Goal: Task Accomplishment & Management: Use online tool/utility

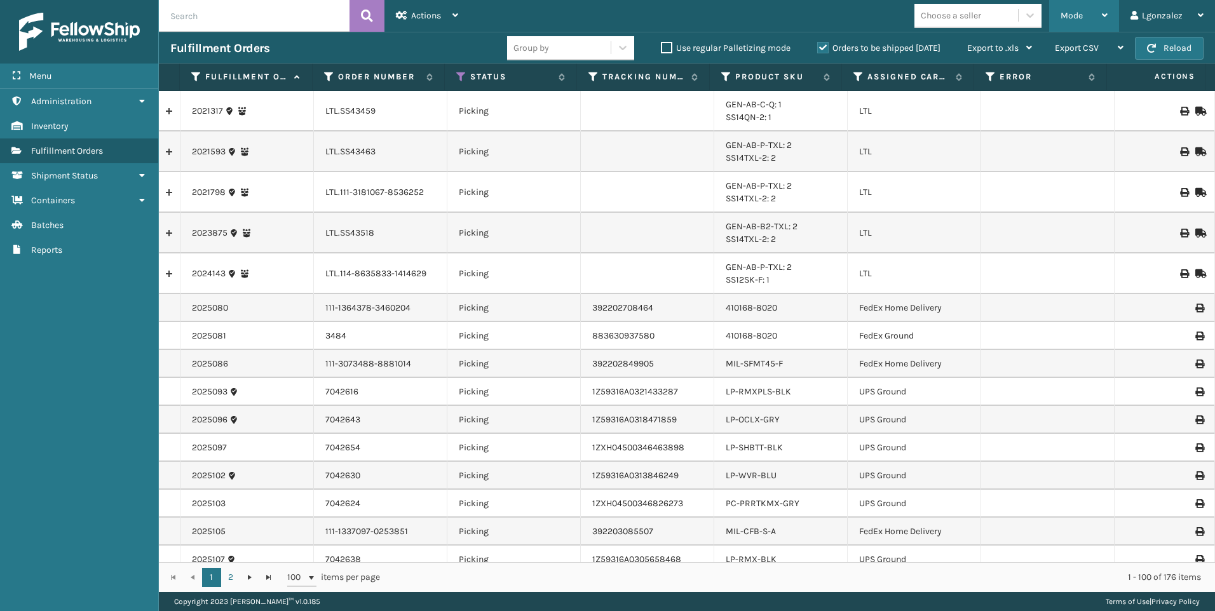
click at [1106, 11] on icon at bounding box center [1105, 15] width 6 height 9
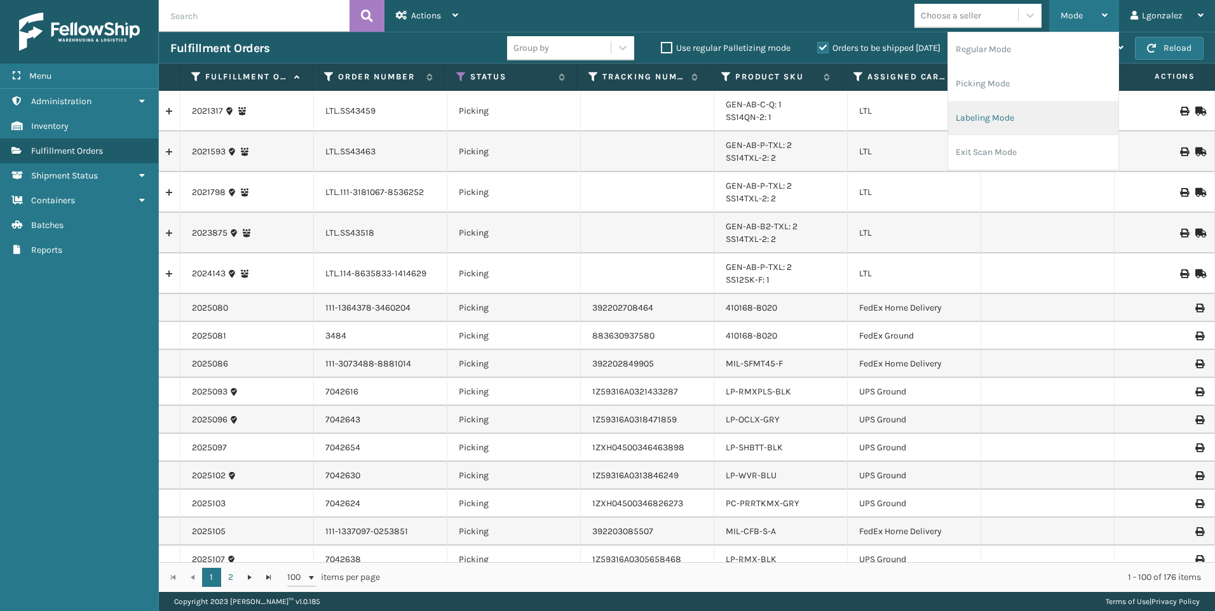
click at [1016, 121] on li "Labeling Mode" at bounding box center [1033, 118] width 170 height 34
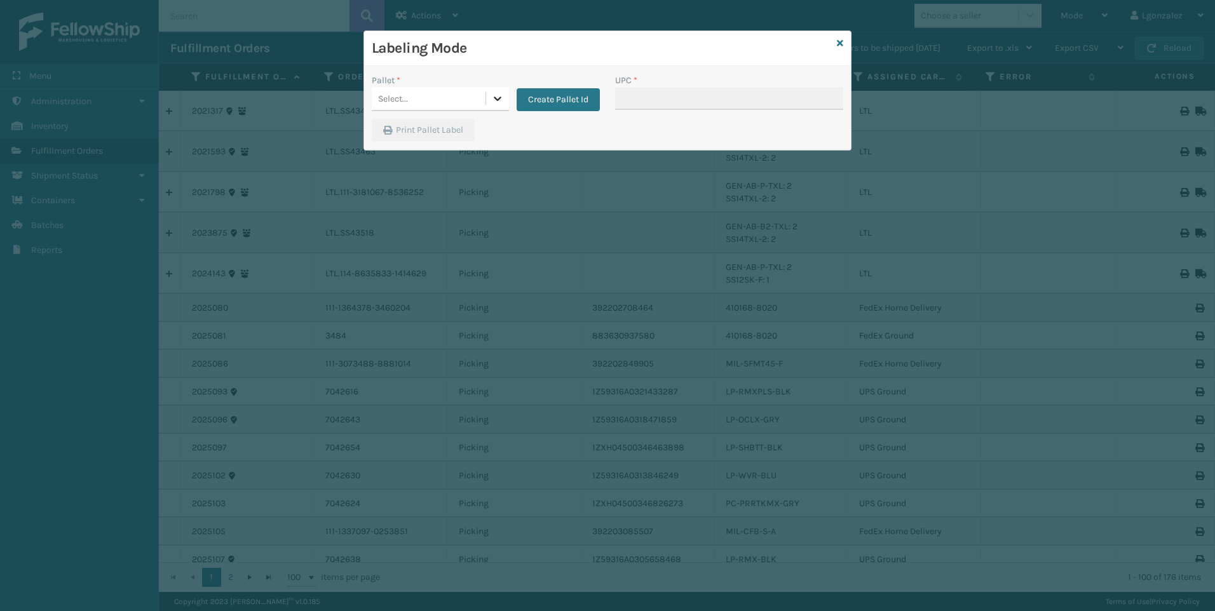
click at [500, 93] on icon at bounding box center [497, 98] width 13 height 13
click at [498, 107] on div at bounding box center [497, 98] width 23 height 23
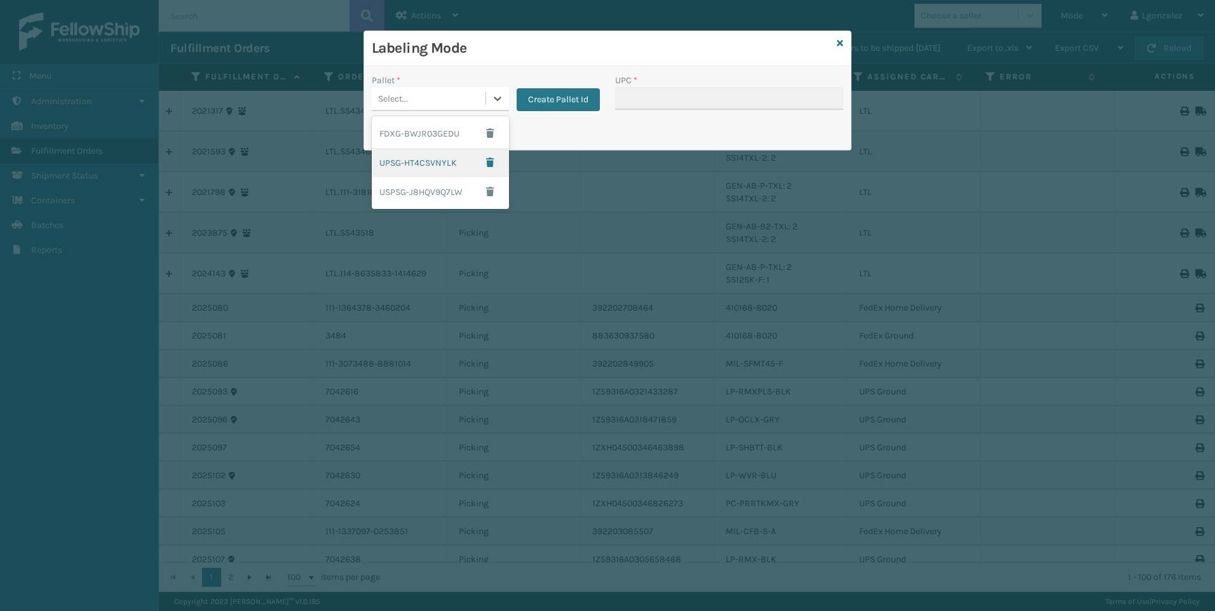
click at [432, 161] on div "UPSG-HT4CSVNYLK" at bounding box center [440, 162] width 137 height 29
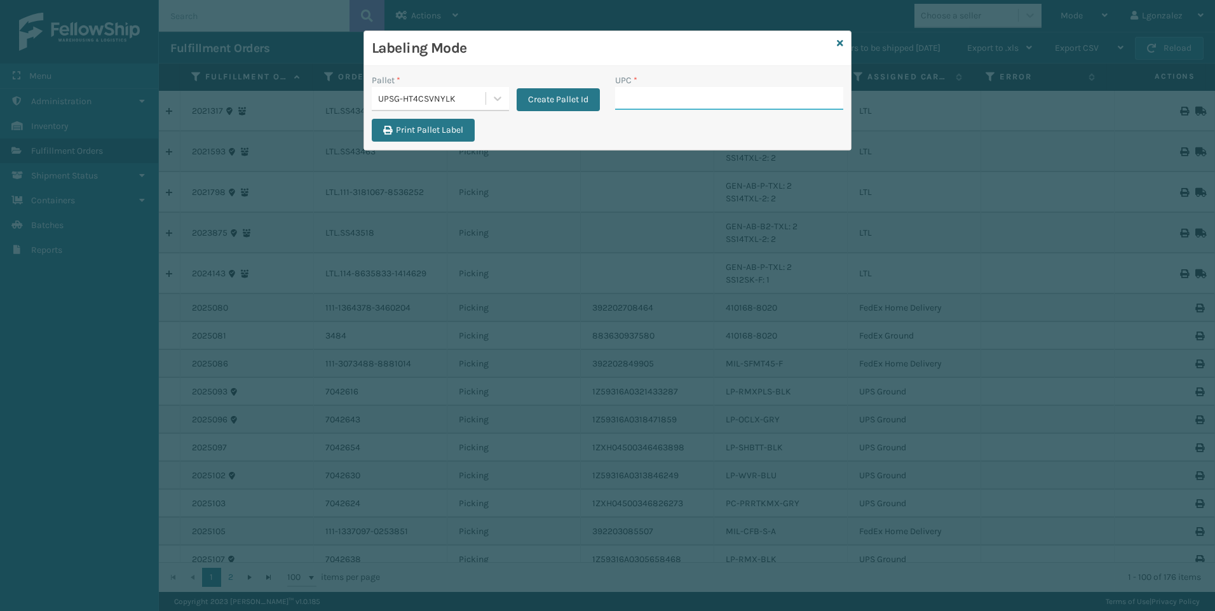
click at [620, 95] on input "UPC *" at bounding box center [729, 98] width 228 height 23
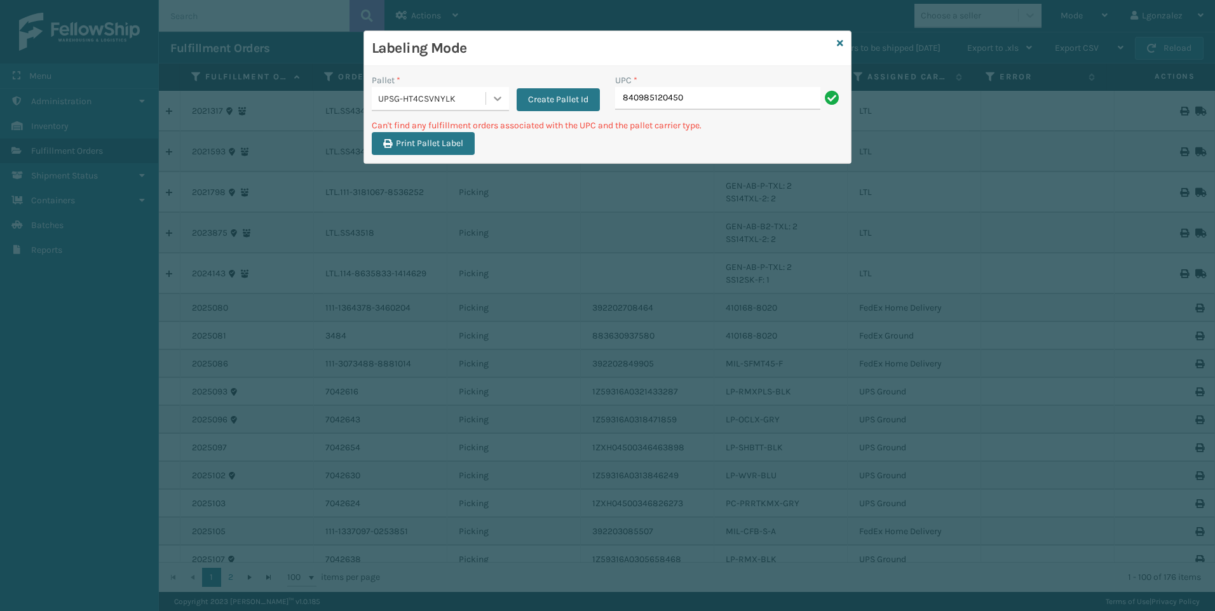
click at [495, 92] on div at bounding box center [497, 98] width 23 height 23
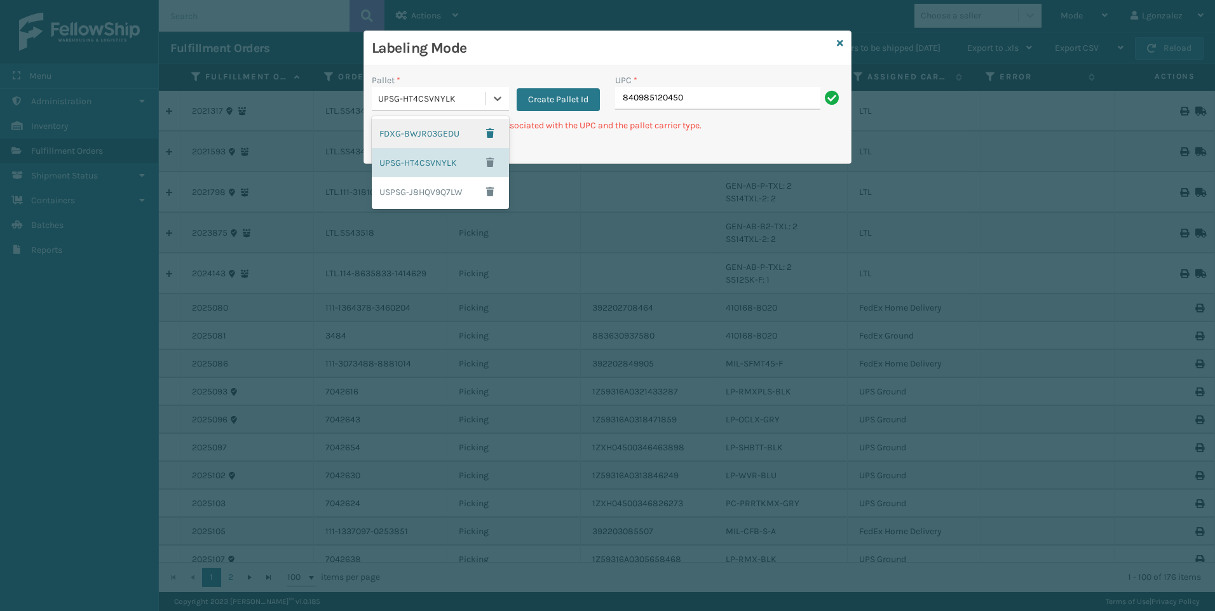
click at [457, 138] on div "FDXG-BWJR03GEDU" at bounding box center [440, 133] width 137 height 29
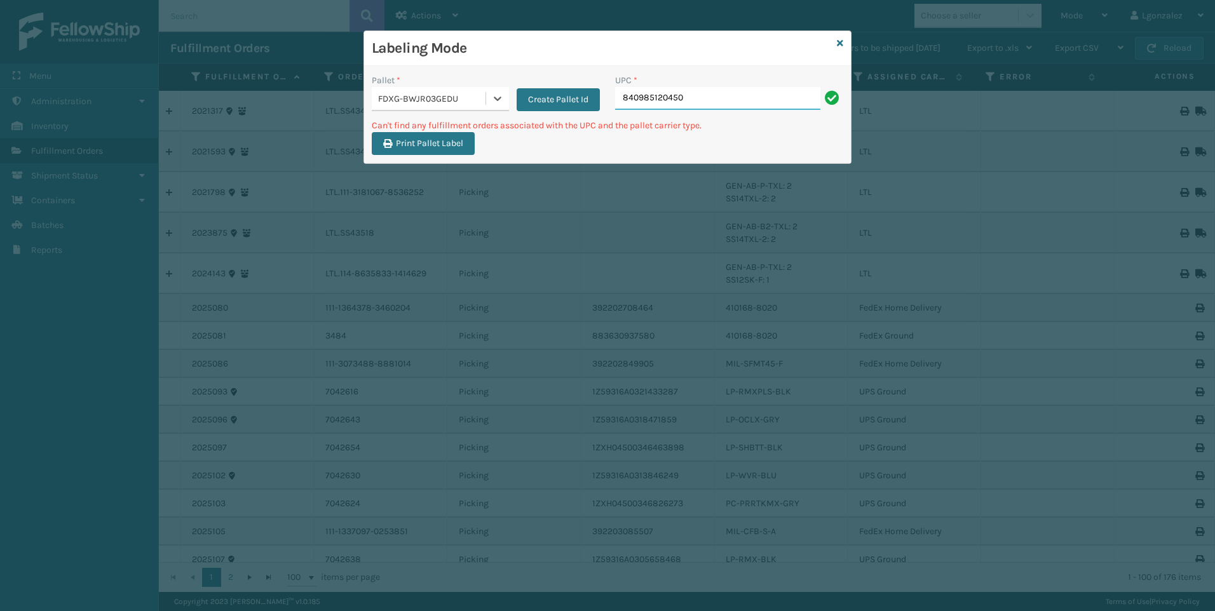
click at [744, 101] on input "840985120450" at bounding box center [717, 98] width 205 height 23
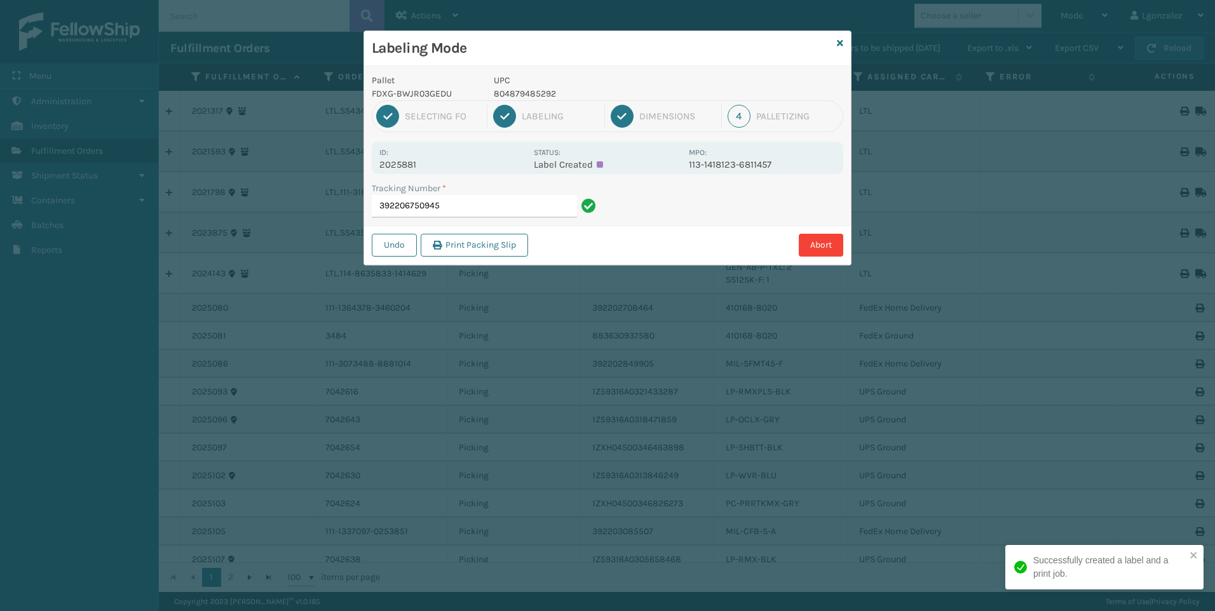
click at [537, 94] on p "804879485292" at bounding box center [588, 93] width 188 height 13
click at [538, 94] on p "804879485292" at bounding box center [588, 93] width 188 height 13
copy p "804879485292"
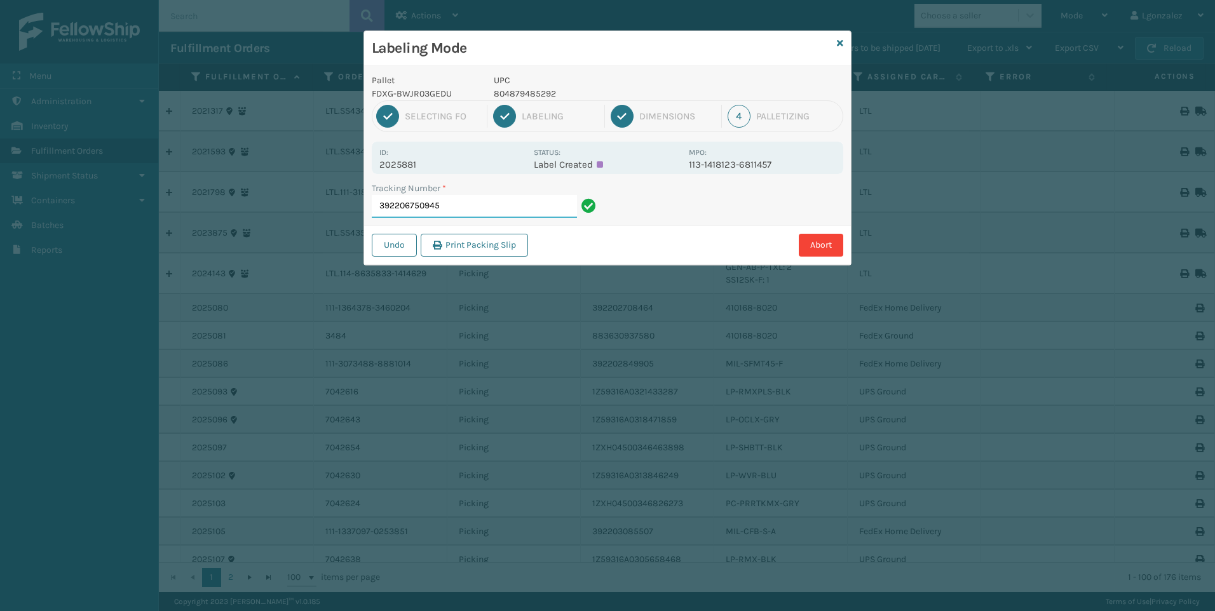
click at [545, 201] on input "392206750945" at bounding box center [474, 206] width 205 height 23
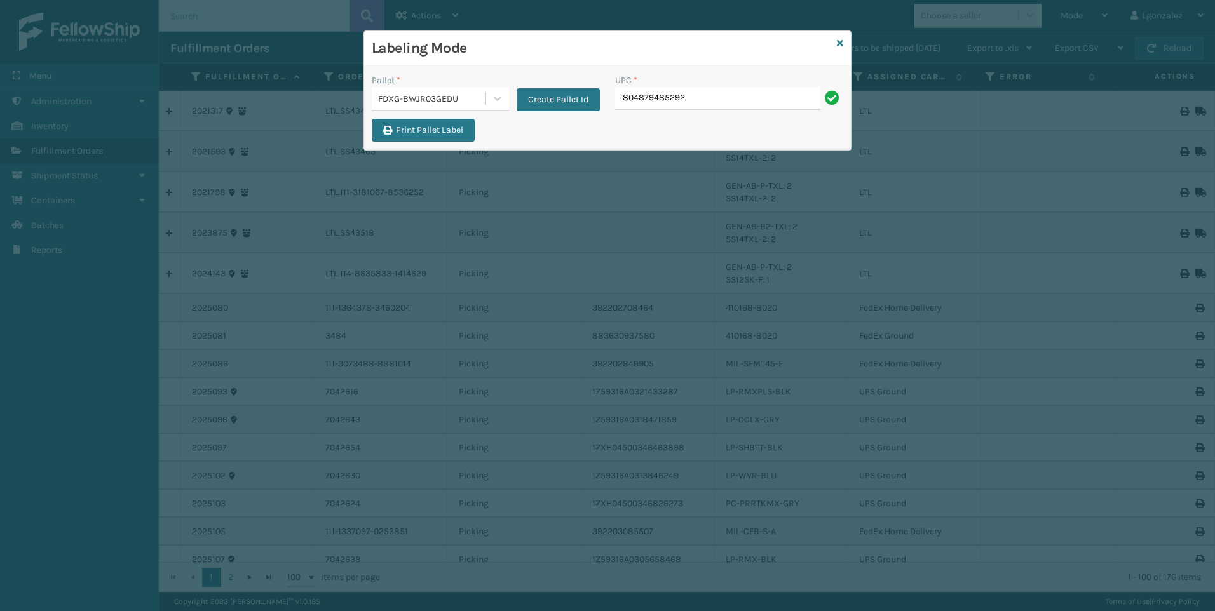
type input "804879485292"
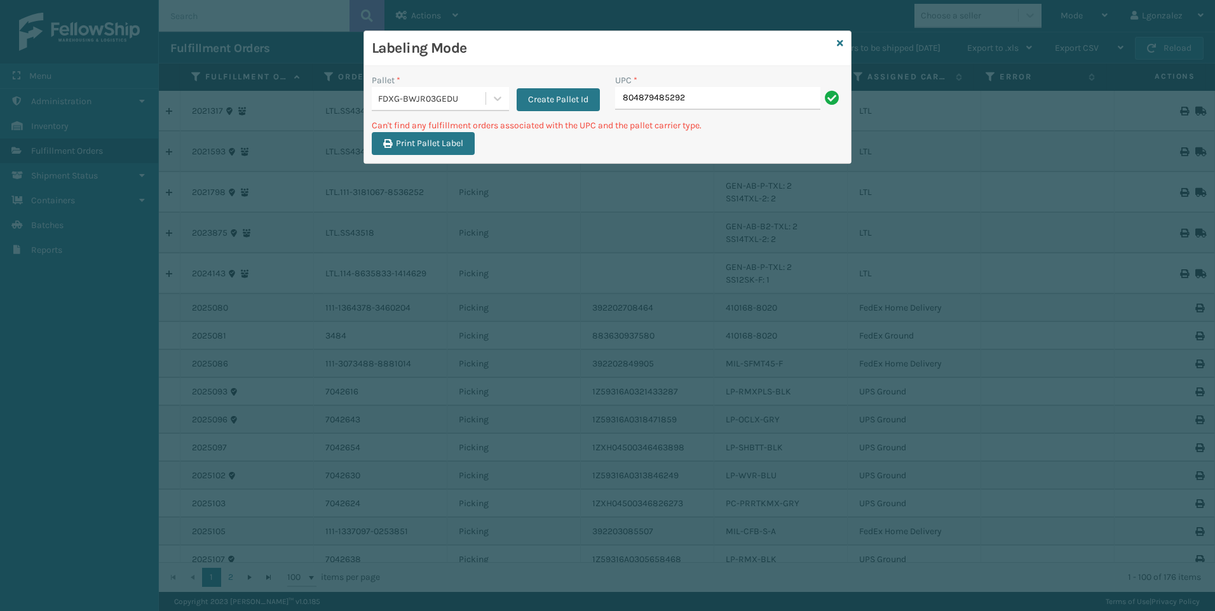
click at [488, 86] on div "Pallet *" at bounding box center [440, 80] width 137 height 13
click at [493, 92] on icon at bounding box center [497, 98] width 13 height 13
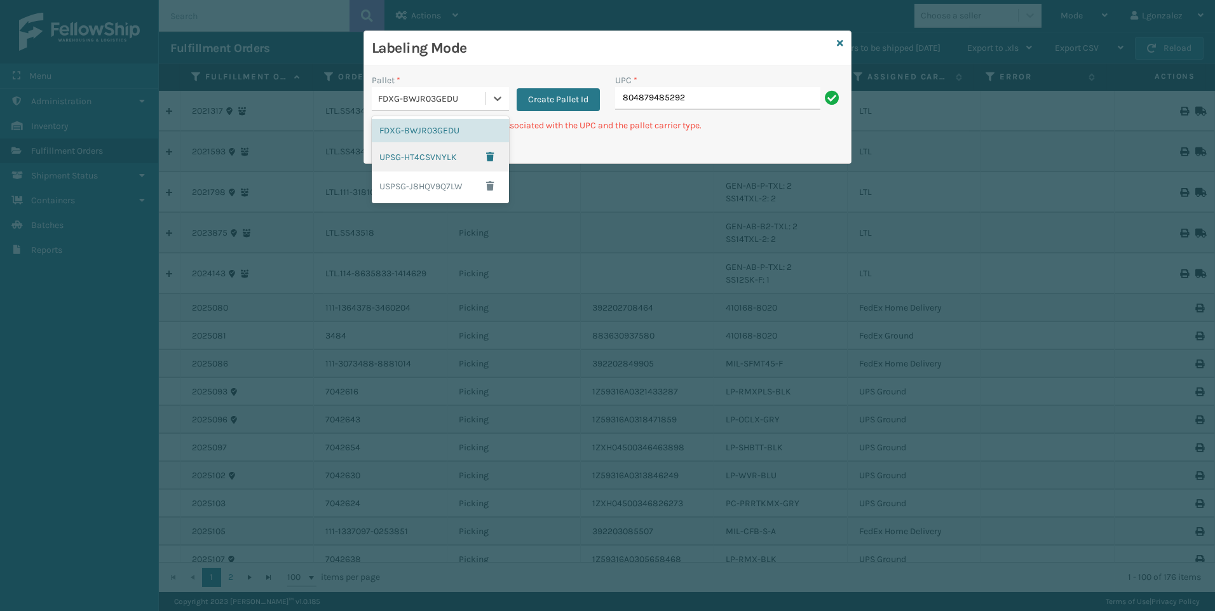
click at [440, 160] on div "UPSG-HT4CSVNYLK" at bounding box center [440, 156] width 137 height 29
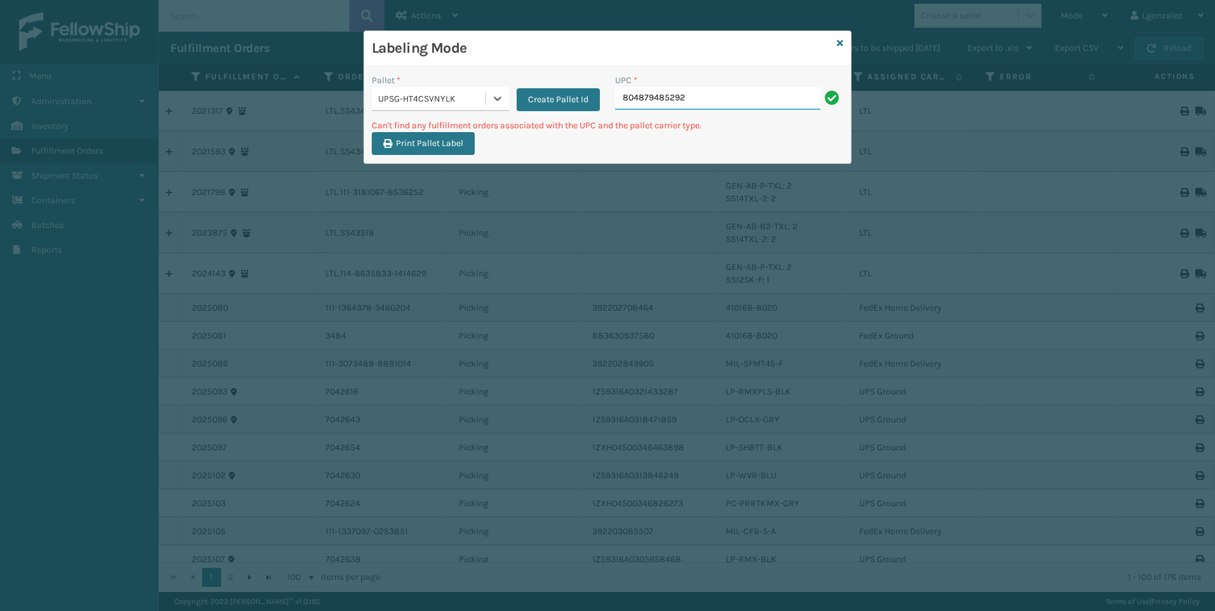
click at [690, 97] on input "804879485292" at bounding box center [717, 98] width 205 height 23
click at [495, 104] on icon at bounding box center [497, 98] width 13 height 13
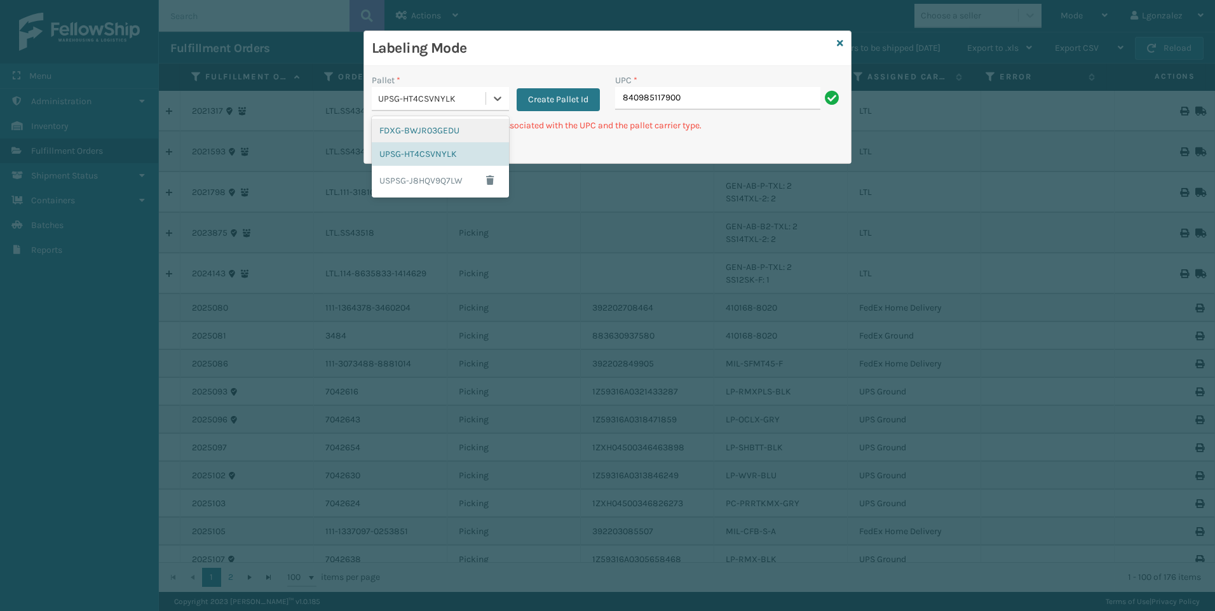
click at [460, 130] on div "FDXG-BWJR03GEDU" at bounding box center [440, 131] width 137 height 24
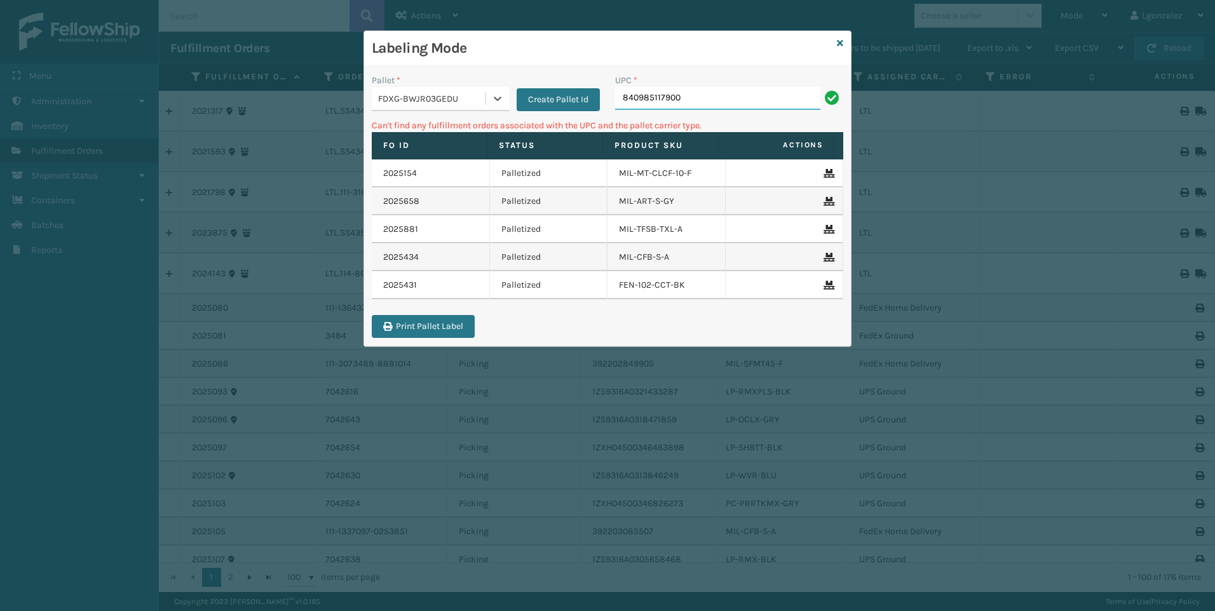
click at [702, 91] on input "840985117900" at bounding box center [717, 98] width 205 height 23
click at [491, 104] on icon at bounding box center [497, 98] width 13 height 13
click at [456, 161] on div "UPSG-HT4CSVNYLK" at bounding box center [440, 154] width 137 height 24
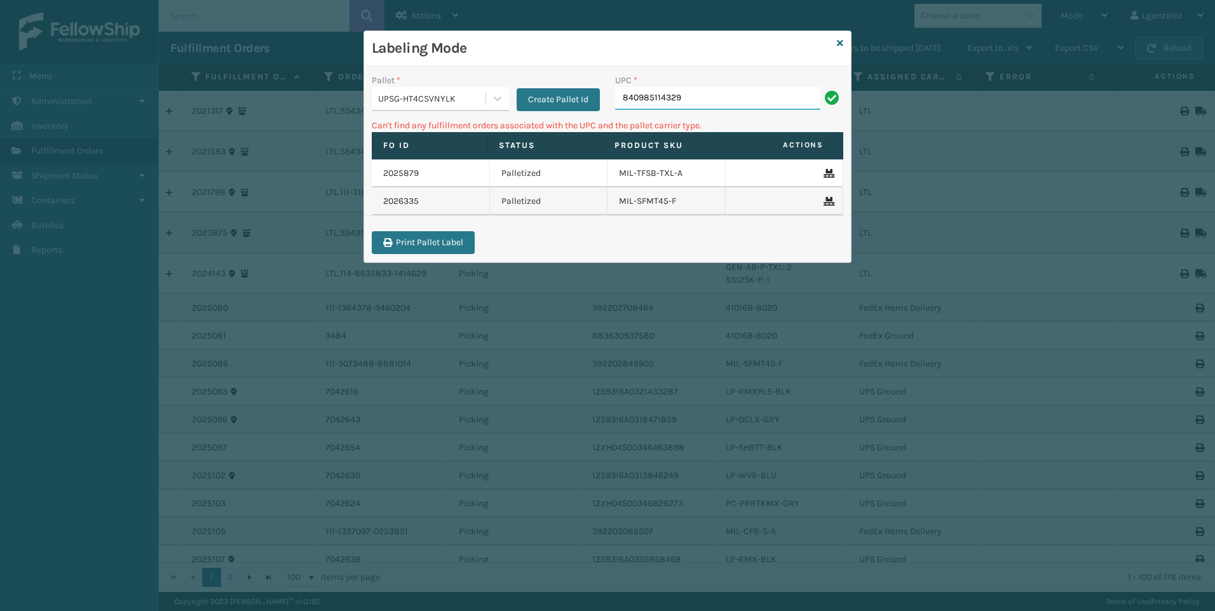
click at [699, 109] on input "840985114329" at bounding box center [717, 98] width 205 height 23
click at [498, 97] on icon at bounding box center [497, 98] width 13 height 13
click at [461, 130] on div "FDXG-BWJR03GEDU" at bounding box center [440, 131] width 137 height 24
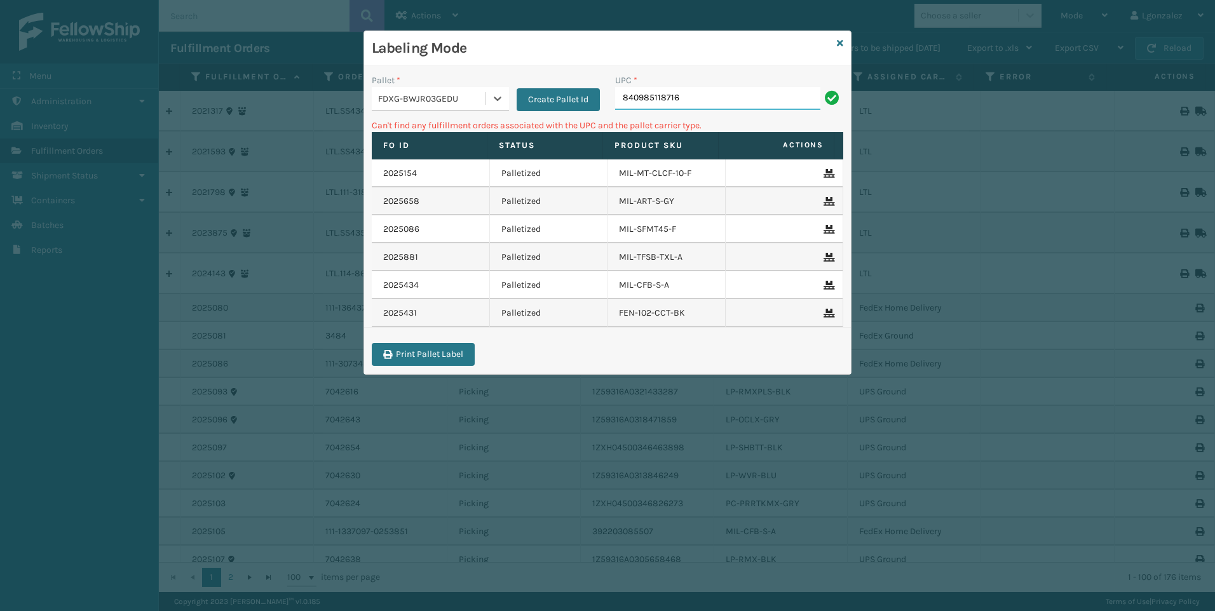
click at [716, 104] on input "840985118716" at bounding box center [717, 98] width 205 height 23
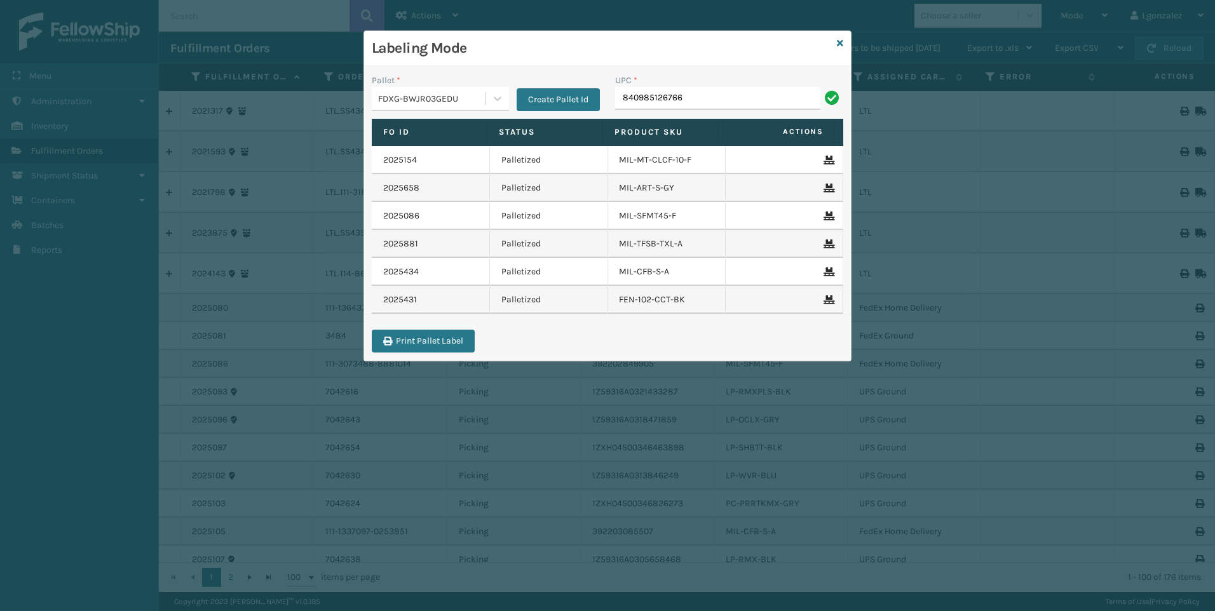
type input "840985126766"
type input "840985118105"
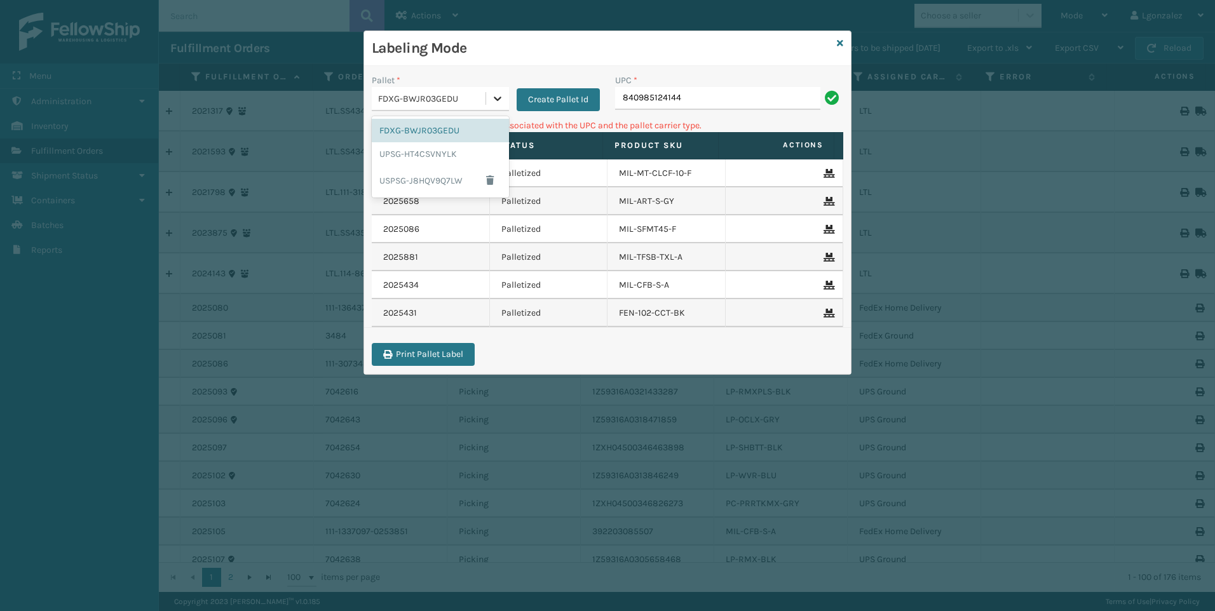
click at [503, 97] on icon at bounding box center [497, 98] width 13 height 13
click at [426, 156] on div "UPSG-HT4CSVNYLK" at bounding box center [440, 154] width 137 height 24
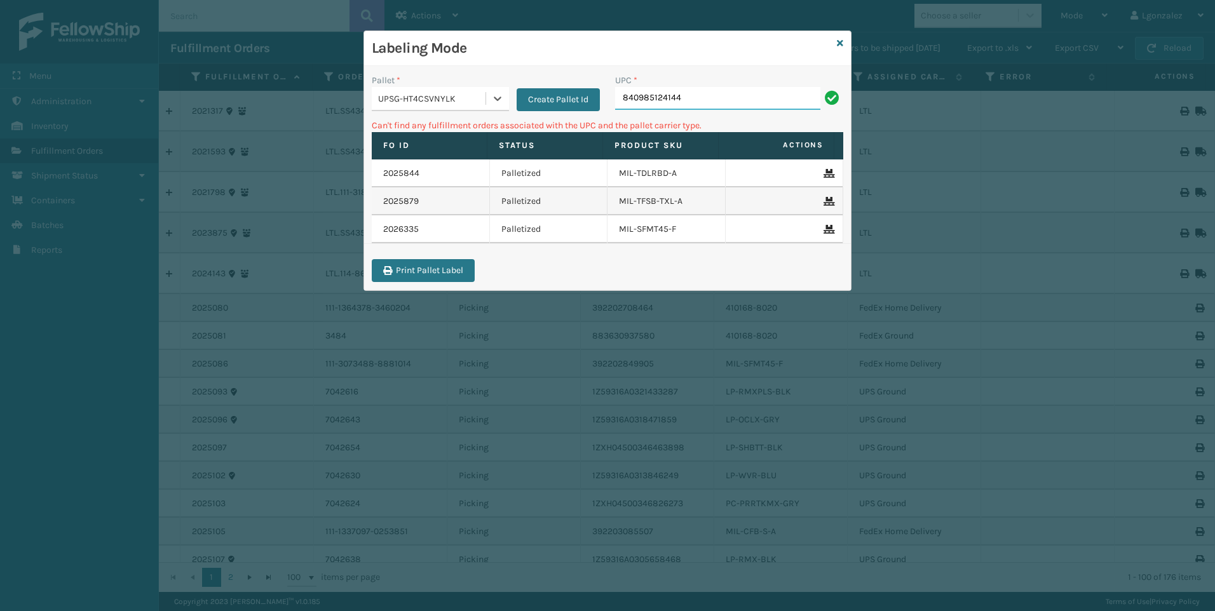
click at [711, 90] on input "840985124144" at bounding box center [717, 98] width 205 height 23
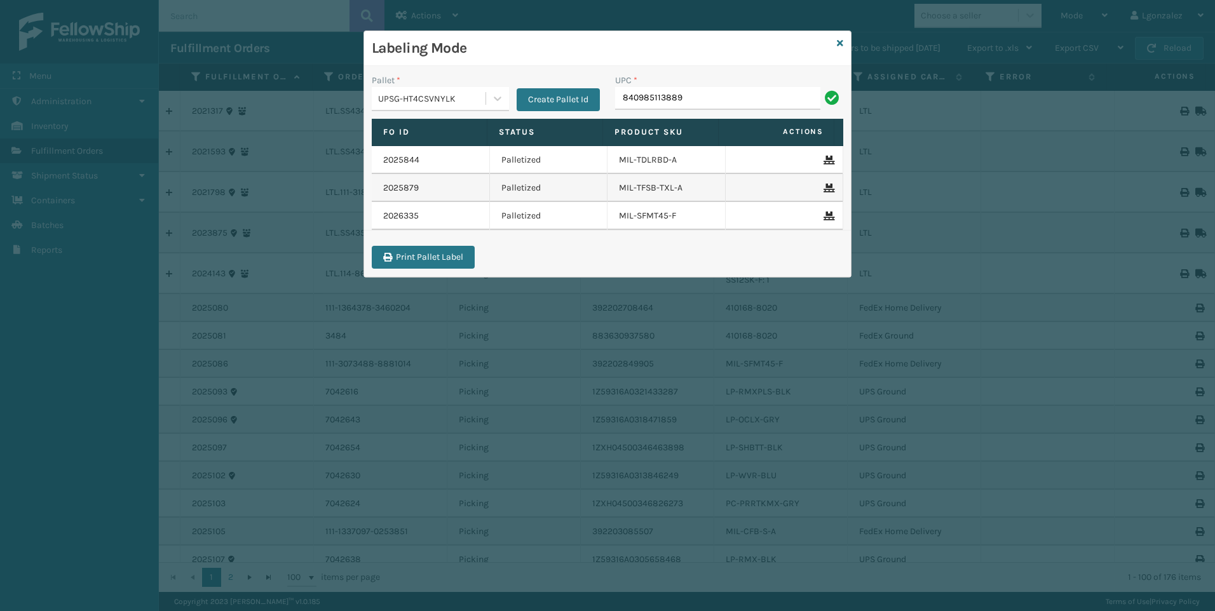
type input "840985113889"
type input "lp-rmxpls-blk"
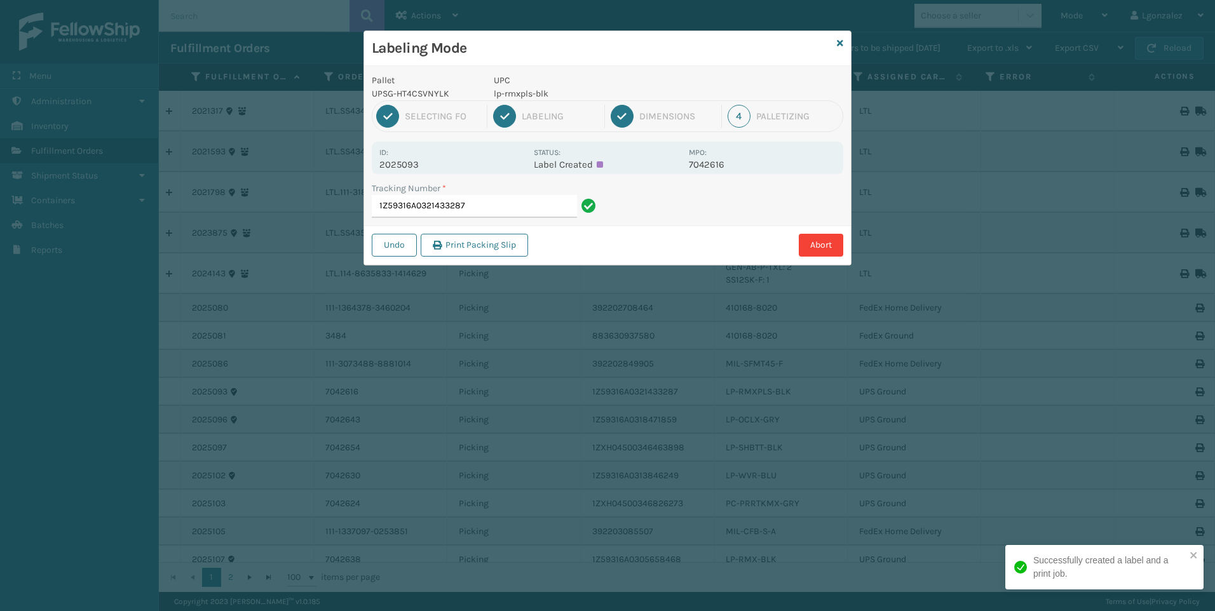
click at [542, 90] on p "lp-rmxpls-blk" at bounding box center [588, 93] width 188 height 13
copy p "lp-rmxpls-blk"
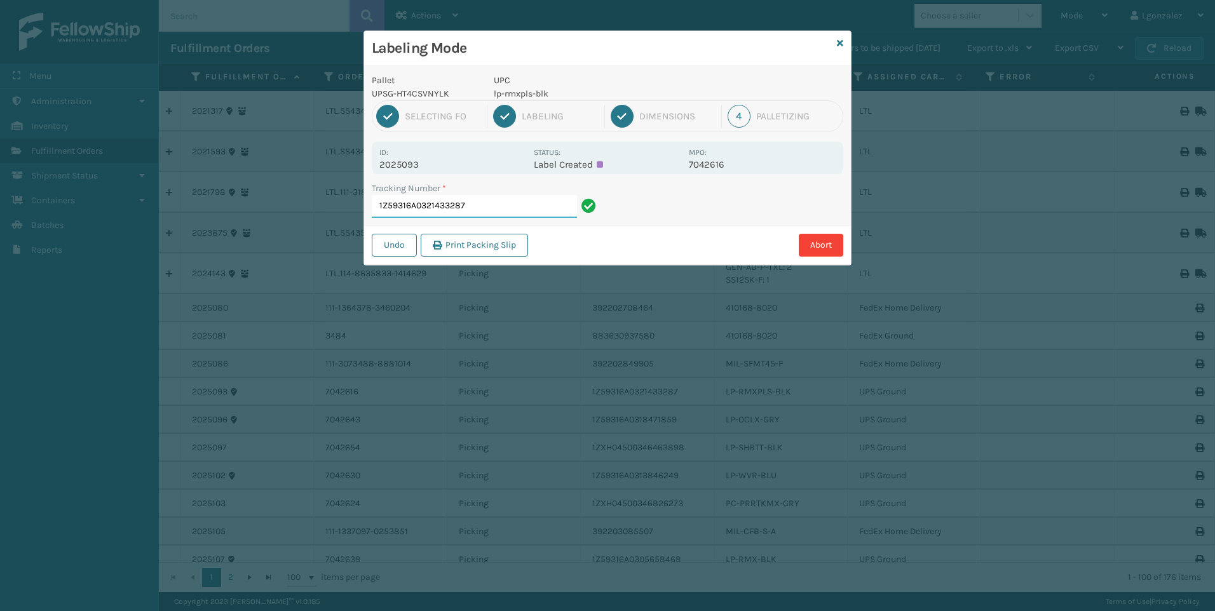
click at [527, 205] on input "1Z59316A0321433287" at bounding box center [474, 206] width 205 height 23
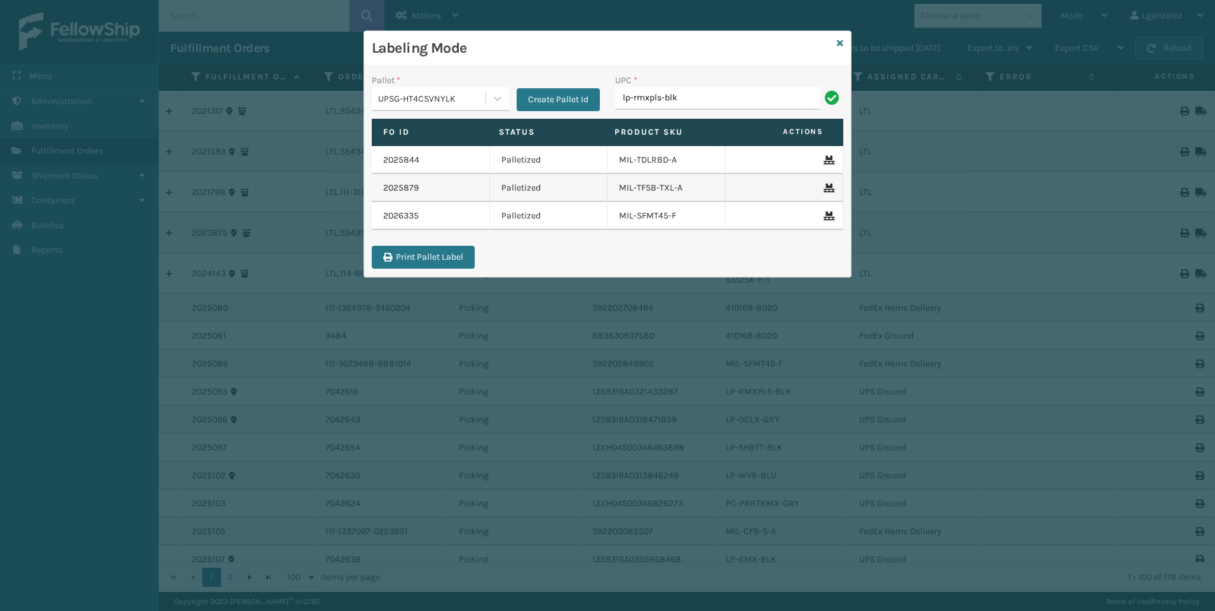
type input "lp-rmxpls-blk"
type input "lp-wvr-red"
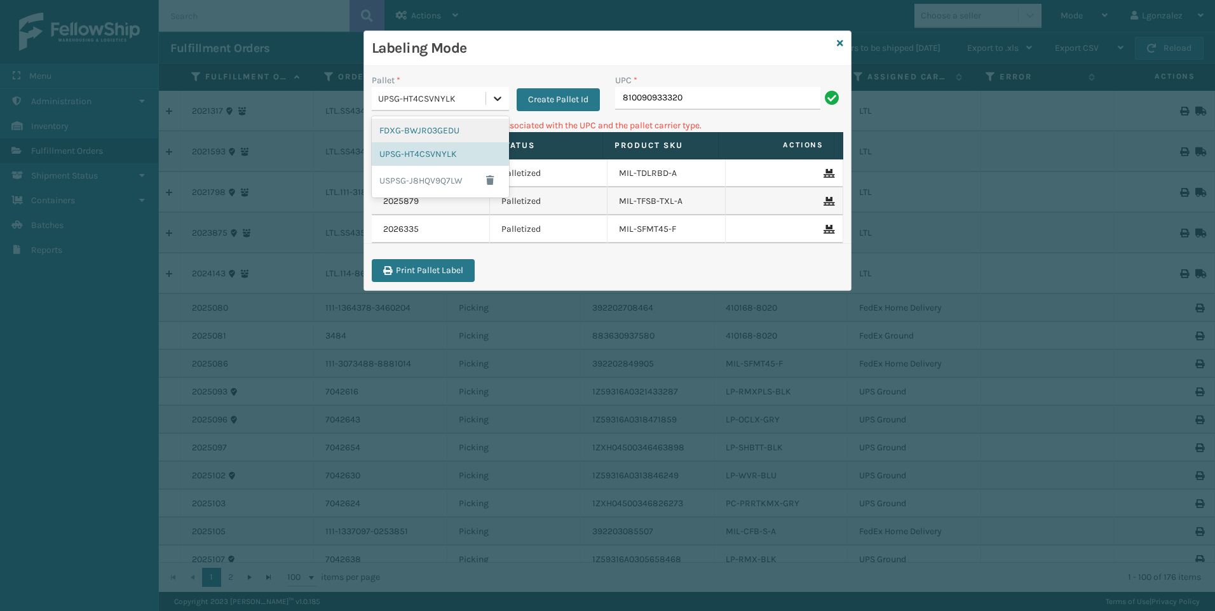
click at [496, 109] on div at bounding box center [497, 98] width 23 height 23
click at [475, 128] on div "FDXG-BWJR03GEDU" at bounding box center [440, 131] width 137 height 24
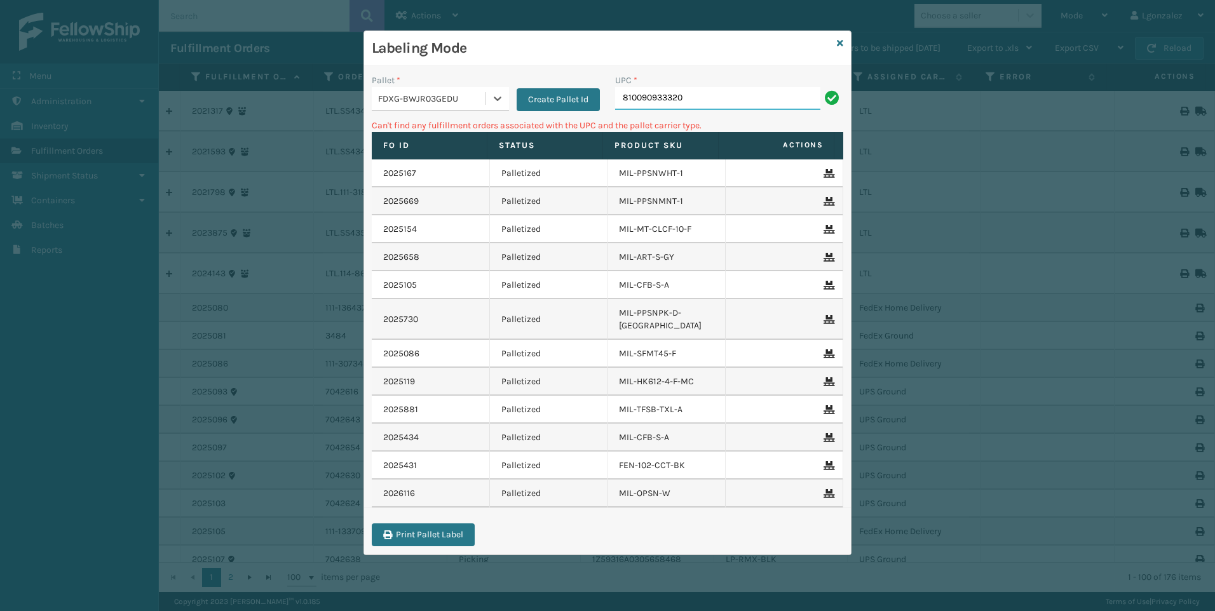
click at [698, 102] on input "810090933320" at bounding box center [717, 98] width 205 height 23
drag, startPoint x: 510, startPoint y: 109, endPoint x: 498, endPoint y: 96, distance: 18.0
click at [507, 106] on div "Pallet * FDXG-BWJR03GEDU Create Pallet Id" at bounding box center [486, 93] width 228 height 38
click at [498, 95] on icon at bounding box center [497, 98] width 13 height 13
click at [444, 155] on div "UPSG-HT4CSVNYLK" at bounding box center [440, 154] width 137 height 24
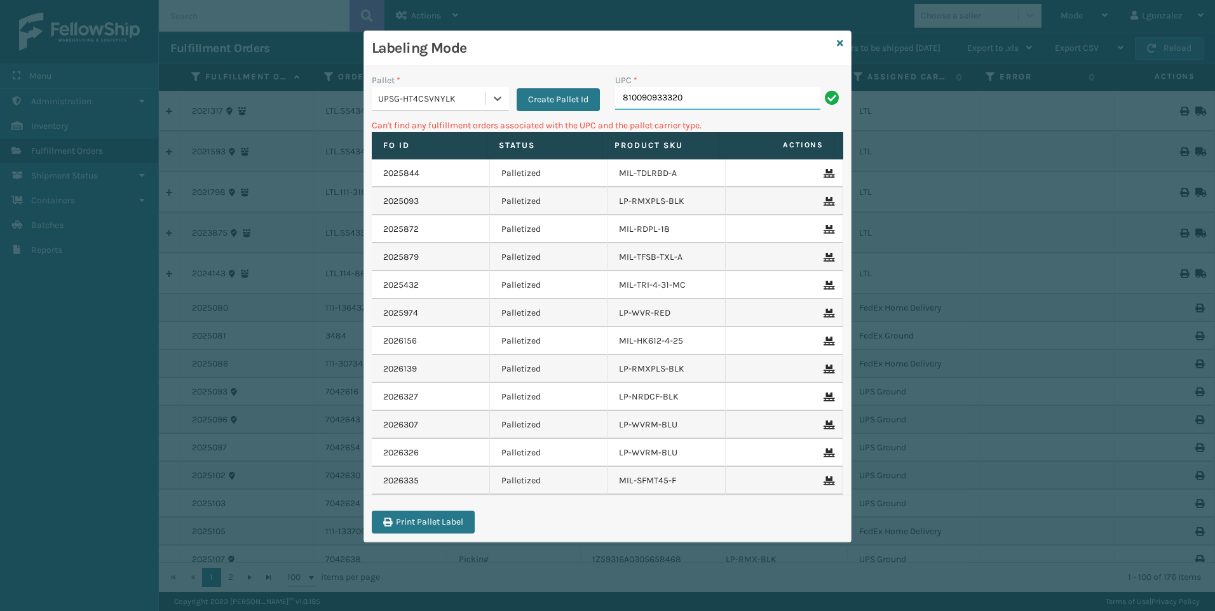
click at [709, 92] on input "810090933320" at bounding box center [717, 98] width 205 height 23
click at [838, 39] on icon at bounding box center [840, 43] width 6 height 9
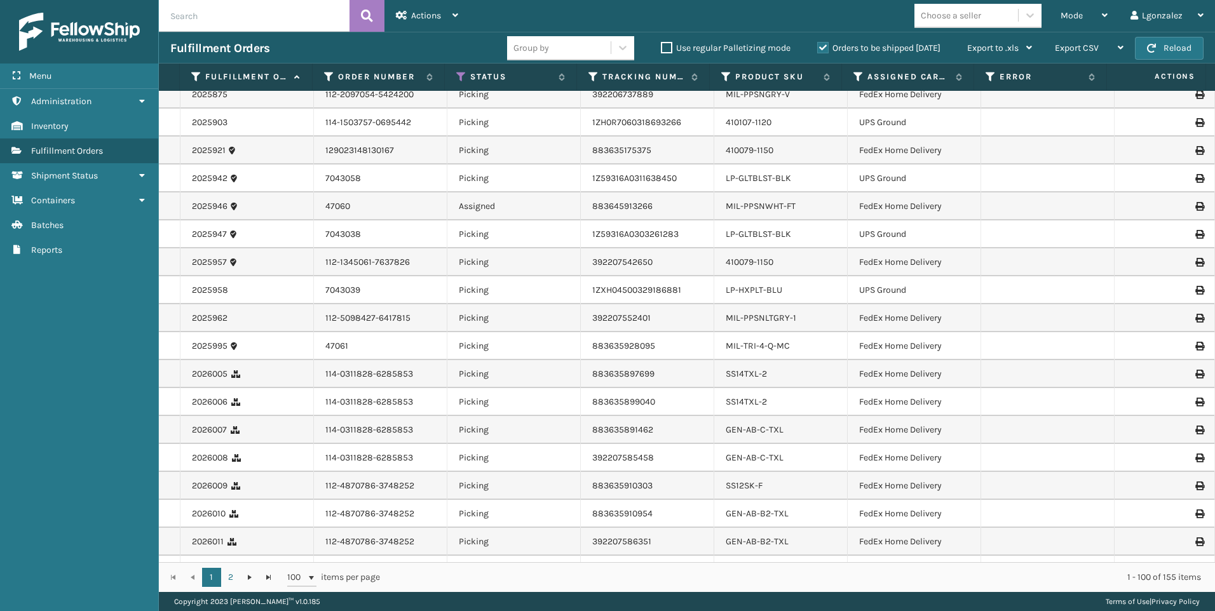
scroll to position [2401, 0]
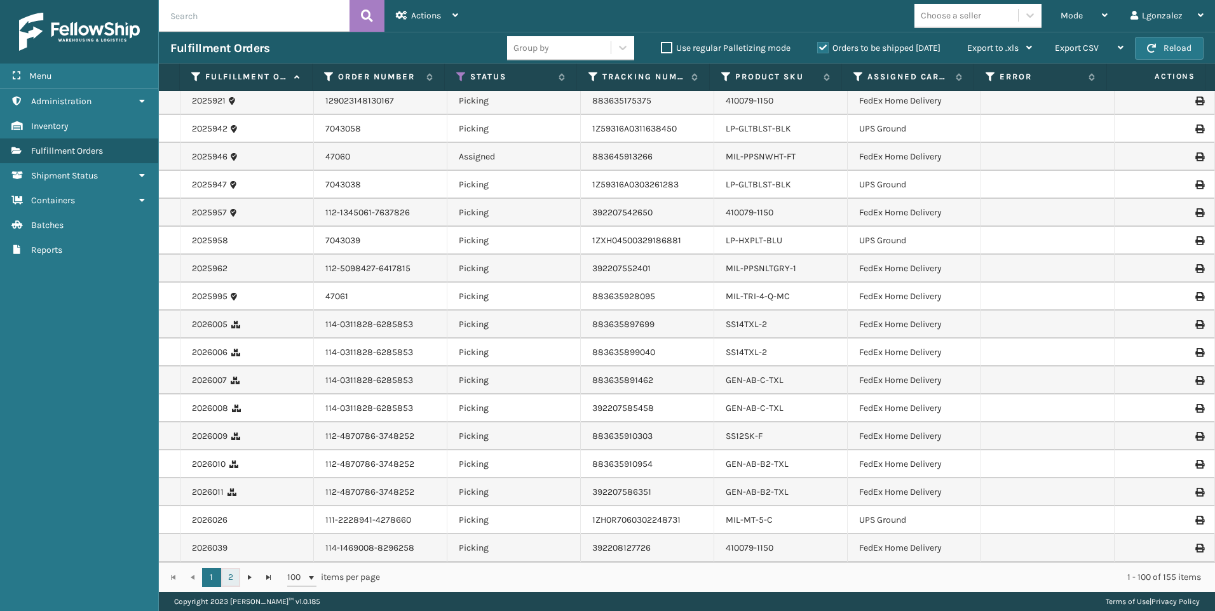
click at [229, 577] on link "2" at bounding box center [230, 577] width 19 height 19
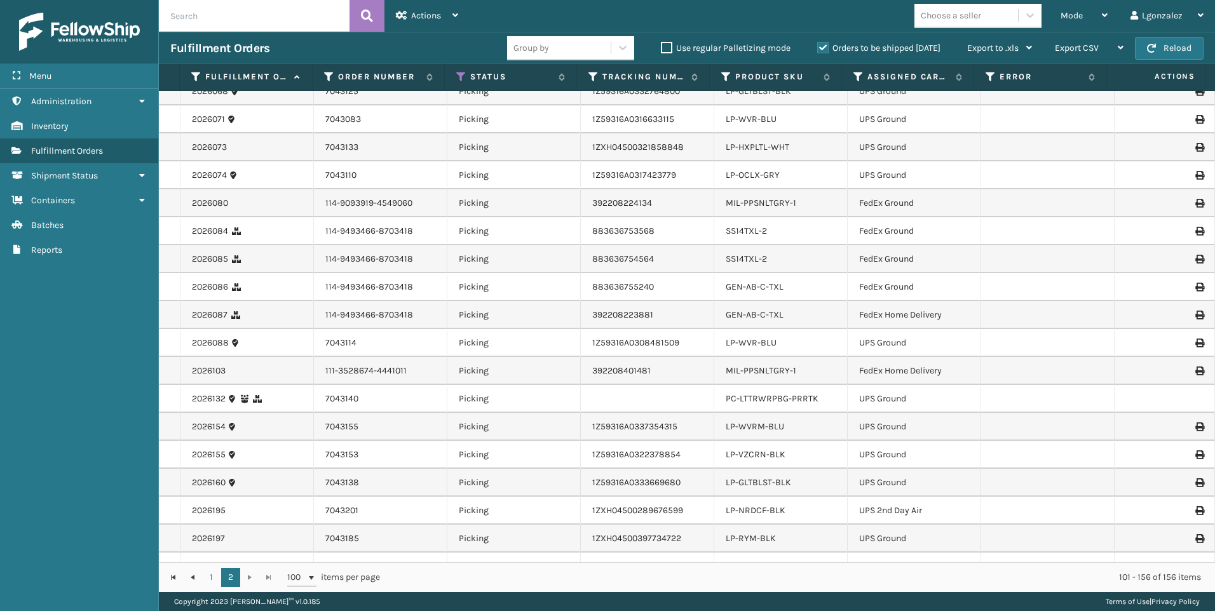
scroll to position [64, 0]
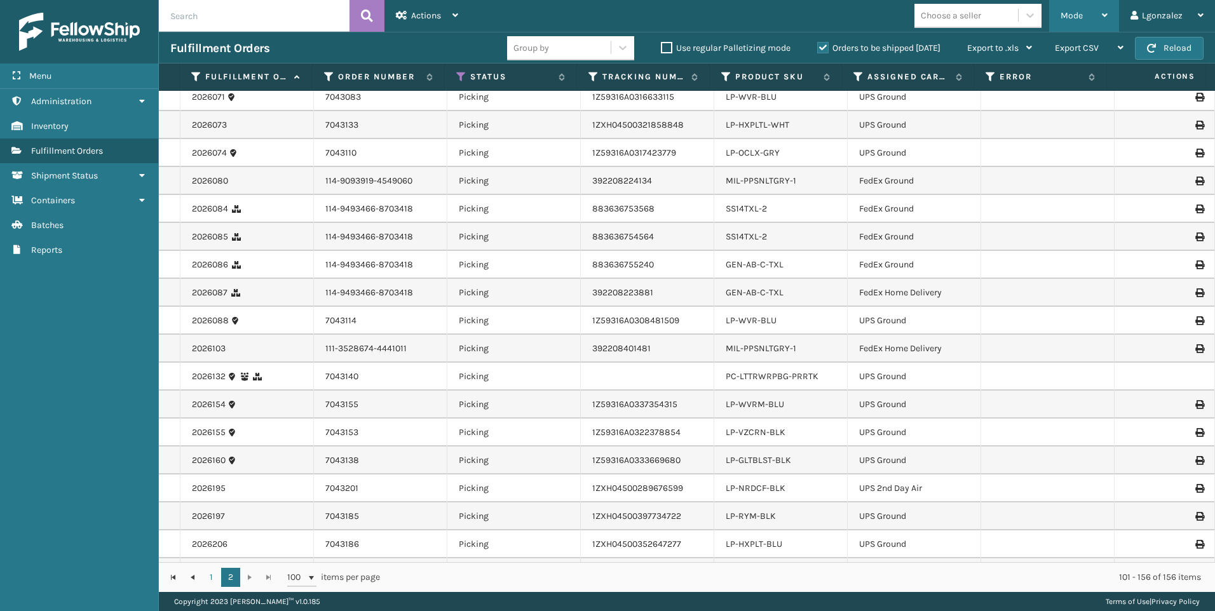
click at [1098, 15] on div "Mode" at bounding box center [1084, 16] width 47 height 32
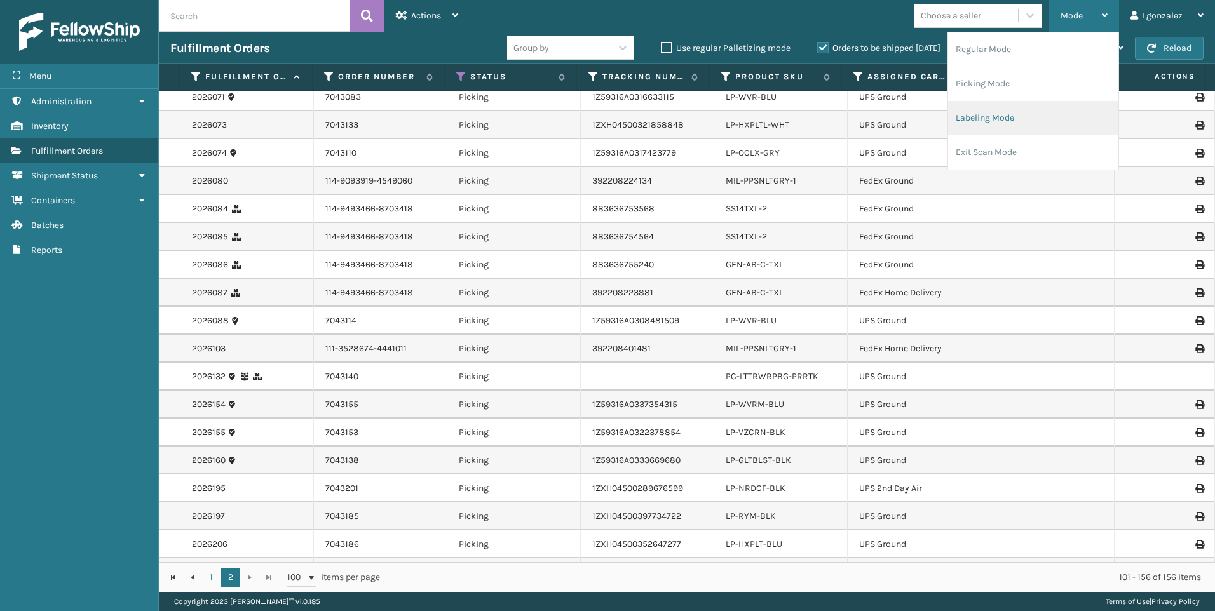
click at [1023, 110] on li "Labeling Mode" at bounding box center [1033, 118] width 170 height 34
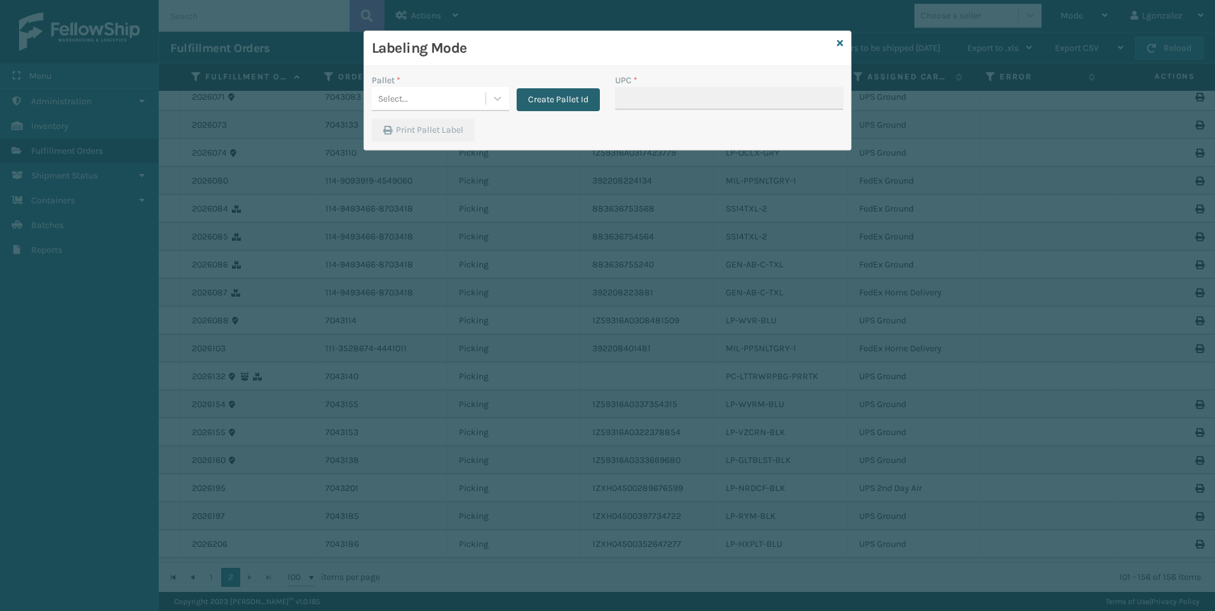
click at [542, 109] on button "Create Pallet Id" at bounding box center [558, 99] width 83 height 23
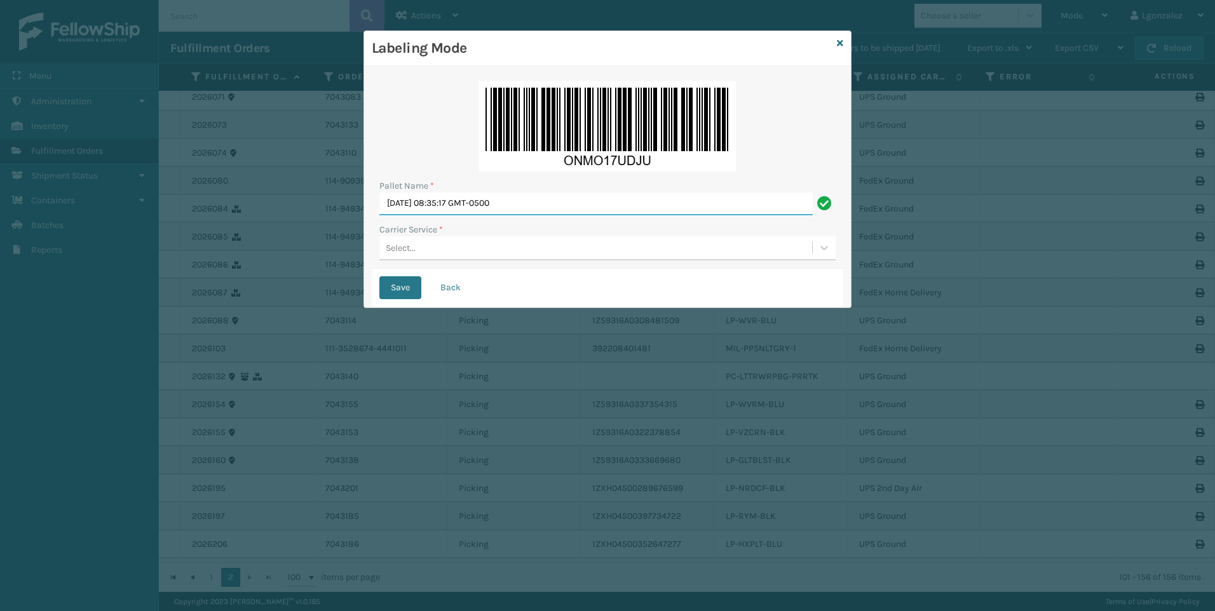
click at [500, 205] on input "[DATE] 08:35:17 GMT-0500" at bounding box center [596, 204] width 434 height 23
type input "Trinity"
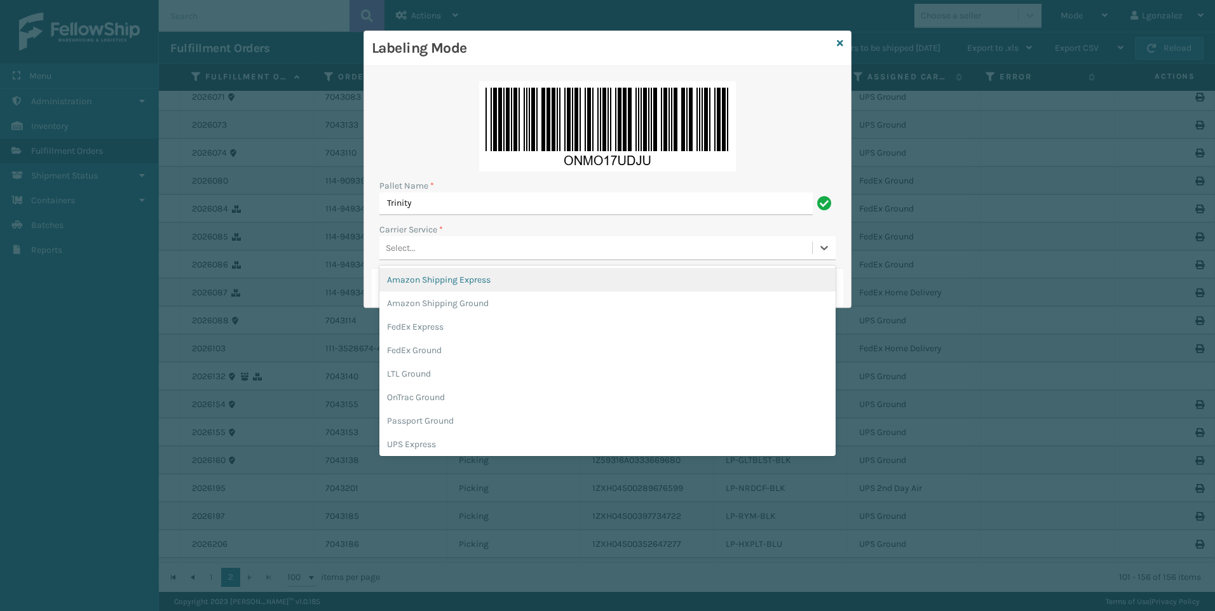
click at [429, 249] on div "Select..." at bounding box center [595, 248] width 433 height 21
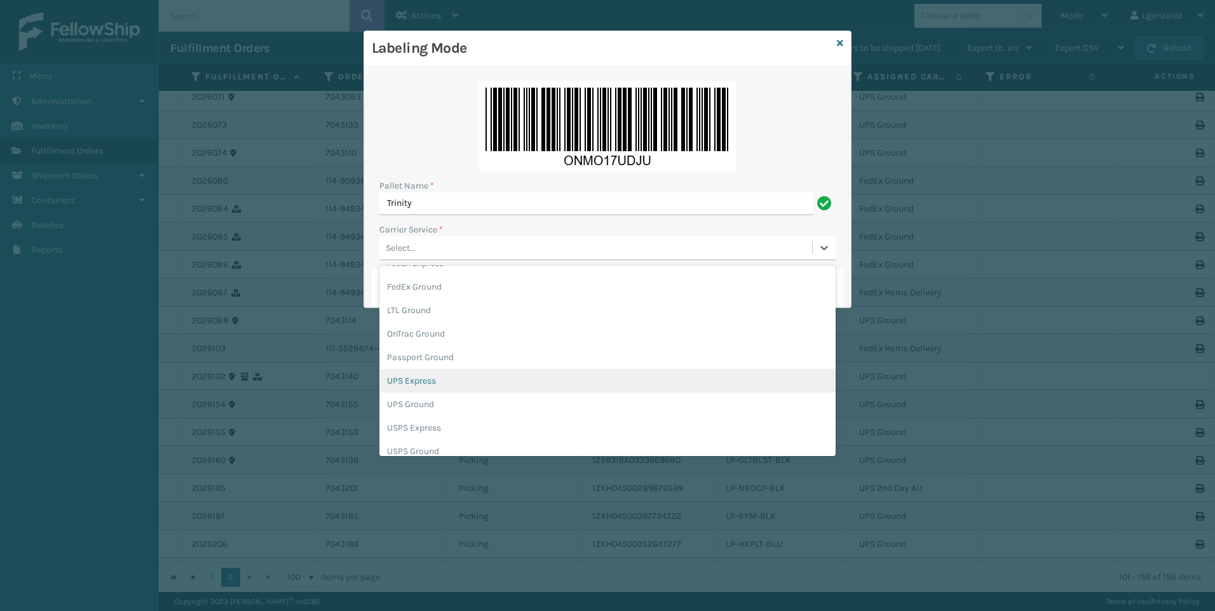
click at [414, 380] on div "UPS Express" at bounding box center [607, 381] width 456 height 24
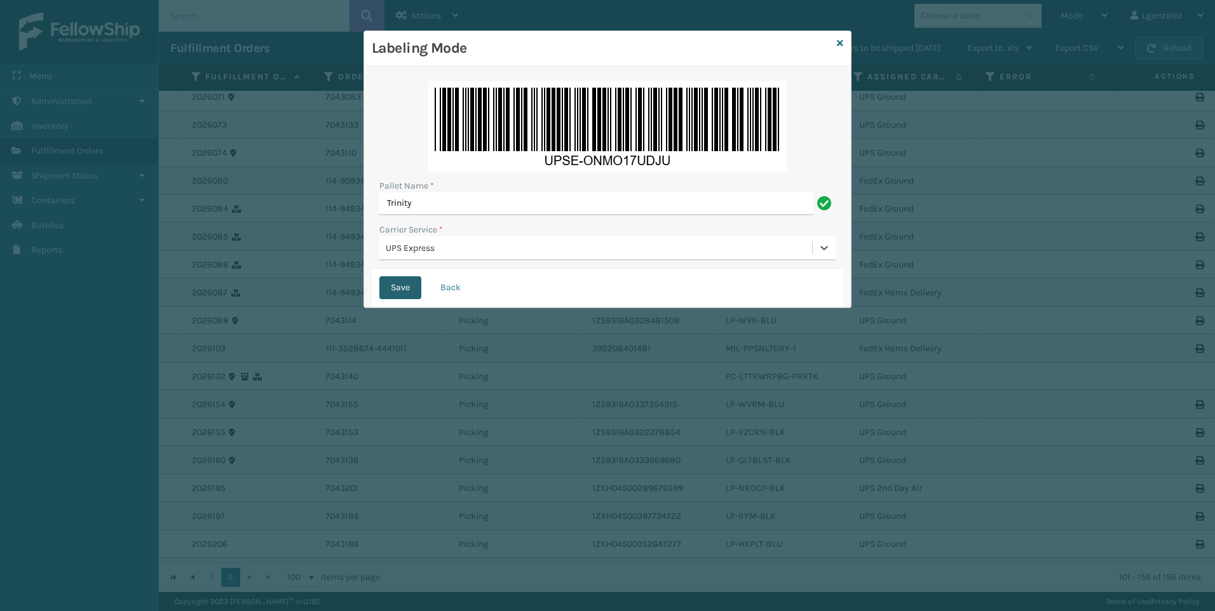
click at [390, 289] on button "Save" at bounding box center [400, 288] width 42 height 23
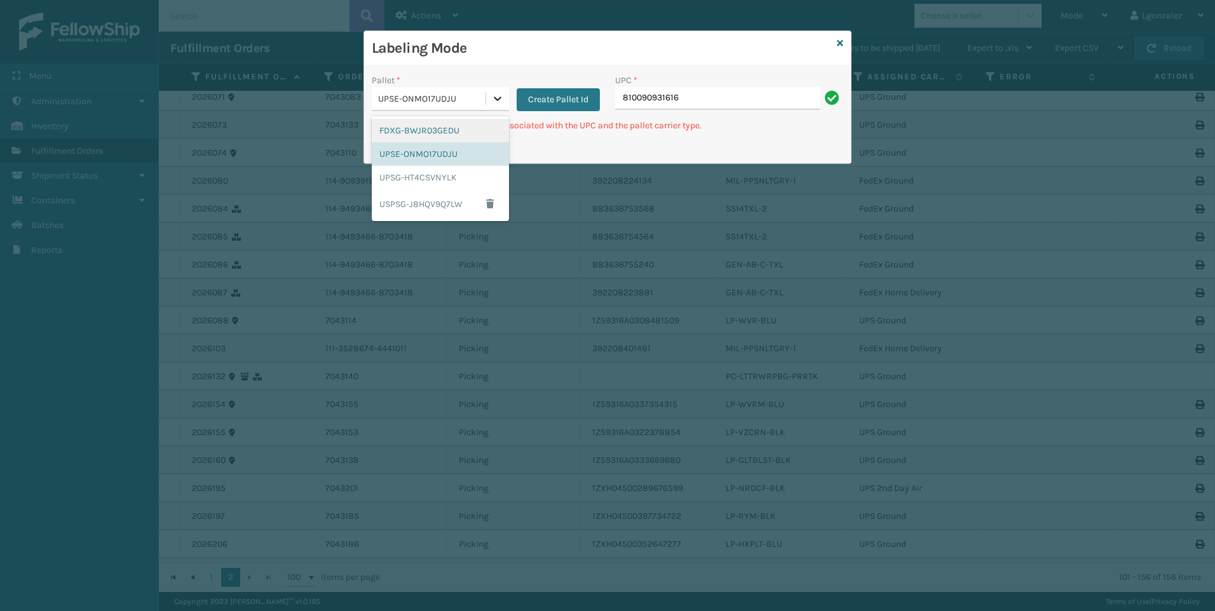
click at [495, 99] on icon at bounding box center [497, 98] width 13 height 13
click at [464, 184] on div "UPSG-HT4CSVNYLK" at bounding box center [440, 178] width 137 height 24
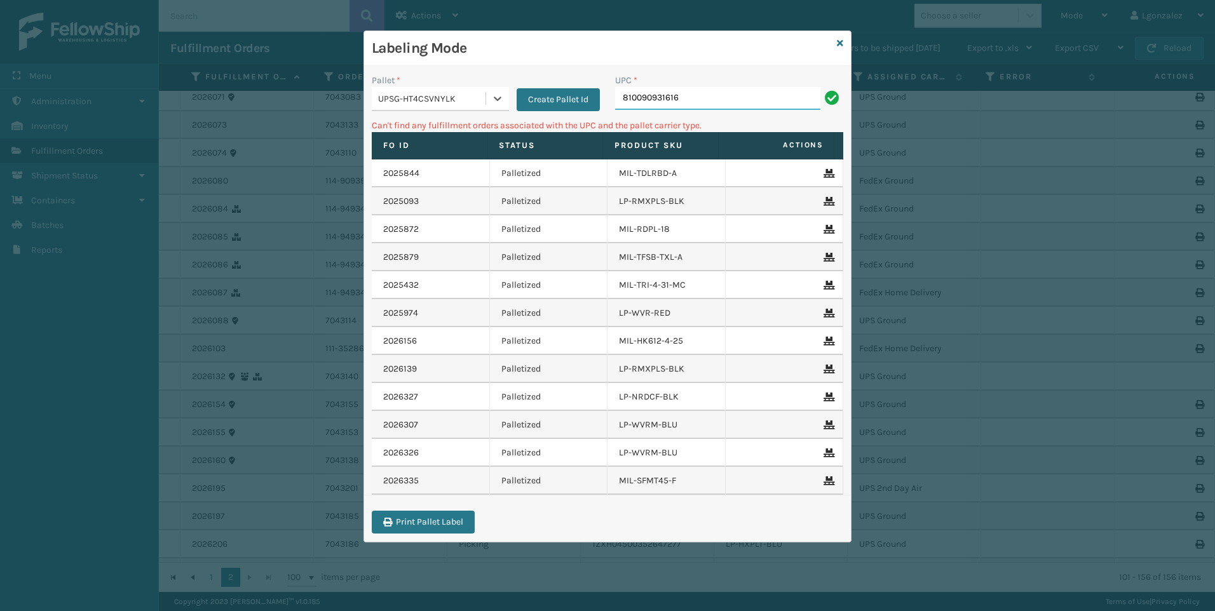
click at [685, 97] on input "810090931616" at bounding box center [717, 98] width 205 height 23
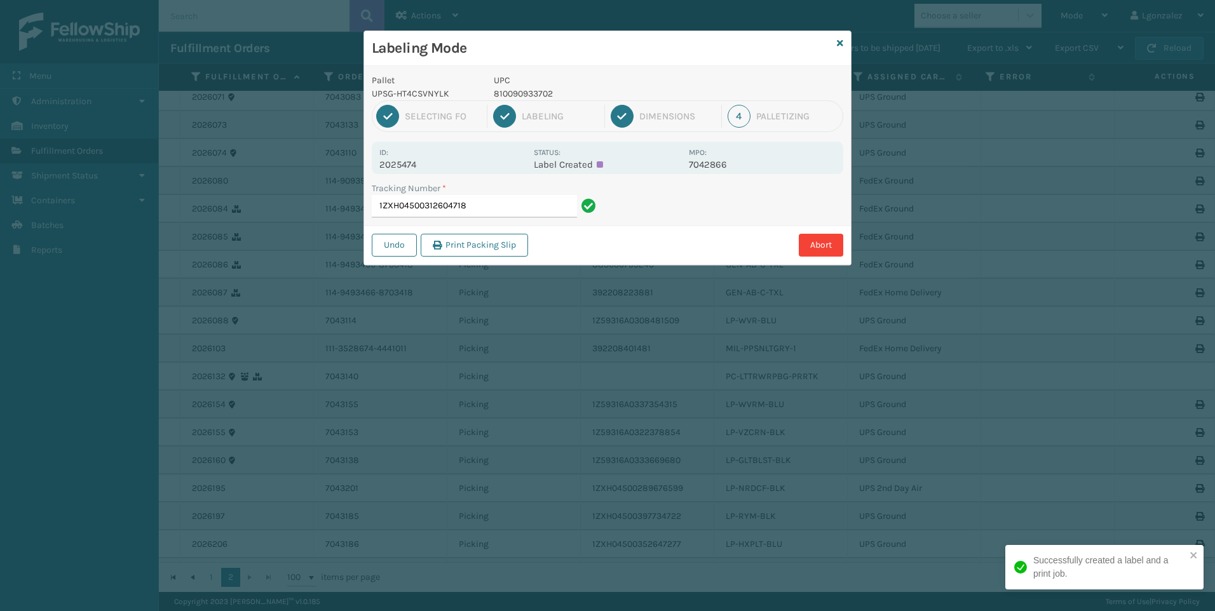
click at [524, 96] on p "810090933702" at bounding box center [588, 93] width 188 height 13
click at [524, 95] on p "810090933702" at bounding box center [588, 93] width 188 height 13
copy p "810090933702"
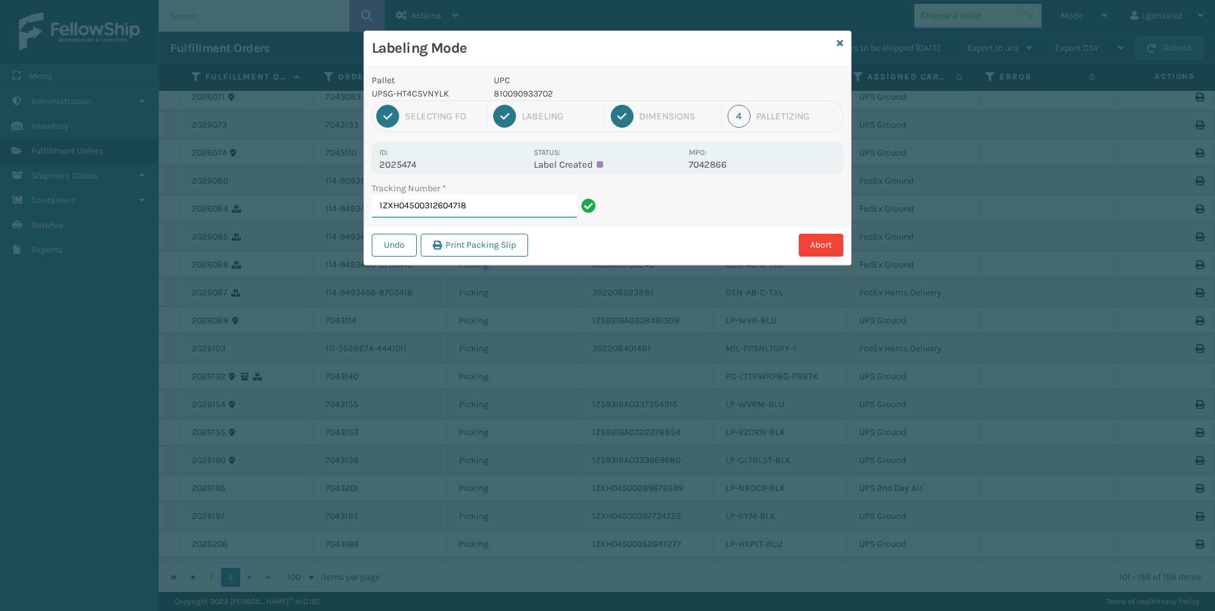
click at [550, 204] on input "1ZXH04500312604718" at bounding box center [474, 206] width 205 height 23
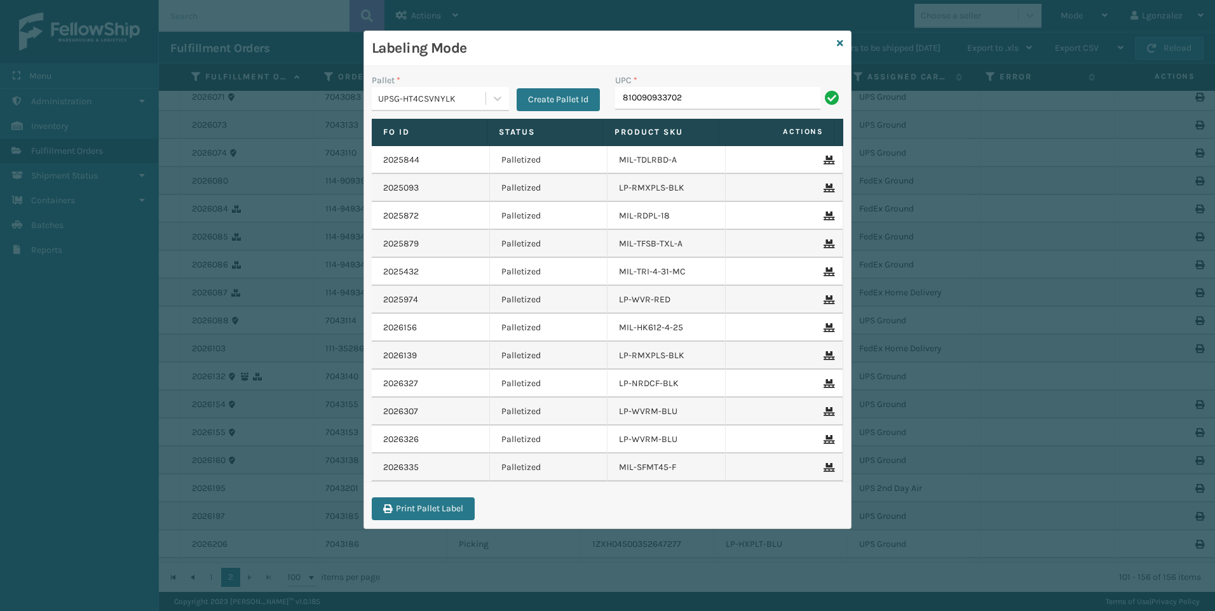
type input "810090933702"
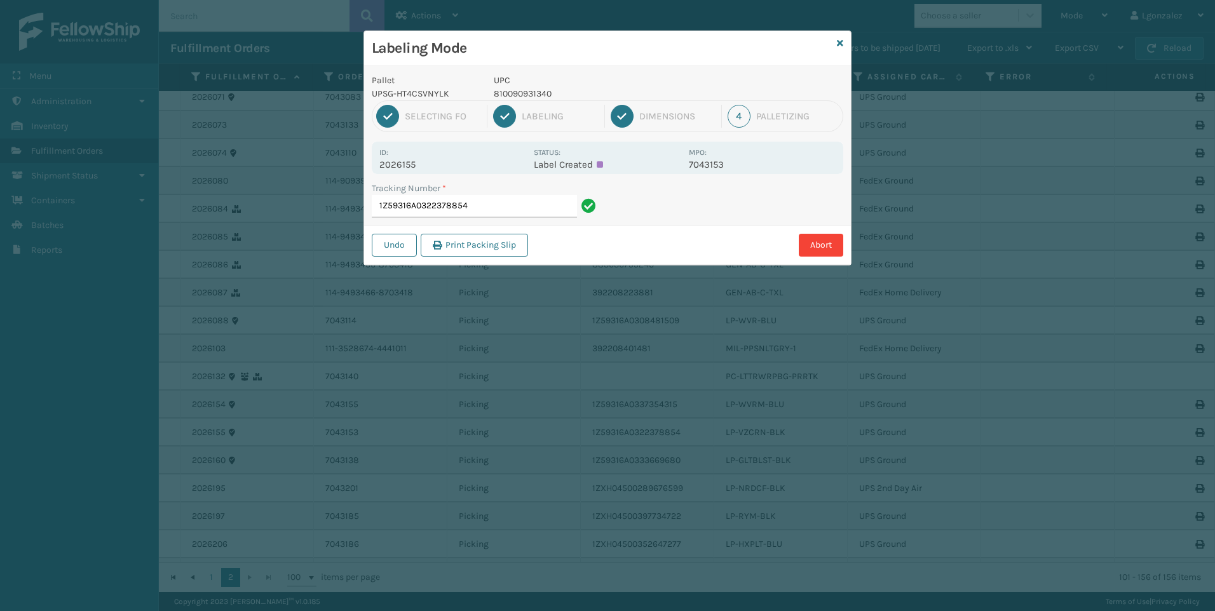
click at [512, 91] on p "810090931340" at bounding box center [588, 93] width 188 height 13
copy p "810090931340"
click at [525, 204] on input "1Z59316A0322378854" at bounding box center [474, 206] width 205 height 23
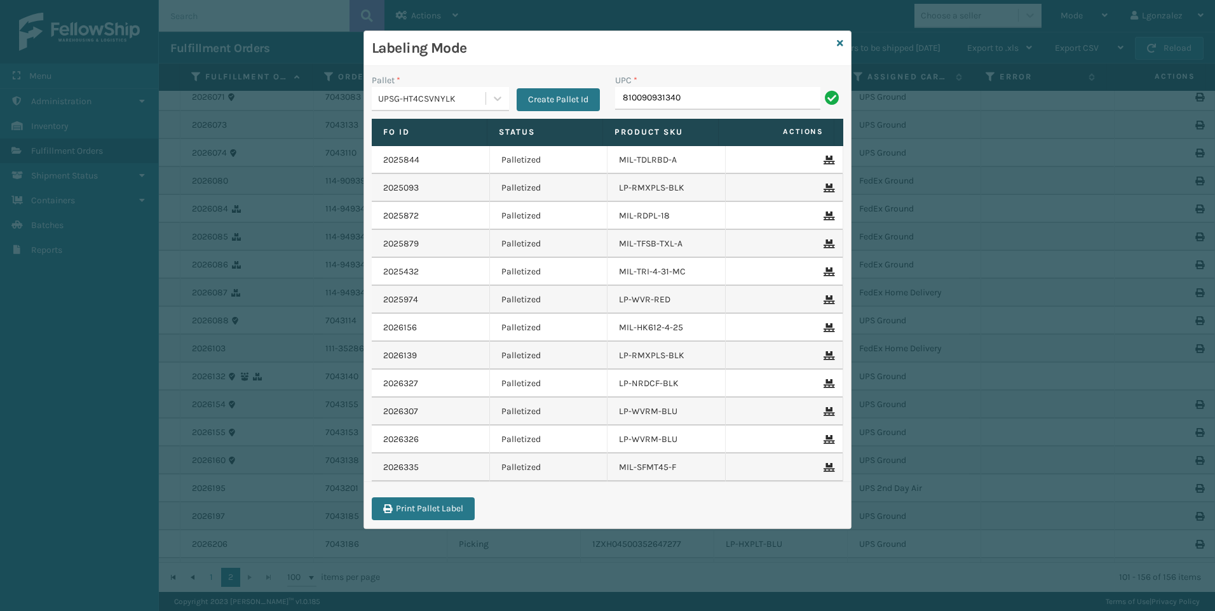
type input "810090931340"
type input "810090933535"
type input "068888026758"
type input "810090932941"
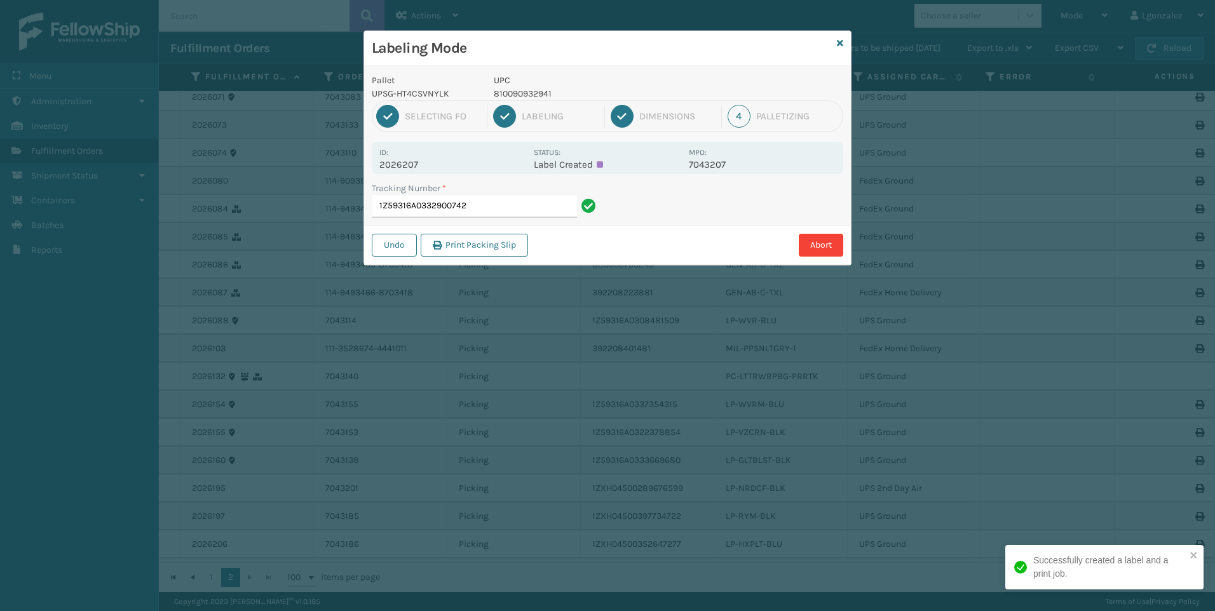
click at [499, 90] on p "810090932941" at bounding box center [588, 93] width 188 height 13
copy p "810090932941"
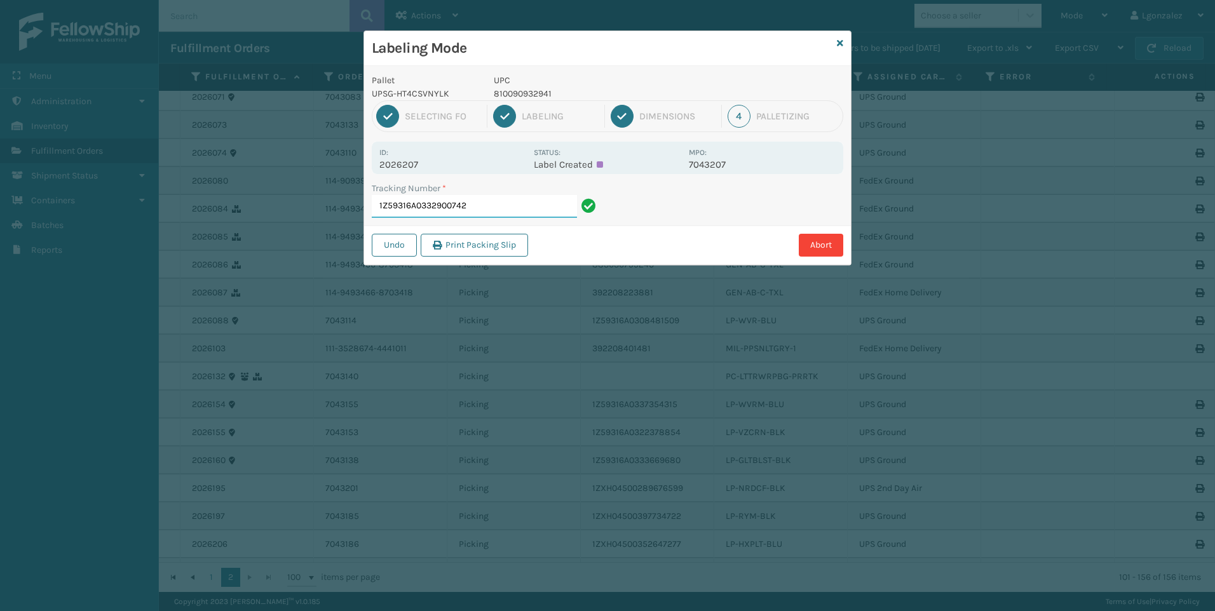
click at [547, 207] on input "1Z59316A0332900742" at bounding box center [474, 206] width 205 height 23
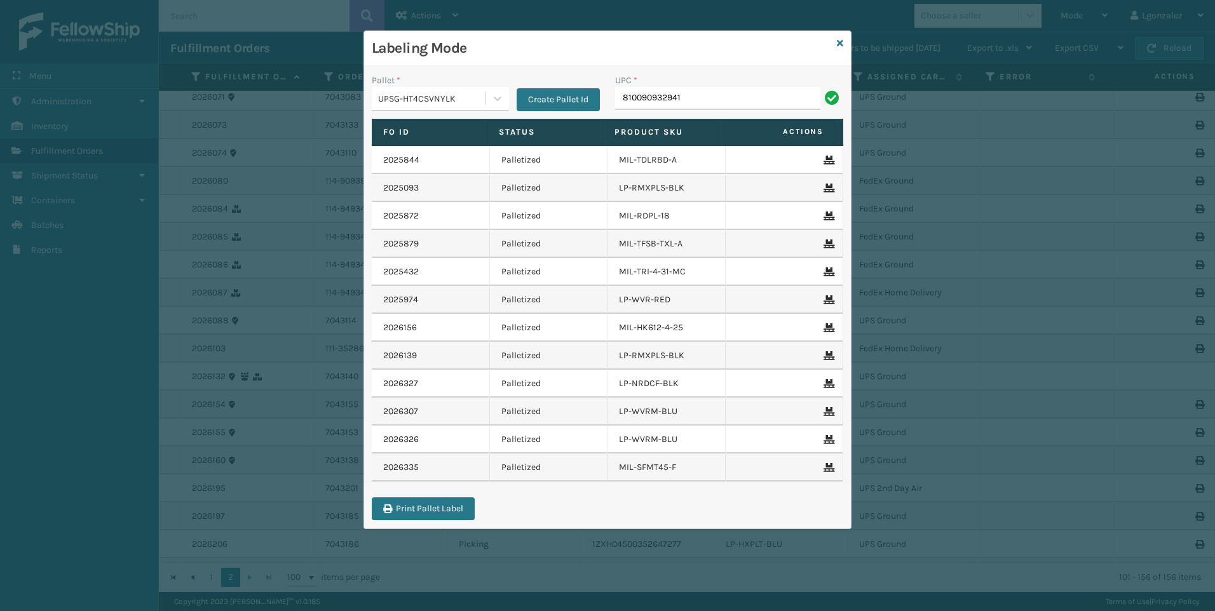
type input "810090932941"
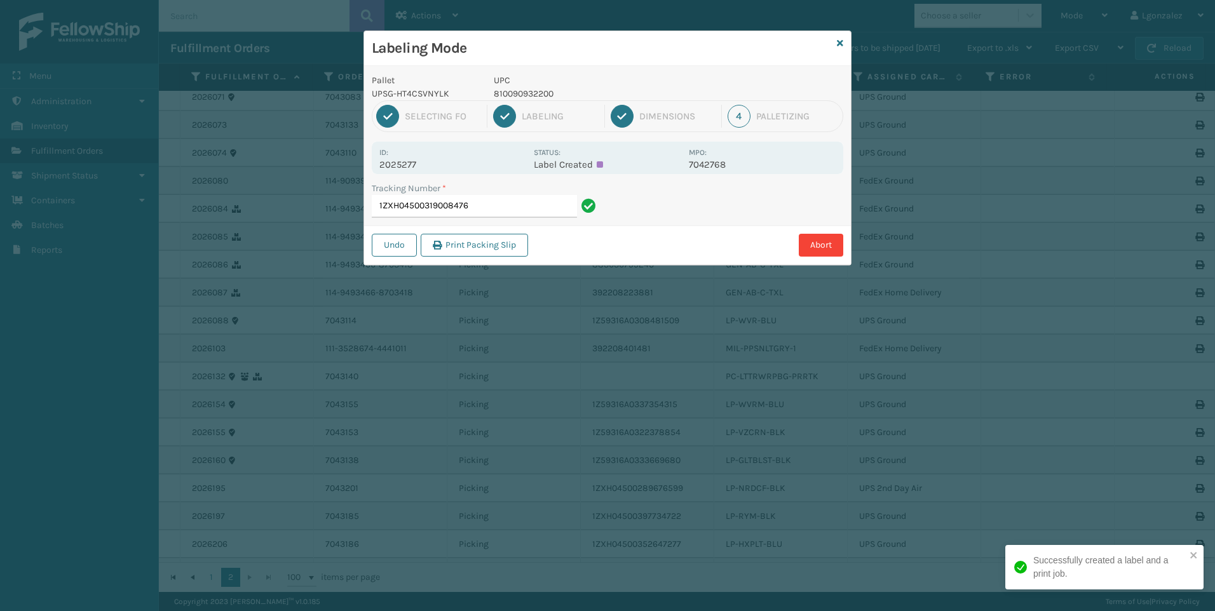
click at [536, 88] on p "810090932200" at bounding box center [588, 93] width 188 height 13
copy p "810090932200"
click at [563, 208] on input "1ZXH04500319008476" at bounding box center [474, 206] width 205 height 23
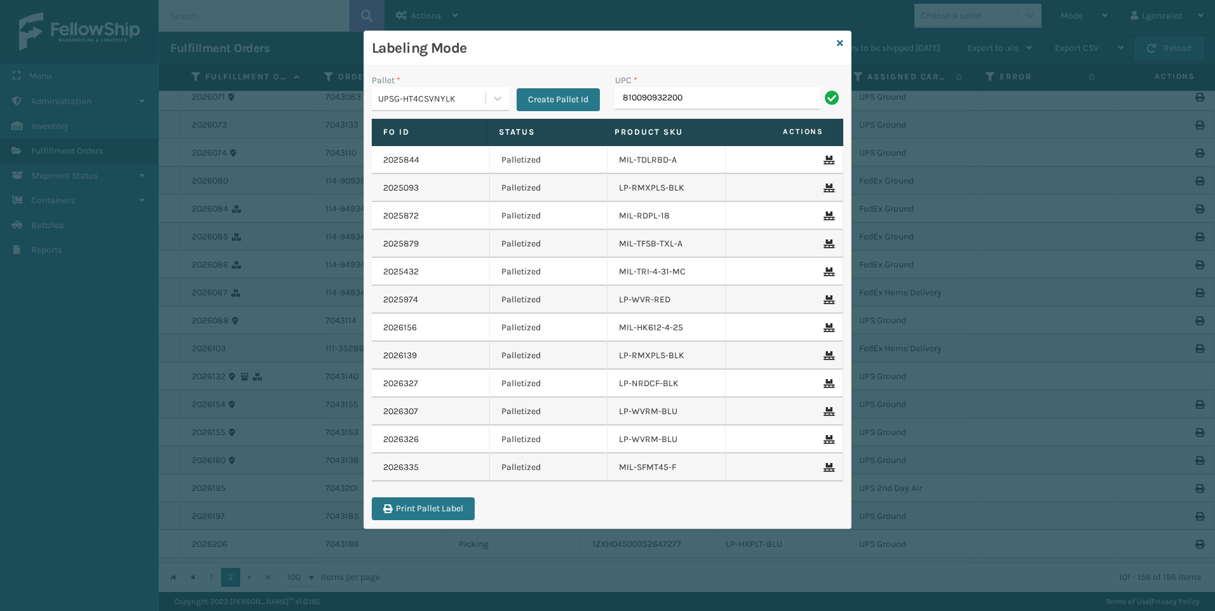
type input "810090932200"
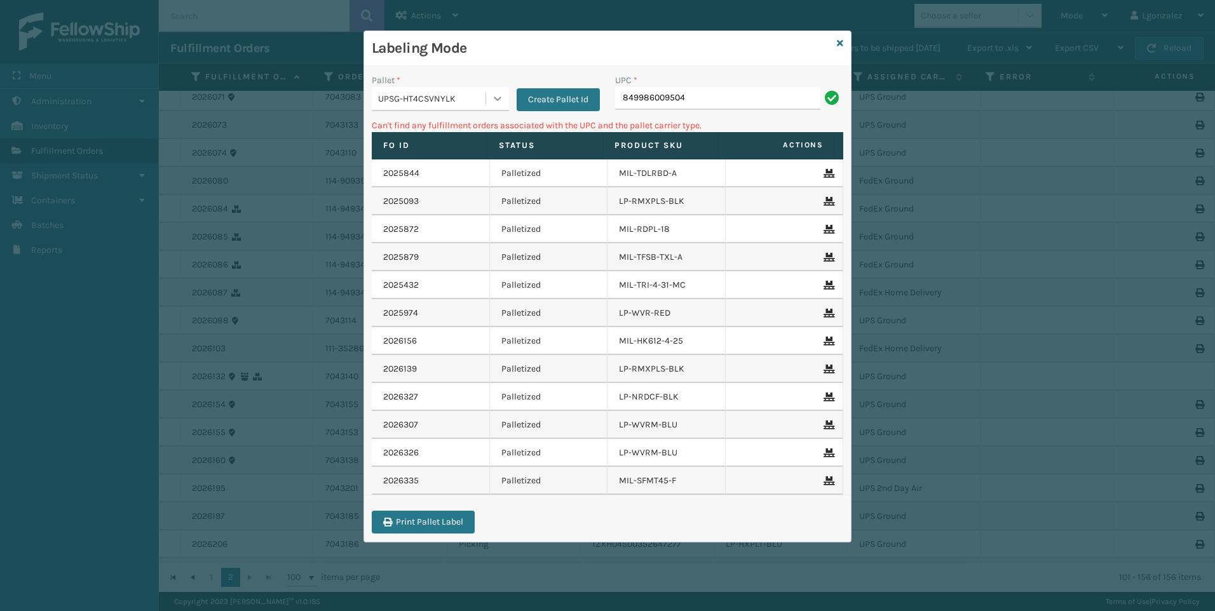
click at [495, 98] on icon at bounding box center [498, 99] width 8 height 4
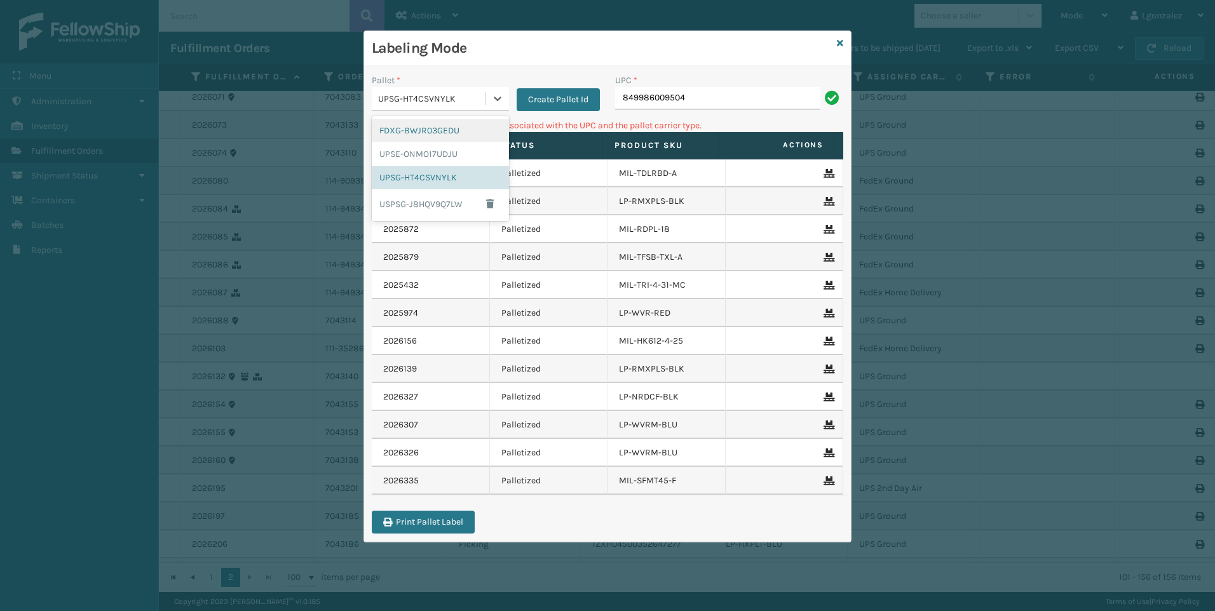
click at [460, 137] on div "FDXG-BWJR03GEDU" at bounding box center [440, 131] width 137 height 24
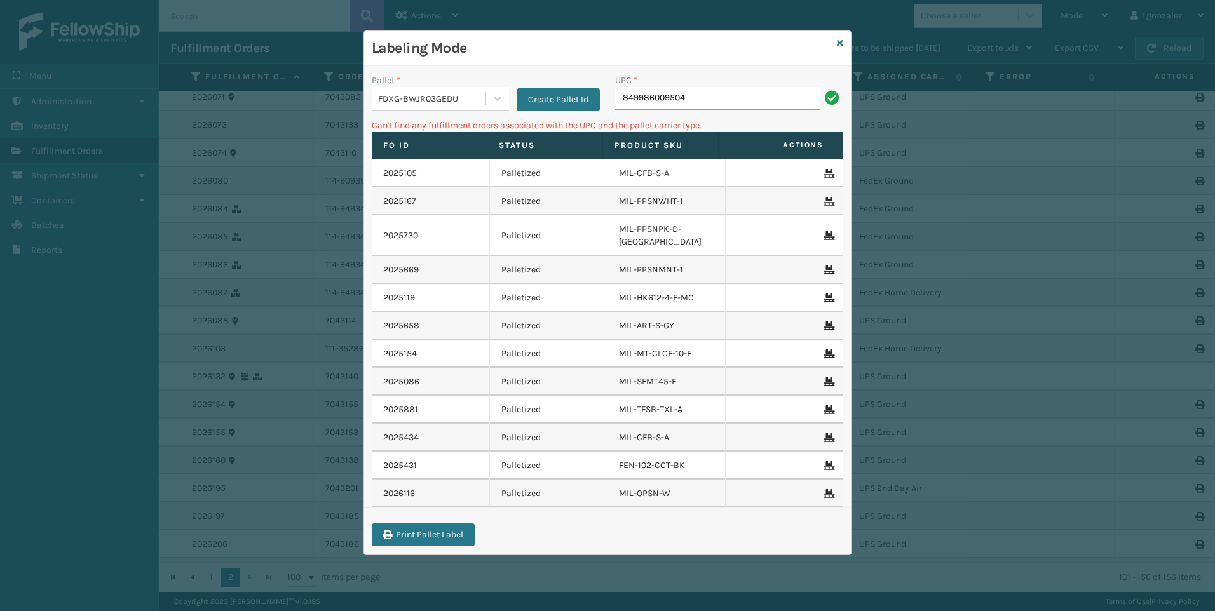
click at [699, 102] on input "849986009504" at bounding box center [717, 98] width 205 height 23
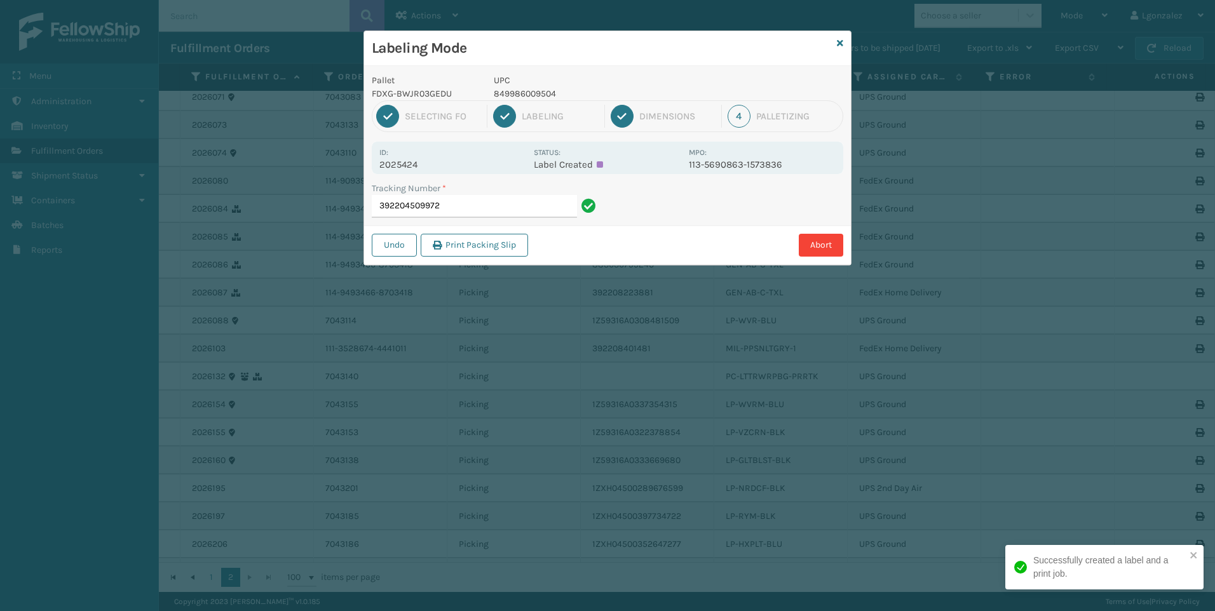
click at [543, 90] on p "849986009504" at bounding box center [588, 93] width 188 height 13
copy p "849986009504"
click at [555, 201] on input "392204509972" at bounding box center [474, 206] width 205 height 23
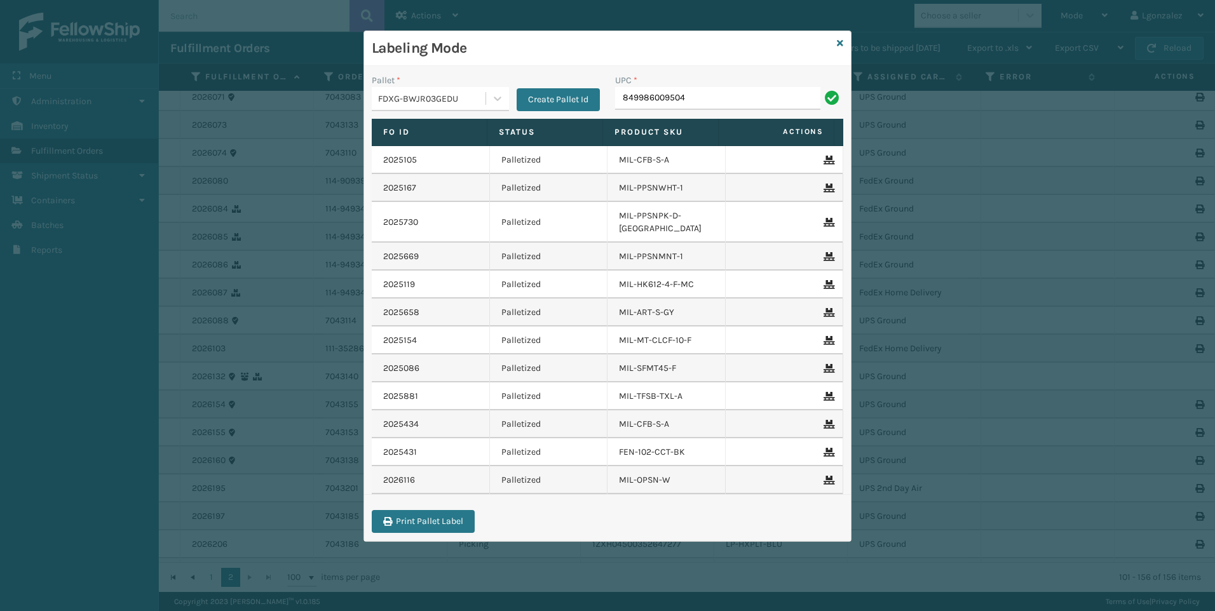
type input "849986009504"
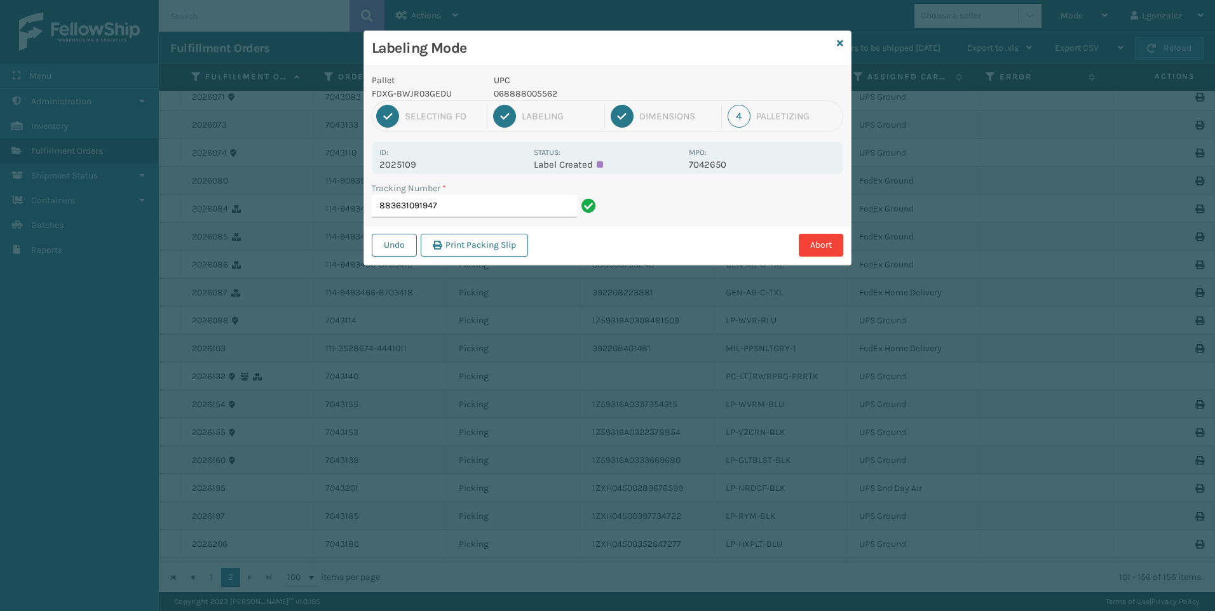
click at [546, 90] on p "068888005562" at bounding box center [588, 93] width 188 height 13
copy p "068888005562"
click at [551, 212] on input "883631091947" at bounding box center [474, 206] width 205 height 23
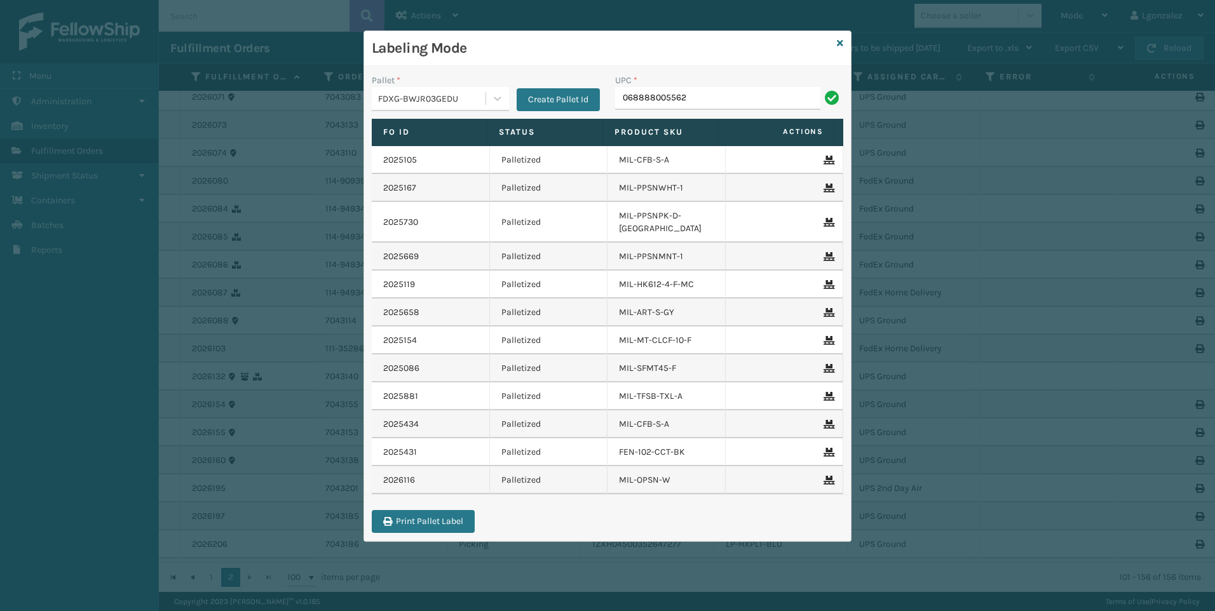
type input "068888005562"
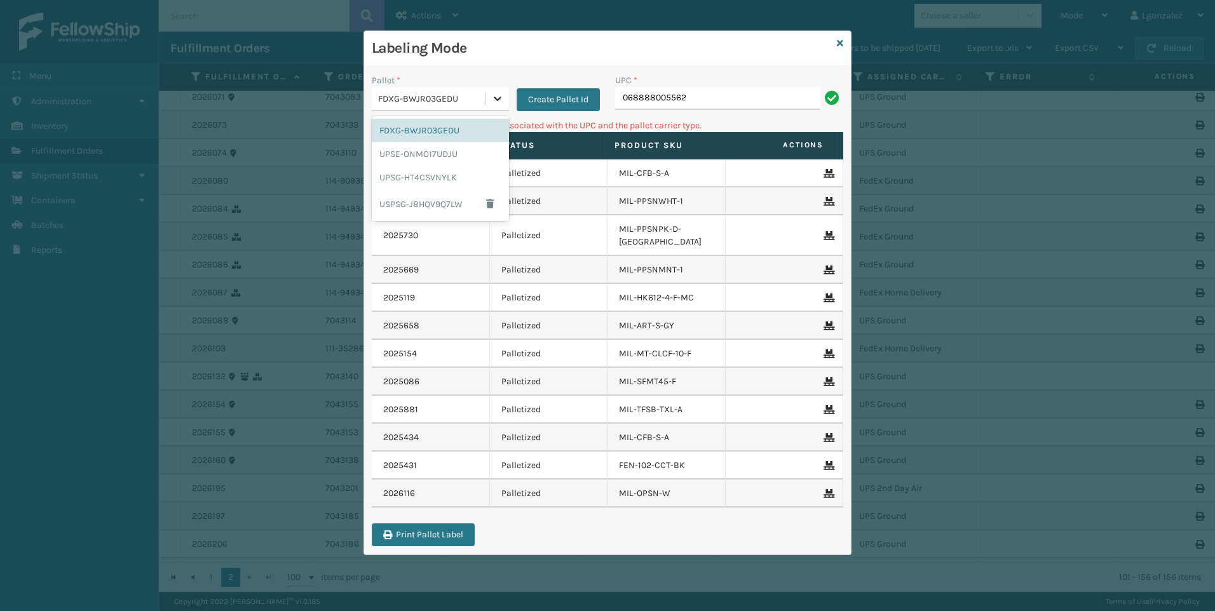
click at [498, 99] on icon at bounding box center [498, 99] width 8 height 4
click at [453, 171] on div "UPSG-HT4CSVNYLK" at bounding box center [440, 178] width 137 height 24
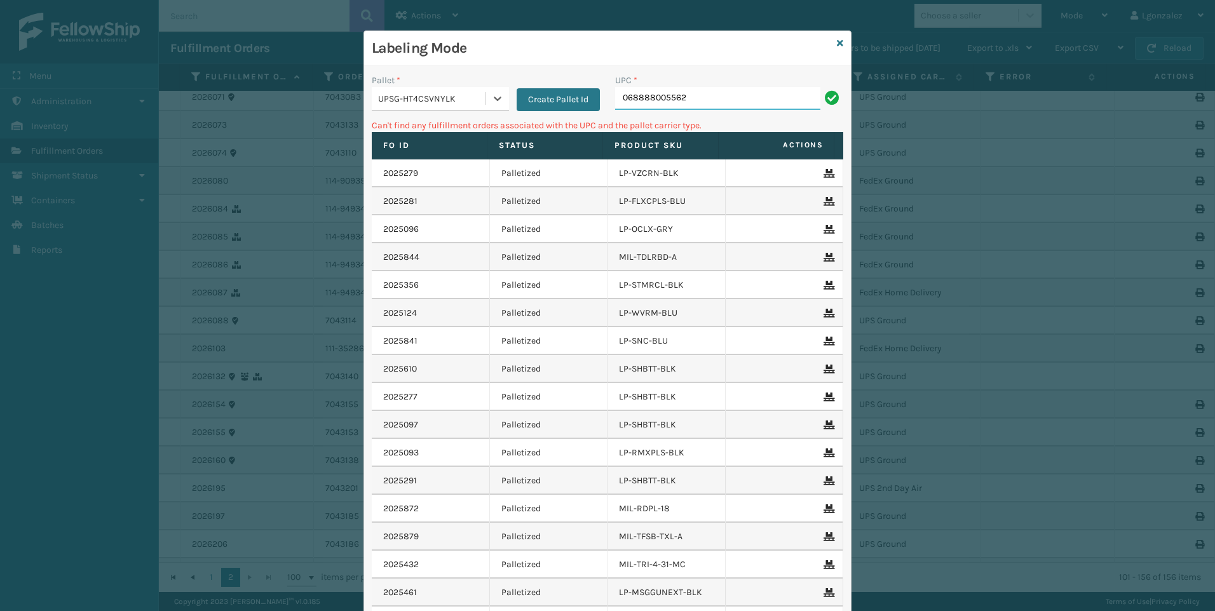
click at [693, 104] on input "068888005562" at bounding box center [717, 98] width 205 height 23
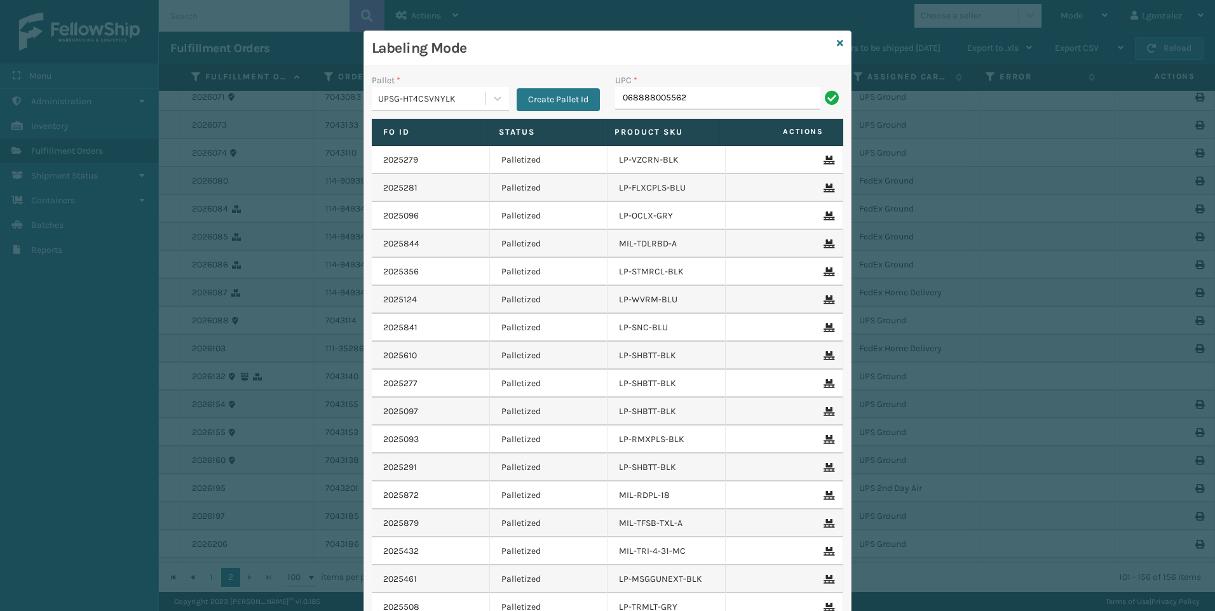
type input "068888005562"
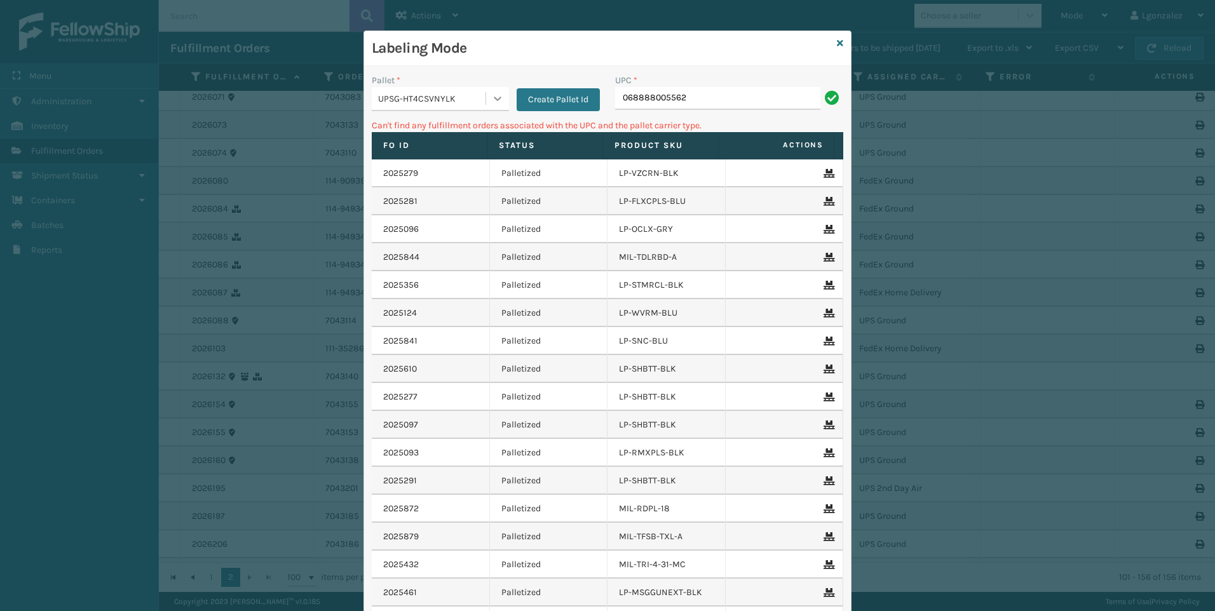
click at [486, 96] on div at bounding box center [497, 98] width 23 height 23
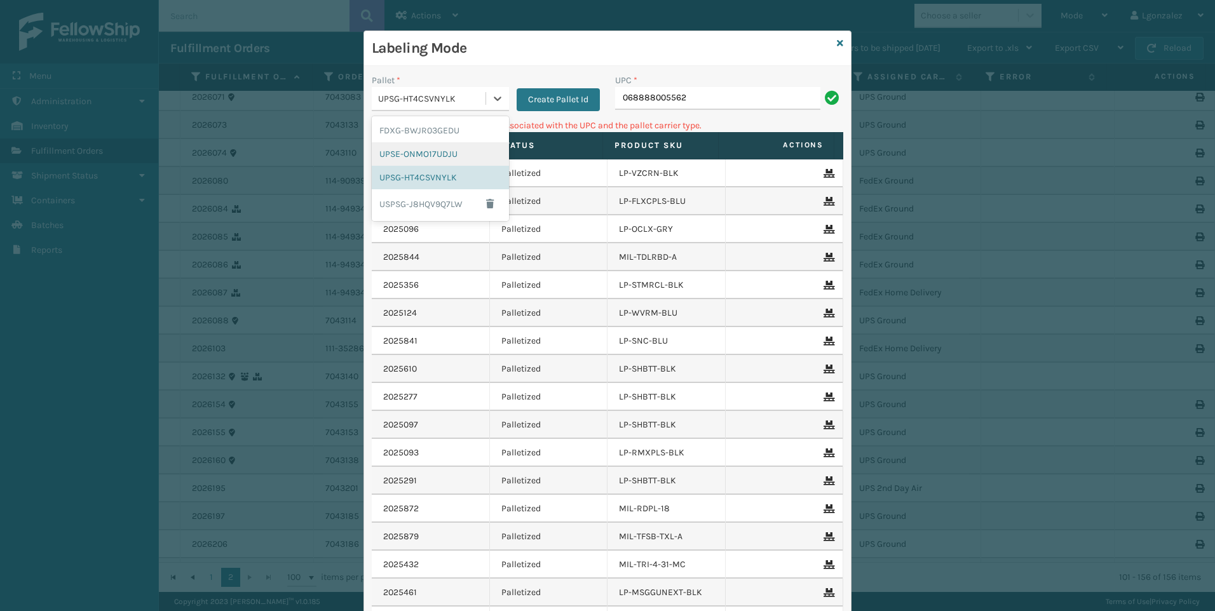
click at [442, 150] on div "UPSE-ONMO17UDJU" at bounding box center [440, 154] width 137 height 24
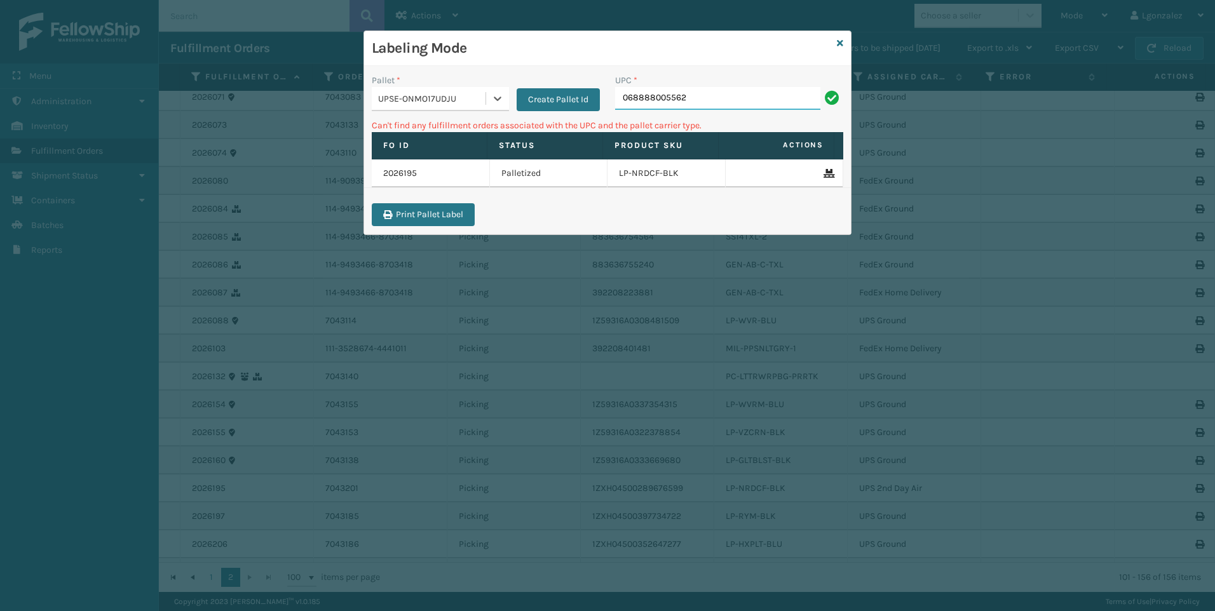
click at [711, 96] on input "068888005562" at bounding box center [717, 98] width 205 height 23
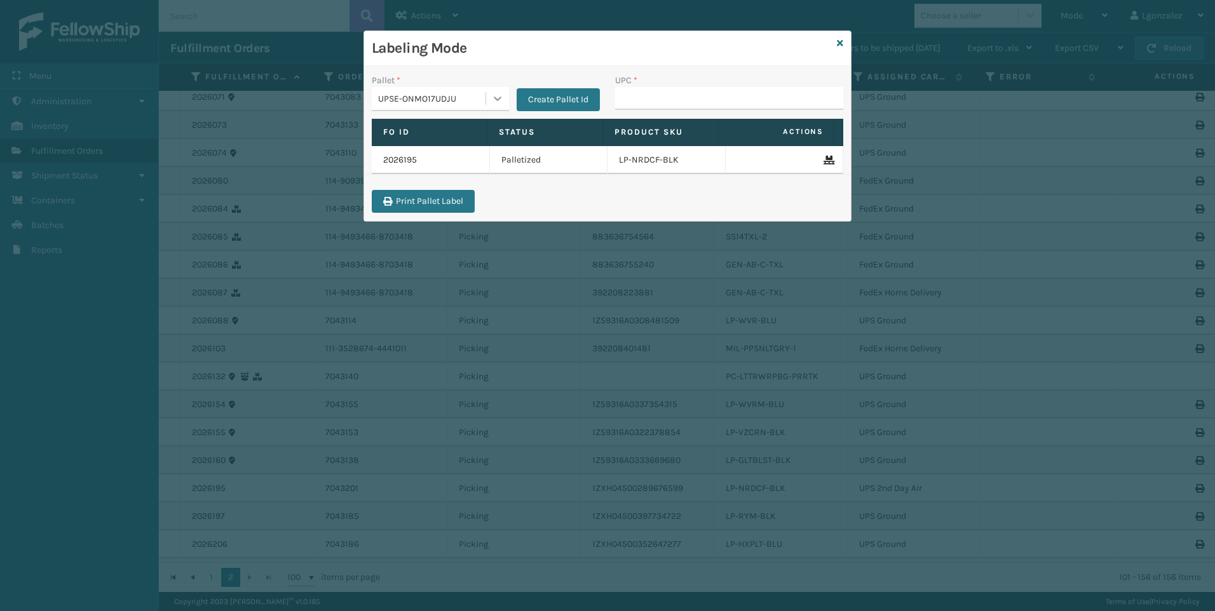
click at [489, 90] on div at bounding box center [497, 98] width 23 height 23
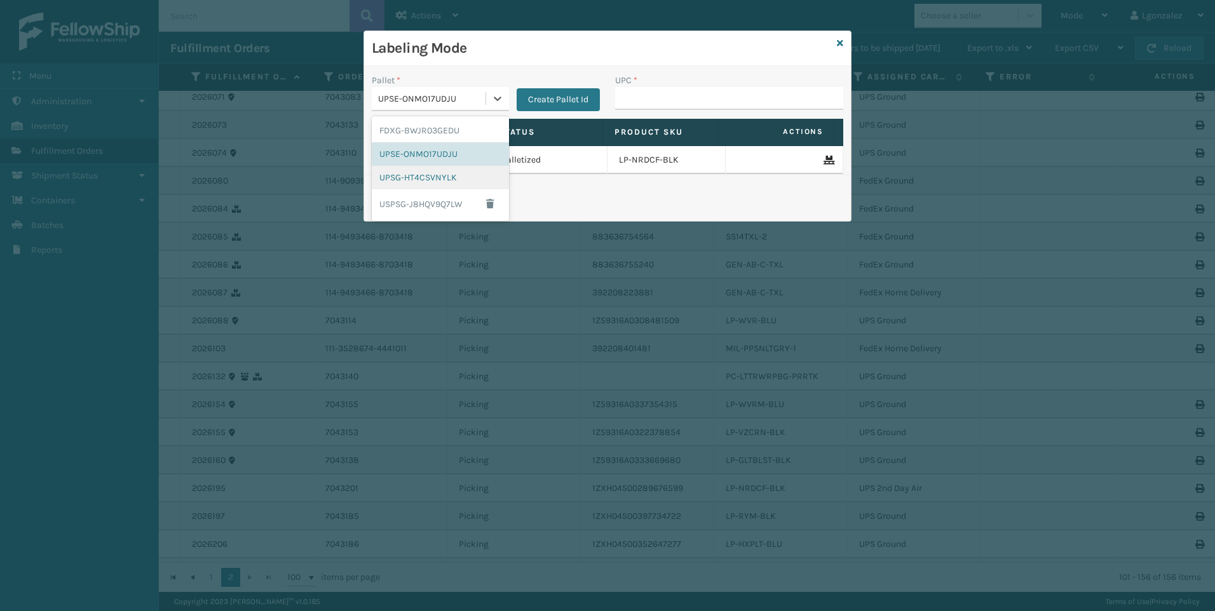
click at [461, 184] on div "UPSG-HT4CSVNYLK" at bounding box center [440, 178] width 137 height 24
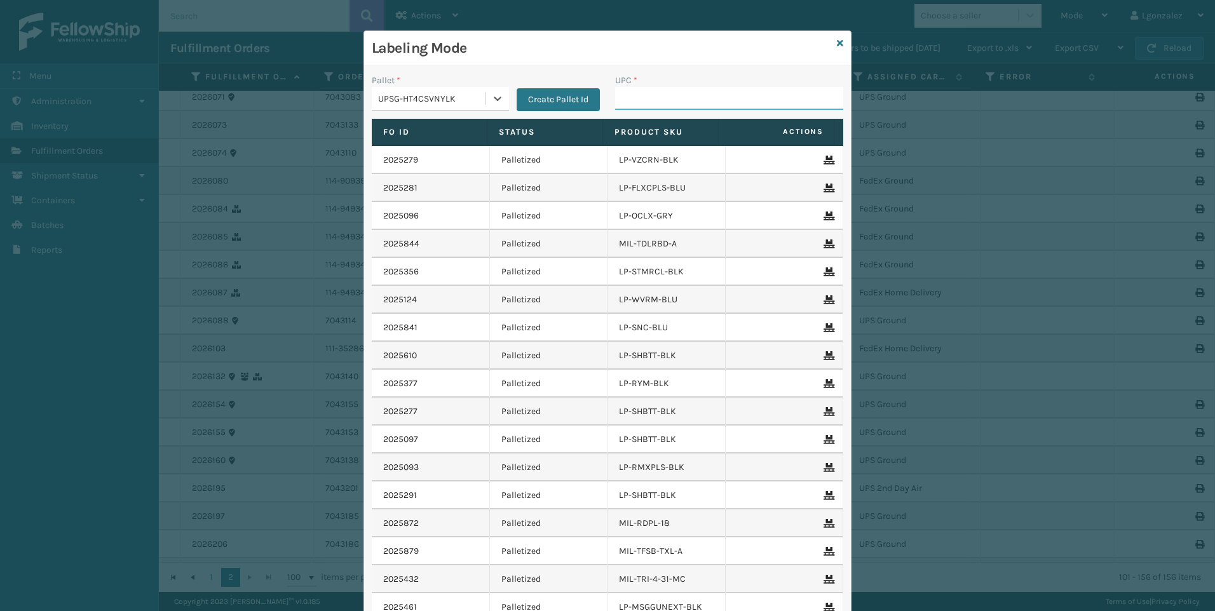
click at [630, 102] on input "UPC *" at bounding box center [729, 98] width 228 height 23
type input "410079-1150"
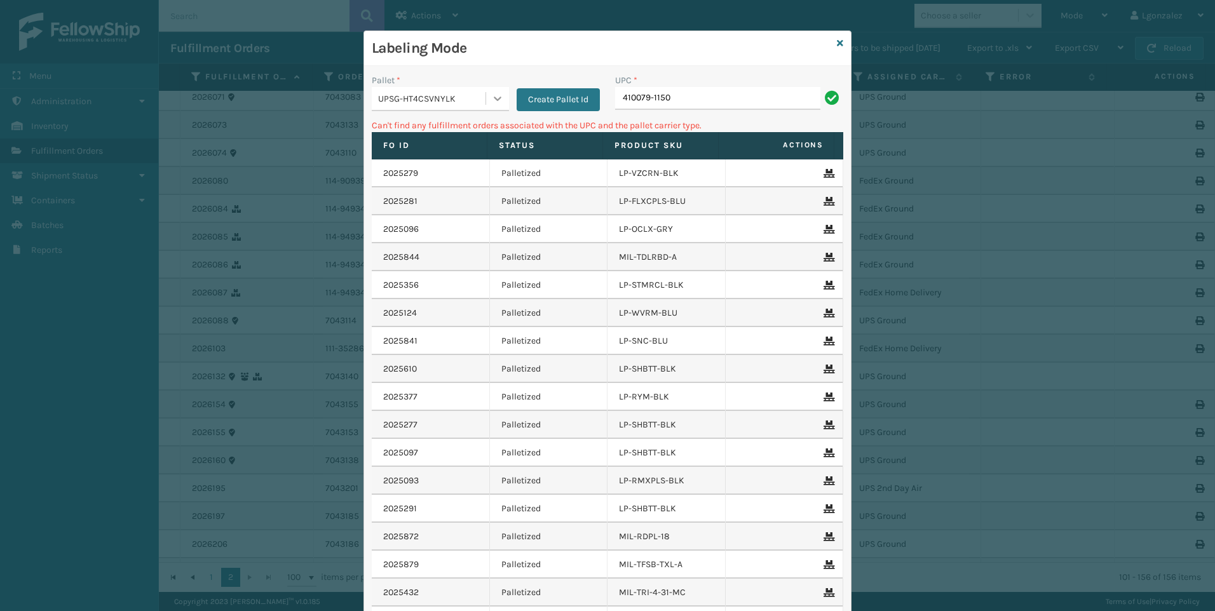
click at [491, 89] on div at bounding box center [497, 98] width 23 height 23
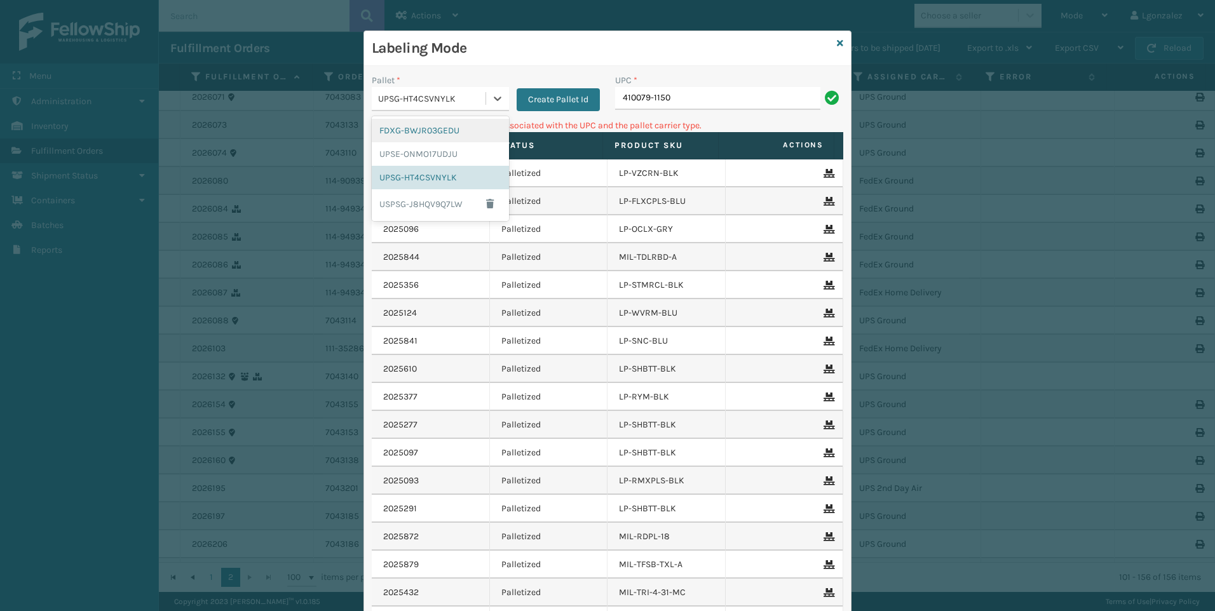
drag, startPoint x: 453, startPoint y: 123, endPoint x: 542, endPoint y: 116, distance: 88.6
click at [453, 123] on div "FDXG-BWJR03GEDU" at bounding box center [440, 131] width 137 height 24
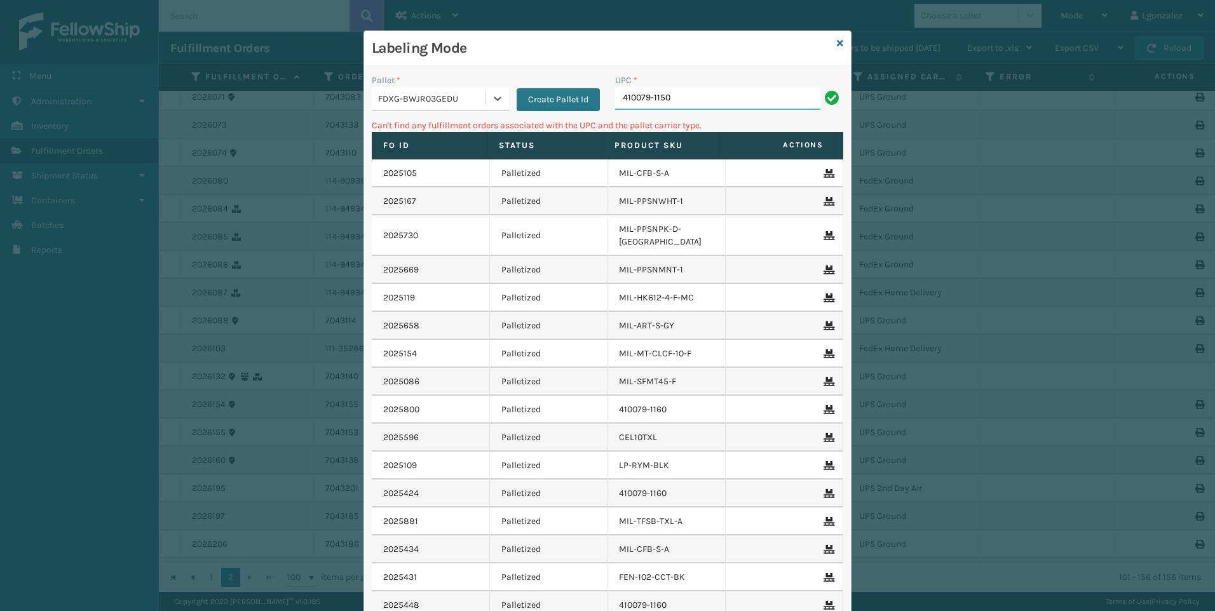
click at [714, 93] on input "410079-1150" at bounding box center [717, 98] width 205 height 23
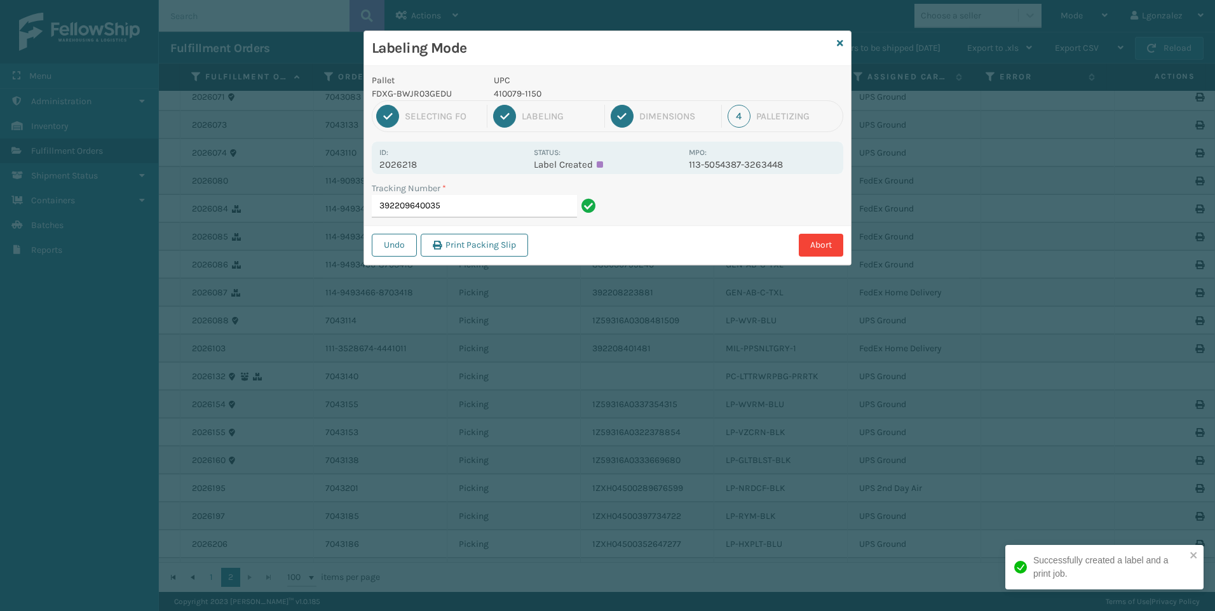
click at [502, 86] on p "UPC" at bounding box center [588, 80] width 188 height 13
drag, startPoint x: 502, startPoint y: 86, endPoint x: 507, endPoint y: 92, distance: 7.7
click at [505, 91] on p "410079-1150" at bounding box center [588, 93] width 188 height 13
click at [507, 92] on p "410079-1150" at bounding box center [588, 93] width 188 height 13
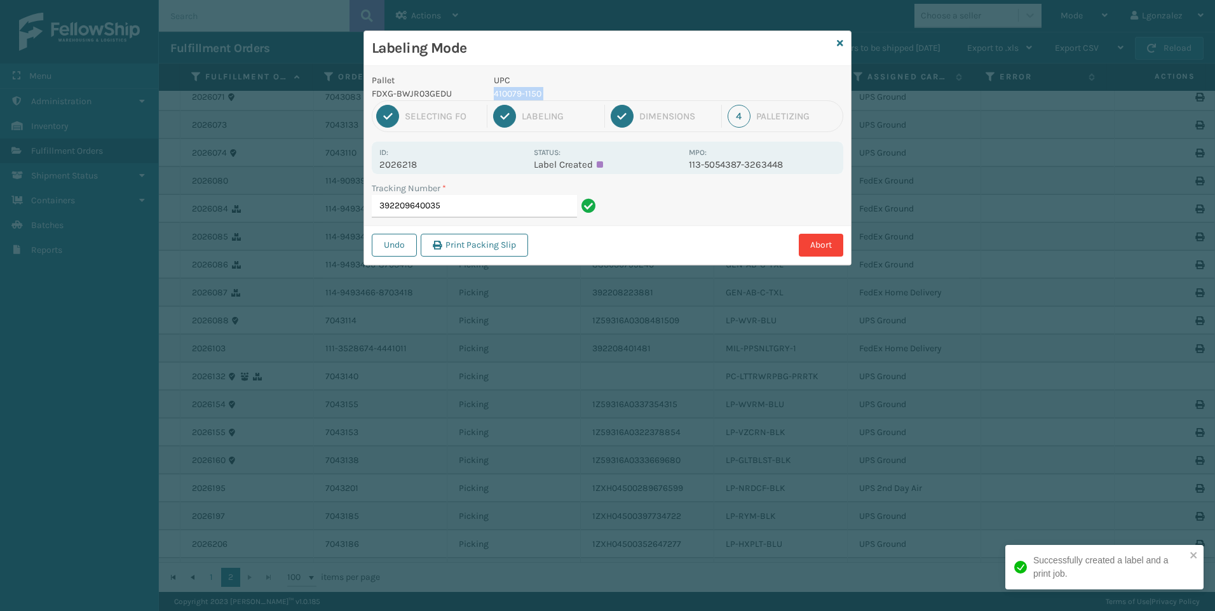
copy p "410079-1150"
click at [525, 204] on input "392209640035" at bounding box center [474, 206] width 205 height 23
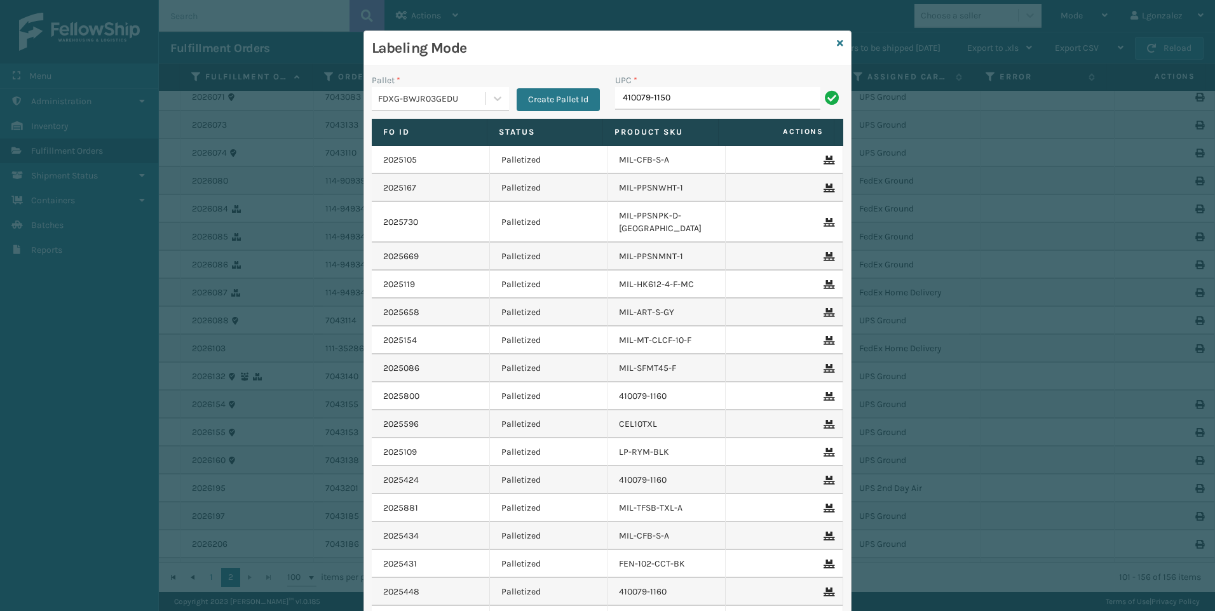
type input "410079-1150"
type input "410168-8020"
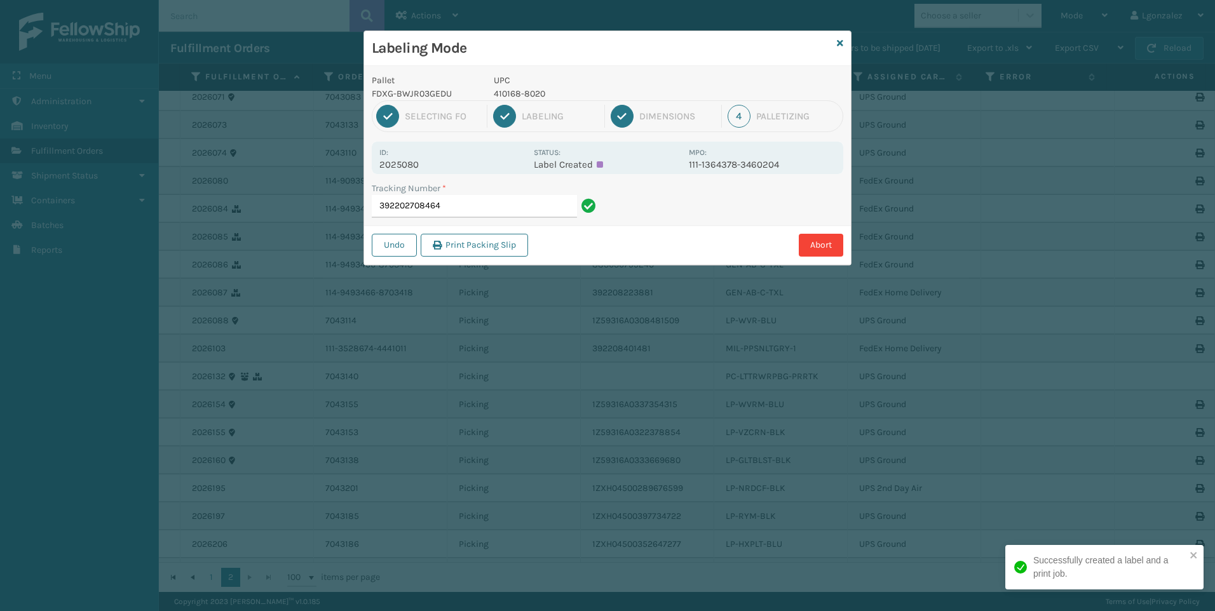
click at [529, 93] on p "410168-8020" at bounding box center [588, 93] width 188 height 13
drag, startPoint x: 529, startPoint y: 93, endPoint x: 517, endPoint y: 88, distance: 12.3
click at [517, 88] on p "410168-8020" at bounding box center [588, 93] width 188 height 13
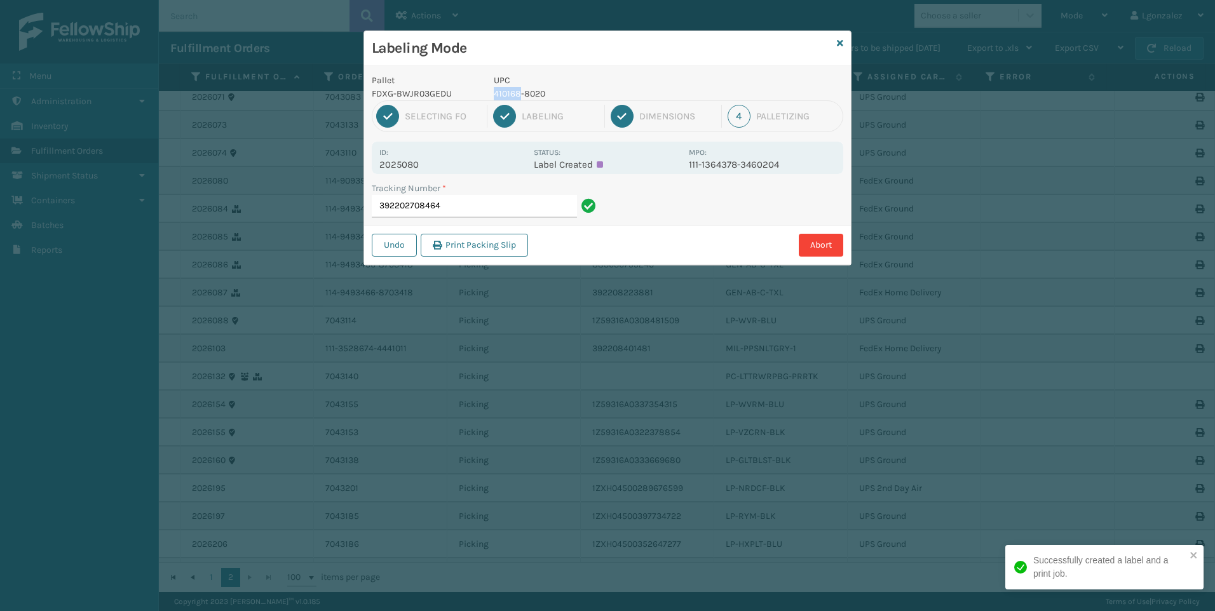
click at [518, 90] on p "410168-8020" at bounding box center [588, 93] width 188 height 13
copy p "410168-8020"
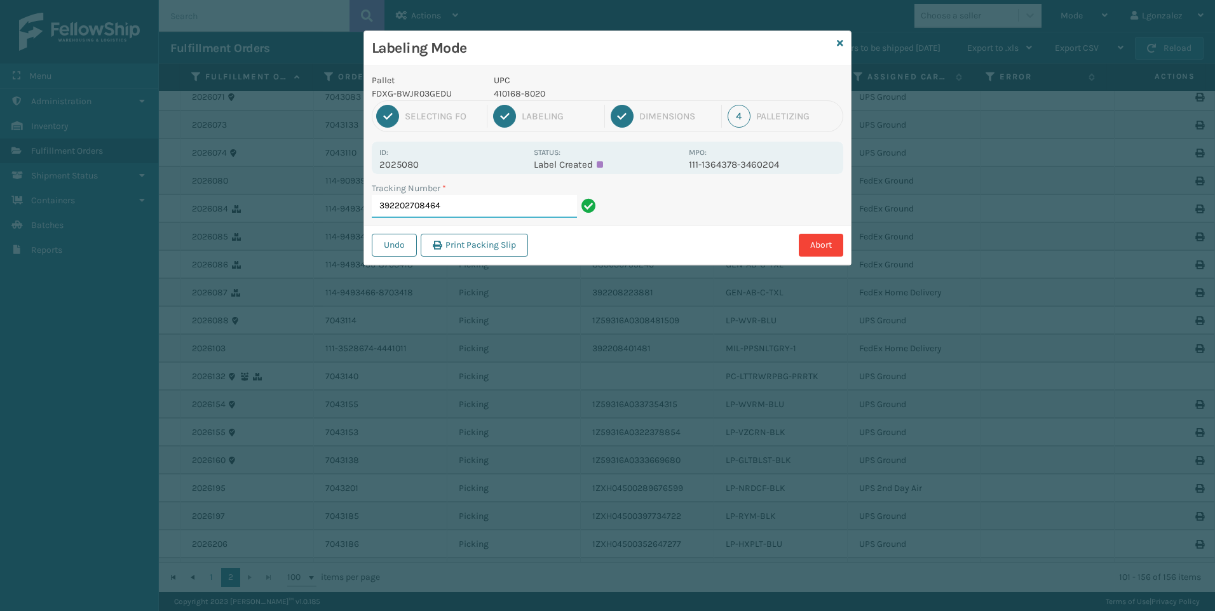
click at [504, 212] on input "392202708464" at bounding box center [474, 206] width 205 height 23
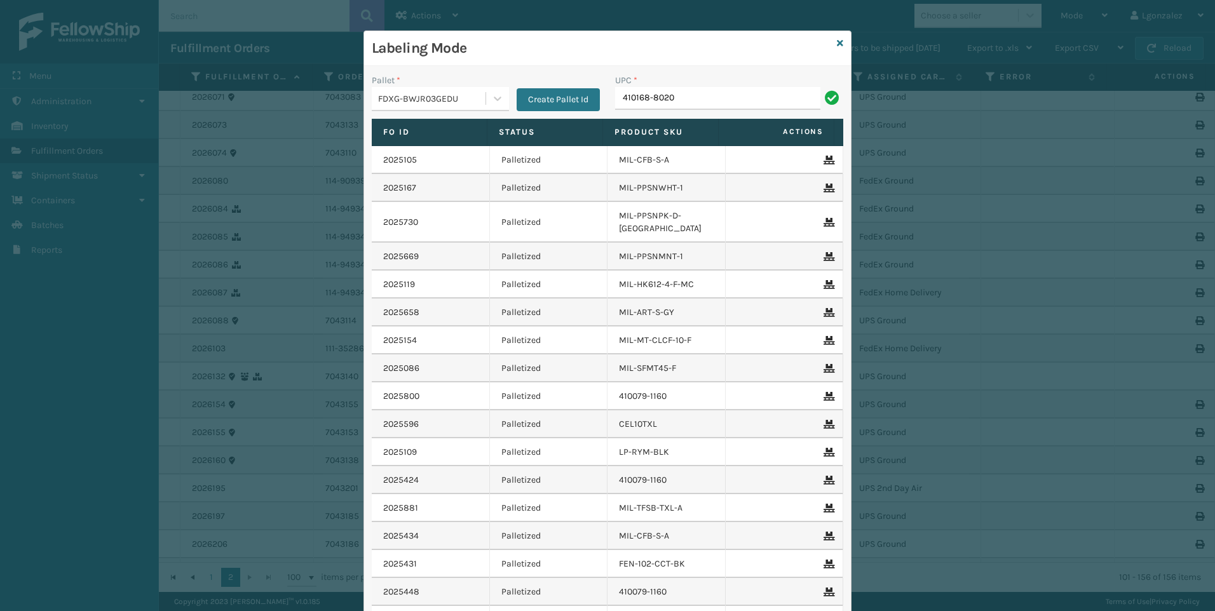
type input "410168-8020"
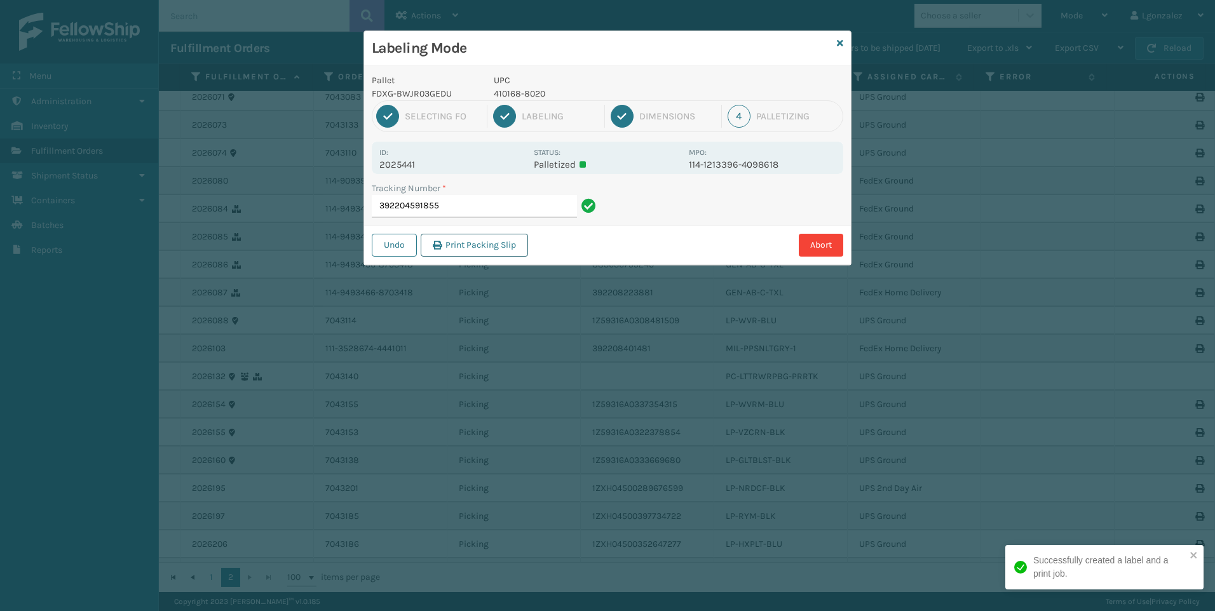
type input "3922045918554"
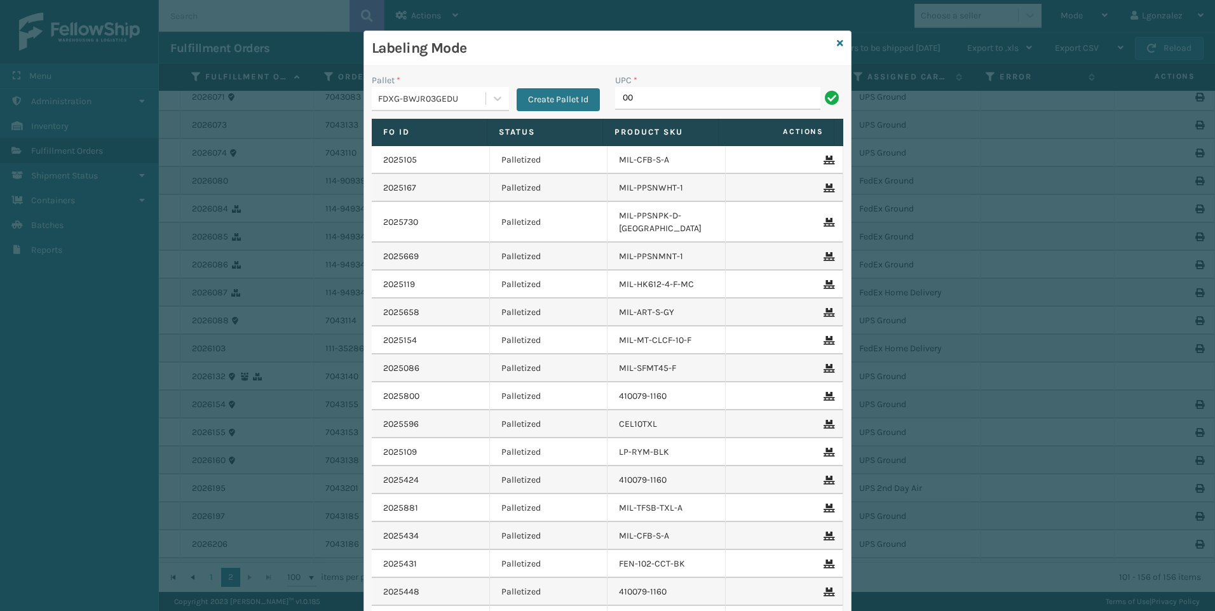
type input "0"
type input "410107-1120"
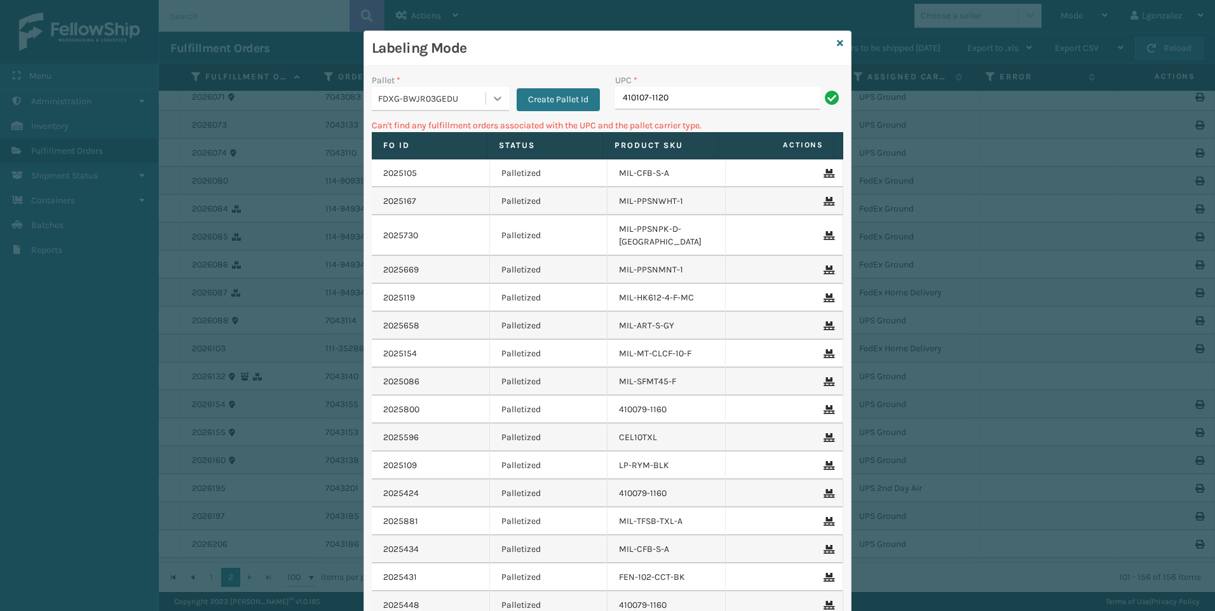
click at [501, 98] on div at bounding box center [497, 98] width 23 height 23
click at [436, 183] on div "UPSG-HT4CSVNYLK" at bounding box center [440, 178] width 137 height 24
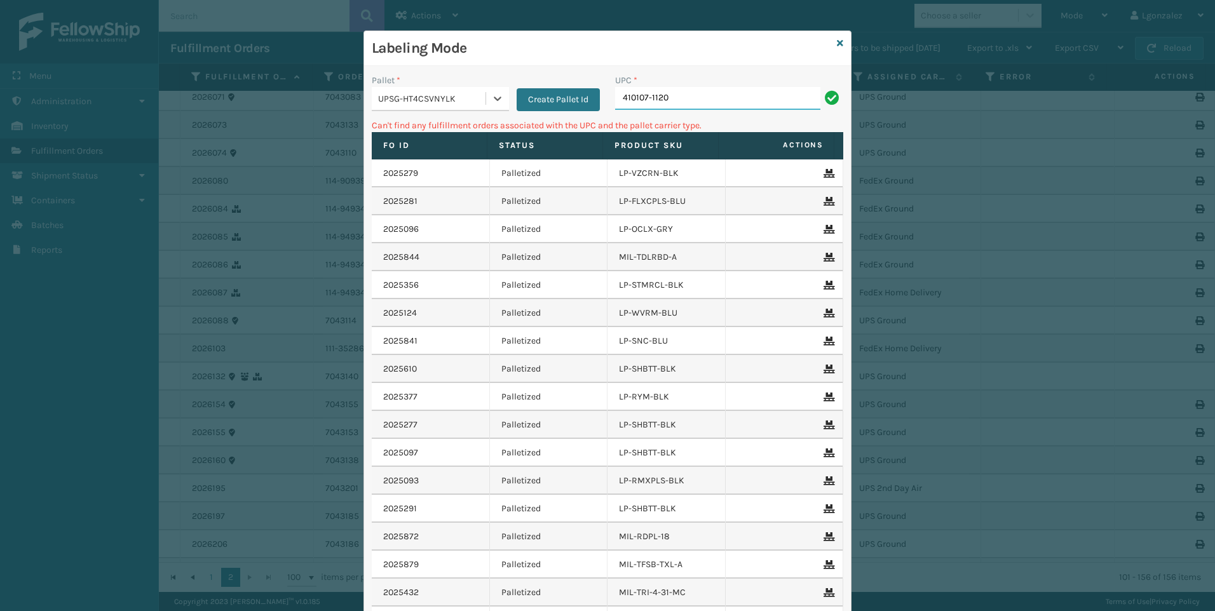
click at [674, 99] on input "410107-1120" at bounding box center [717, 98] width 205 height 23
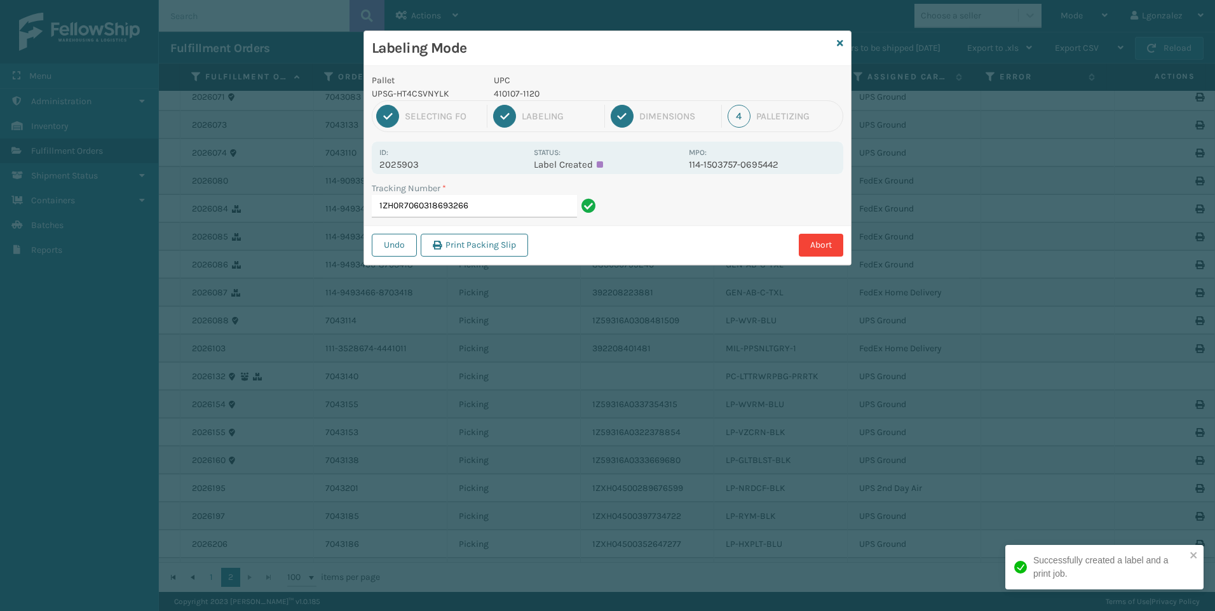
click at [507, 93] on p "410107-1120" at bounding box center [588, 93] width 188 height 13
click at [525, 204] on input "1ZH0R7060318693266" at bounding box center [474, 206] width 205 height 23
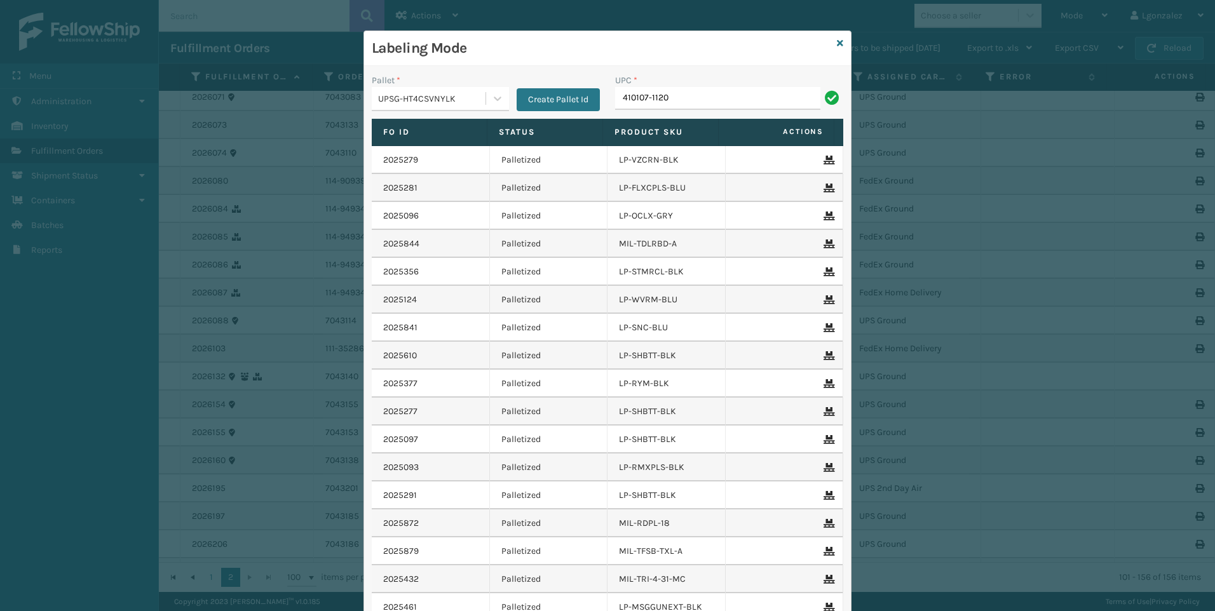
type input "410107-1120"
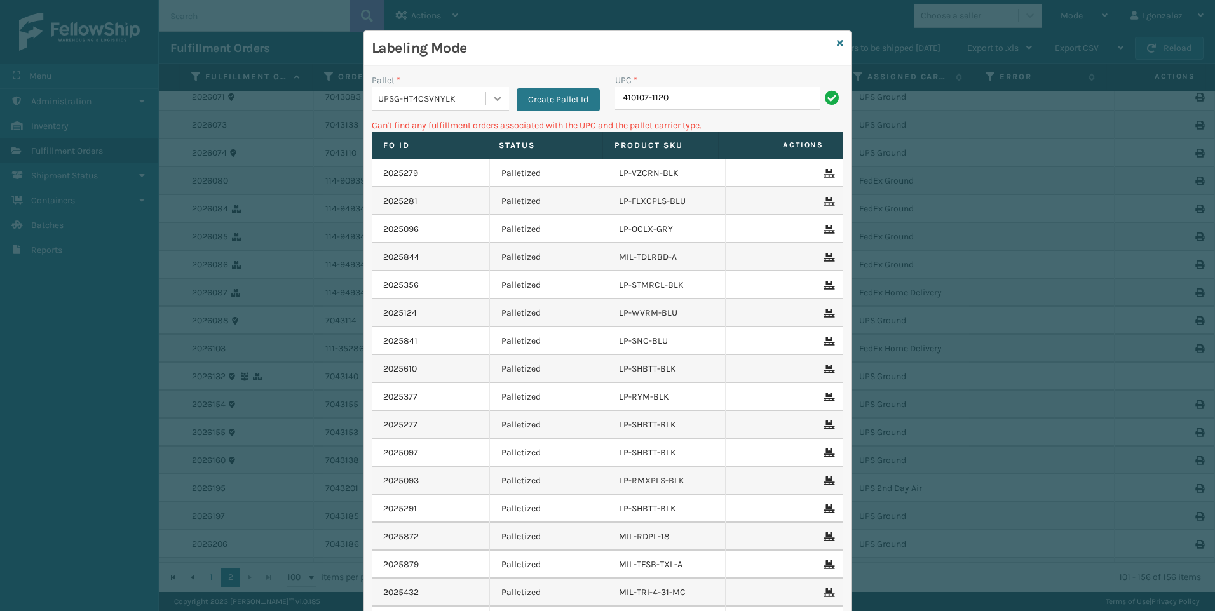
click at [493, 96] on icon at bounding box center [497, 98] width 13 height 13
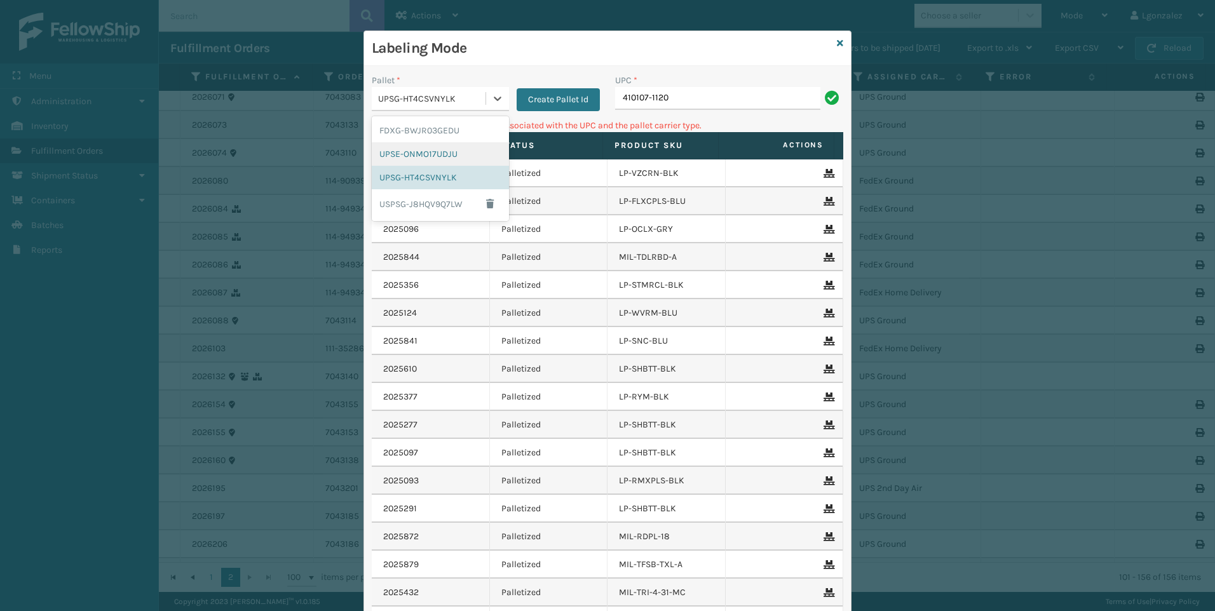
click at [446, 152] on div "UPSE-ONMO17UDJU" at bounding box center [440, 154] width 137 height 24
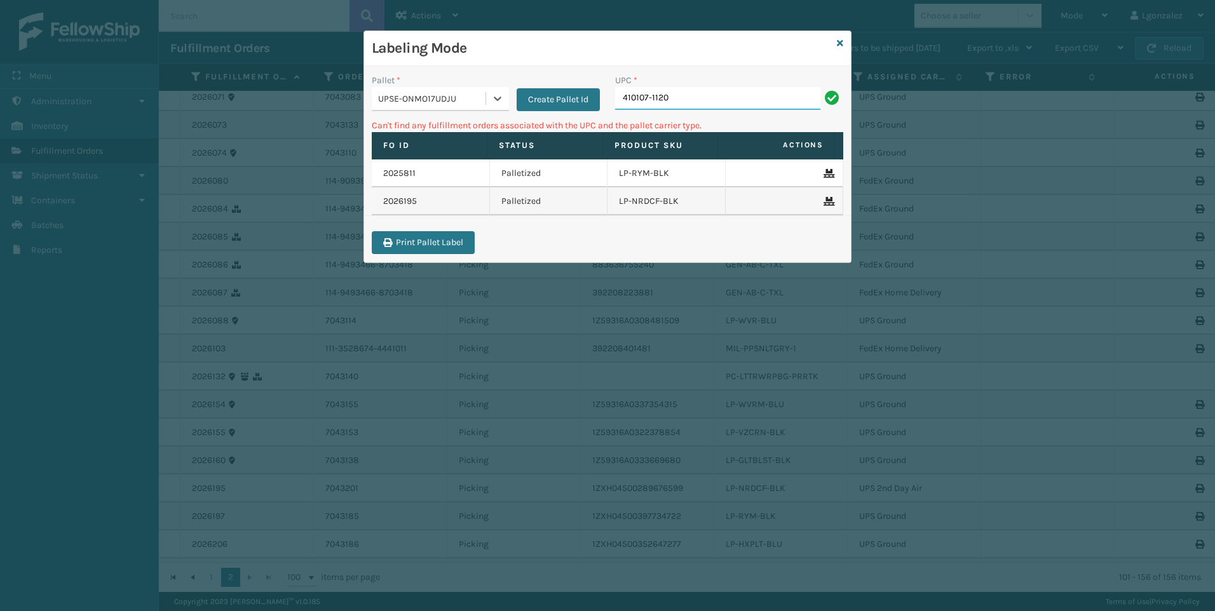
click at [693, 100] on input "410107-1120" at bounding box center [717, 98] width 205 height 23
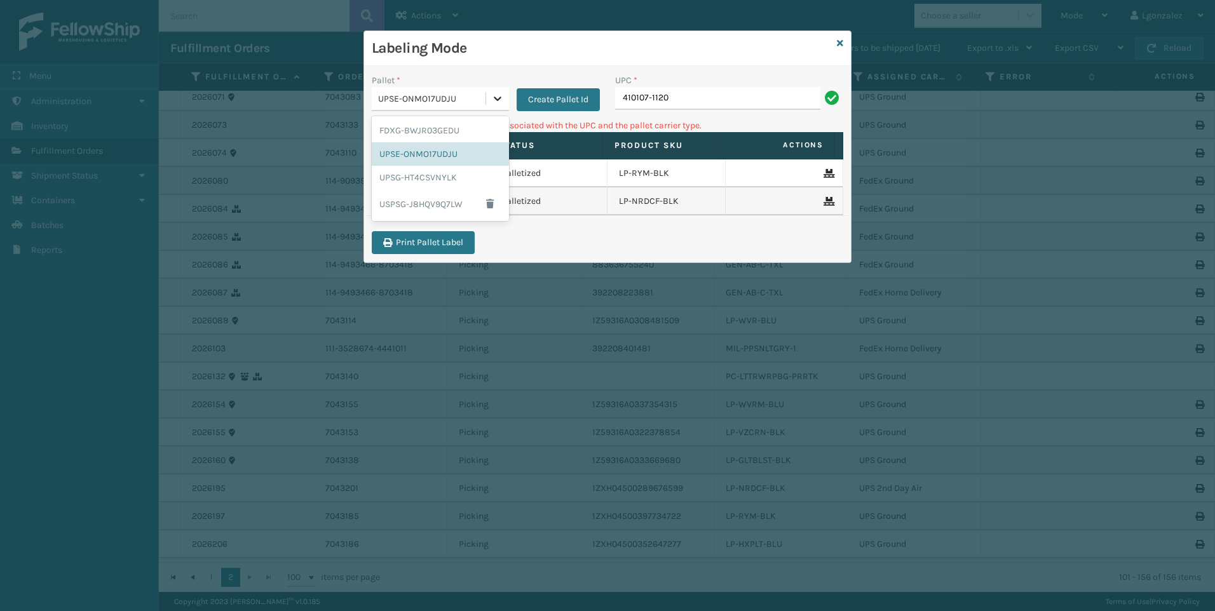
click at [505, 90] on div at bounding box center [497, 98] width 23 height 23
click at [459, 125] on div "FDXG-BWJR03GEDU" at bounding box center [440, 131] width 137 height 24
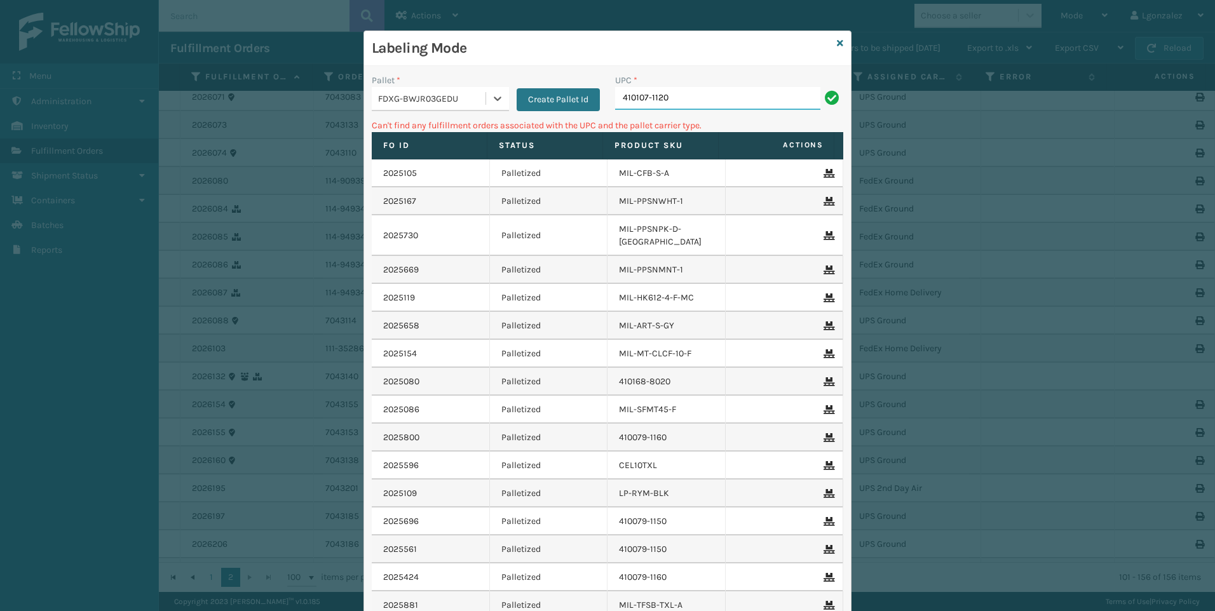
click at [713, 107] on input "410107-1120" at bounding box center [717, 98] width 205 height 23
drag, startPoint x: 679, startPoint y: 92, endPoint x: 431, endPoint y: 126, distance: 250.3
click at [431, 126] on div "Pallet * FDXG-BWJR03GEDU Create Pallet Id UPC * 410107-1120 Can't find any fulf…" at bounding box center [607, 387] width 487 height 642
click at [491, 95] on icon at bounding box center [497, 98] width 13 height 13
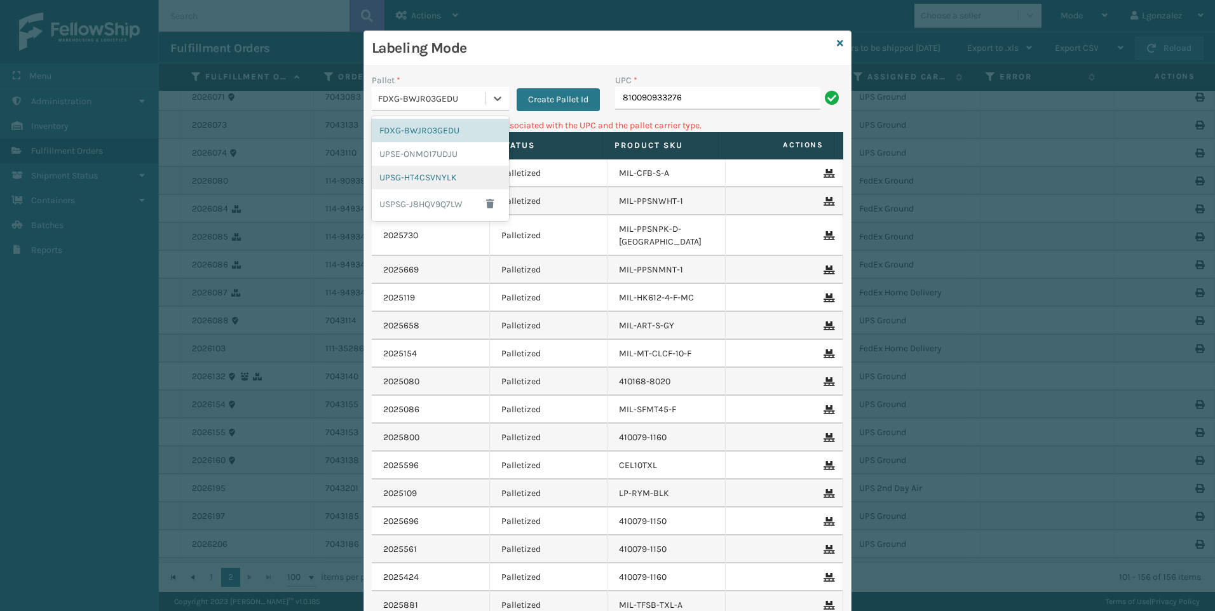
click at [432, 180] on div "UPSG-HT4CSVNYLK" at bounding box center [440, 178] width 137 height 24
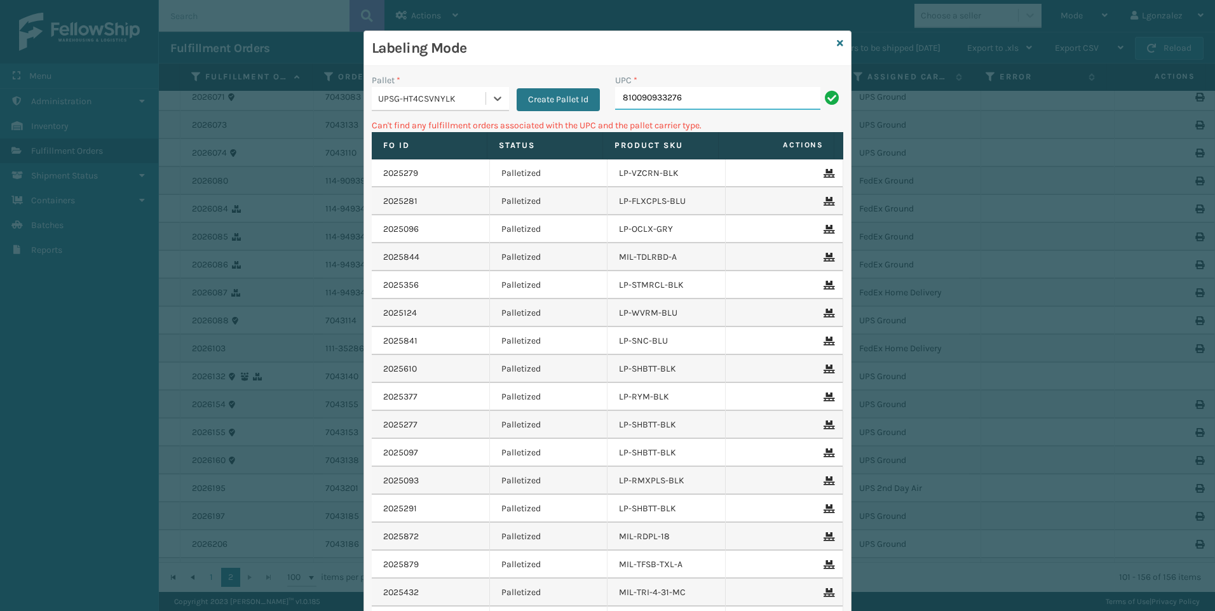
click at [713, 99] on input "810090933276" at bounding box center [717, 98] width 205 height 23
click at [615, 93] on input "068888027090" at bounding box center [717, 98] width 205 height 23
type input "68888027090"
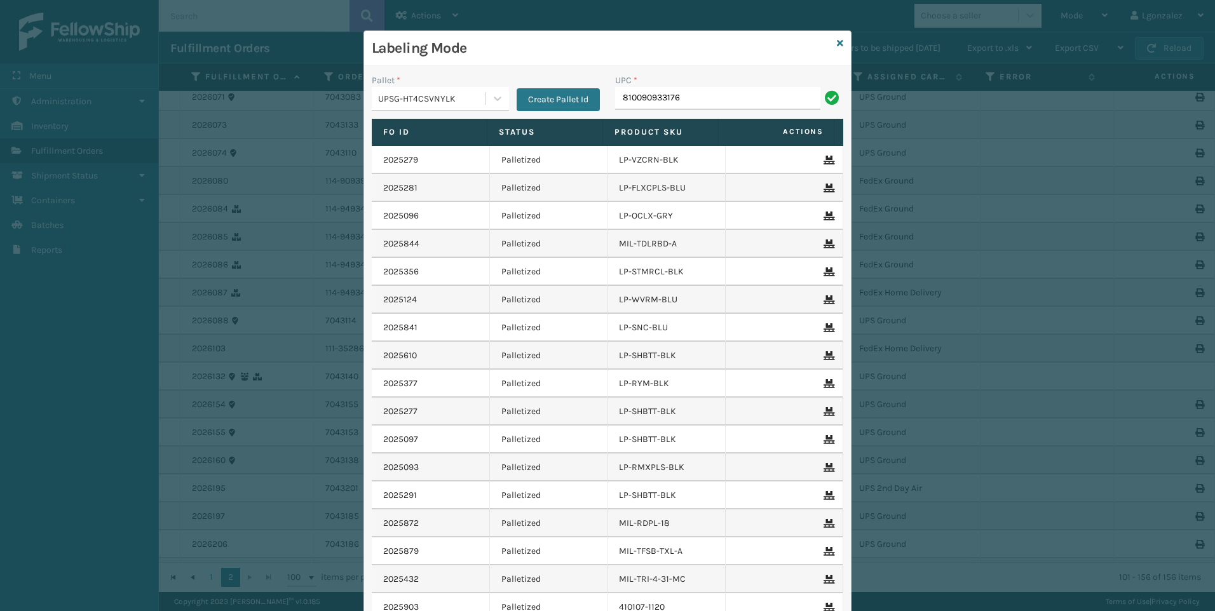
type input "810090933176"
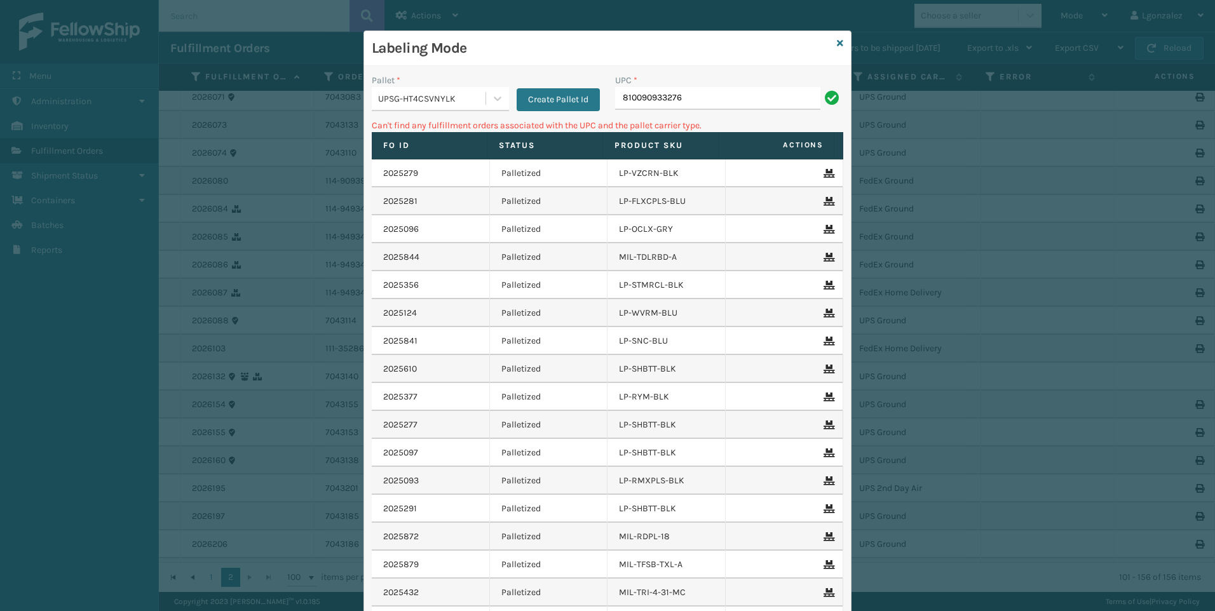
type input "810090933276"
click at [620, 106] on input "068888005524" at bounding box center [717, 98] width 205 height 23
type input "68888005524"
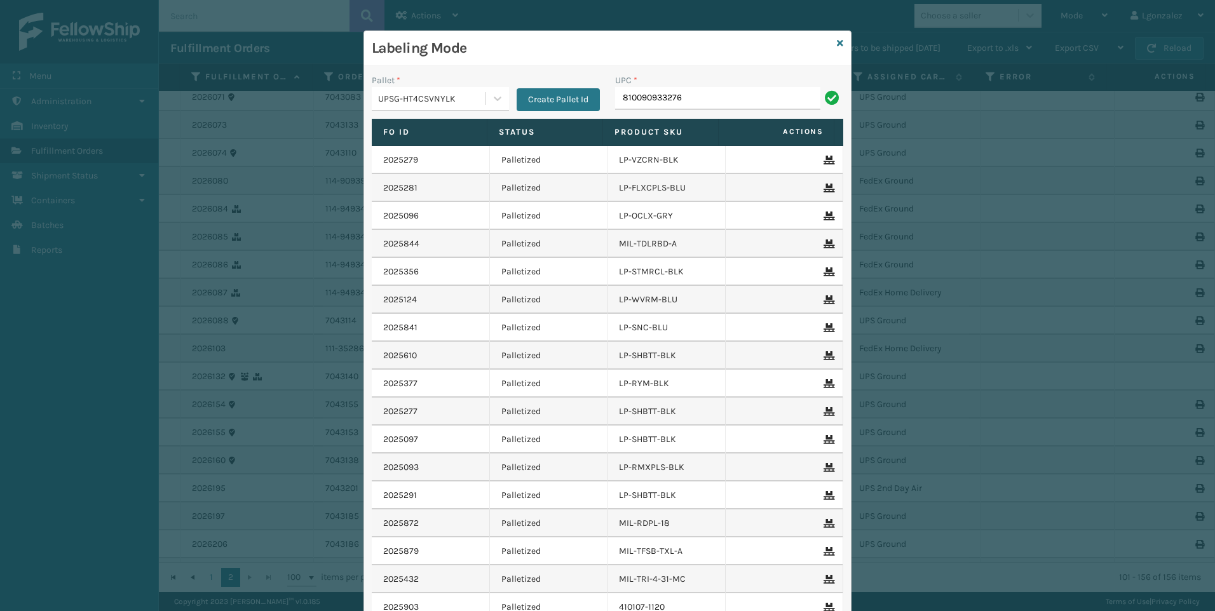
type input "810090933276"
type input "410079-1150"
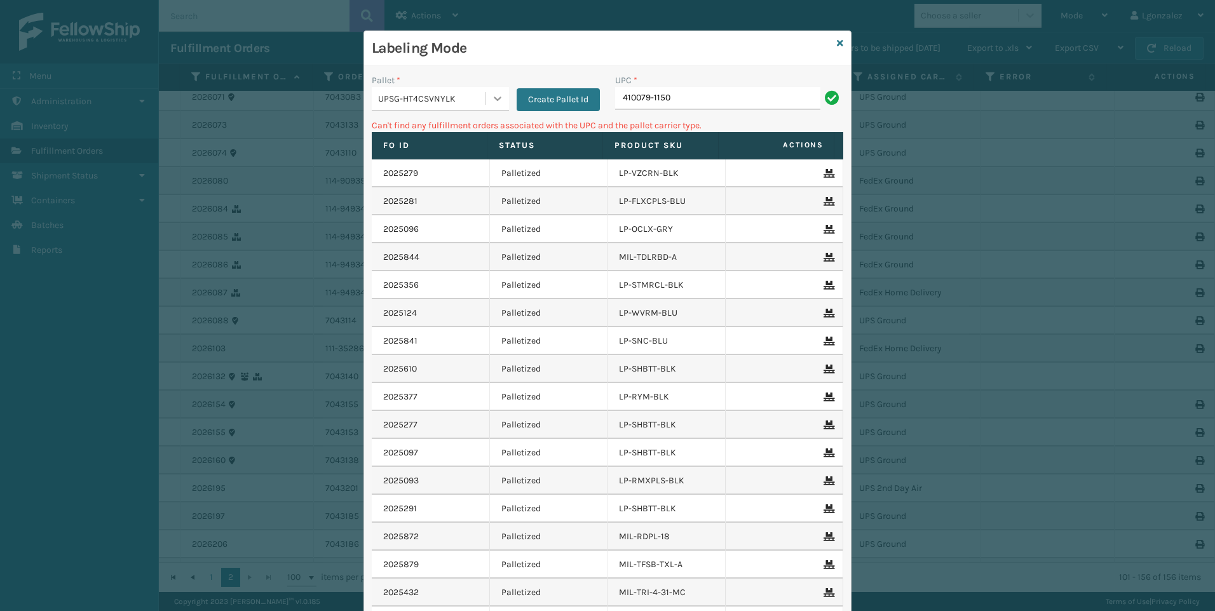
click at [490, 88] on div at bounding box center [497, 98] width 23 height 23
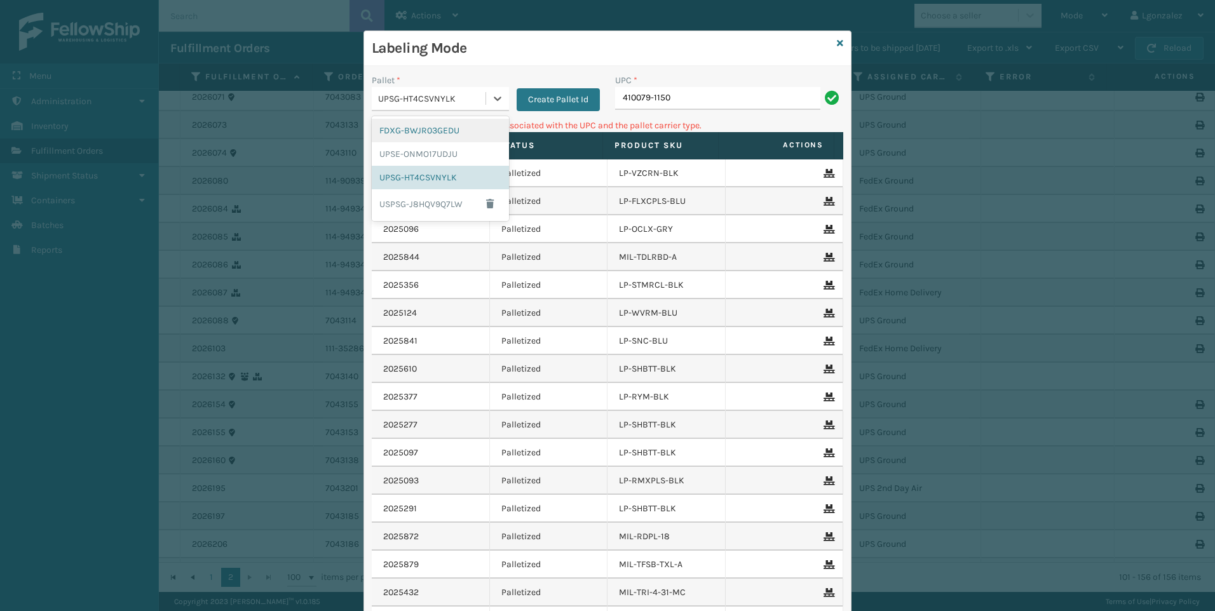
click at [462, 128] on div "FDXG-BWJR03GEDU" at bounding box center [440, 131] width 137 height 24
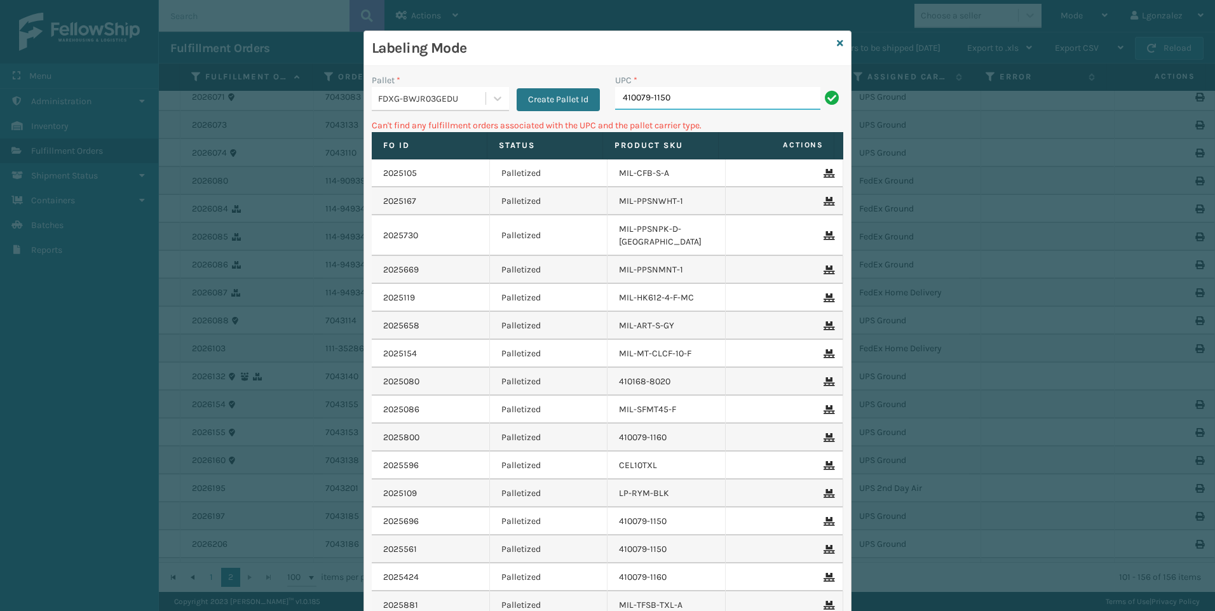
click at [690, 104] on input "410079-1150" at bounding box center [717, 98] width 205 height 23
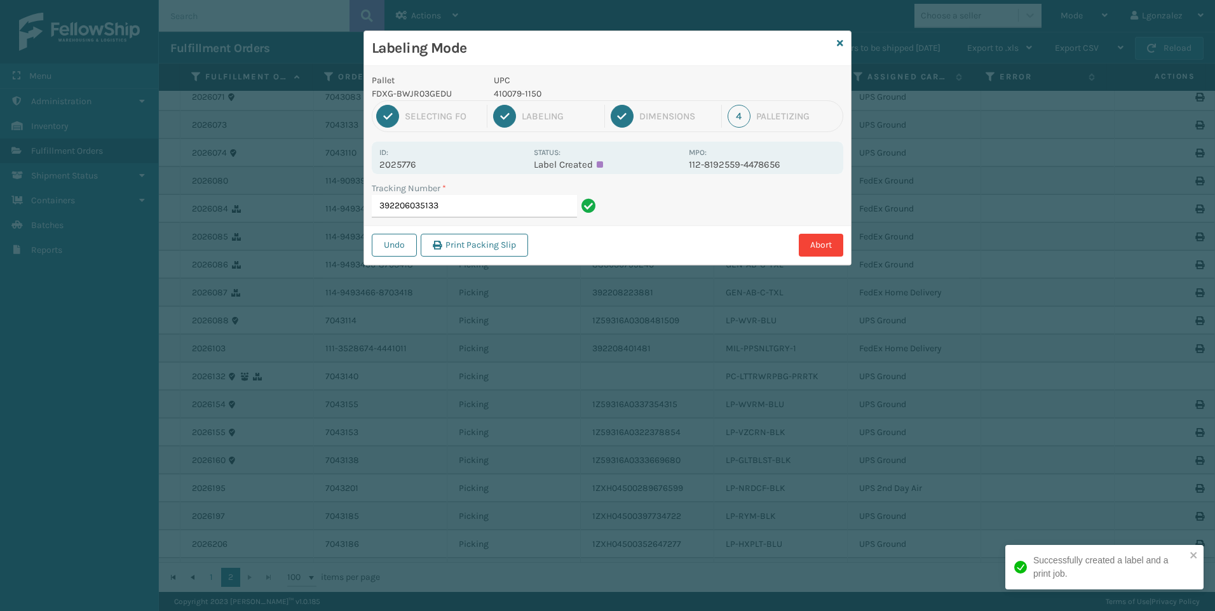
click at [507, 99] on p "410079-1150" at bounding box center [588, 93] width 188 height 13
click at [507, 96] on p "410079-1150" at bounding box center [588, 93] width 188 height 13
click at [507, 95] on p "410079-1150" at bounding box center [588, 93] width 188 height 13
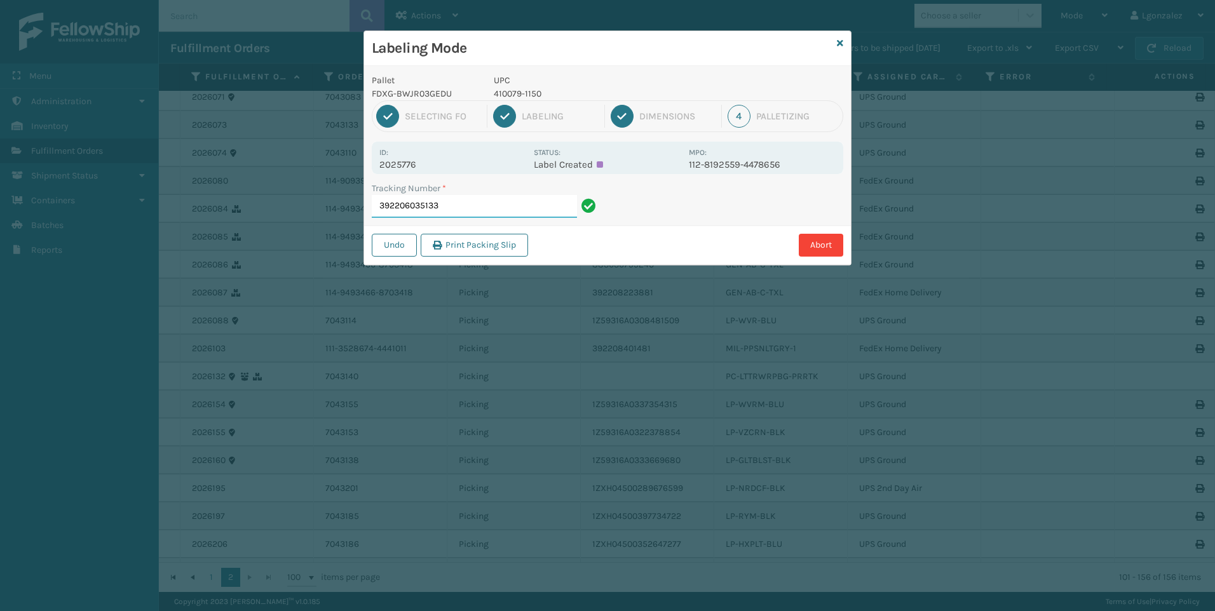
click at [534, 203] on input "392206035133" at bounding box center [474, 206] width 205 height 23
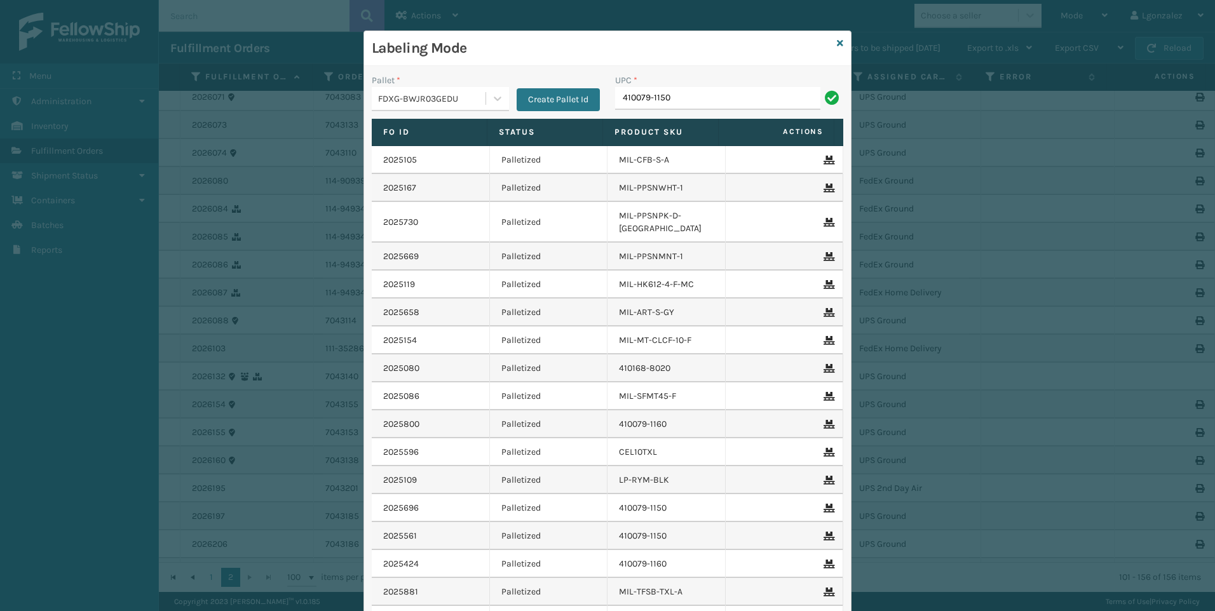
type input "410079-1150"
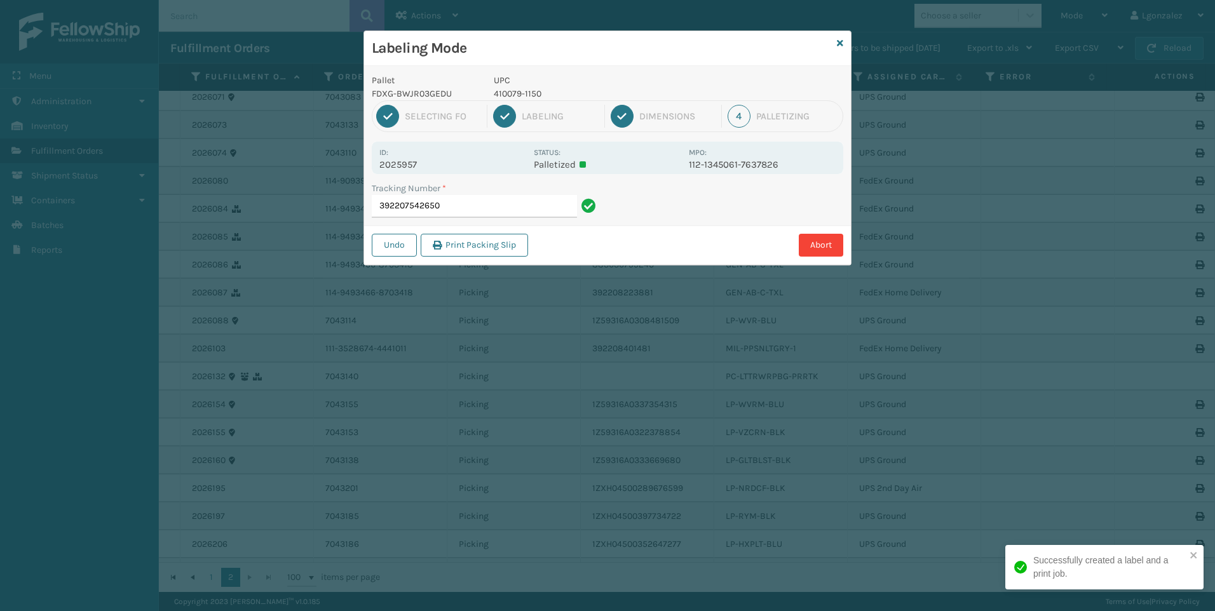
type input "3922075426504"
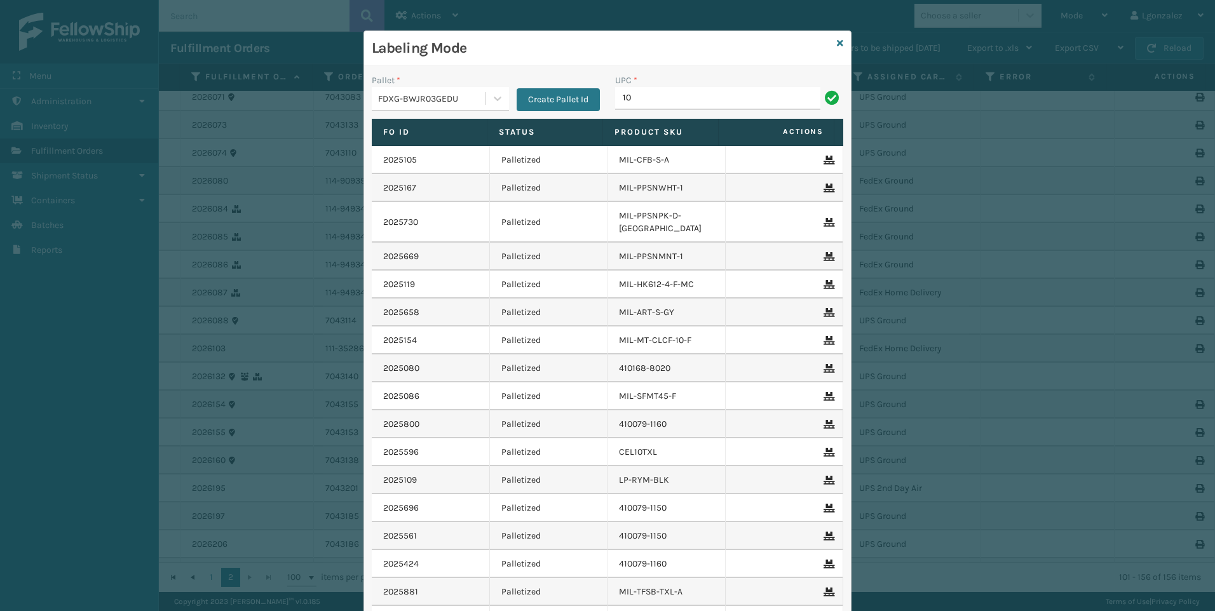
type input "1"
type input "410168-8020"
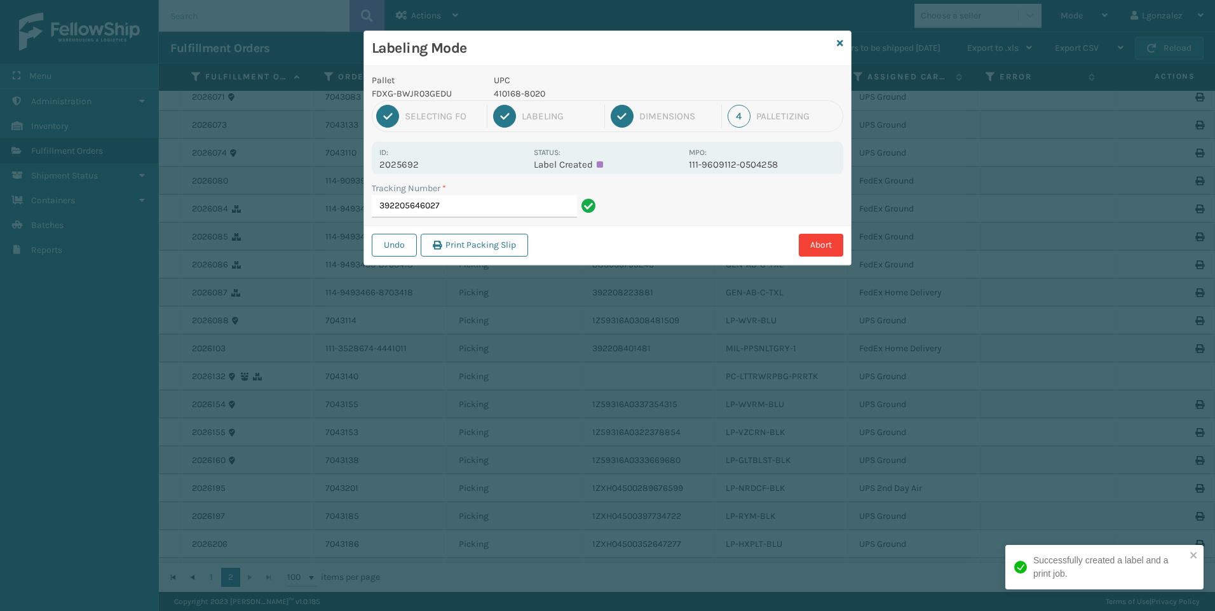
click at [503, 89] on p "410168-8020" at bounding box center [588, 93] width 188 height 13
click at [528, 204] on input "392205646027" at bounding box center [474, 206] width 205 height 23
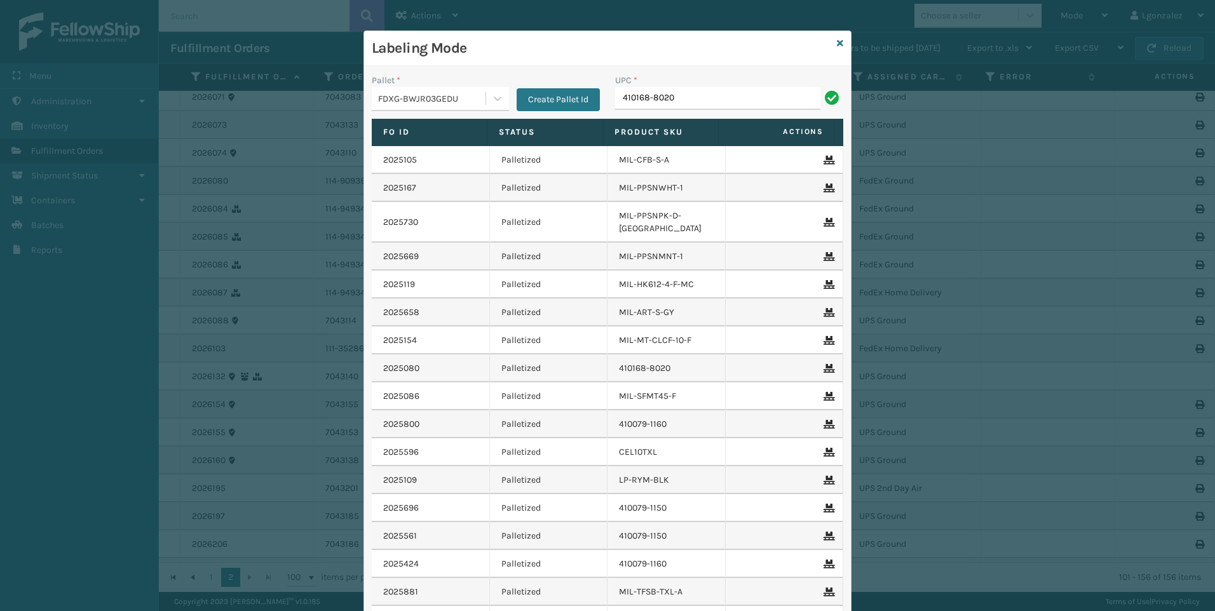
type input "410168-8020"
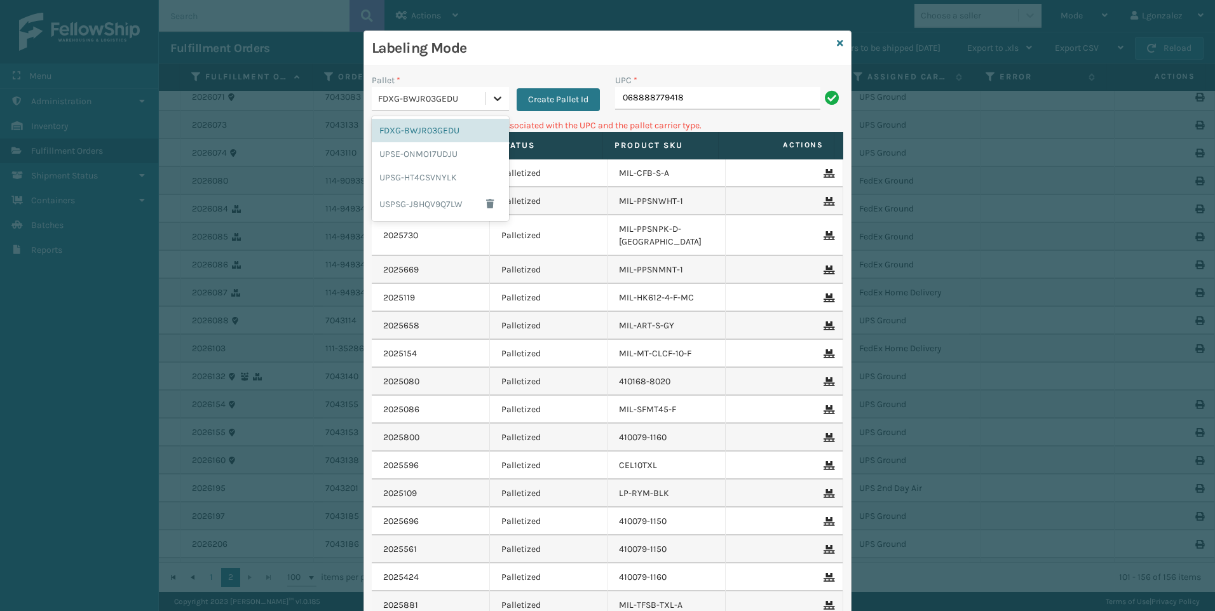
click at [497, 102] on icon at bounding box center [497, 98] width 13 height 13
click at [412, 210] on div "USPSG-J8HQV9Q7LW" at bounding box center [440, 203] width 137 height 29
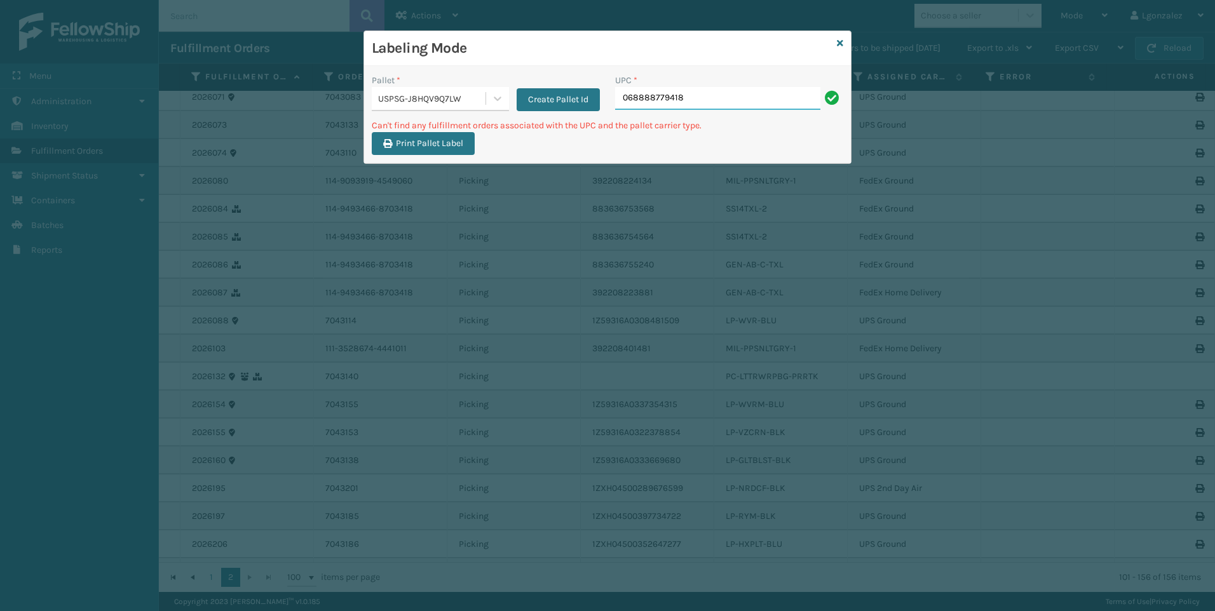
click at [696, 97] on input "068888779418" at bounding box center [717, 98] width 205 height 23
click at [737, 106] on input "068888779418" at bounding box center [717, 98] width 205 height 23
click at [709, 102] on input "068888779418" at bounding box center [717, 98] width 205 height 23
click at [696, 99] on input "068888779418" at bounding box center [717, 98] width 205 height 23
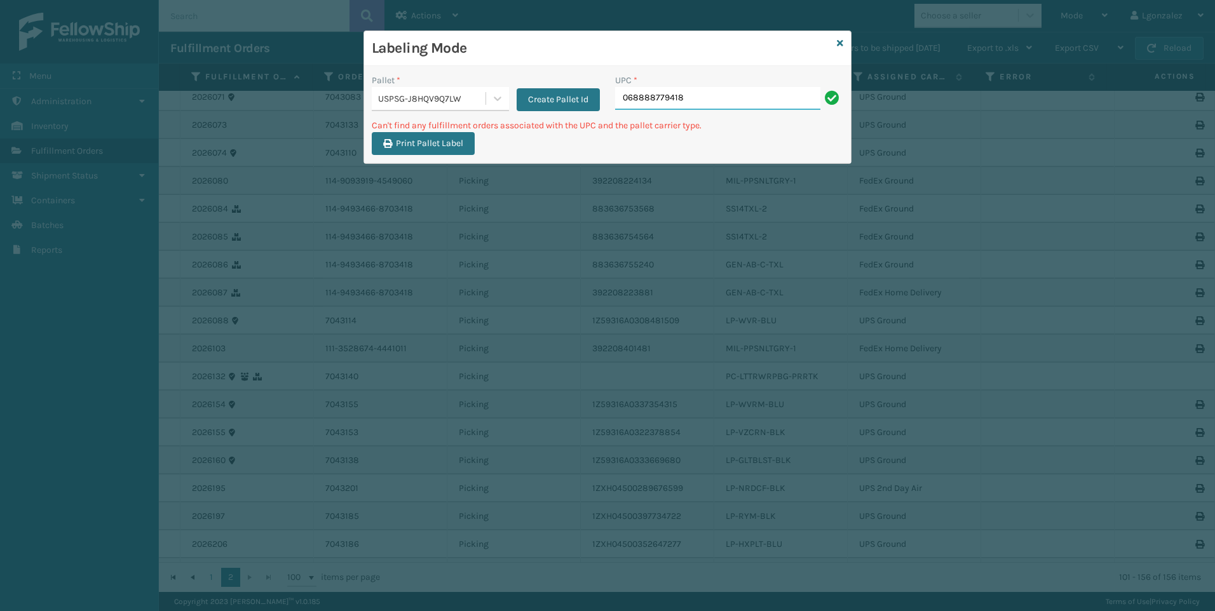
click at [671, 96] on input "068888779418" at bounding box center [717, 98] width 205 height 23
click at [688, 91] on input "068888779418" at bounding box center [717, 98] width 205 height 23
click at [621, 97] on input "068888779418" at bounding box center [717, 98] width 205 height 23
type input "68888779418"
click at [493, 93] on icon at bounding box center [497, 98] width 13 height 13
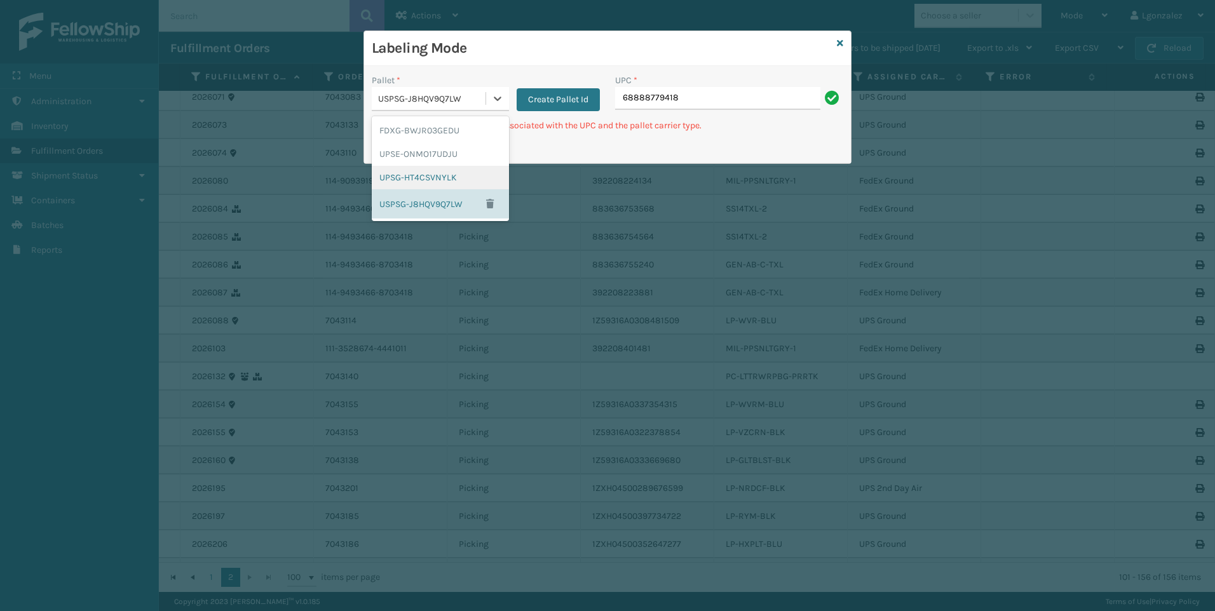
click at [428, 180] on div "UPSG-HT4CSVNYLK" at bounding box center [440, 178] width 137 height 24
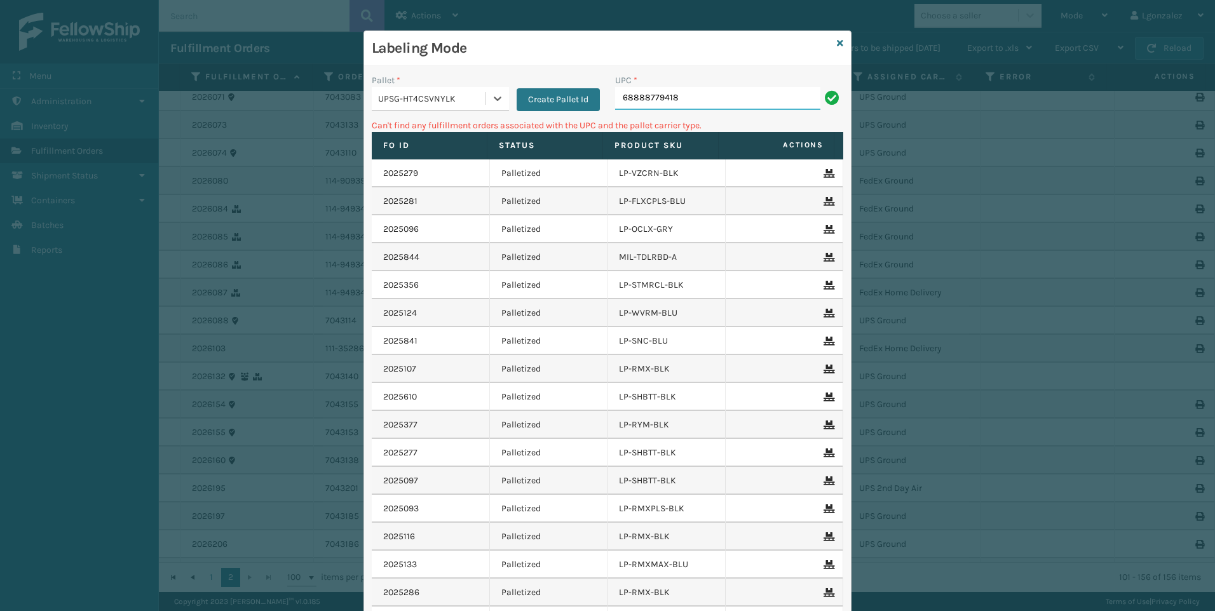
click at [700, 100] on input "68888779418" at bounding box center [717, 98] width 205 height 23
click at [617, 95] on input "68888779418" at bounding box center [717, 98] width 205 height 23
type input "068888779418"
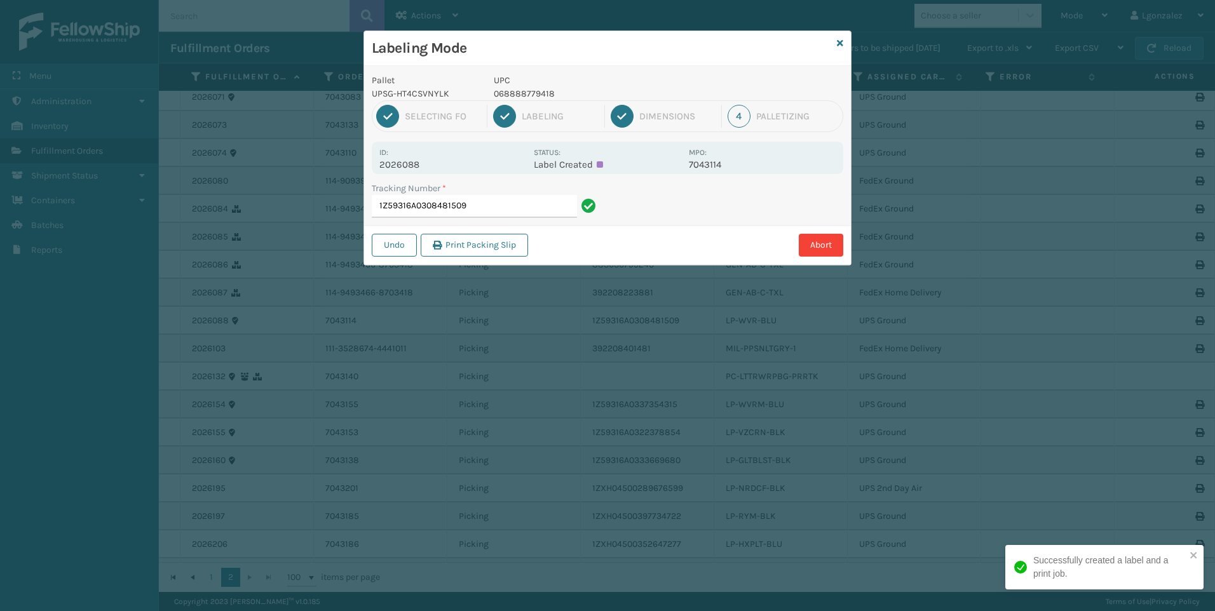
click at [545, 93] on p "068888779418" at bounding box center [588, 93] width 188 height 13
click at [552, 210] on input "1Z59316A0308481509" at bounding box center [474, 206] width 205 height 23
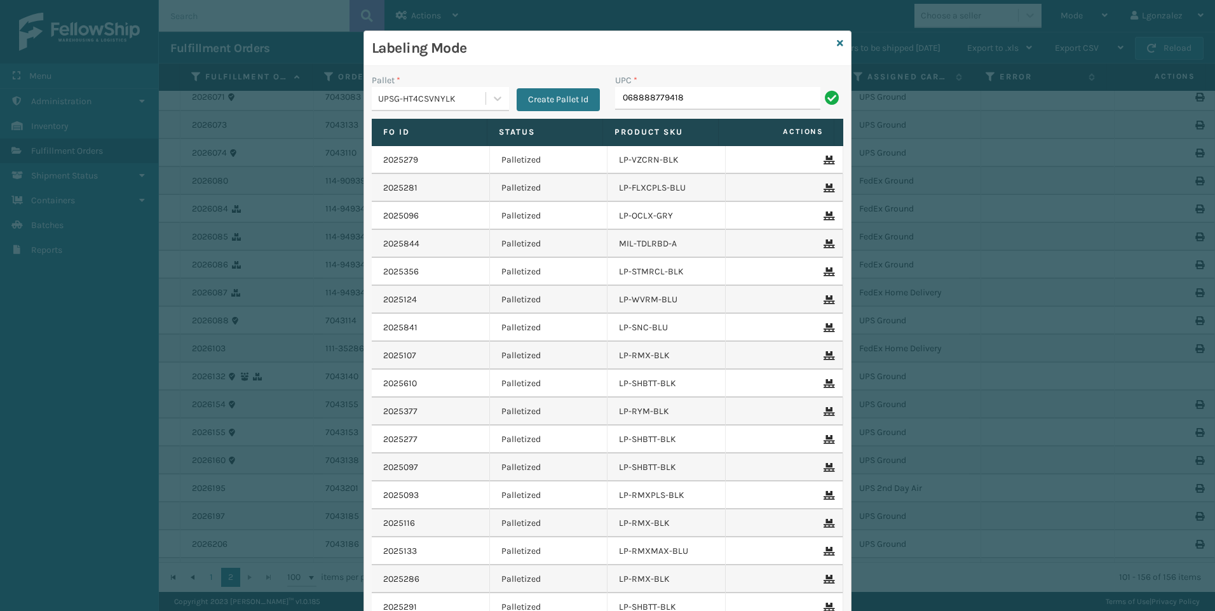
type input "068888779418"
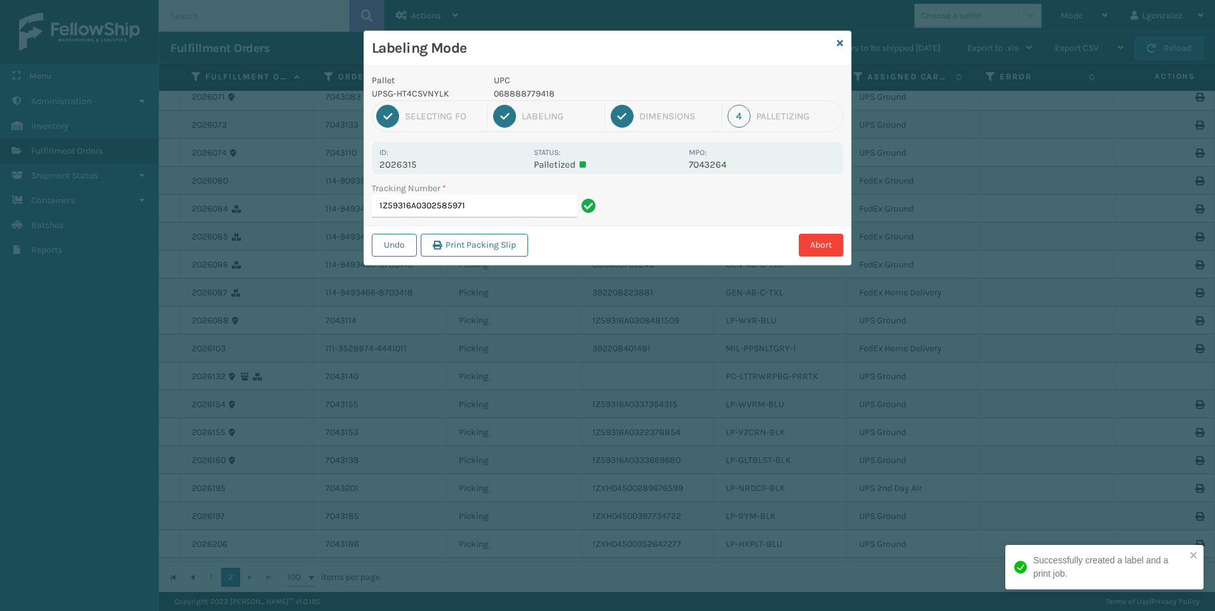
type input "1Z59316A0302585971068888779418"
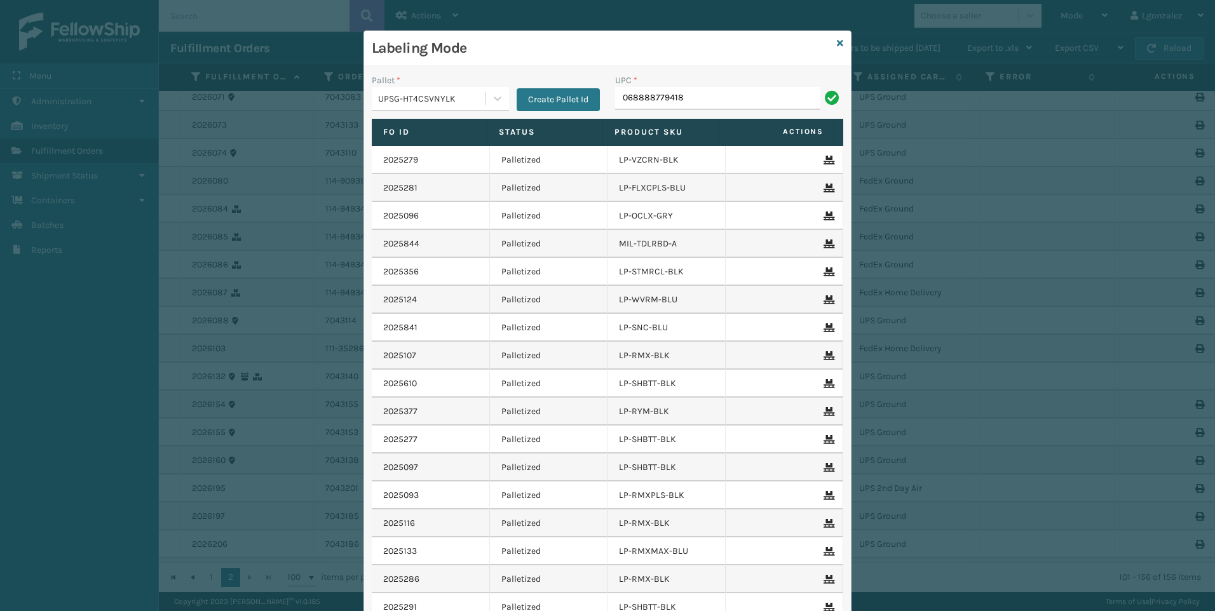
type input "068888779418"
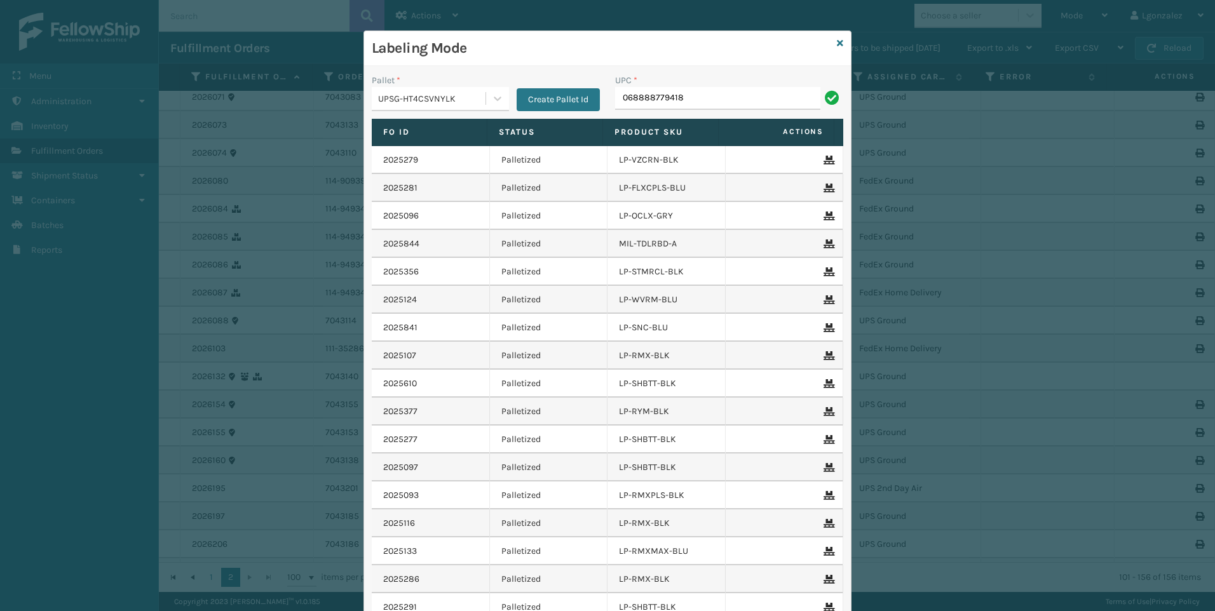
type input "068888779418"
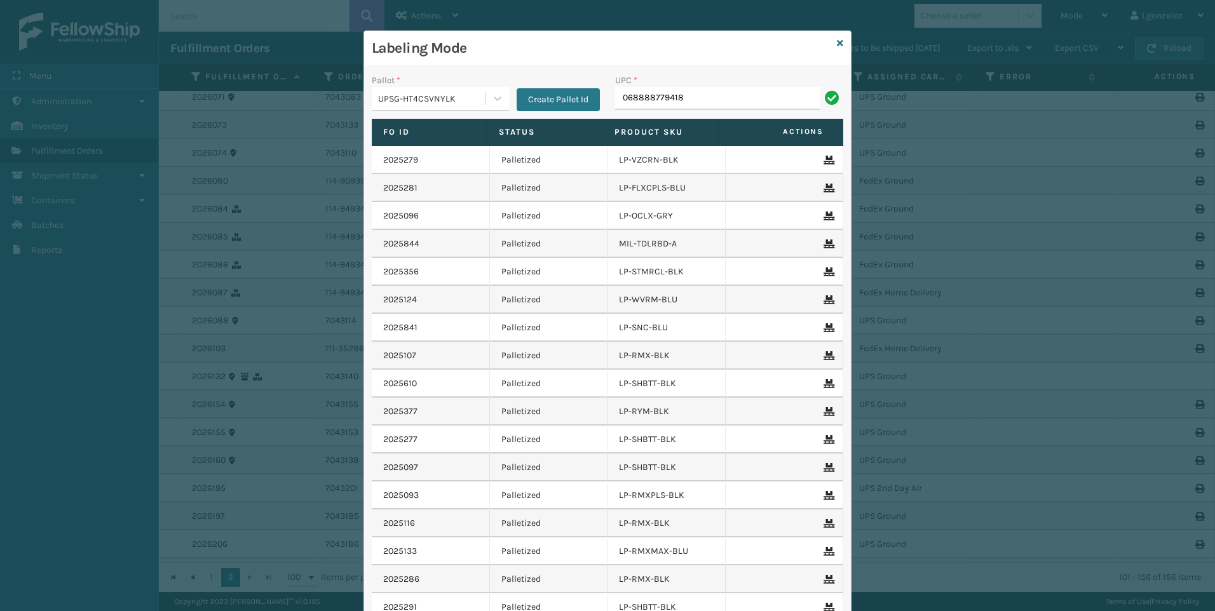
type input "068888779418"
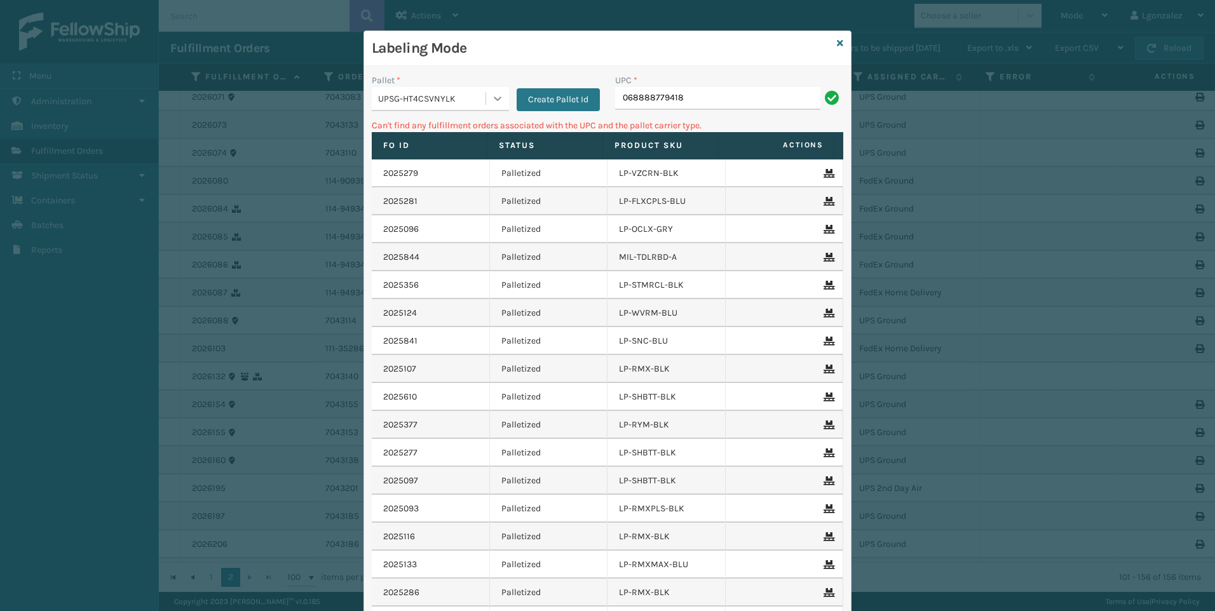
click at [496, 100] on icon at bounding box center [497, 98] width 13 height 13
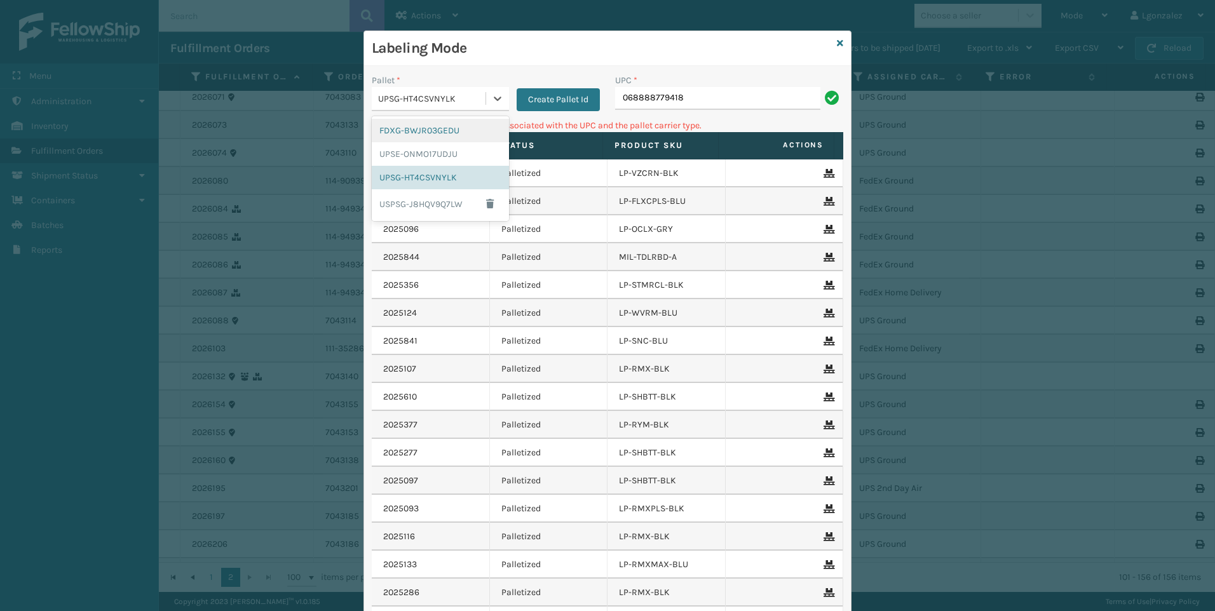
click at [454, 128] on div "FDXG-BWJR03GEDU" at bounding box center [440, 131] width 137 height 24
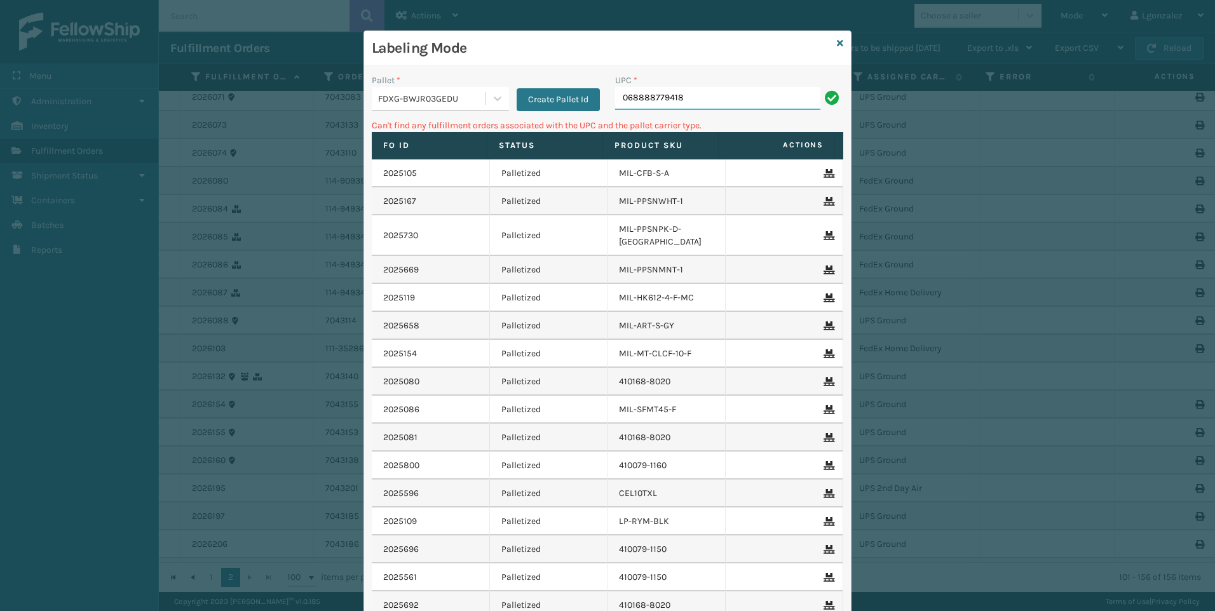
click at [720, 104] on input "068888779418" at bounding box center [717, 98] width 205 height 23
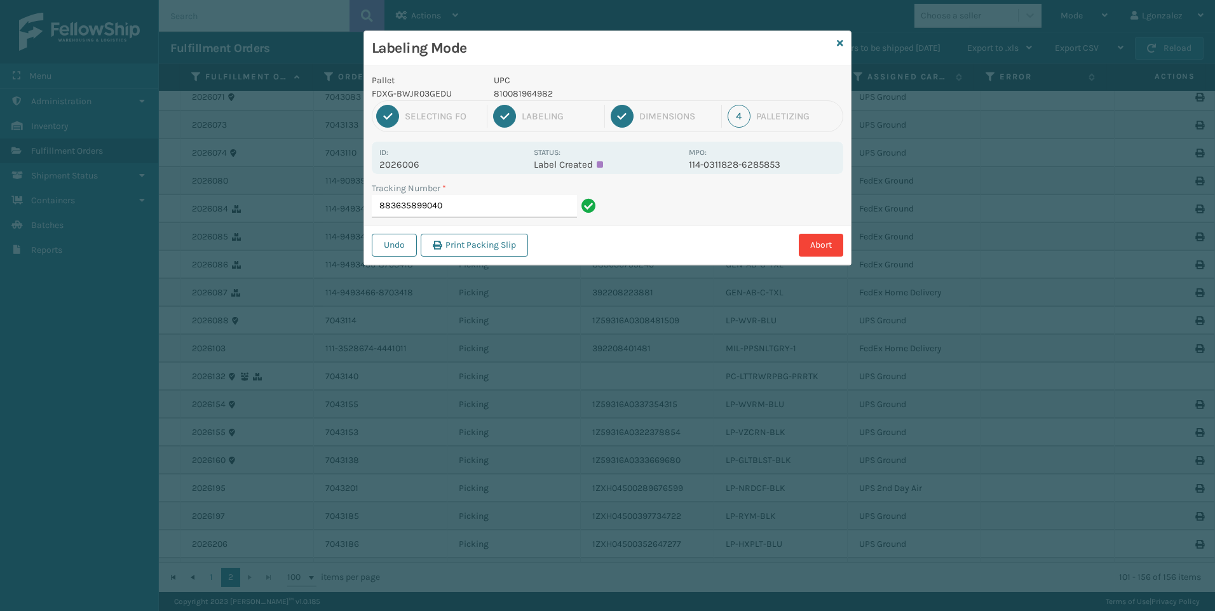
click at [544, 90] on p "810081964982" at bounding box center [588, 93] width 188 height 13
click at [544, 207] on input "883635899040" at bounding box center [474, 206] width 205 height 23
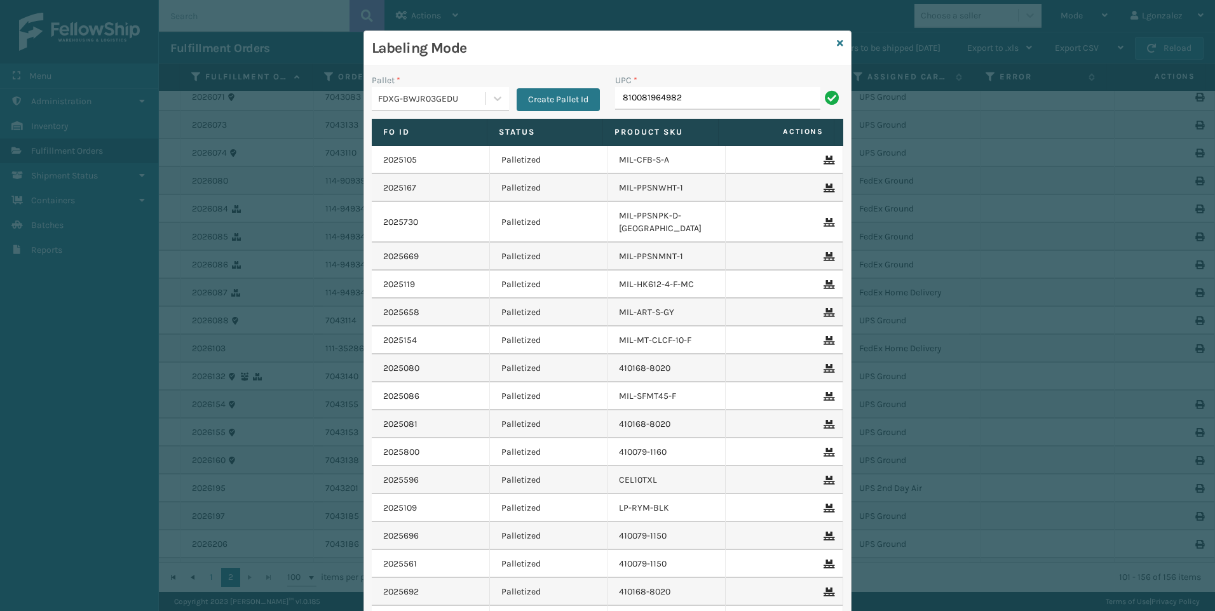
type input "810081964982"
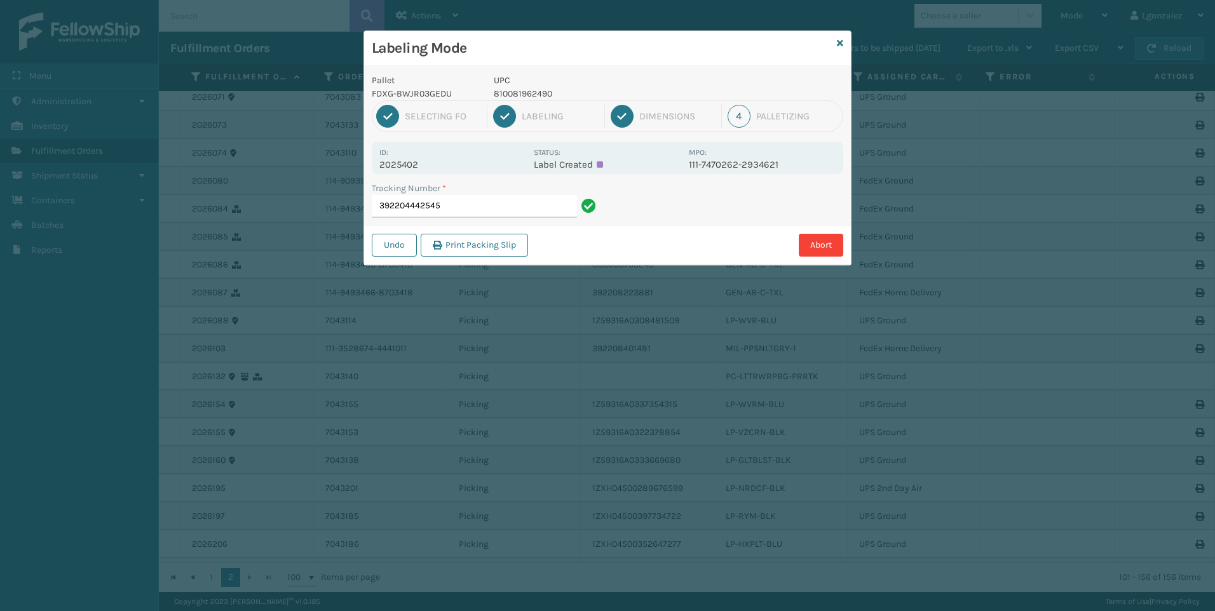
click at [524, 89] on p "810081962490" at bounding box center [588, 93] width 188 height 13
click at [524, 88] on p "810081962490" at bounding box center [588, 93] width 188 height 13
click at [525, 212] on input "392204442545" at bounding box center [474, 206] width 205 height 23
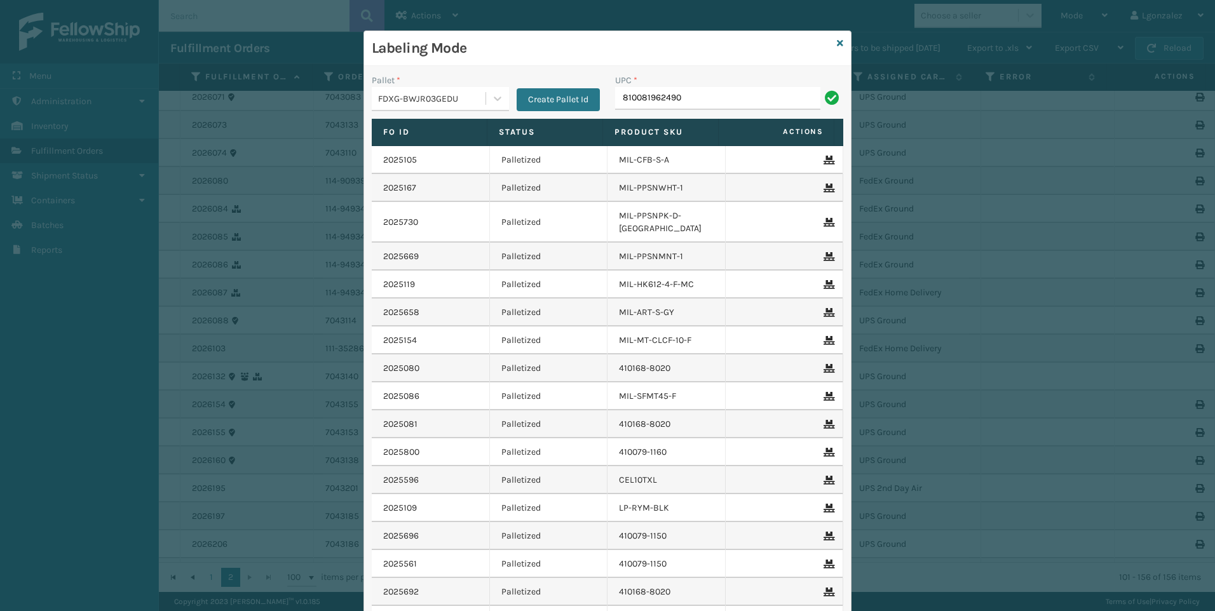
type input "810081962490"
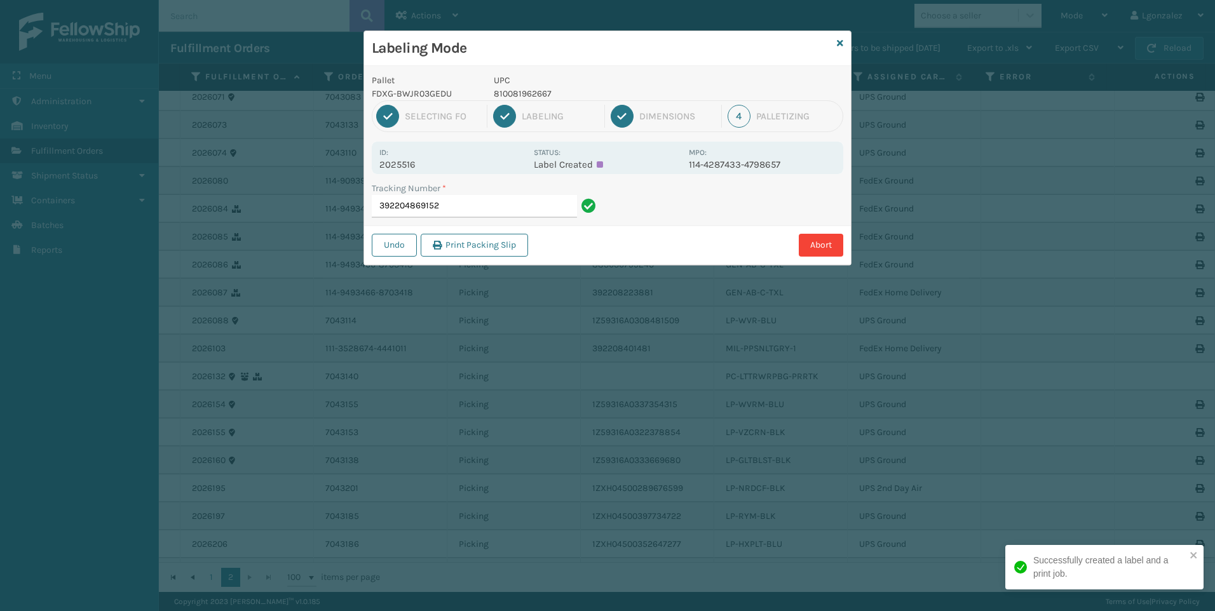
click at [507, 92] on p "810081962667" at bounding box center [588, 93] width 188 height 13
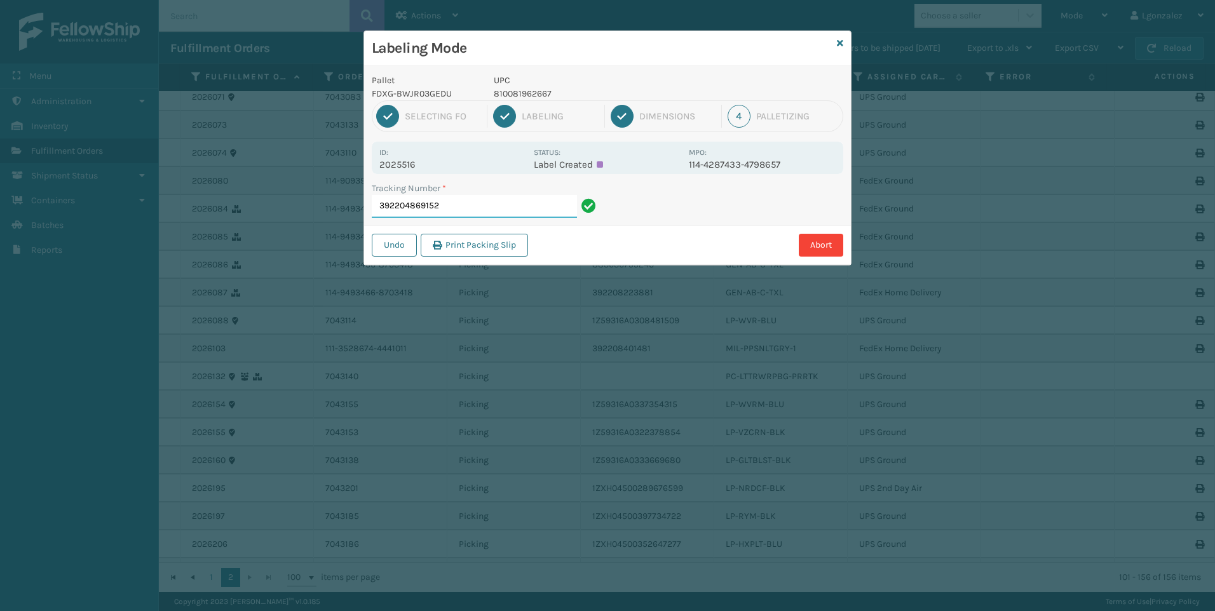
click at [544, 215] on input "392204869152" at bounding box center [474, 206] width 205 height 23
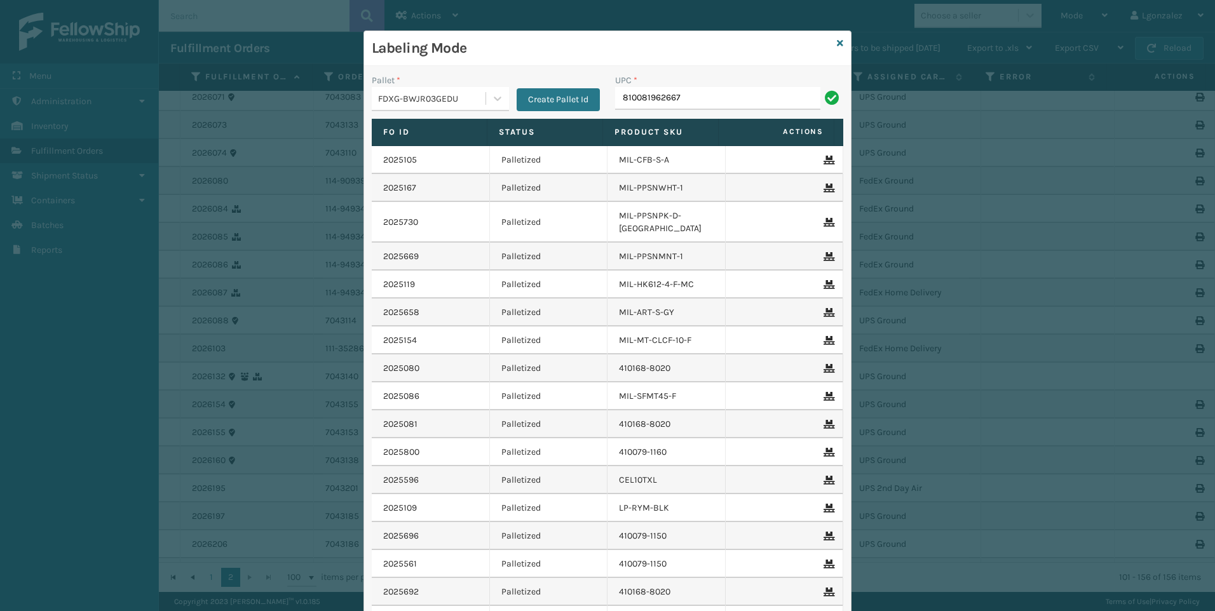
type input "810081962667"
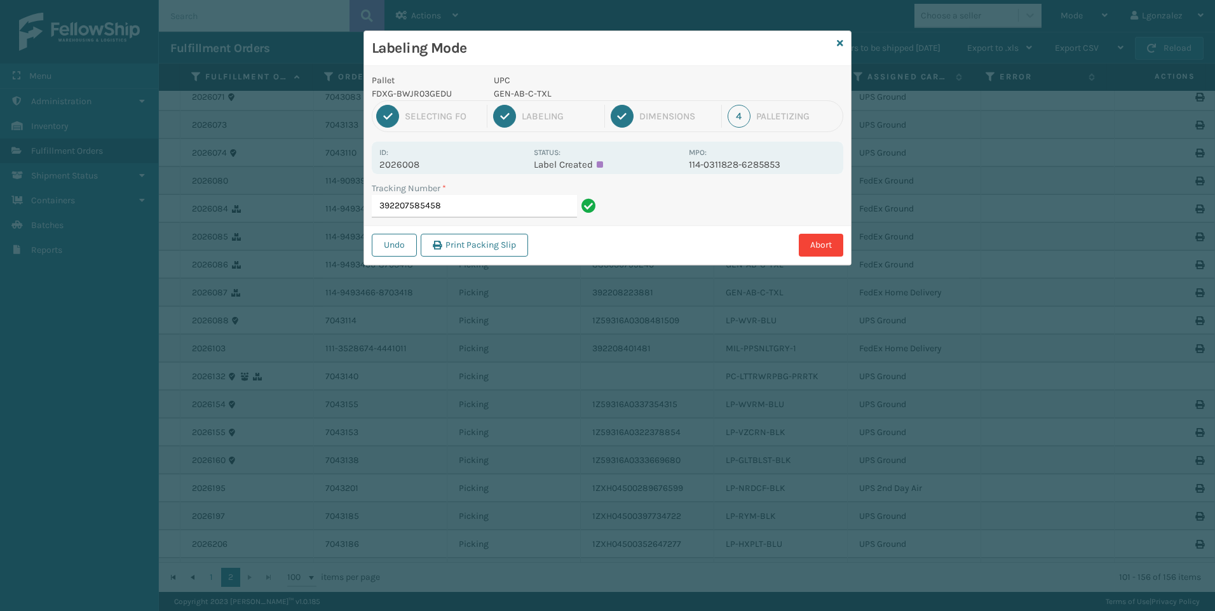
click at [512, 93] on p "GEN-AB-C-TXL" at bounding box center [588, 93] width 188 height 13
click at [504, 208] on input "392207585458" at bounding box center [474, 206] width 205 height 23
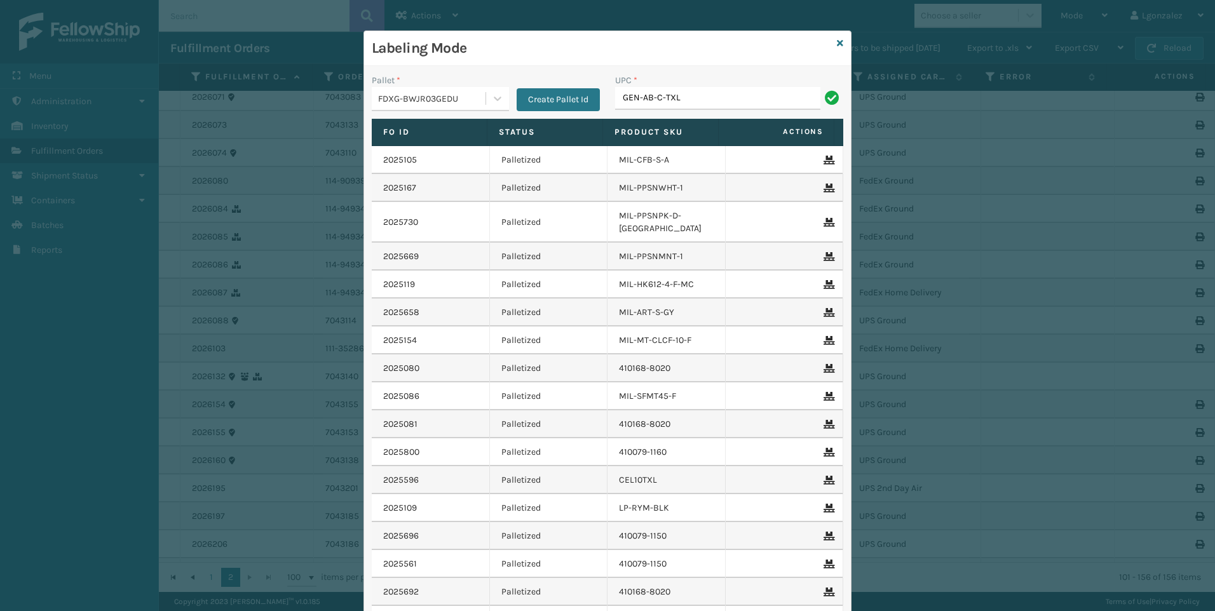
type input "GEN-AB-C-TXL"
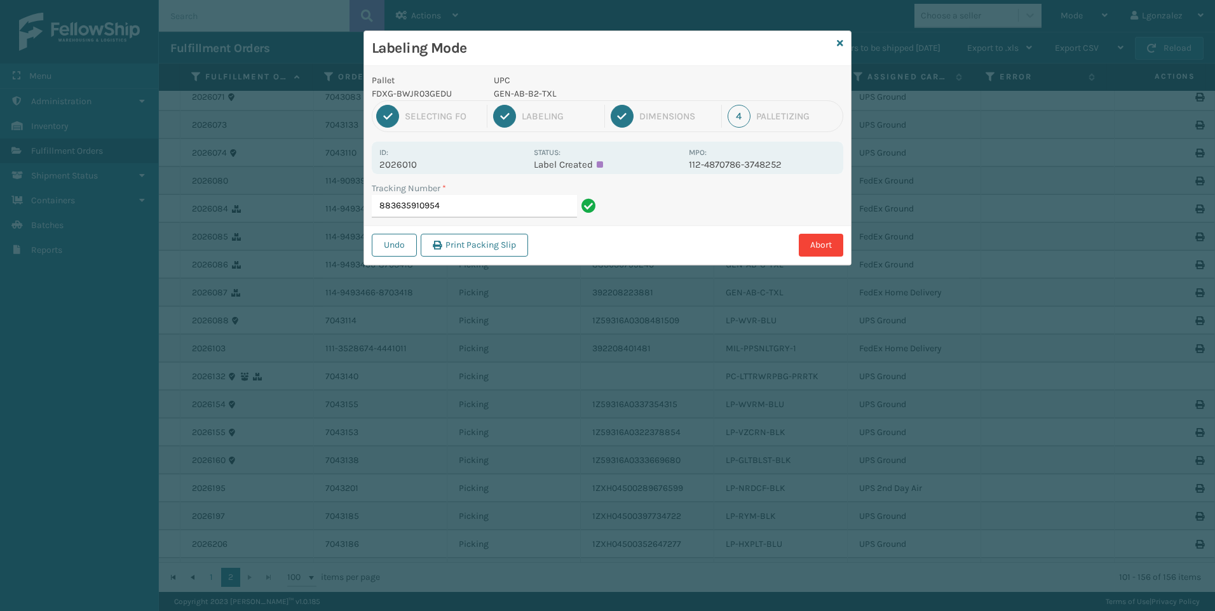
click at [533, 92] on p "GEN-AB-B2-TXL" at bounding box center [588, 93] width 188 height 13
drag, startPoint x: 533, startPoint y: 92, endPoint x: 538, endPoint y: 97, distance: 6.8
click at [538, 97] on p "GEN-AB-B2-TXL" at bounding box center [588, 93] width 188 height 13
click at [538, 96] on p "GEN-AB-B2-TXL" at bounding box center [588, 93] width 188 height 13
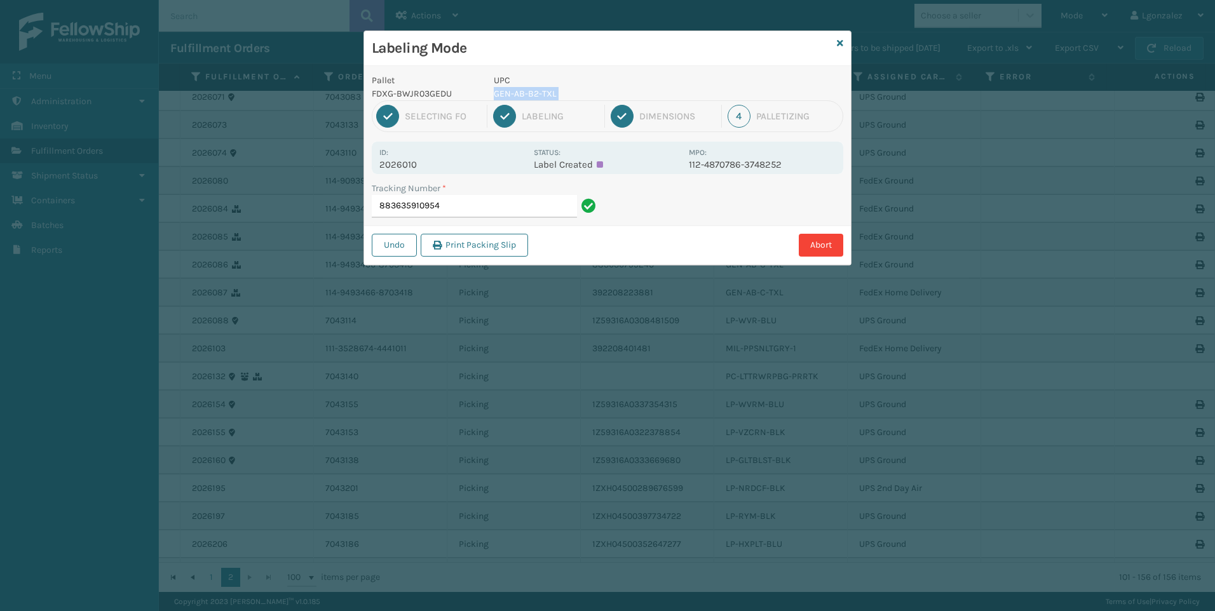
click at [538, 96] on p "GEN-AB-B2-TXL" at bounding box center [588, 93] width 188 height 13
click at [543, 214] on input "883635910954" at bounding box center [474, 206] width 205 height 23
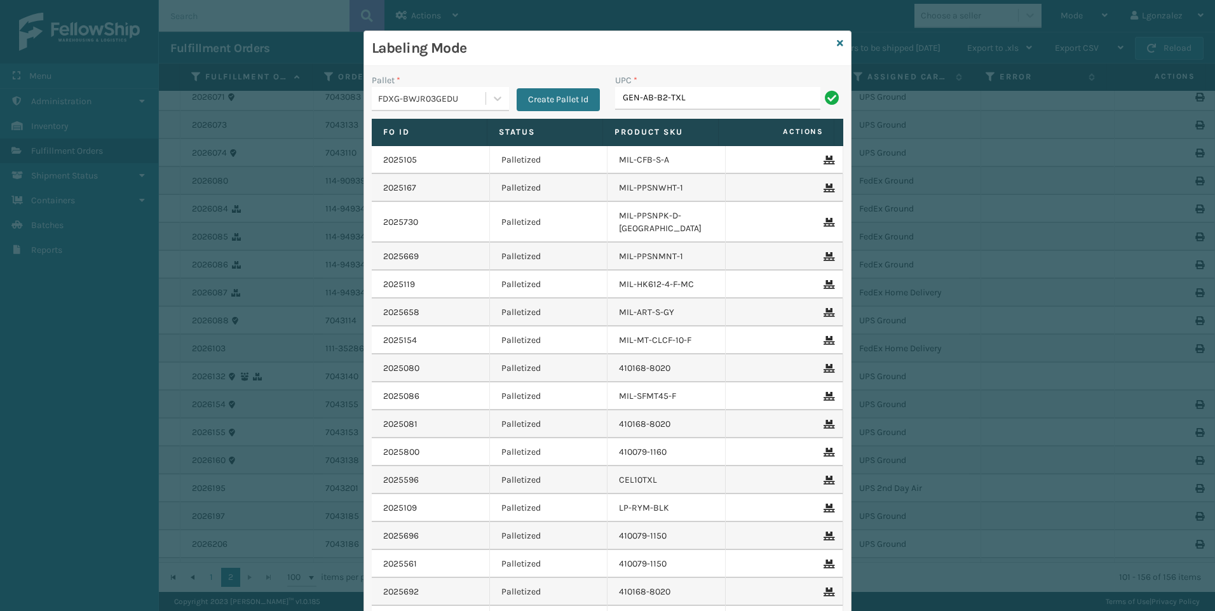
type input "GEN-AB-B2-TXL"
type input "gen-ab-a-q"
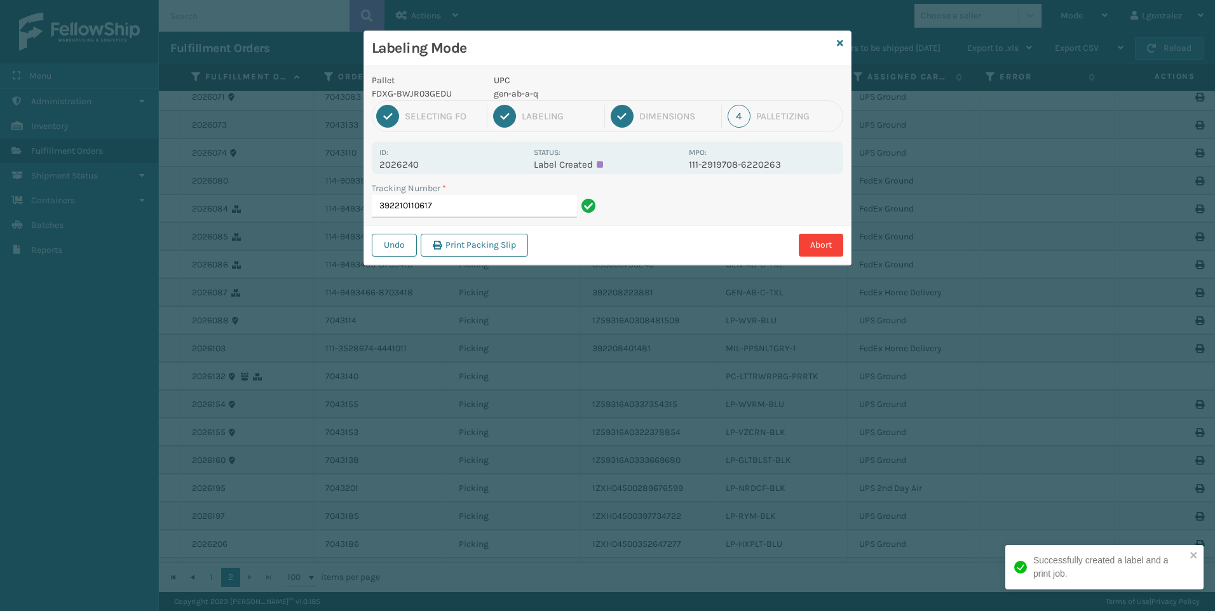
click at [512, 93] on p "gen-ab-a-q" at bounding box center [588, 93] width 188 height 13
click at [526, 215] on input "392210110617" at bounding box center [474, 206] width 205 height 23
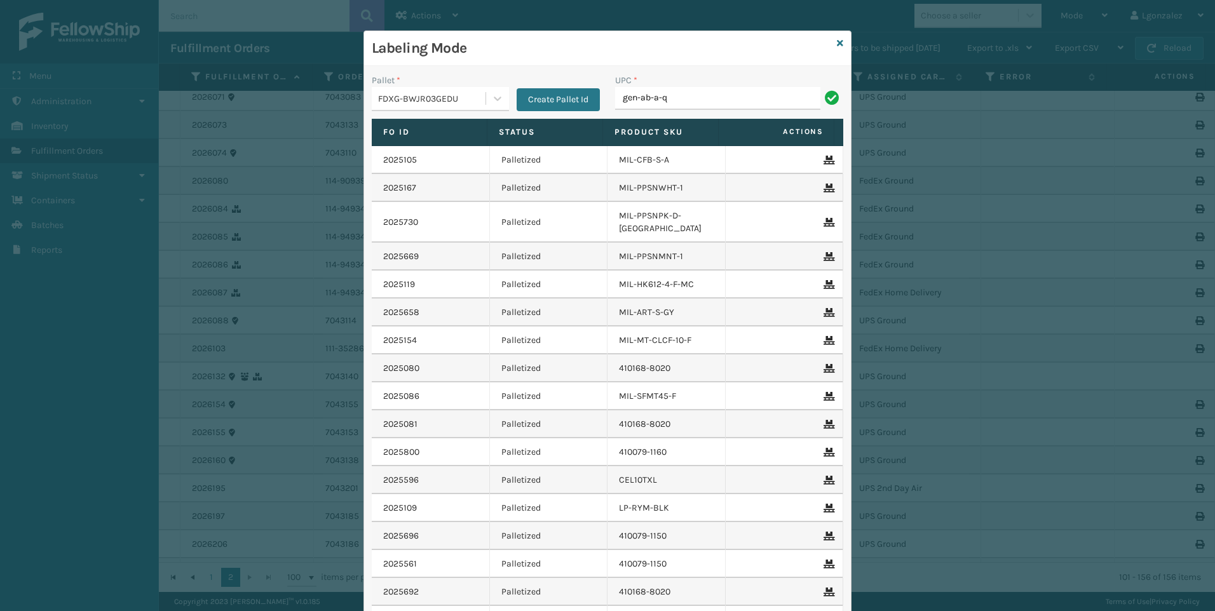
type input "gen-ab-a-q"
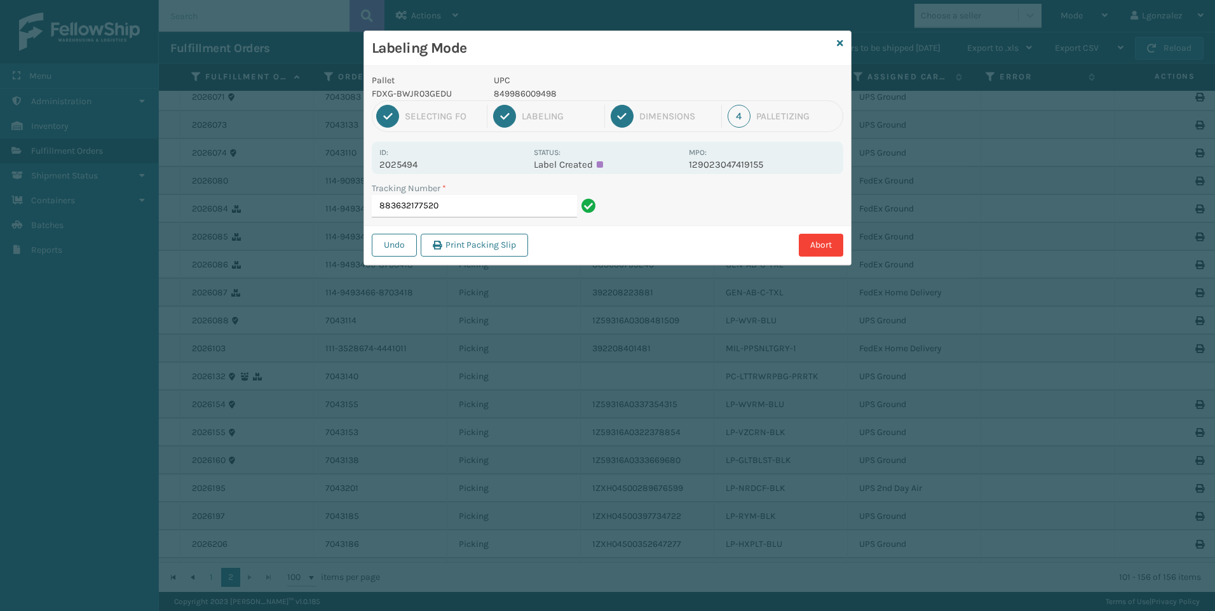
click at [529, 93] on p "849986009498" at bounding box center [588, 93] width 188 height 13
click at [547, 210] on input "883632177520" at bounding box center [474, 206] width 205 height 23
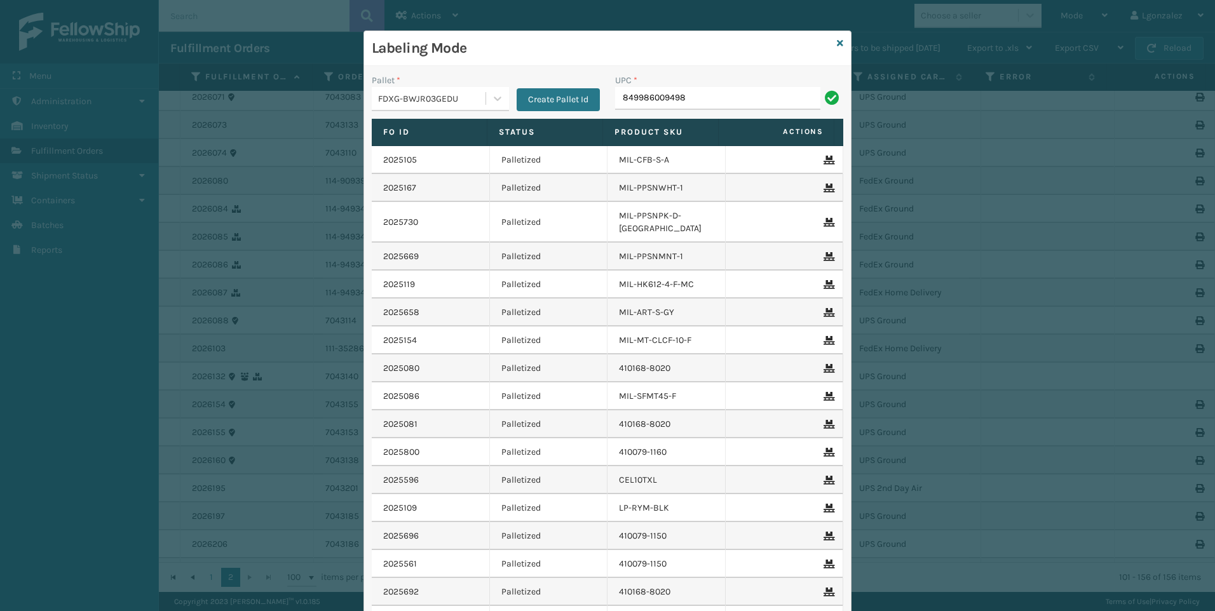
type input "849986009498"
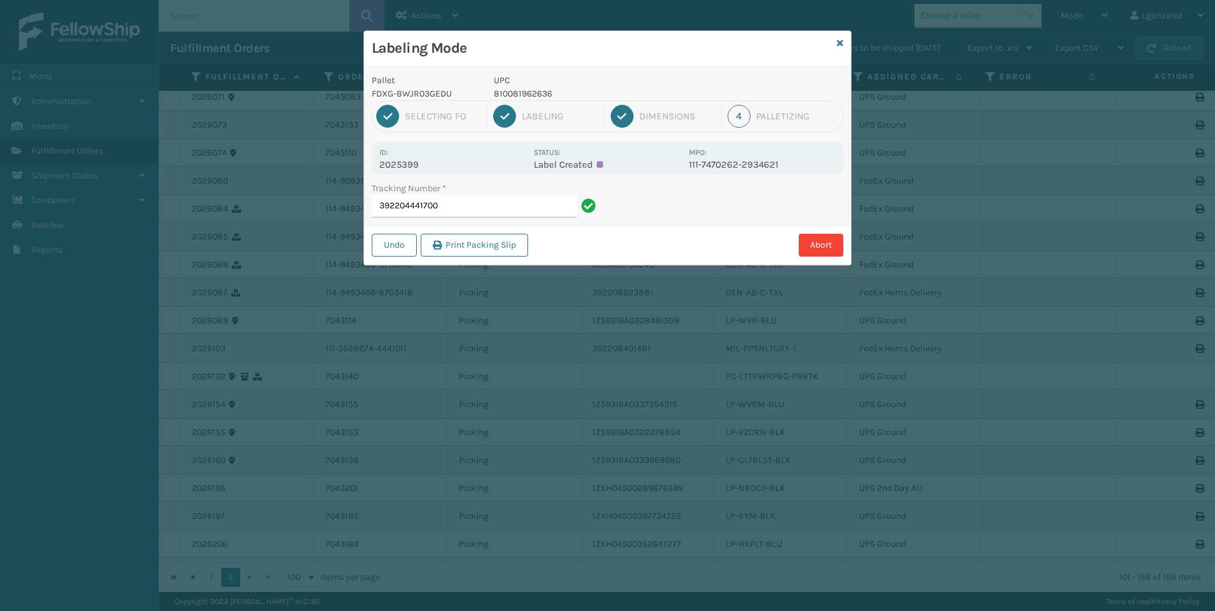
click at [527, 97] on p "810081962636" at bounding box center [588, 93] width 188 height 13
click at [527, 96] on p "810081962636" at bounding box center [588, 93] width 188 height 13
click at [543, 208] on input "392204441700" at bounding box center [474, 206] width 205 height 23
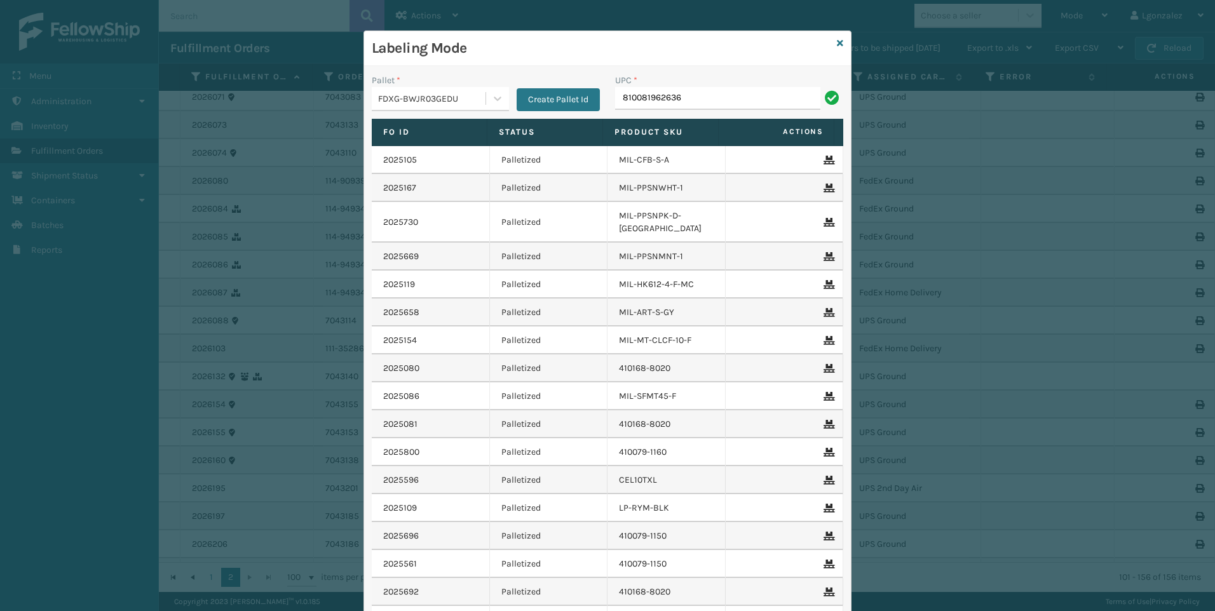
type input "810081962636"
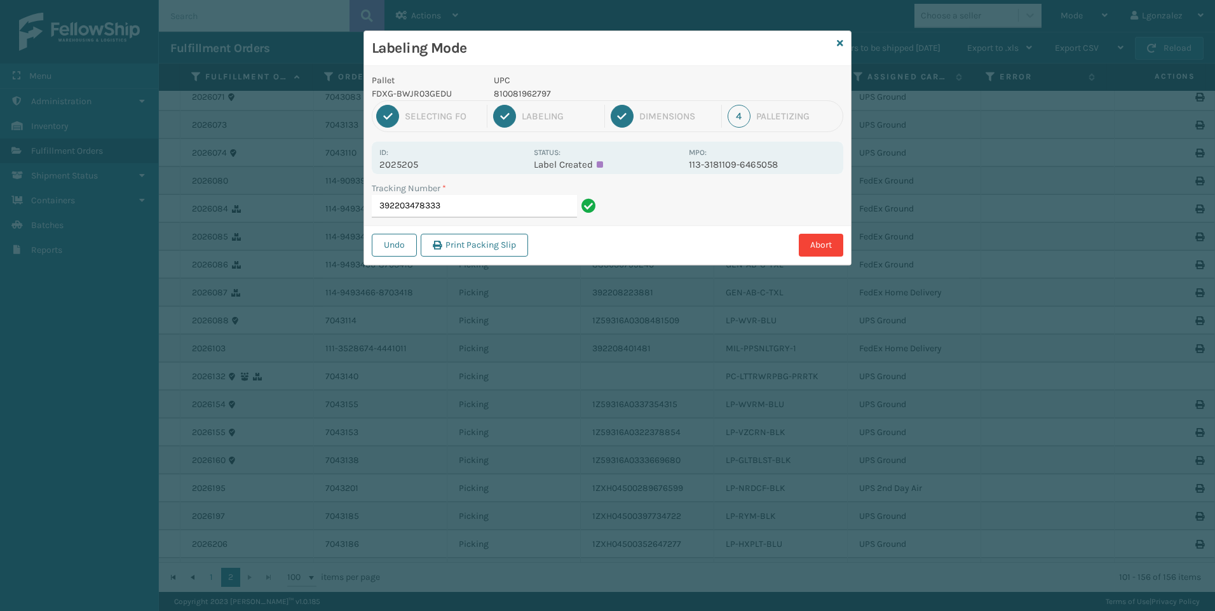
click at [533, 92] on p "810081962797" at bounding box center [588, 93] width 188 height 13
click at [557, 201] on input "392203478333" at bounding box center [474, 206] width 205 height 23
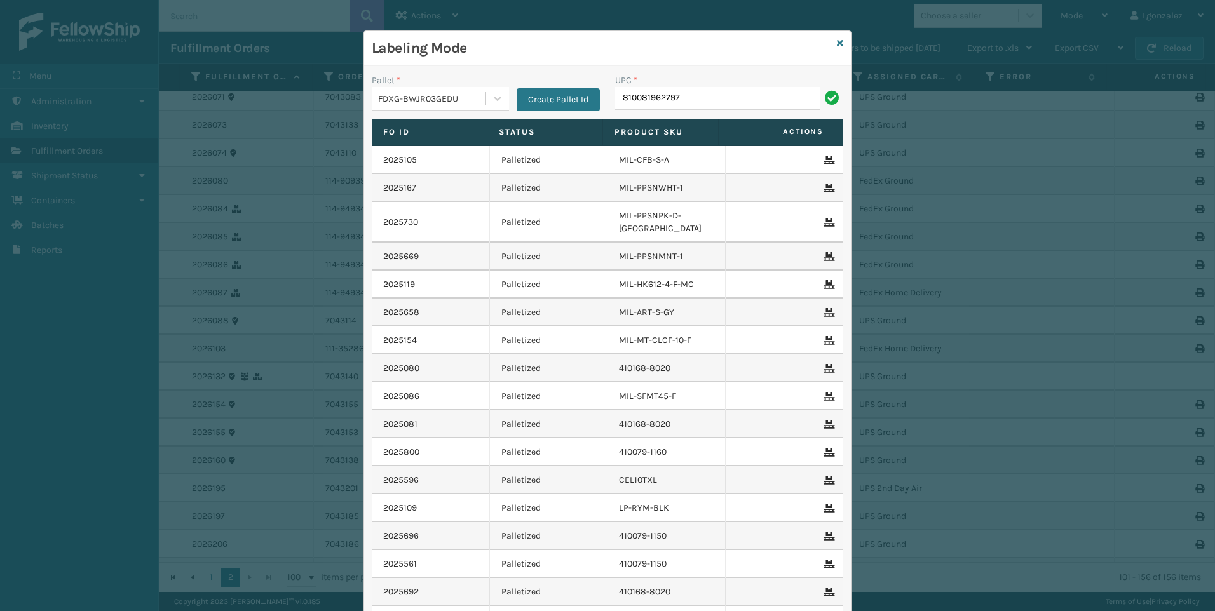
type input "810081962797"
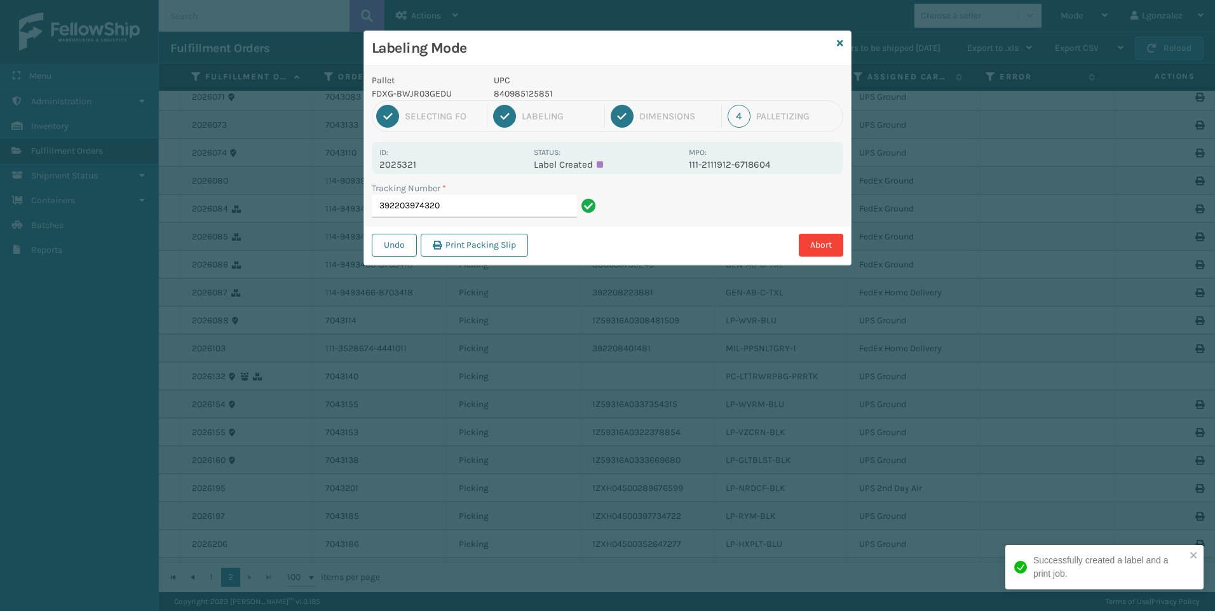
click at [532, 92] on p "840985125851" at bounding box center [588, 93] width 188 height 13
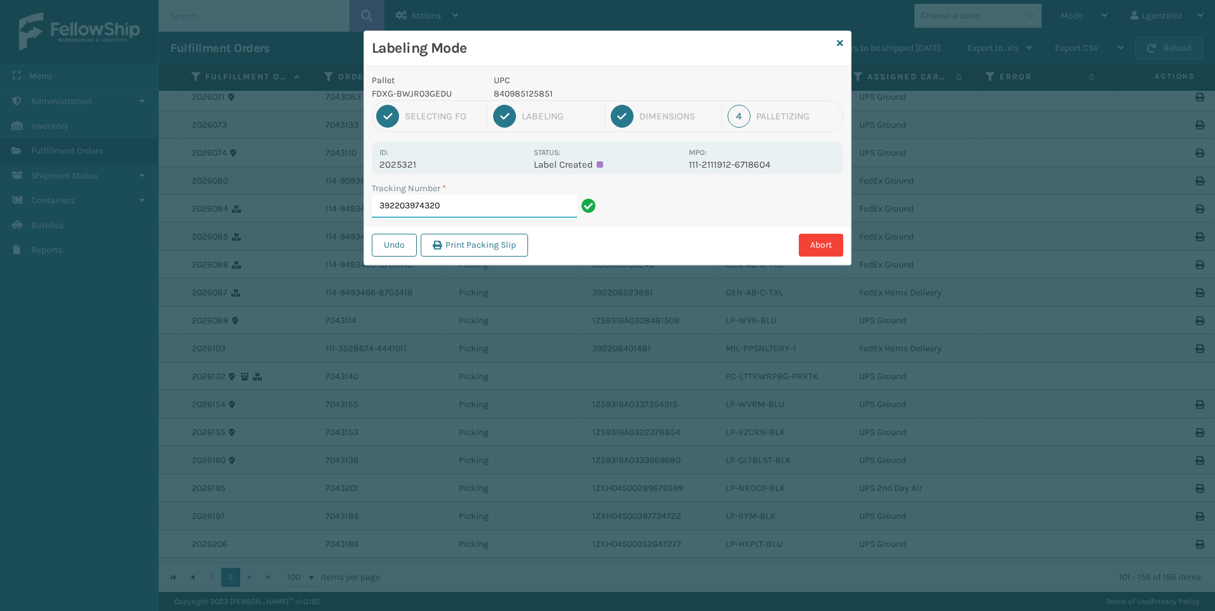
click at [533, 213] on input "392203974320" at bounding box center [474, 206] width 205 height 23
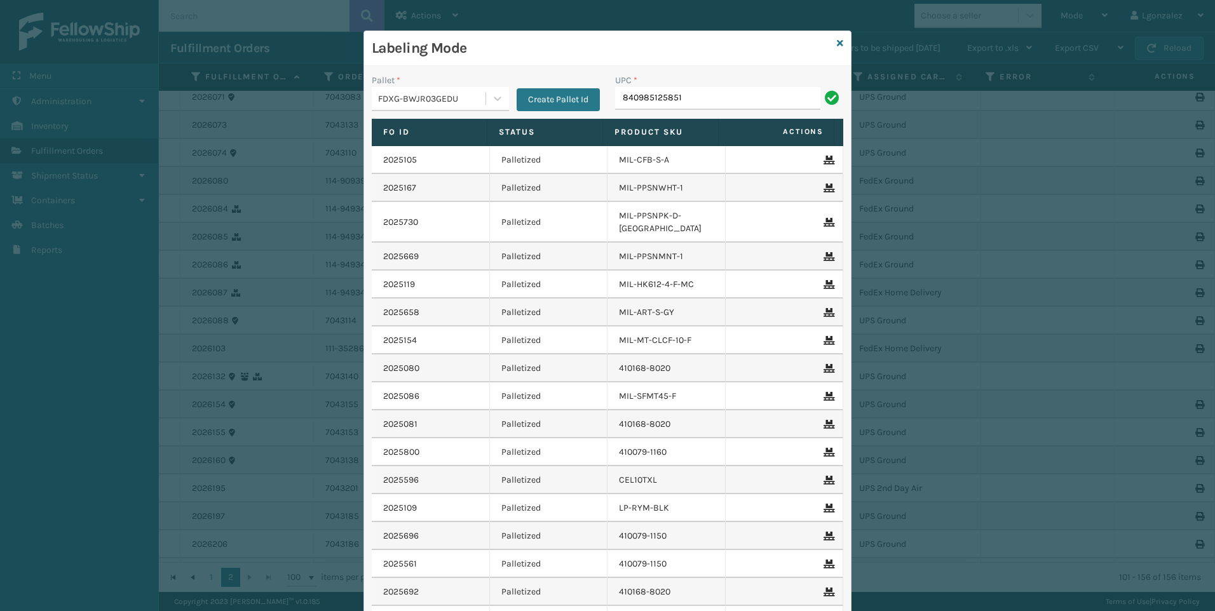
type input "840985125851"
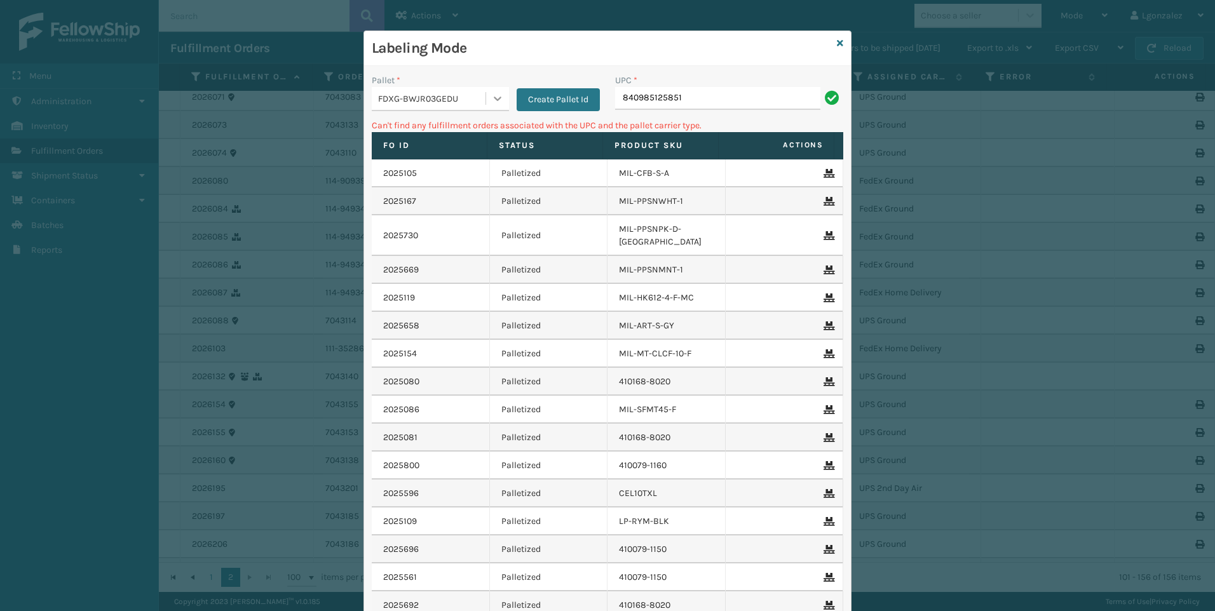
click at [491, 92] on div at bounding box center [497, 98] width 23 height 23
click at [427, 177] on div "UPSG-HT4CSVNYLK" at bounding box center [440, 178] width 137 height 24
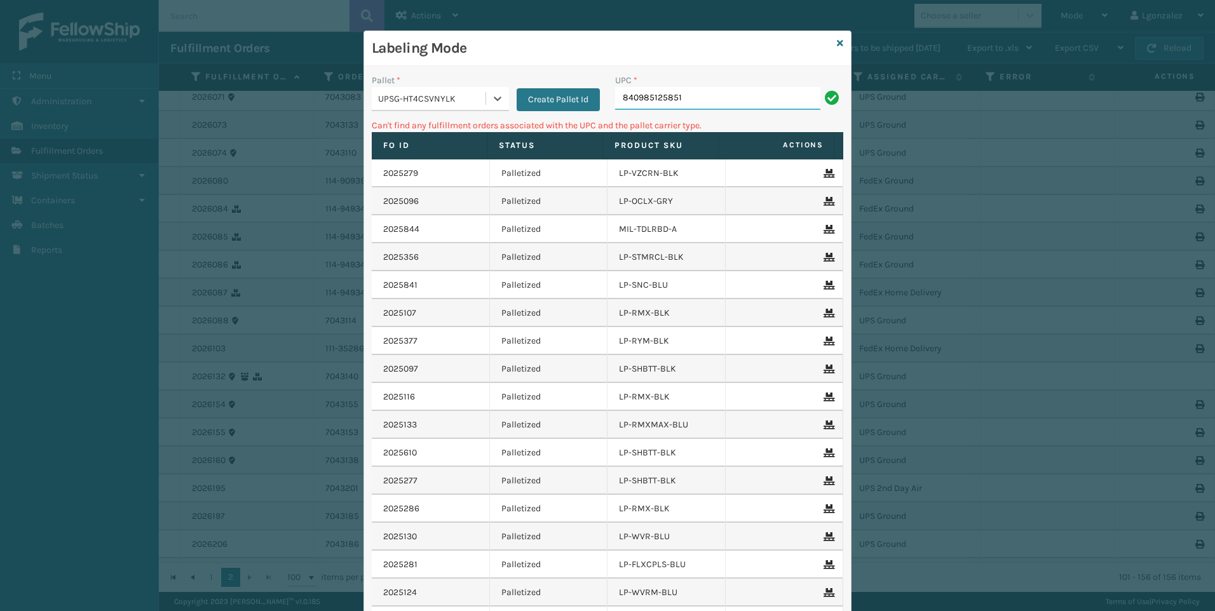
click at [696, 101] on input "840985125851" at bounding box center [717, 98] width 205 height 23
click at [491, 93] on icon at bounding box center [497, 98] width 13 height 13
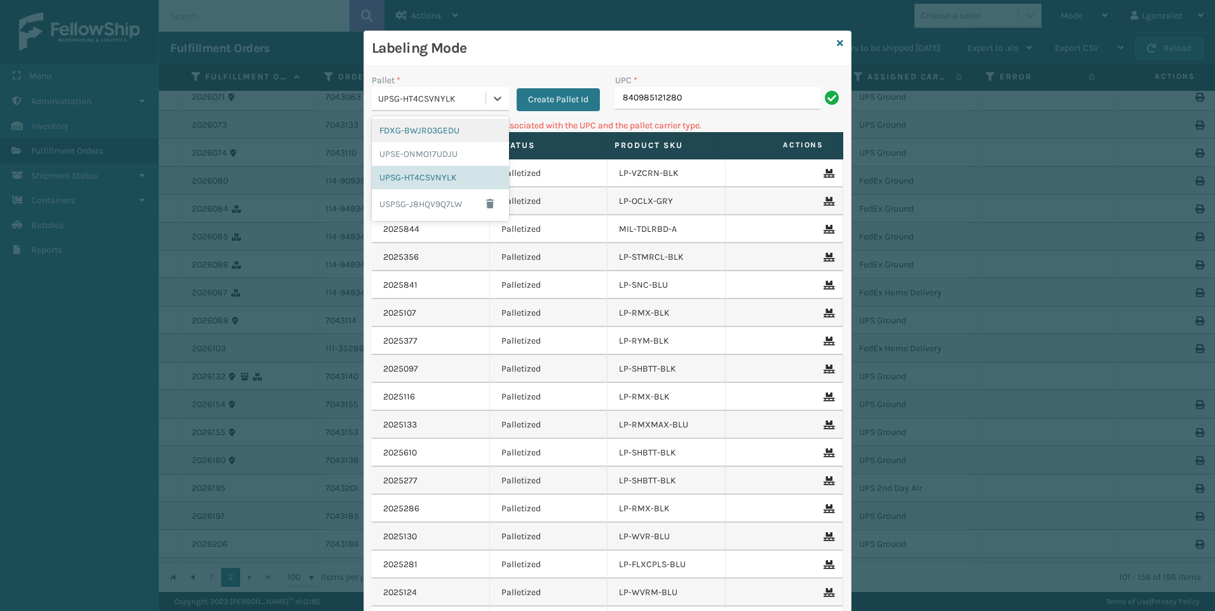
click at [444, 138] on div "FDXG-BWJR03GEDU" at bounding box center [440, 131] width 137 height 24
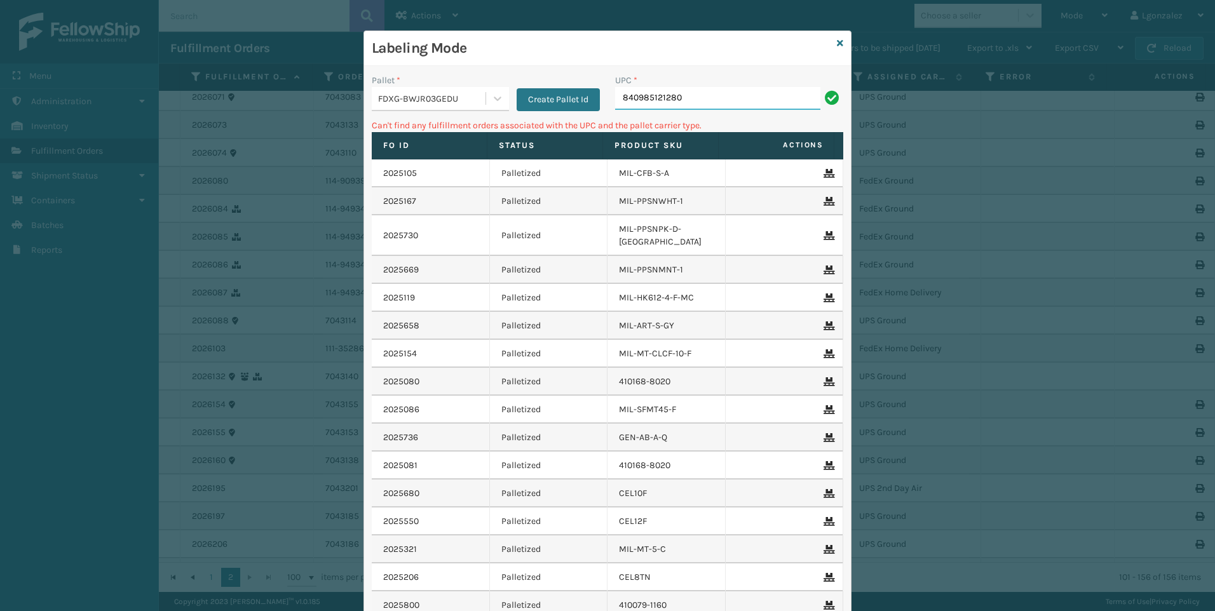
click at [693, 102] on input "840985121280" at bounding box center [717, 98] width 205 height 23
click at [494, 104] on icon at bounding box center [497, 98] width 13 height 13
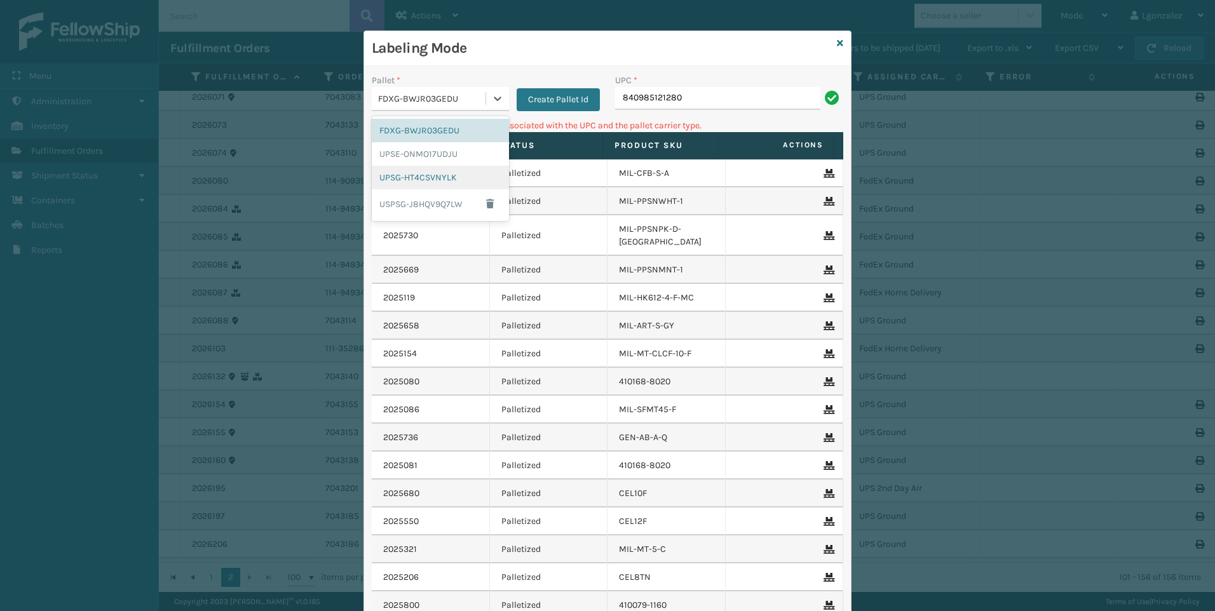
click at [431, 173] on div "UPSG-HT4CSVNYLK" at bounding box center [440, 178] width 137 height 24
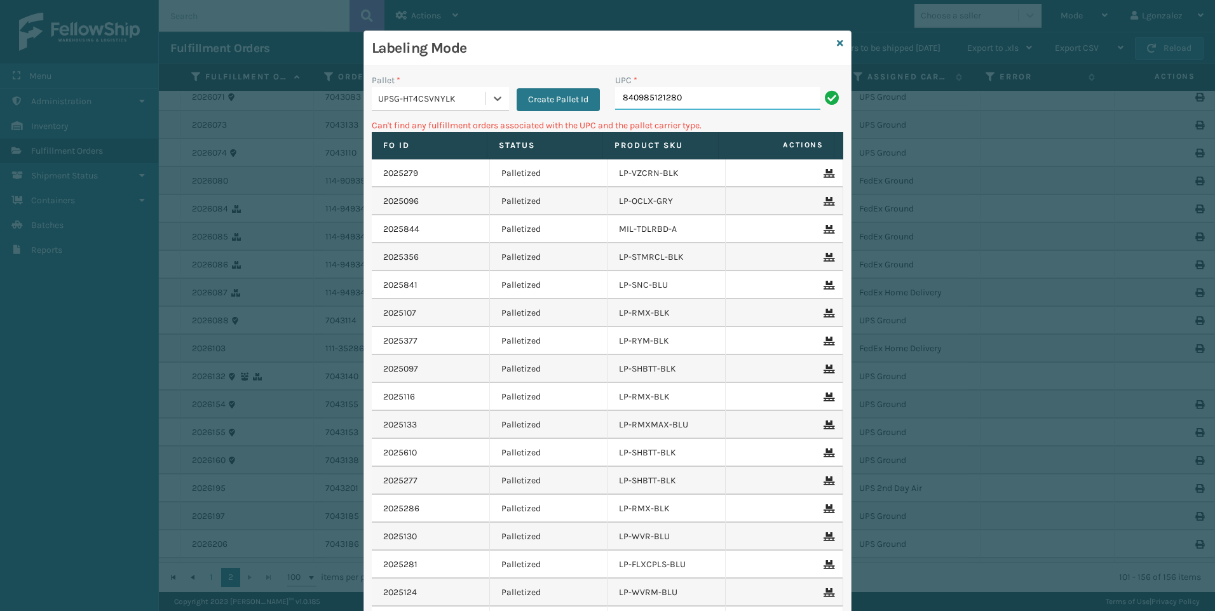
click at [692, 97] on input "840985121280" at bounding box center [717, 98] width 205 height 23
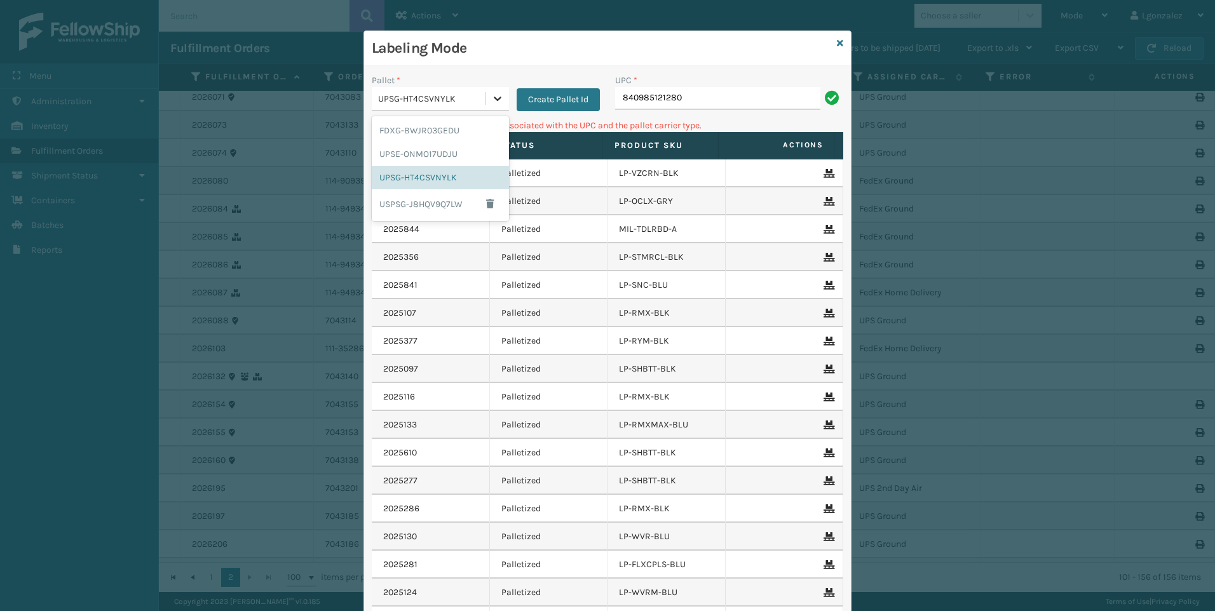
click at [494, 101] on icon at bounding box center [497, 98] width 13 height 13
click at [412, 164] on div "UPSE-ONMO17UDJU" at bounding box center [440, 154] width 137 height 24
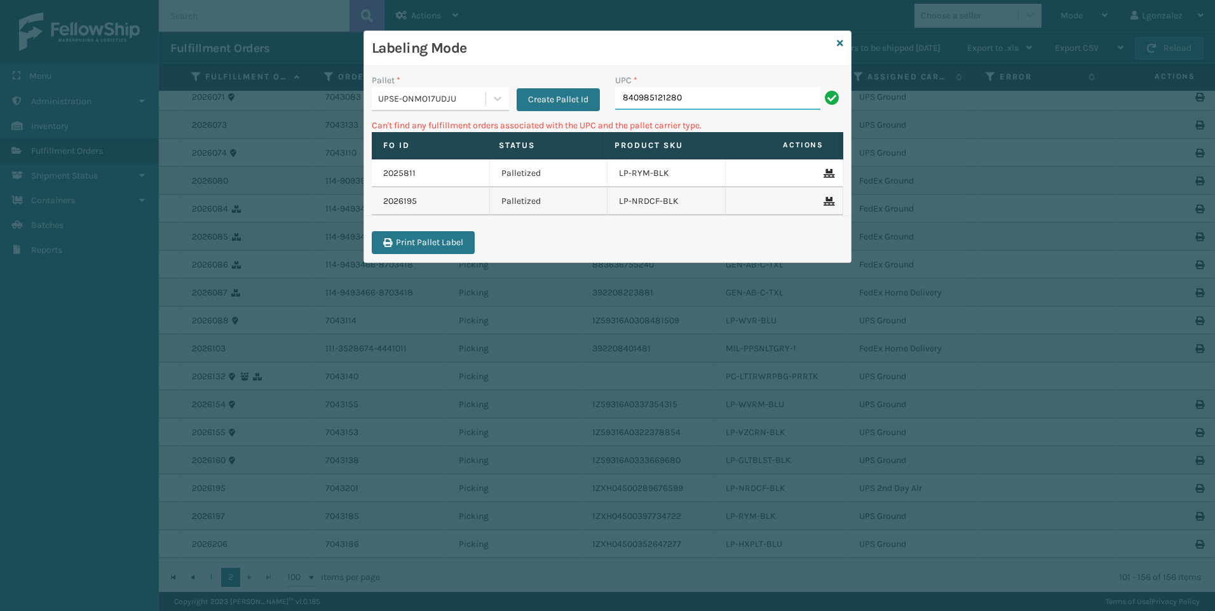
click at [732, 99] on input "840985121280" at bounding box center [717, 98] width 205 height 23
click at [841, 43] on icon at bounding box center [840, 43] width 6 height 9
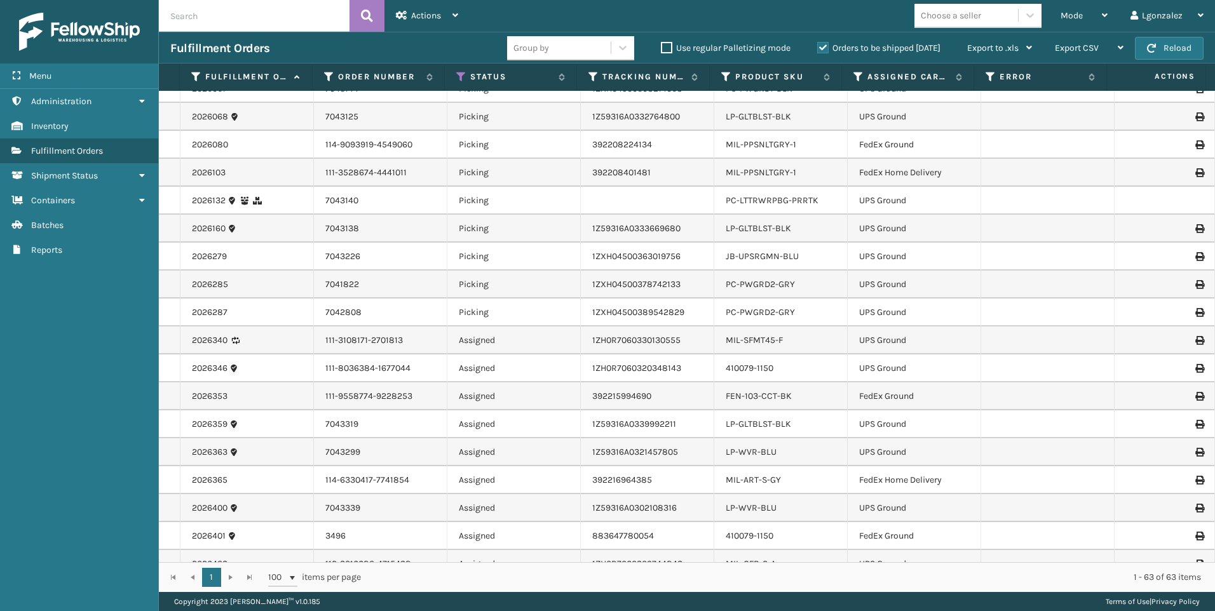
scroll to position [953, 0]
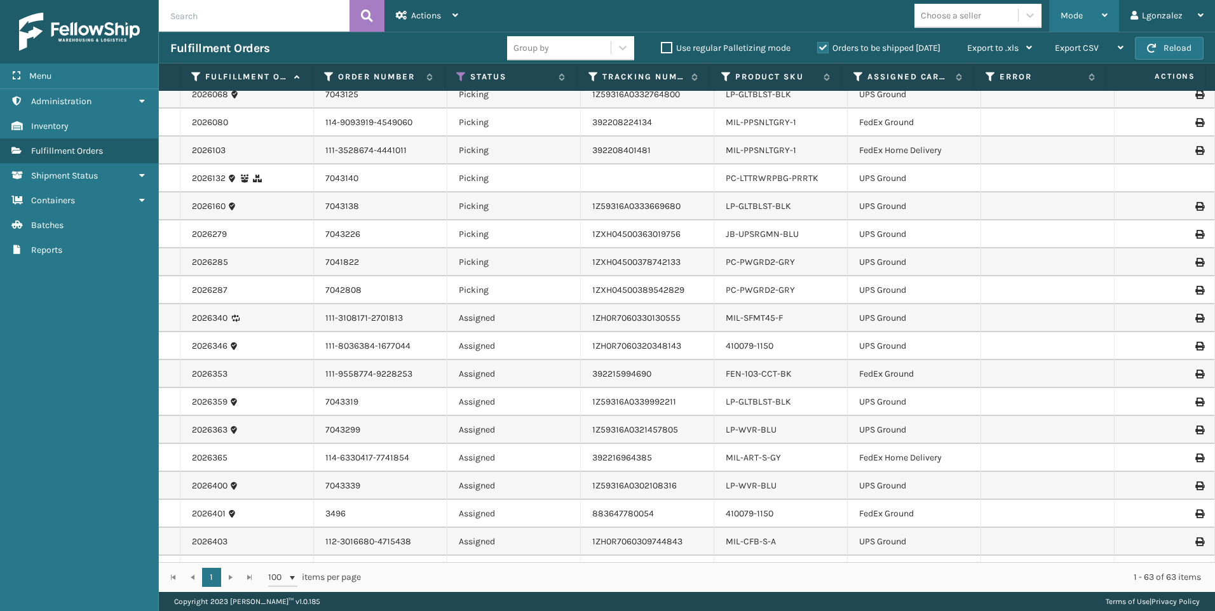
click at [1107, 11] on icon at bounding box center [1105, 15] width 6 height 9
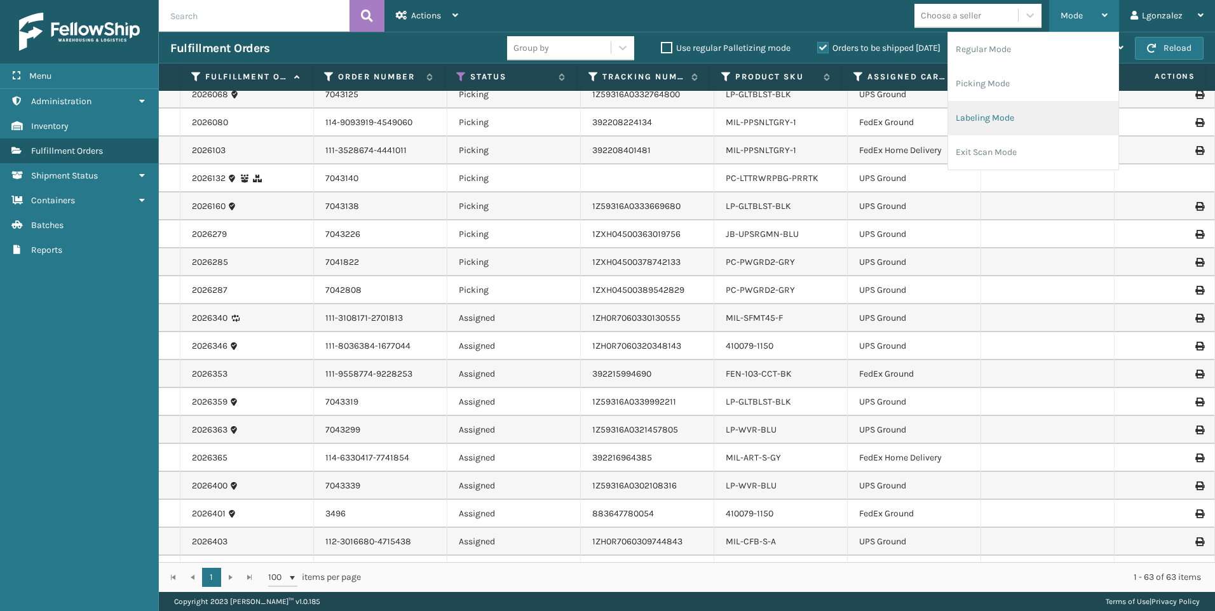
click at [1028, 119] on li "Labeling Mode" at bounding box center [1033, 118] width 170 height 34
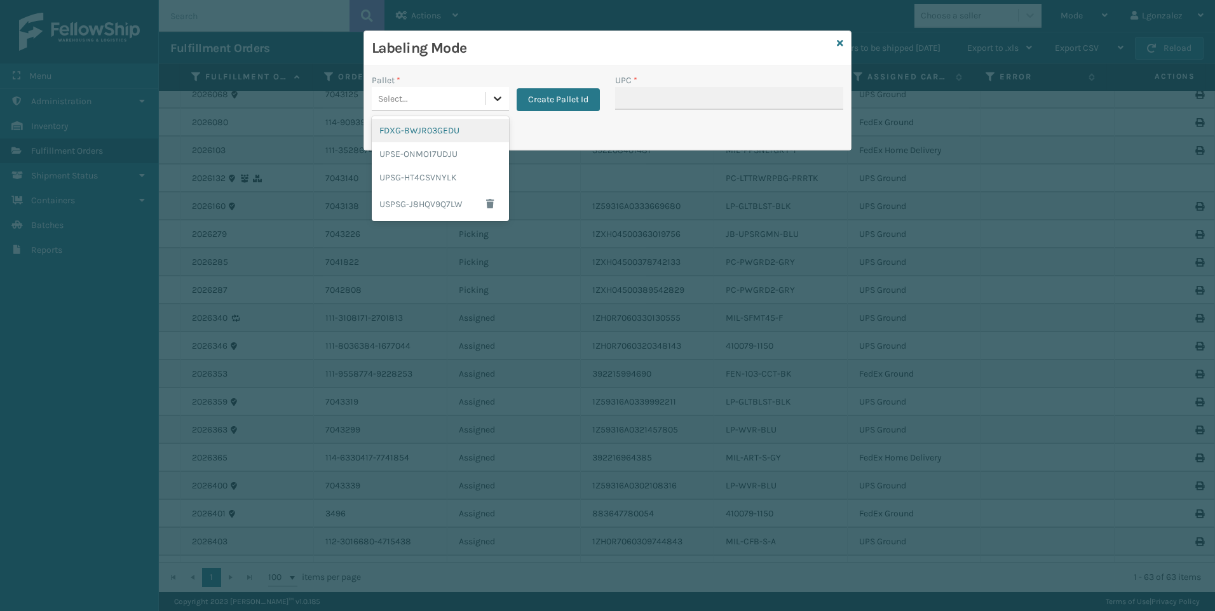
click at [491, 99] on icon at bounding box center [497, 98] width 13 height 13
click at [454, 179] on div "UPSG-HT4CSVNYLK" at bounding box center [440, 178] width 137 height 24
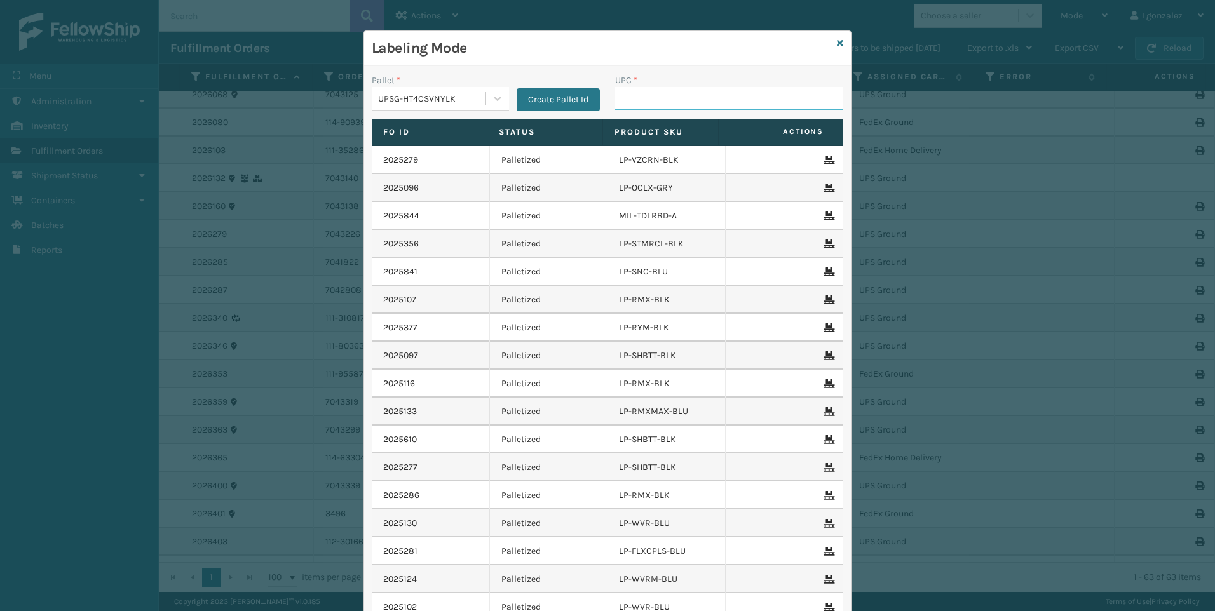
click at [622, 99] on input "UPC *" at bounding box center [729, 98] width 228 height 23
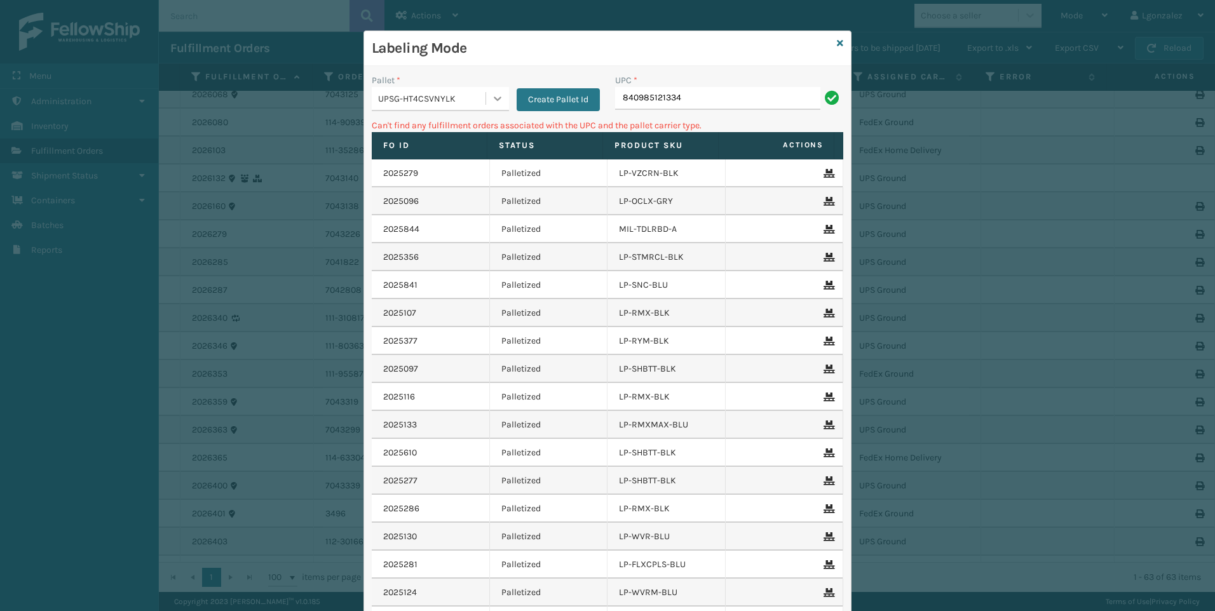
click at [486, 99] on div at bounding box center [497, 98] width 23 height 23
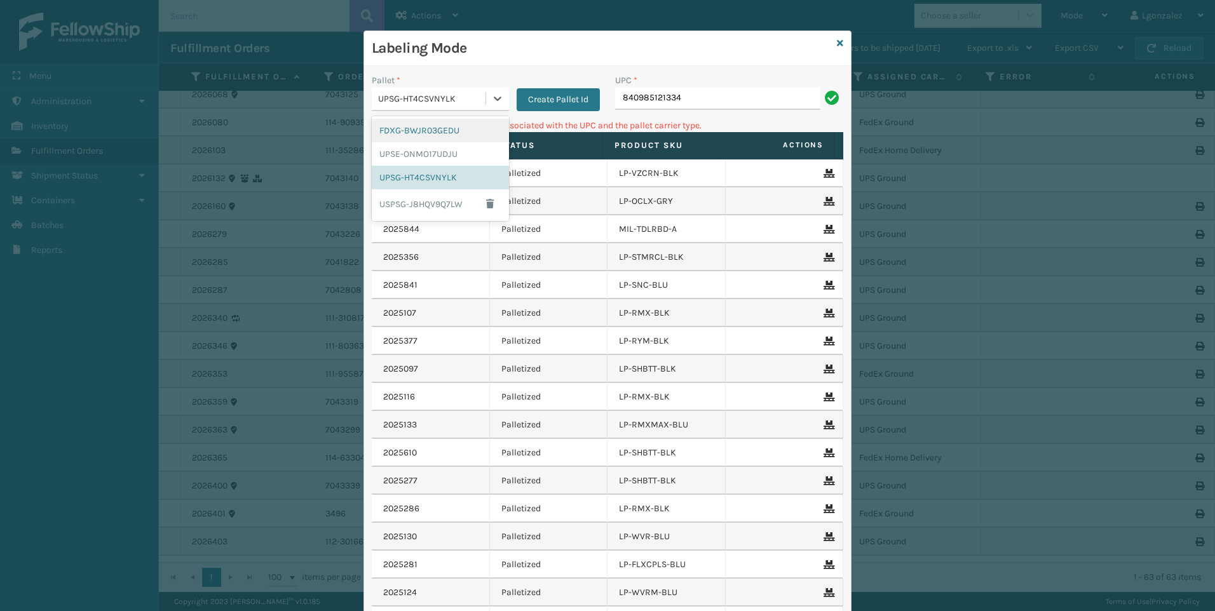
click at [461, 127] on div "FDXG-BWJR03GEDU" at bounding box center [440, 131] width 137 height 24
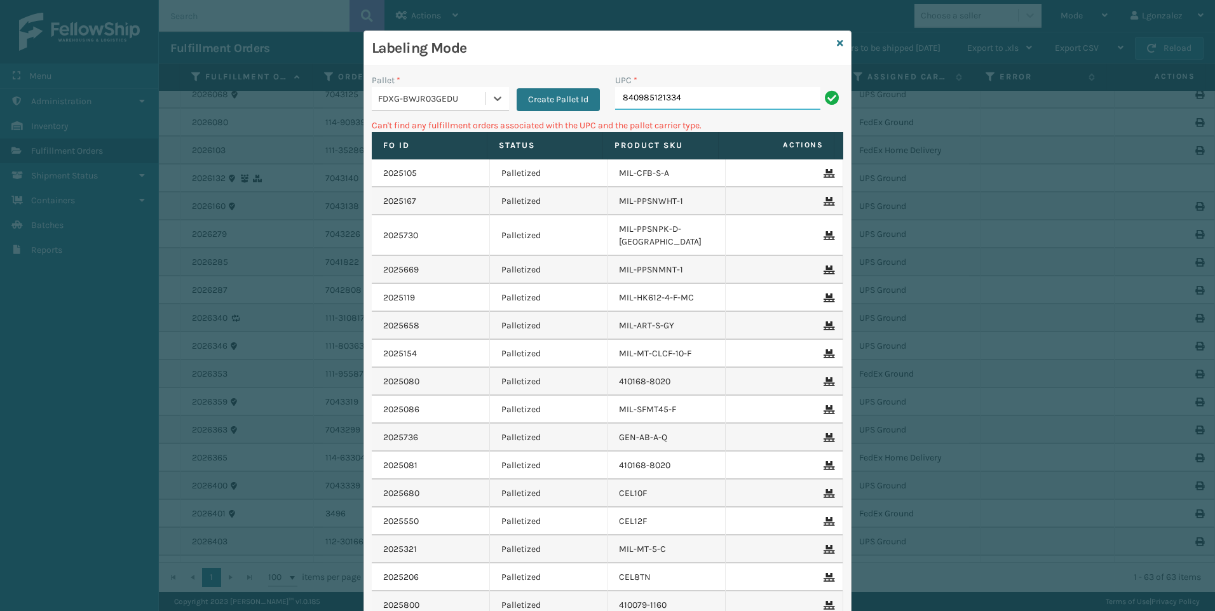
click at [685, 92] on input "840985121334" at bounding box center [717, 98] width 205 height 23
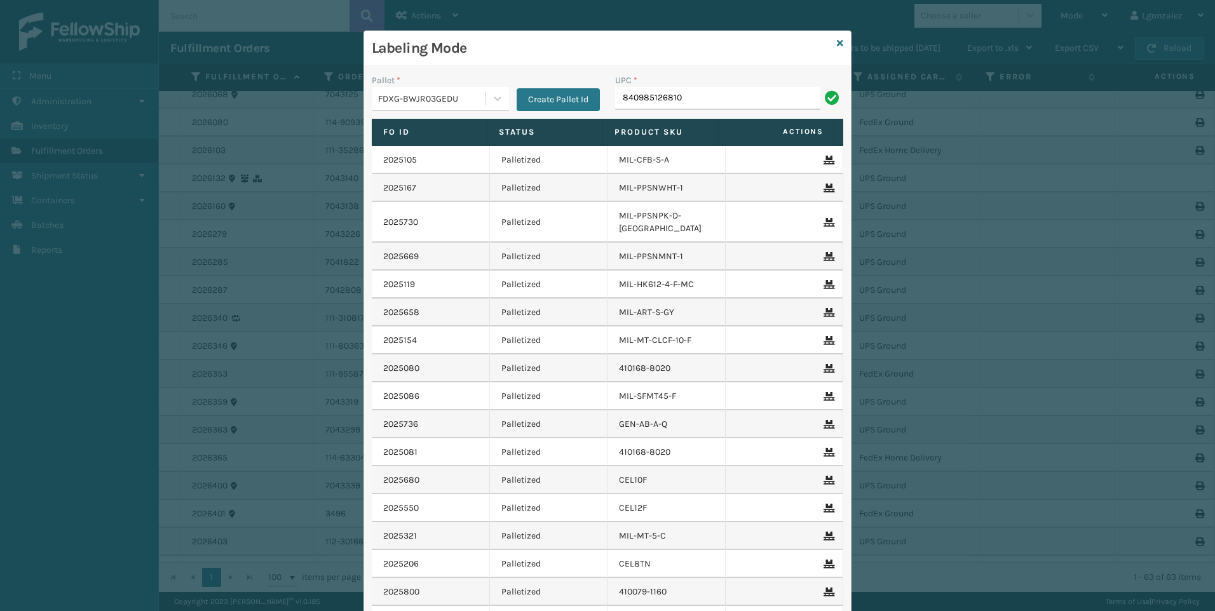
type input "840985126810"
type input "840985125677"
type input "840985125684"
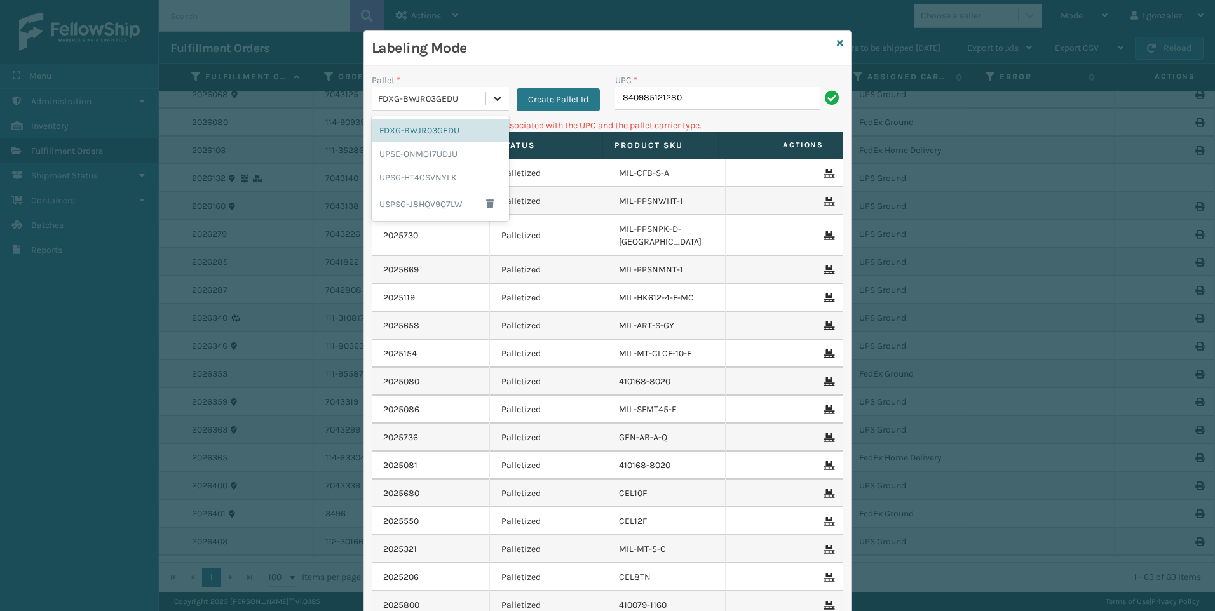
click at [500, 102] on div at bounding box center [497, 98] width 23 height 23
click at [438, 173] on div "UPSG-HT4CSVNYLK" at bounding box center [440, 178] width 137 height 24
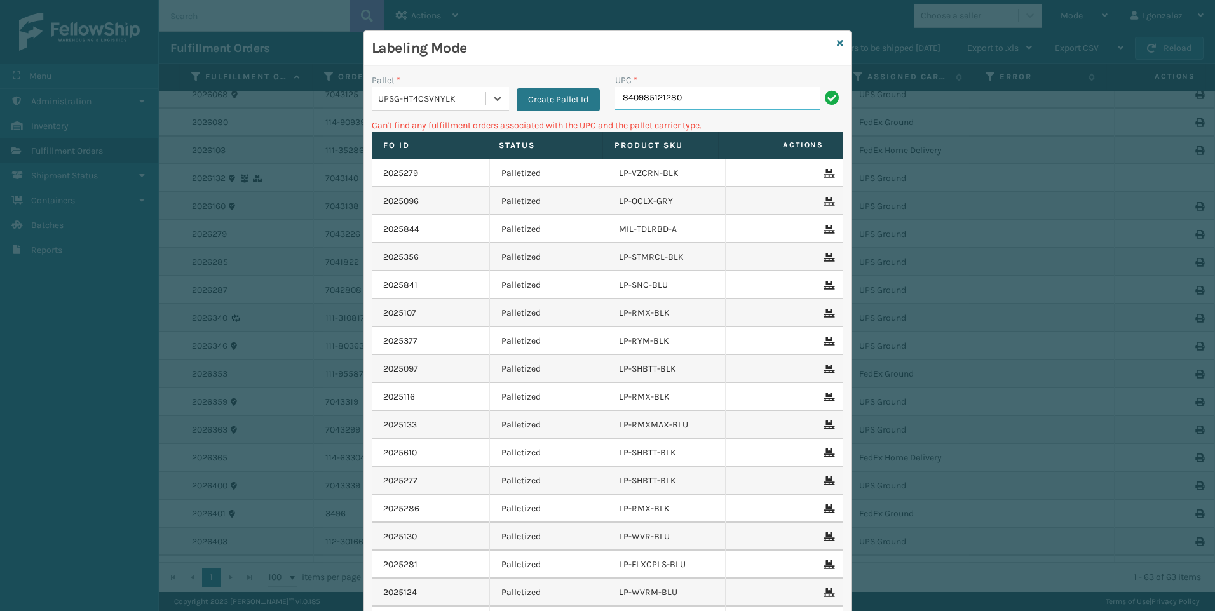
click at [688, 99] on input "840985121280" at bounding box center [717, 98] width 205 height 23
click at [498, 101] on icon at bounding box center [497, 98] width 13 height 13
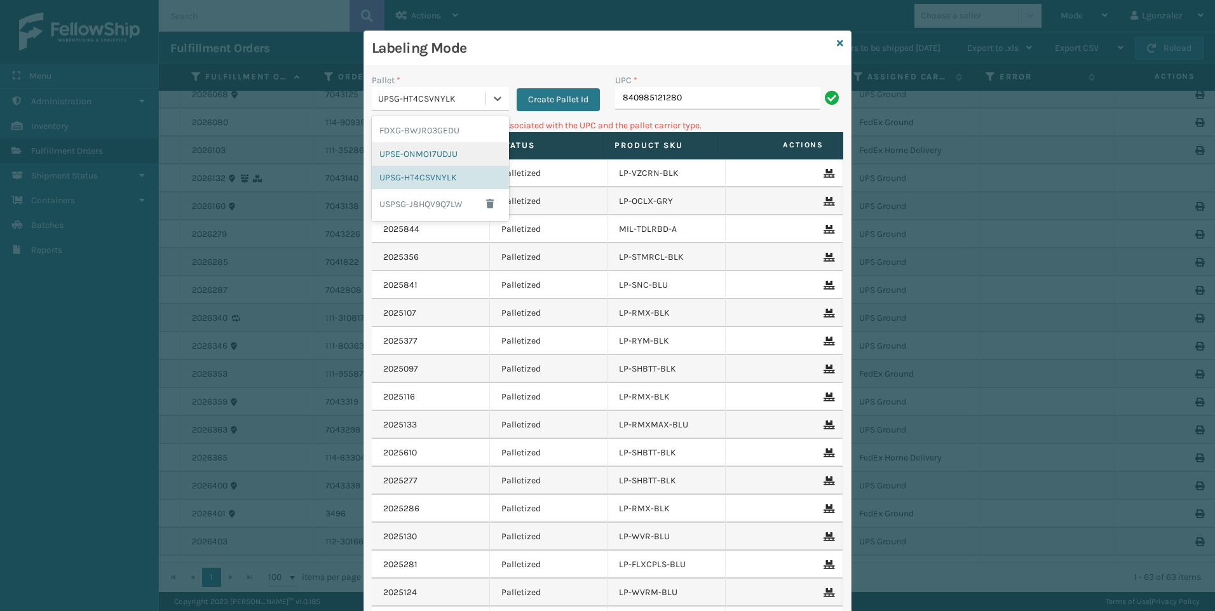
click at [454, 151] on div "UPSE-ONMO17UDJU" at bounding box center [440, 154] width 137 height 24
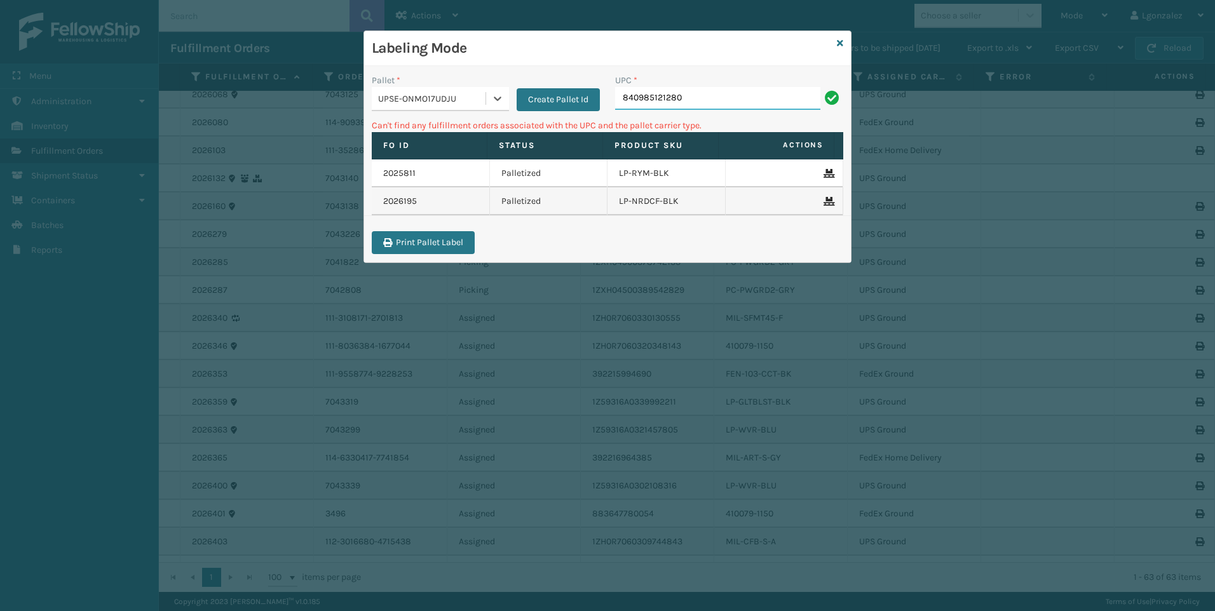
click at [730, 100] on input "840985121280" at bounding box center [717, 98] width 205 height 23
drag, startPoint x: 496, startPoint y: 94, endPoint x: 493, endPoint y: 100, distance: 6.5
click at [496, 94] on icon at bounding box center [497, 98] width 13 height 13
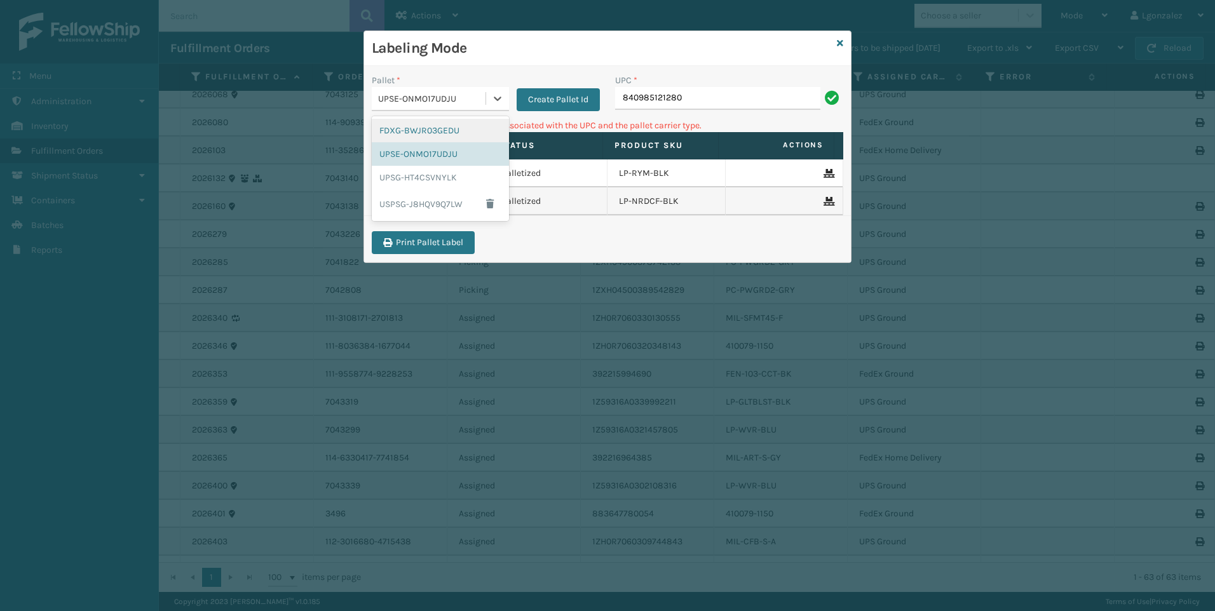
click at [451, 136] on div "FDXG-BWJR03GEDU" at bounding box center [440, 131] width 137 height 24
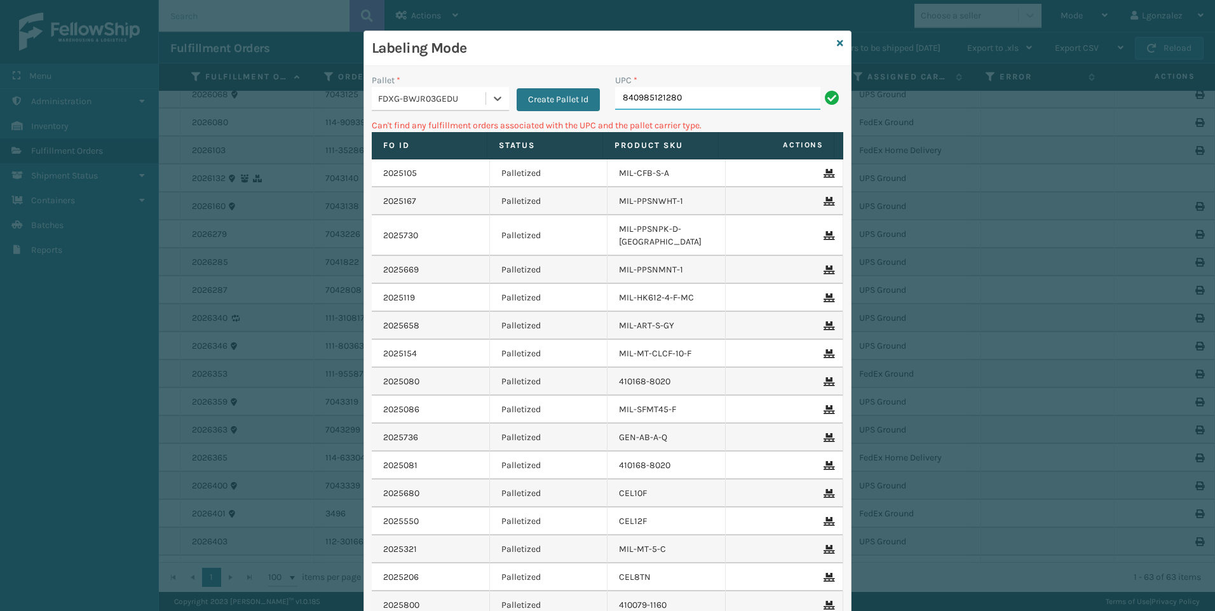
click at [679, 100] on input "840985121280" at bounding box center [717, 98] width 205 height 23
type input "840985126322"
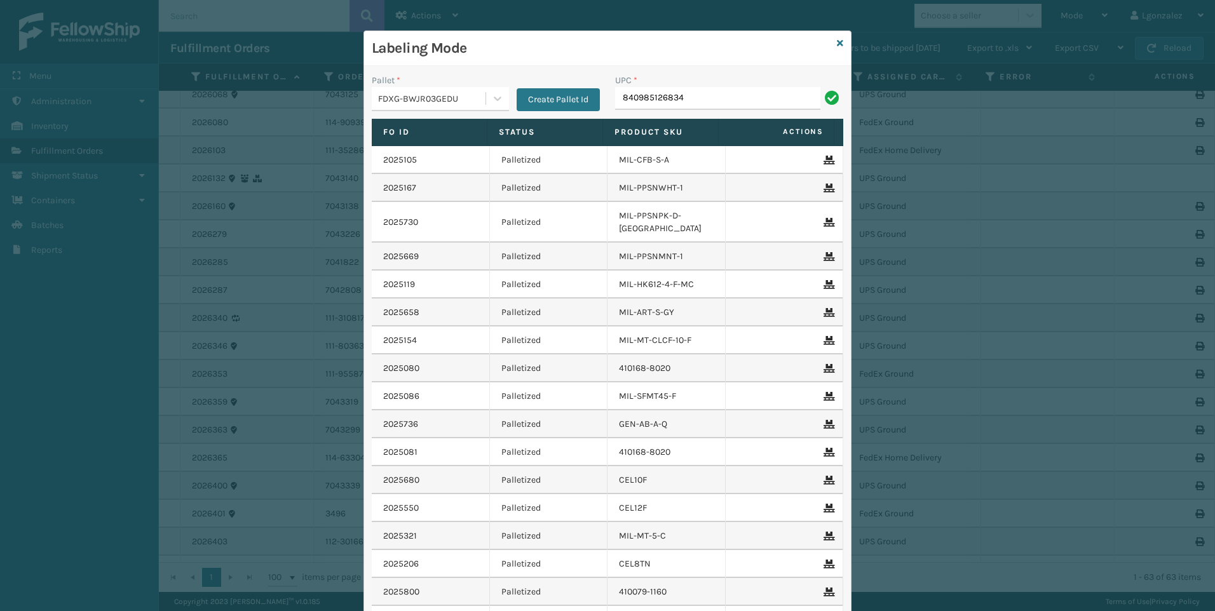
type input "840985126834"
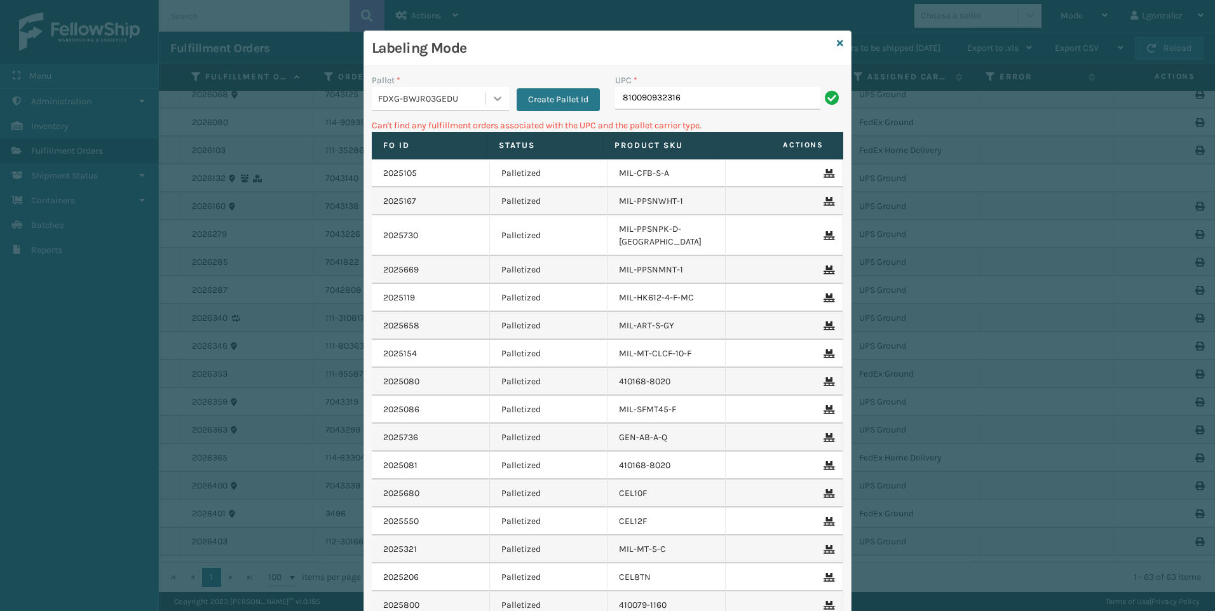
click at [495, 100] on icon at bounding box center [497, 98] width 13 height 13
click at [449, 183] on div "UPSG-HT4CSVNYLK" at bounding box center [440, 178] width 137 height 24
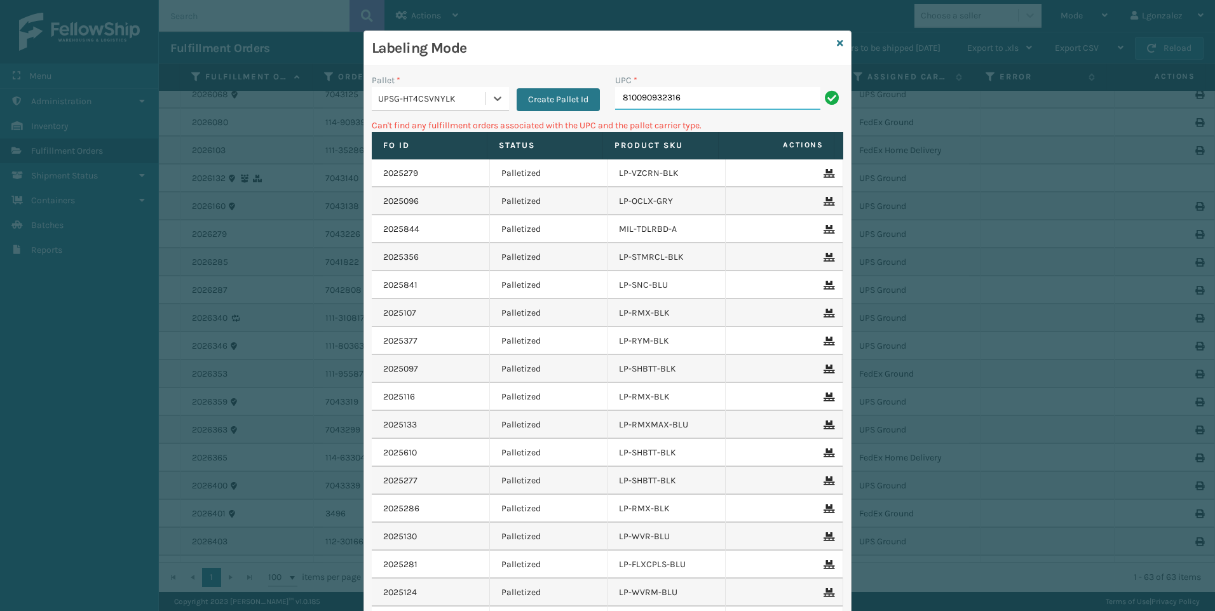
click at [712, 93] on input "810090932316" at bounding box center [717, 98] width 205 height 23
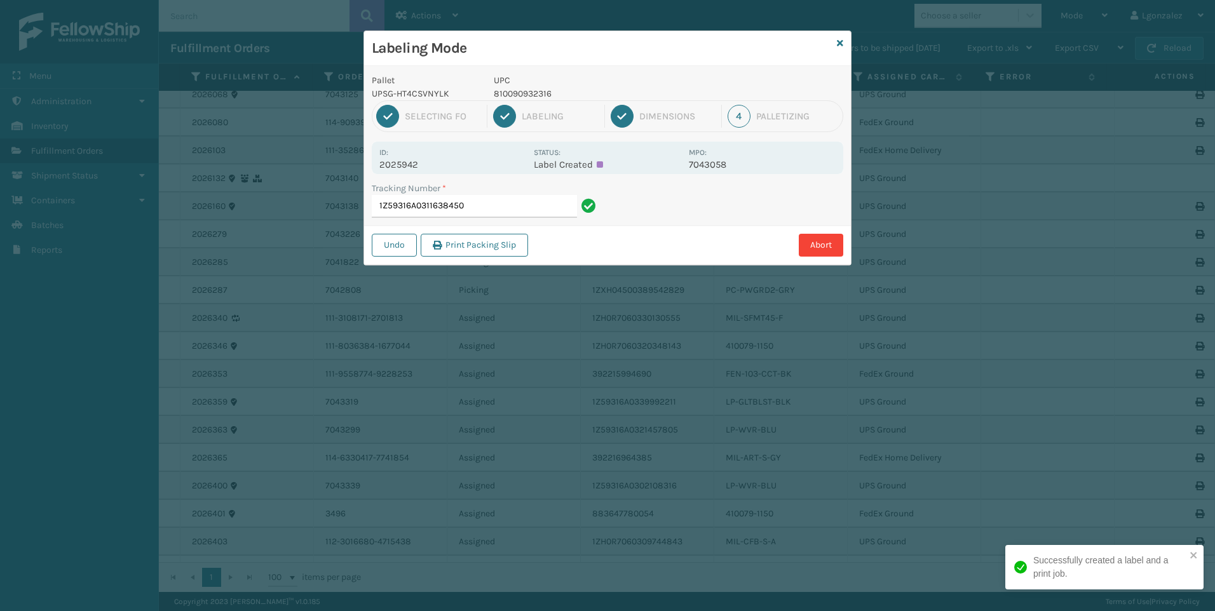
click at [532, 91] on p "810090932316" at bounding box center [588, 93] width 188 height 13
click at [503, 199] on input "1Z59316A0311638450" at bounding box center [474, 206] width 205 height 23
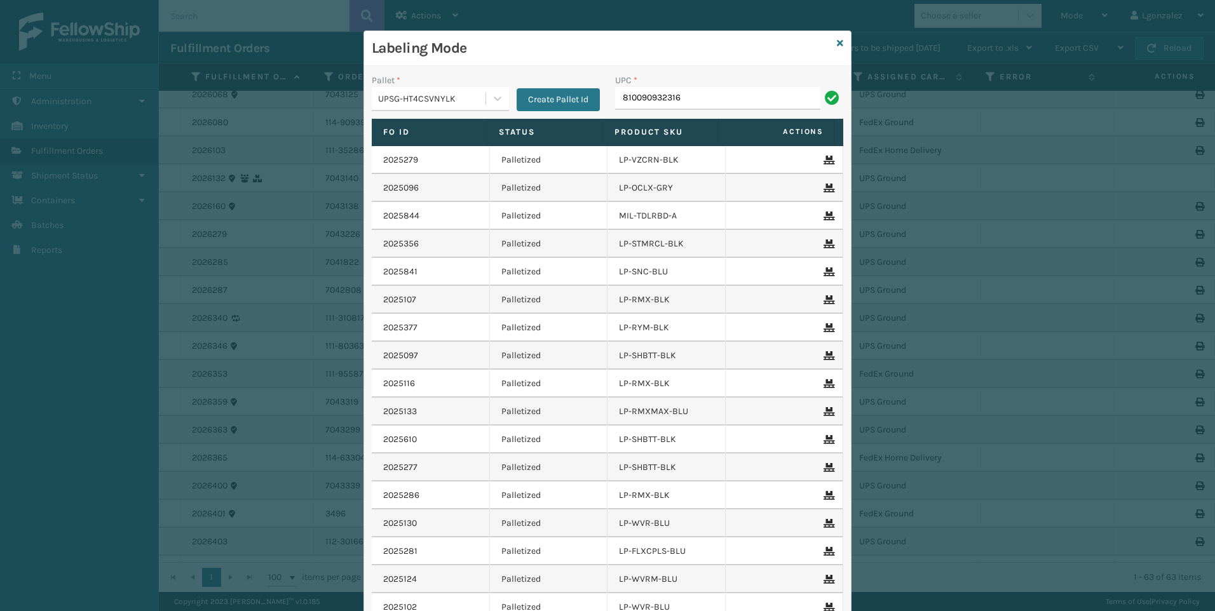
type input "810090932316"
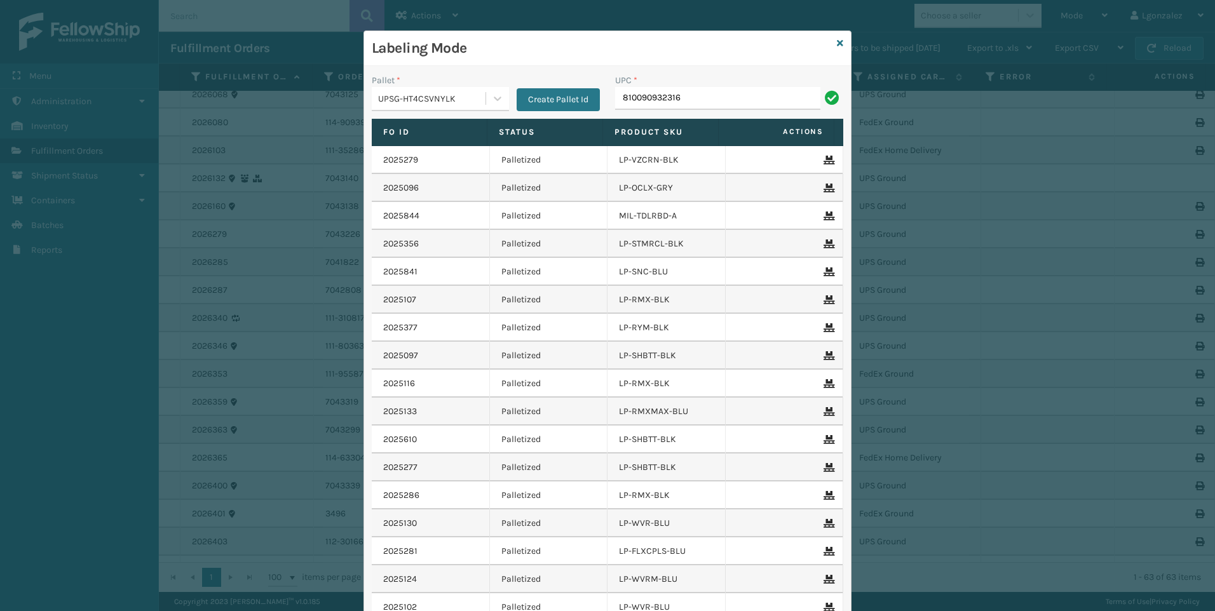
type input "810090932316"
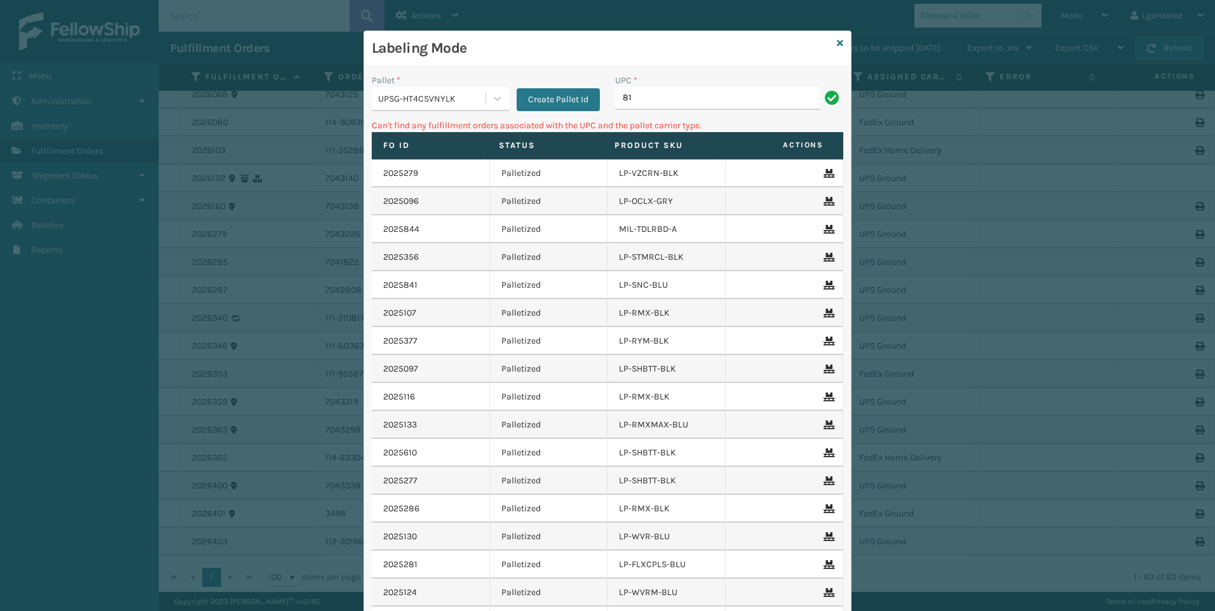
type input "8"
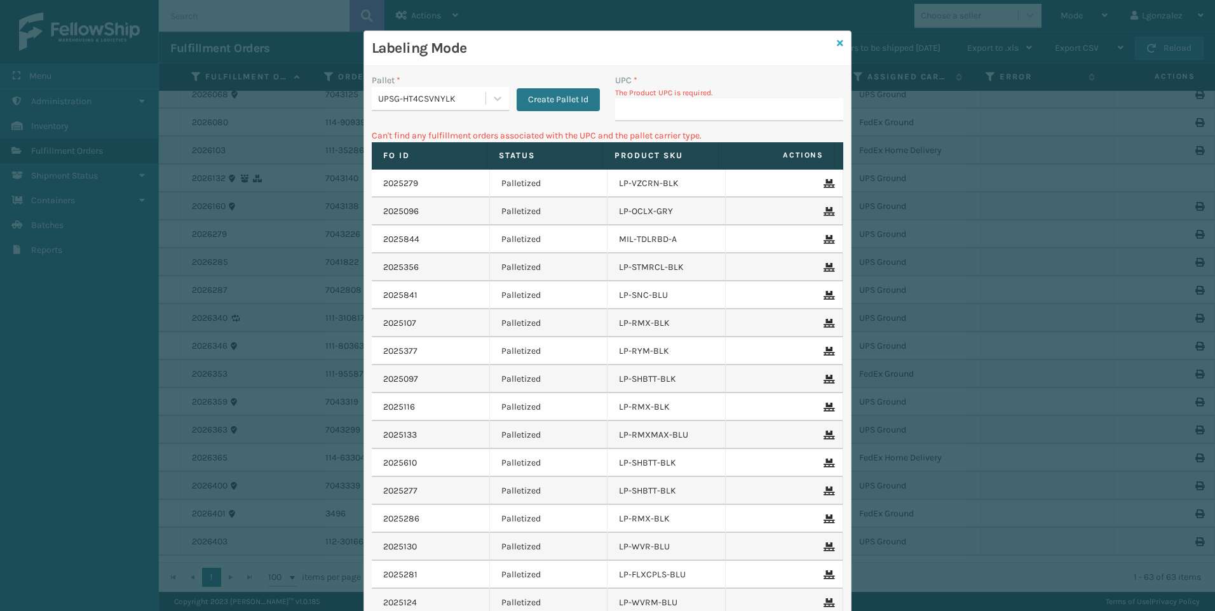
click at [837, 41] on icon at bounding box center [840, 43] width 6 height 9
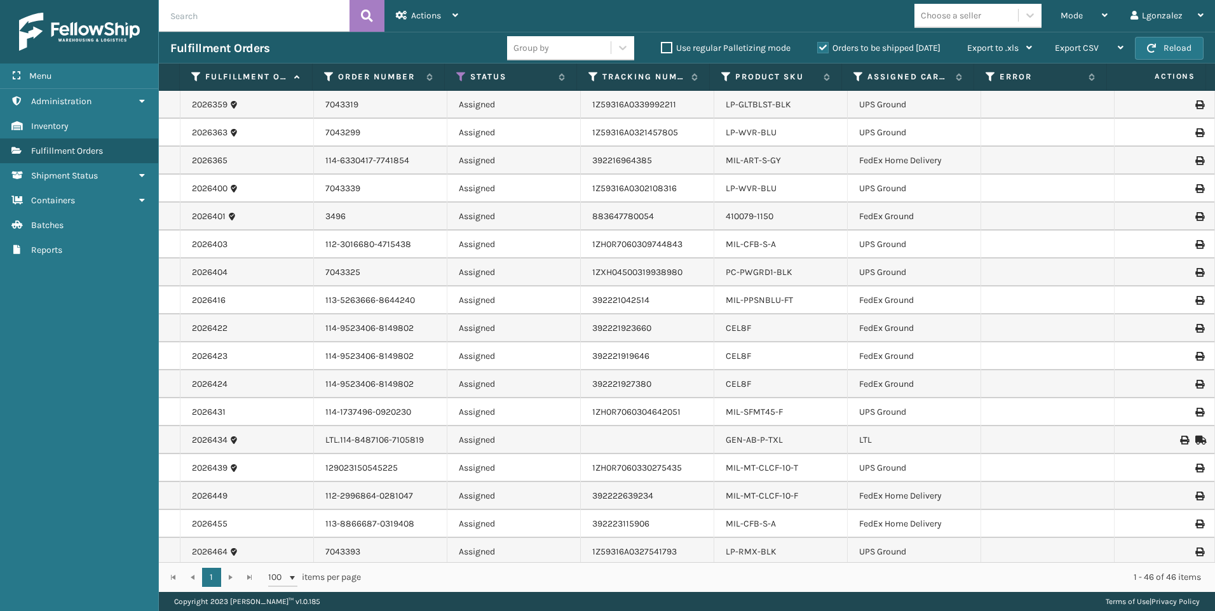
scroll to position [763, 0]
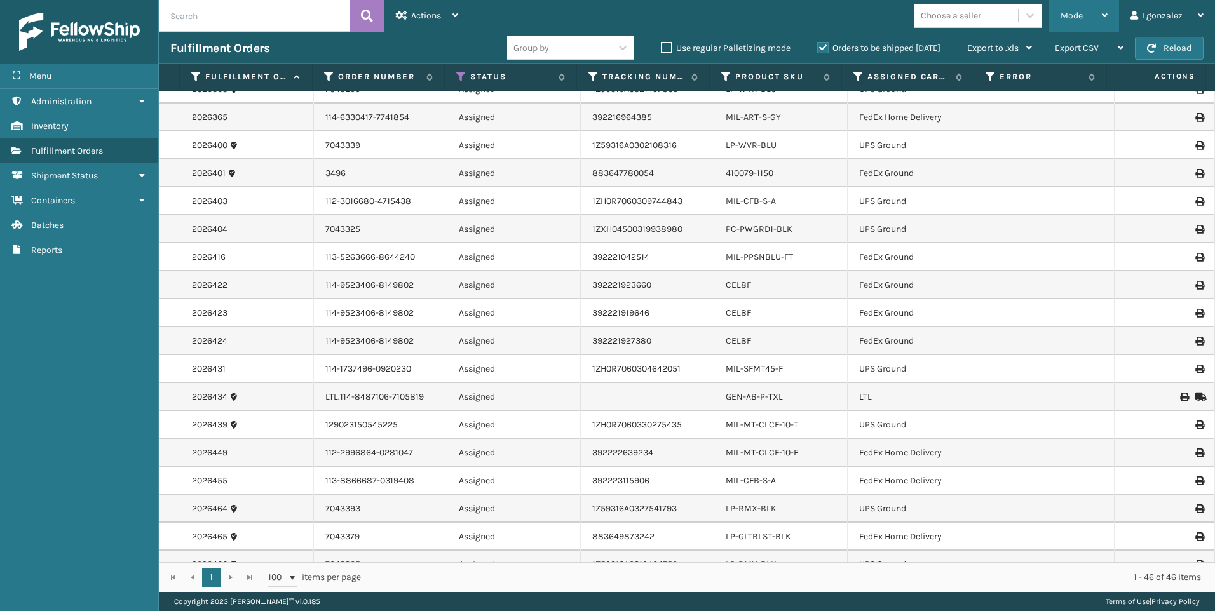
click at [1107, 12] on icon at bounding box center [1105, 15] width 6 height 9
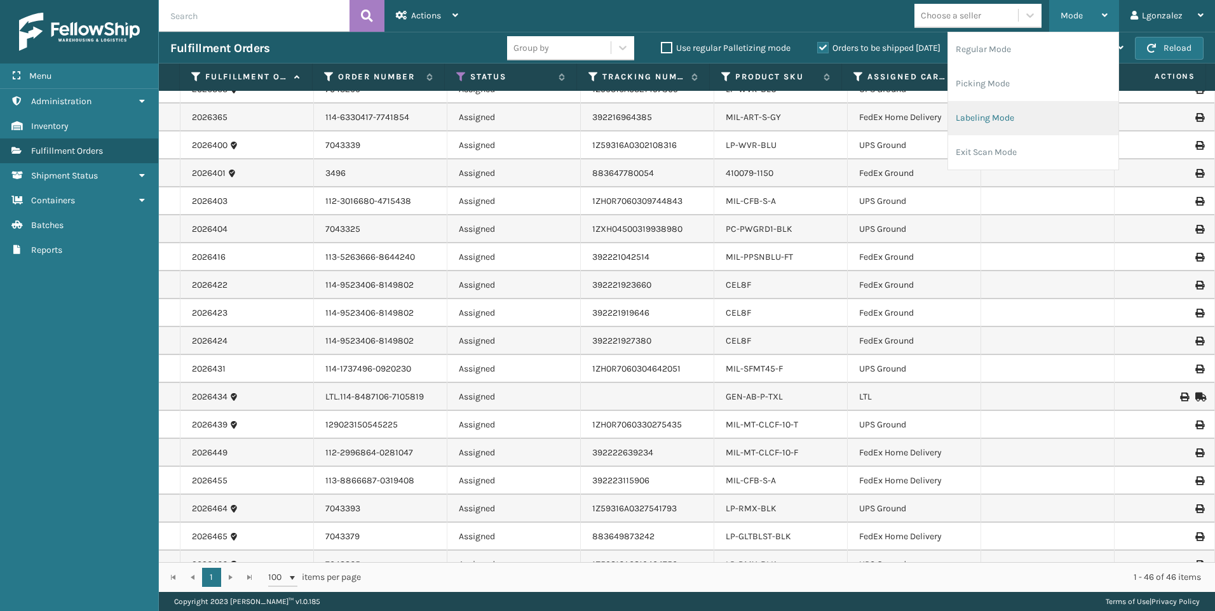
click at [1013, 120] on li "Labeling Mode" at bounding box center [1033, 118] width 170 height 34
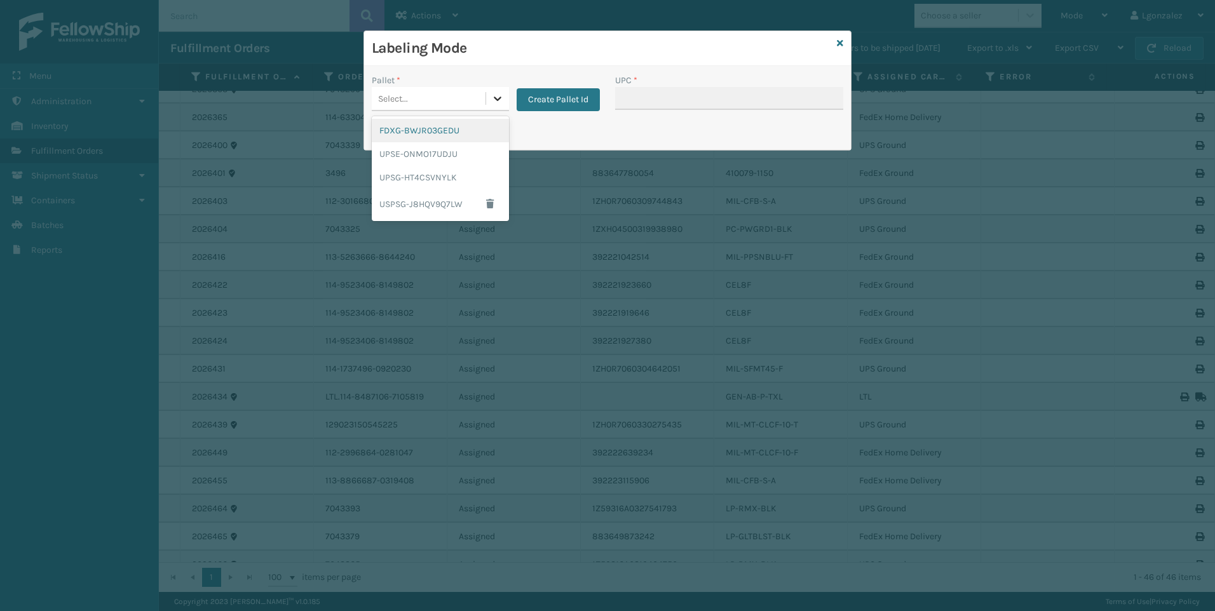
click at [486, 97] on div "Select..." at bounding box center [440, 99] width 137 height 24
click at [446, 117] on div "FDXG-BWJR03GEDU UPSE-ONMO17UDJU UPSG-HT4CSVNYLK USPSG-J8HQV9Q7LW" at bounding box center [440, 168] width 137 height 105
click at [458, 127] on div "FDXG-BWJR03GEDU" at bounding box center [440, 131] width 137 height 24
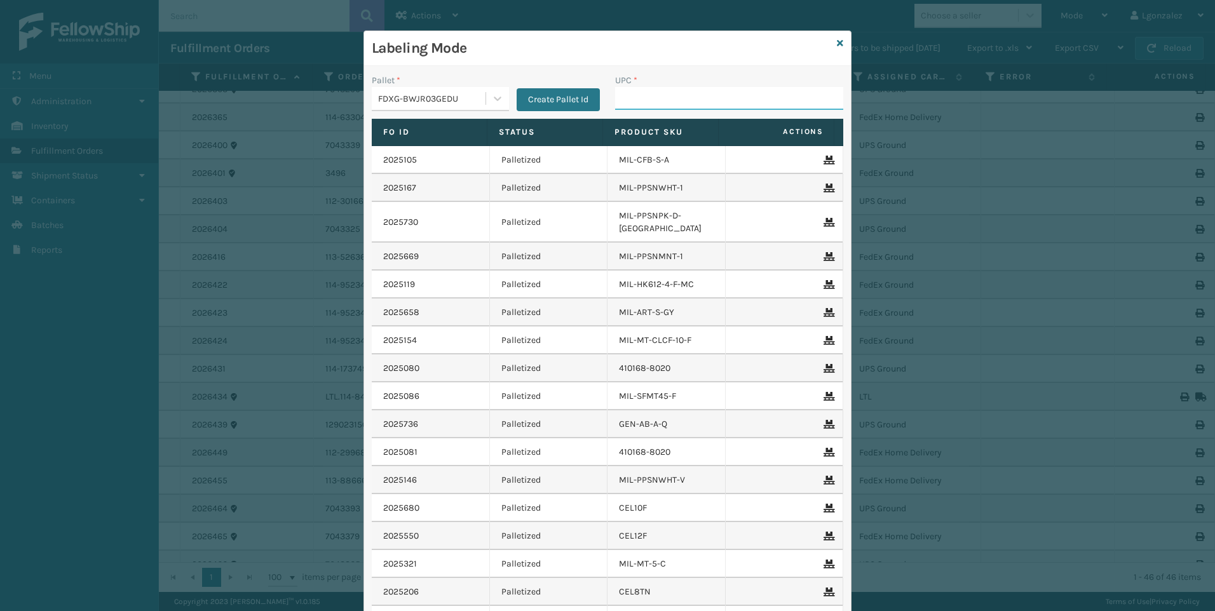
click at [643, 108] on input "UPC *" at bounding box center [729, 98] width 228 height 23
click at [625, 95] on input "840040381443" at bounding box center [717, 98] width 205 height 23
type input "850040381443"
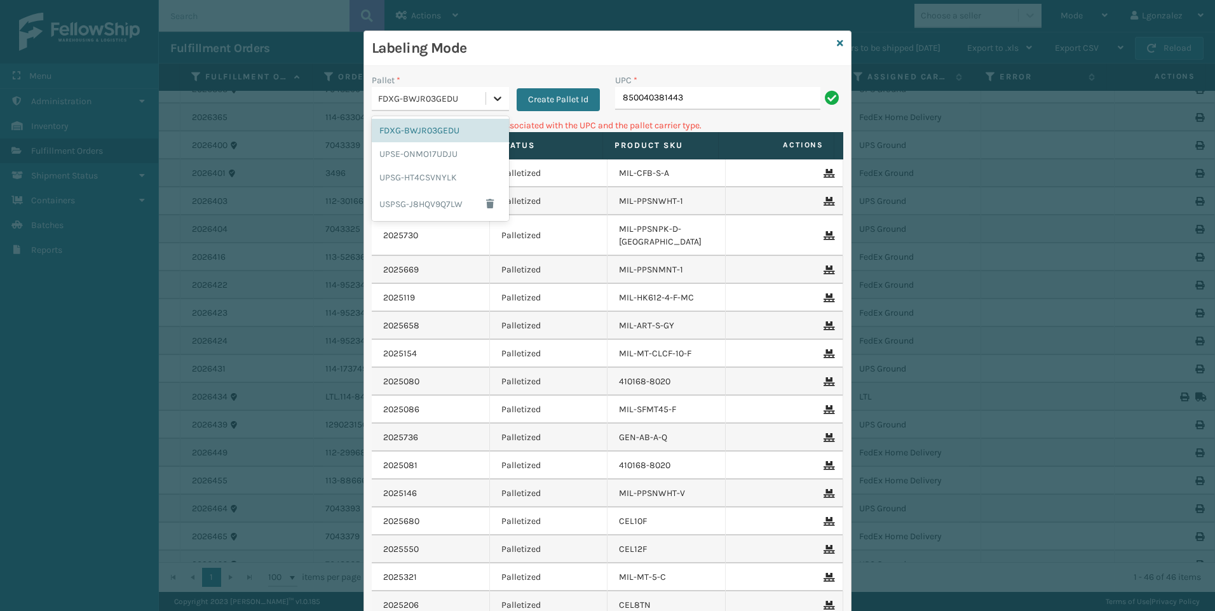
click at [491, 97] on icon at bounding box center [497, 98] width 13 height 13
click at [447, 184] on div "UPSG-HT4CSVNYLK" at bounding box center [440, 178] width 137 height 24
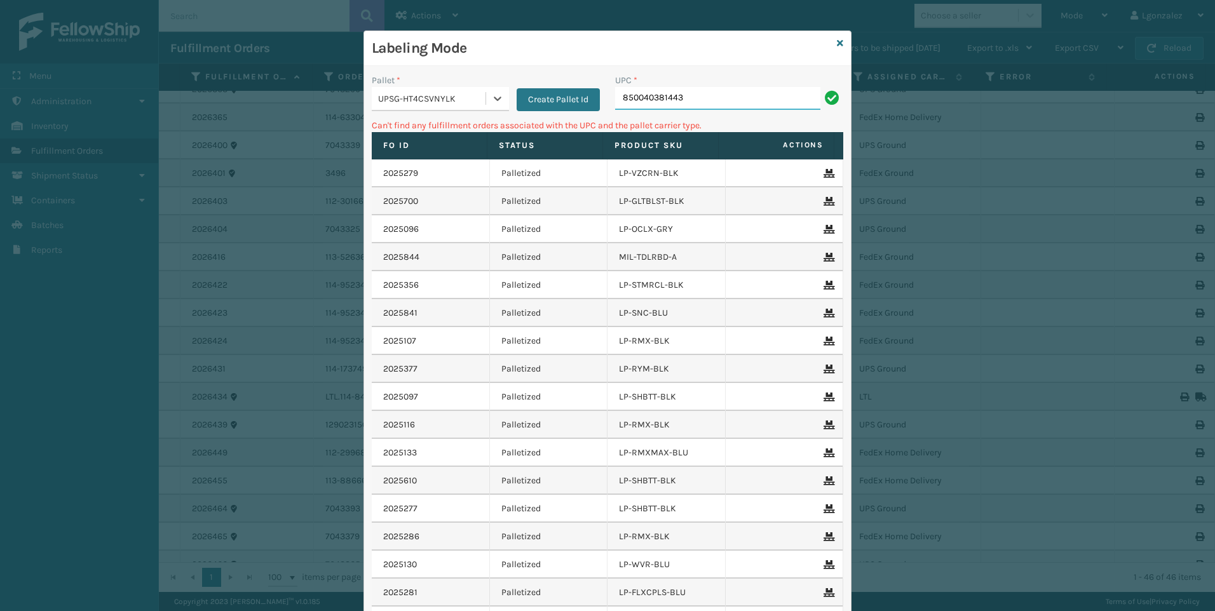
click at [691, 93] on input "850040381443" at bounding box center [717, 98] width 205 height 23
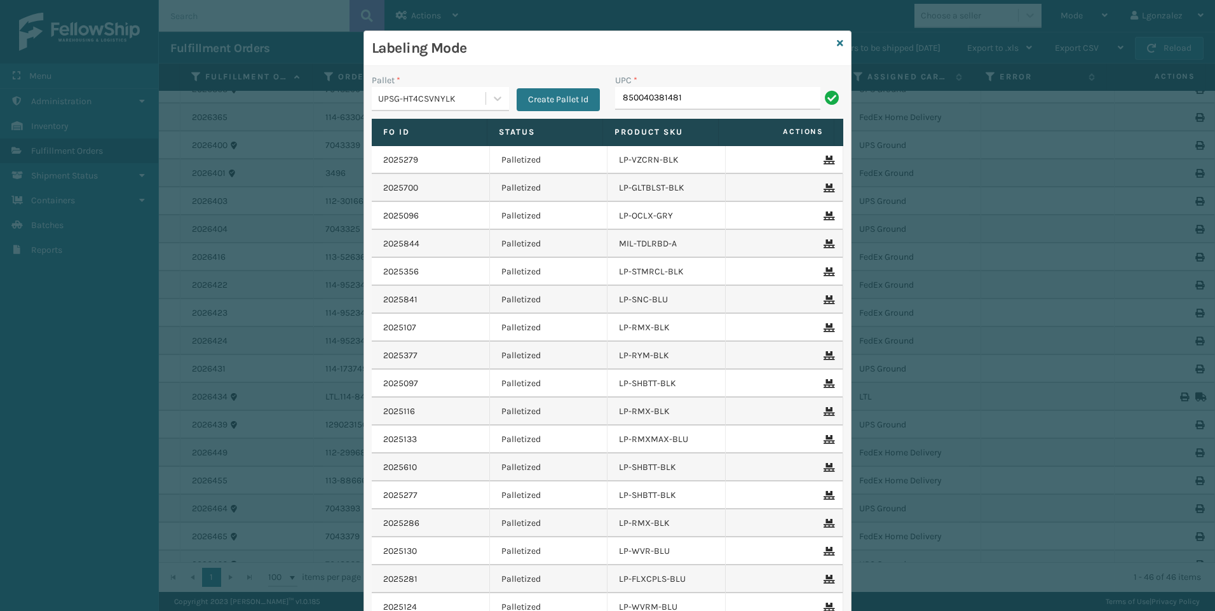
type input "850040381481"
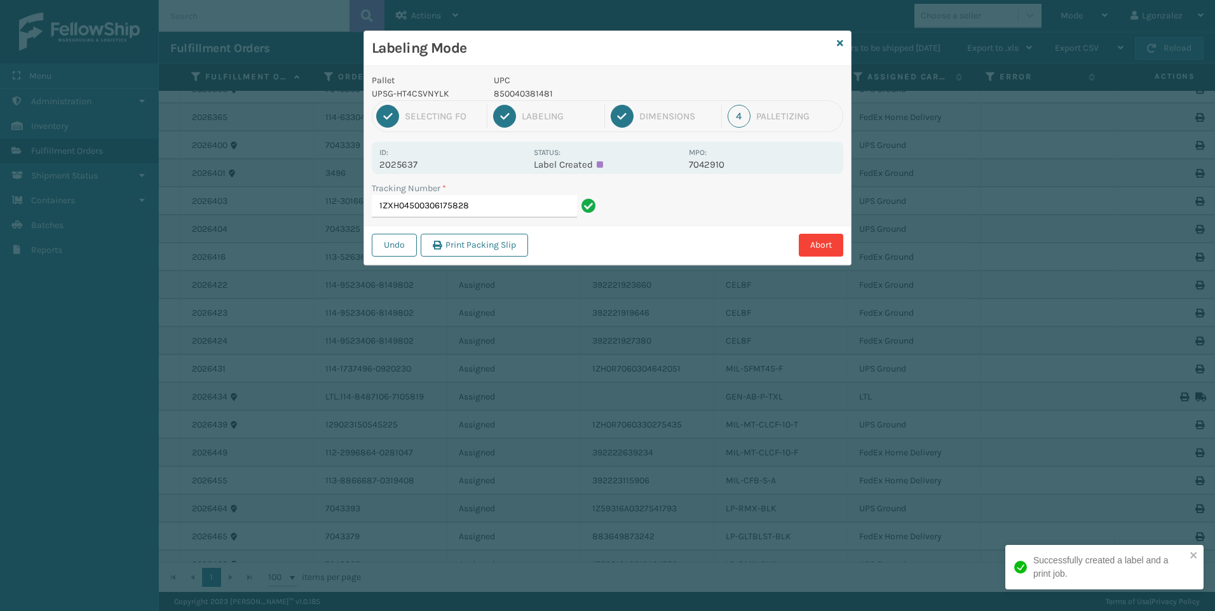
click at [532, 95] on p "850040381481" at bounding box center [588, 93] width 188 height 13
click at [545, 208] on input "1ZXH04500306175828" at bounding box center [474, 206] width 205 height 23
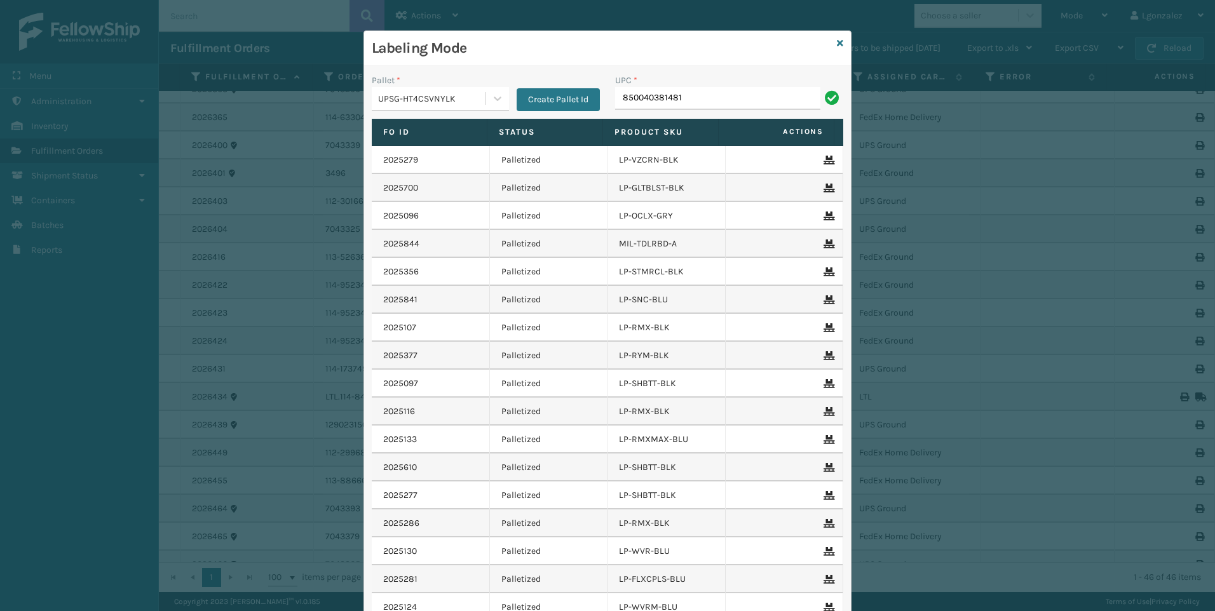
type input "850040381481"
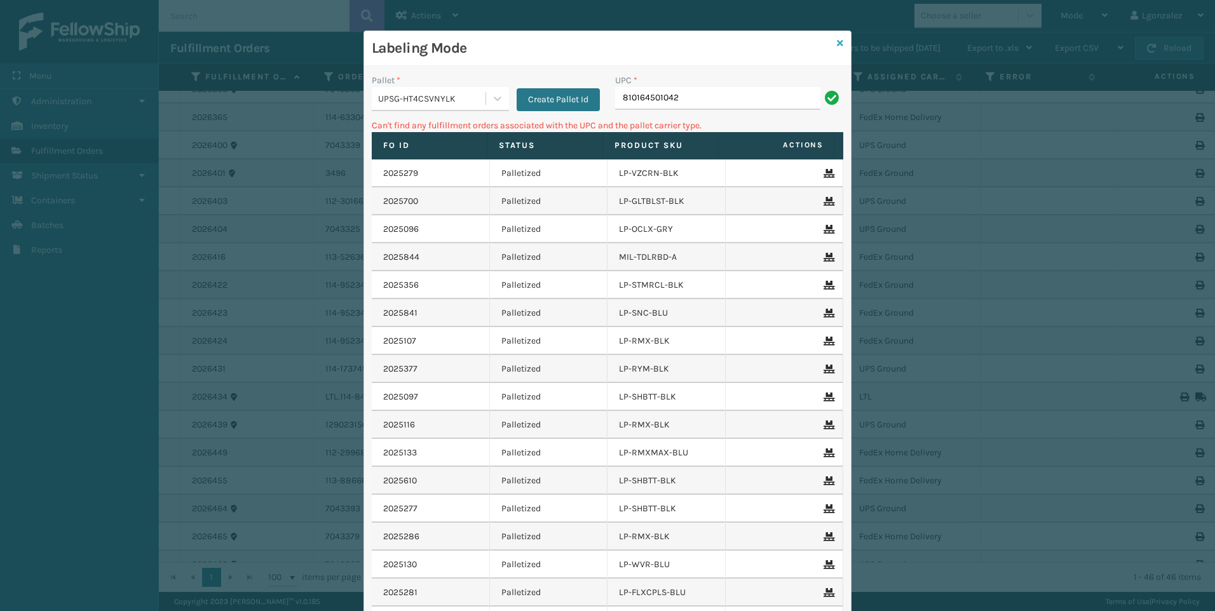
click at [837, 37] on link at bounding box center [840, 43] width 6 height 13
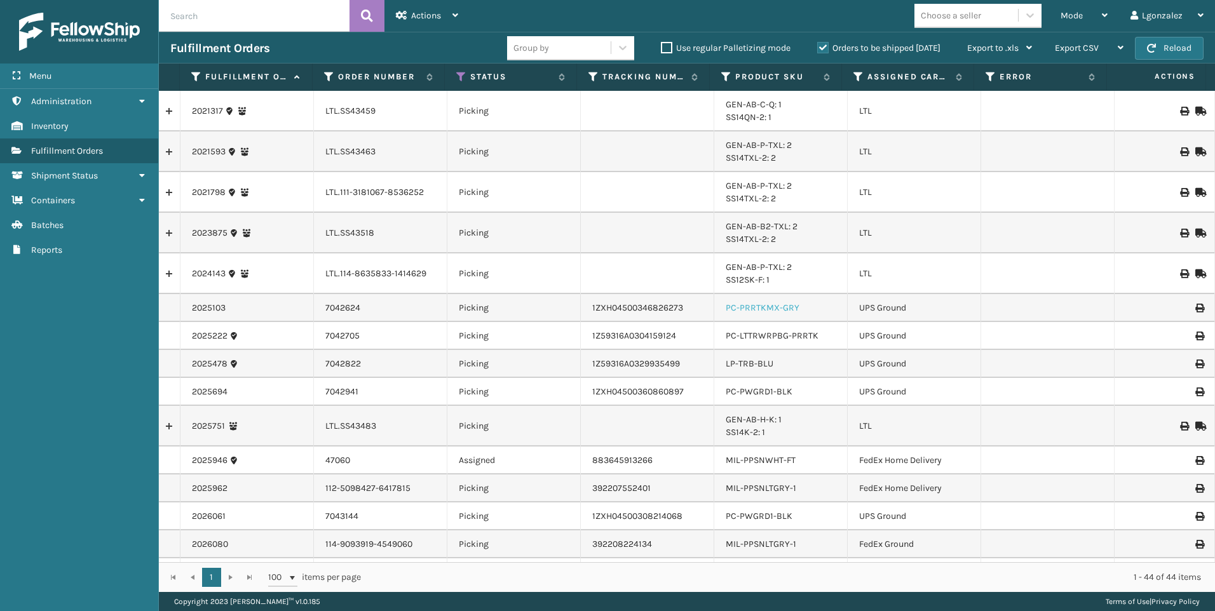
click at [775, 311] on link "PC-PRRTKMX-GRY" at bounding box center [763, 308] width 74 height 11
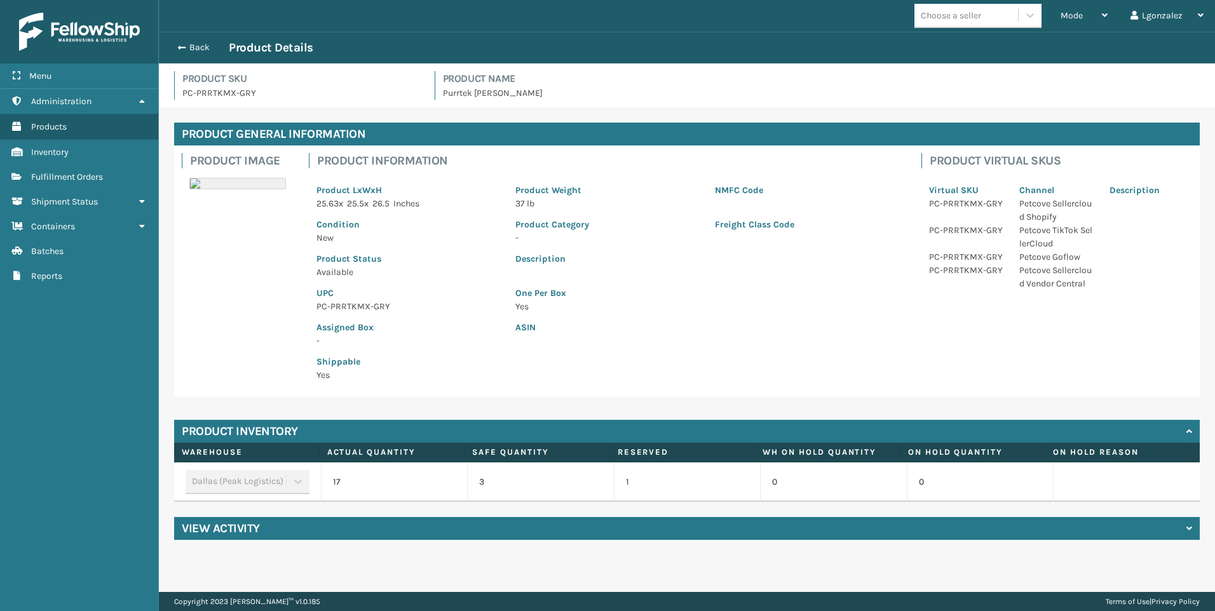
click at [355, 307] on p "PC-PRRTKMX-GRY" at bounding box center [409, 306] width 184 height 13
click at [355, 306] on p "PC-PRRTKMX-GRY" at bounding box center [409, 306] width 184 height 13
click at [356, 306] on p "PC-PRRTKMX-GRY" at bounding box center [409, 306] width 184 height 13
click at [95, 172] on span "Fulfillment Orders" at bounding box center [67, 177] width 72 height 11
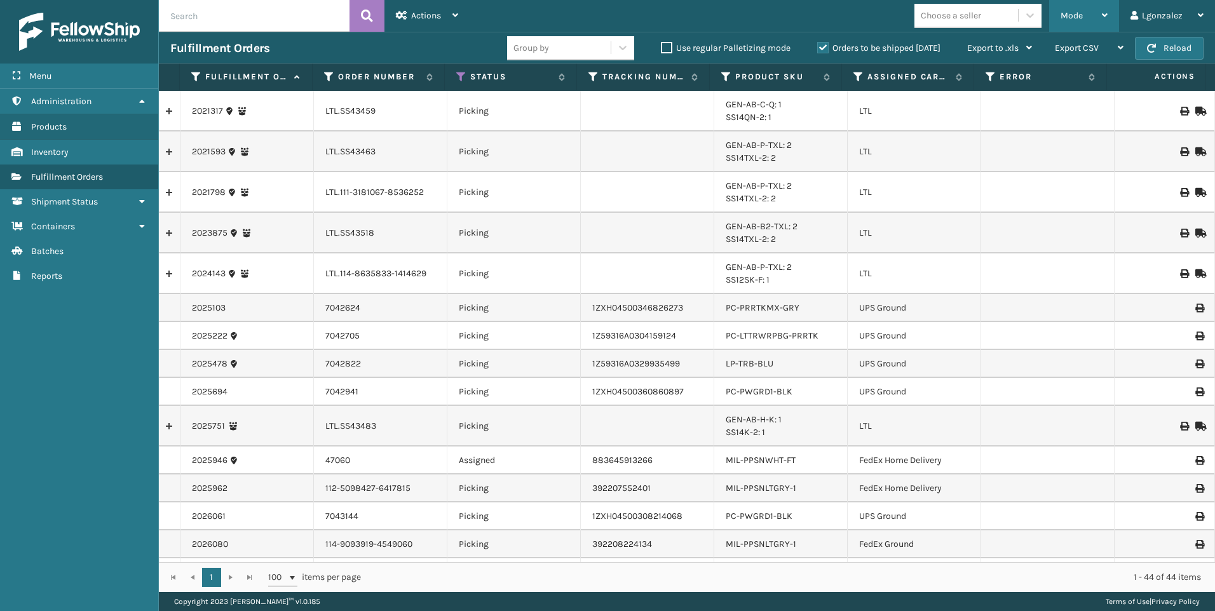
click at [1117, 18] on div "Mode Regular Mode Picking Mode Labeling Mode Exit Scan Mode" at bounding box center [1084, 16] width 70 height 32
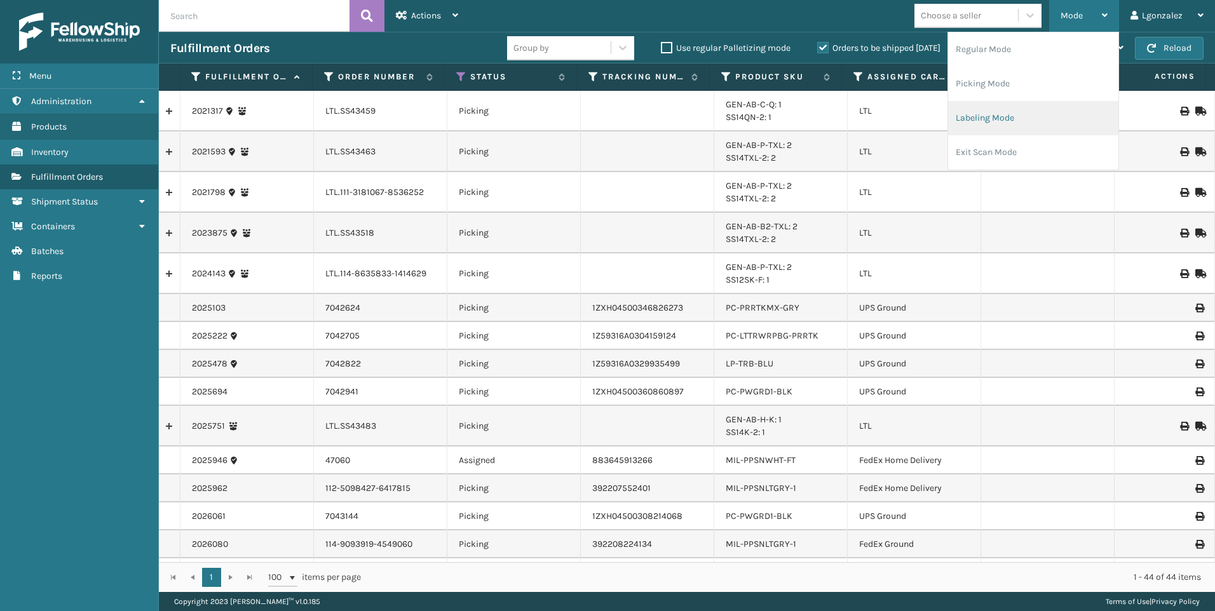
click at [1032, 119] on li "Labeling Mode" at bounding box center [1033, 118] width 170 height 34
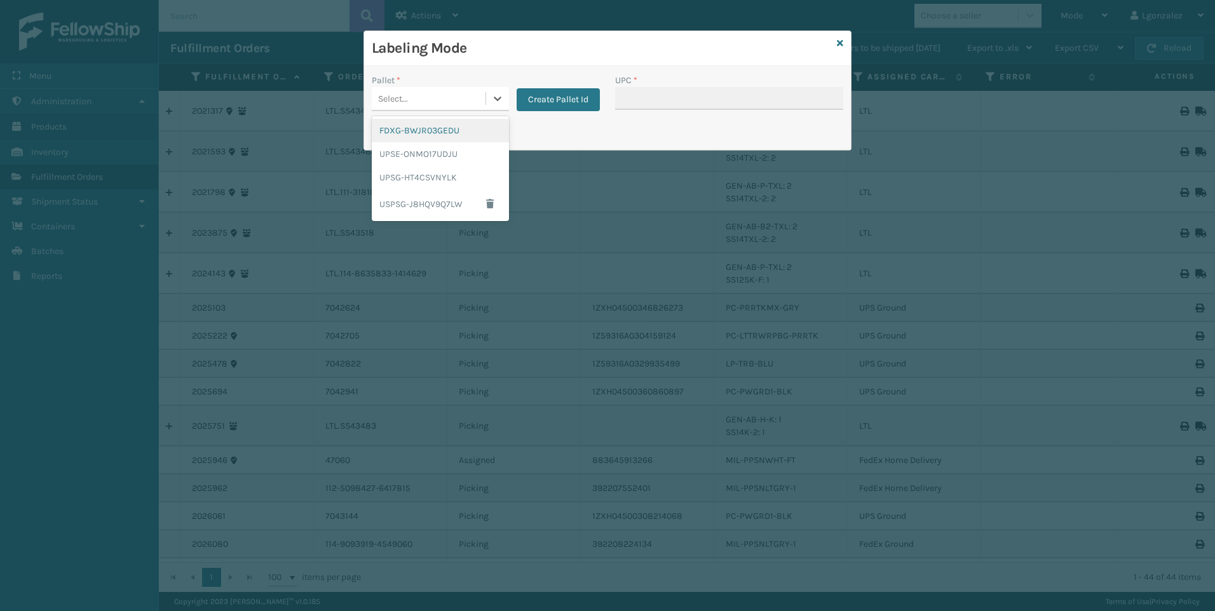
drag, startPoint x: 496, startPoint y: 99, endPoint x: 481, endPoint y: 120, distance: 26.5
click at [495, 98] on icon at bounding box center [498, 99] width 8 height 4
click at [451, 179] on div "UPSG-HT4CSVNYLK" at bounding box center [440, 178] width 137 height 24
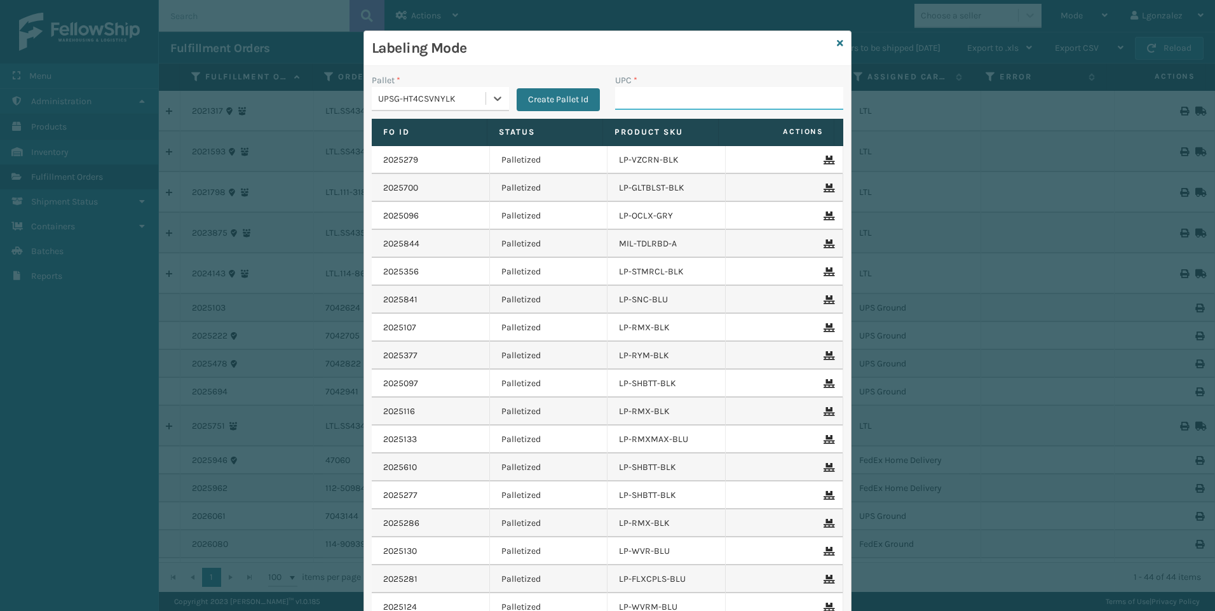
click at [637, 87] on input "UPC *" at bounding box center [729, 98] width 228 height 23
paste input "PC-PRRTKMX-GRY"
type input "PC-PRRTKMX-GRY"
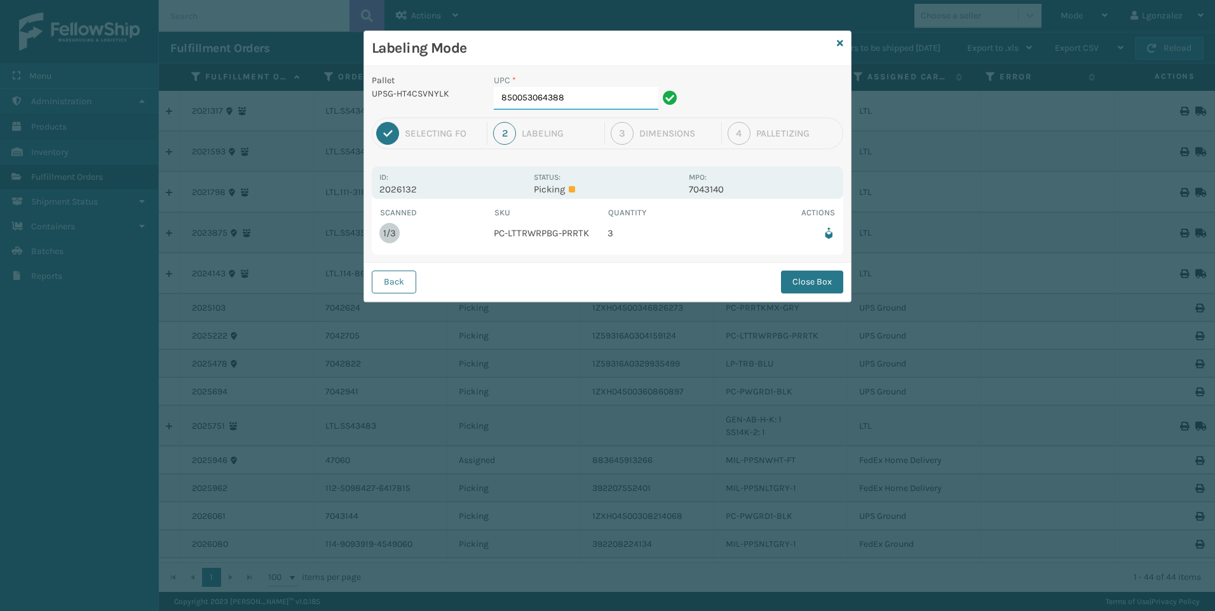
click at [608, 97] on input "850053064388" at bounding box center [576, 98] width 165 height 23
click at [812, 281] on button "Close Box" at bounding box center [812, 282] width 62 height 23
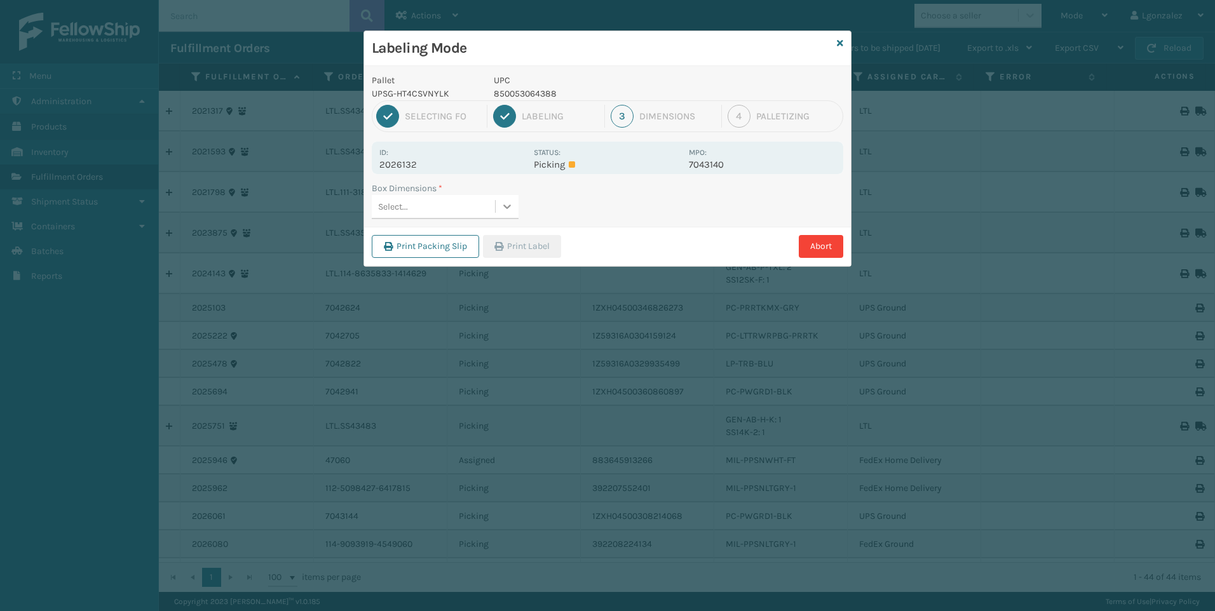
click at [500, 206] on div at bounding box center [507, 206] width 23 height 23
click at [453, 258] on div "FEN-103-CCT" at bounding box center [445, 262] width 147 height 24
click at [509, 251] on button "Print Label" at bounding box center [522, 246] width 78 height 23
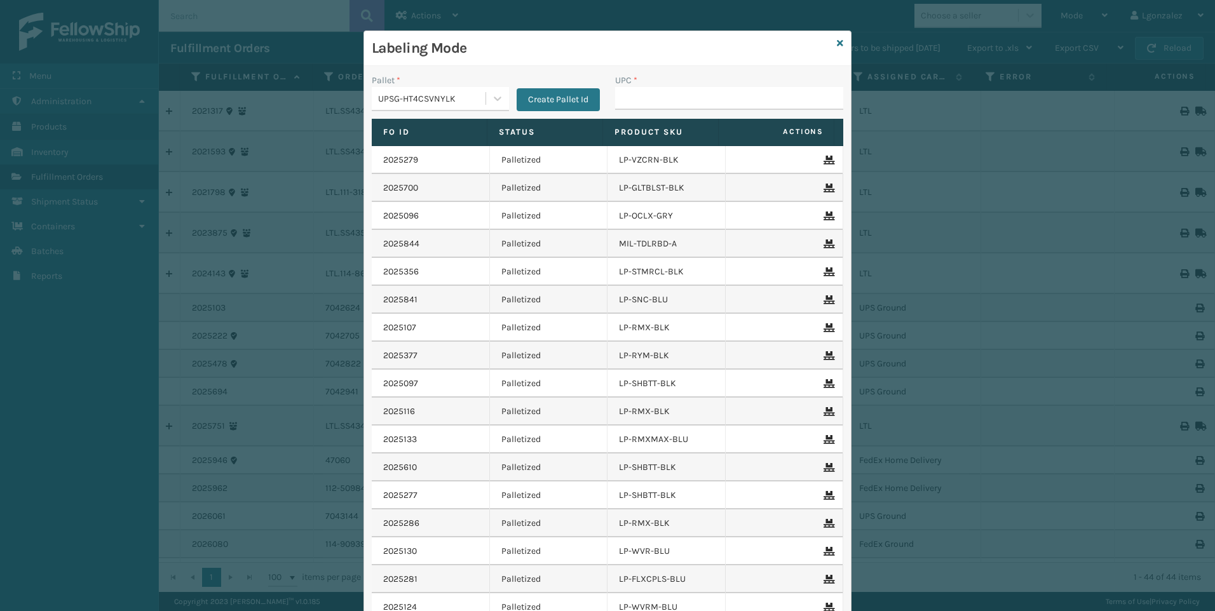
click at [840, 41] on div "Labeling Mode" at bounding box center [607, 48] width 487 height 35
click at [837, 43] on icon at bounding box center [840, 43] width 6 height 9
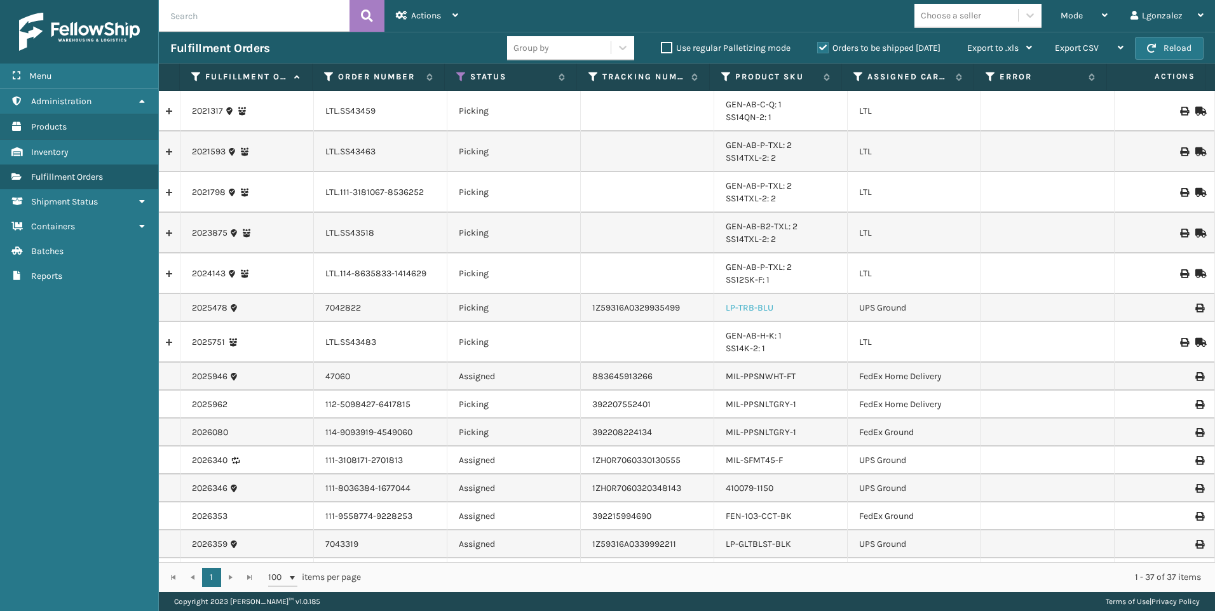
click at [734, 306] on link "LP-TRB-BLU" at bounding box center [750, 308] width 48 height 11
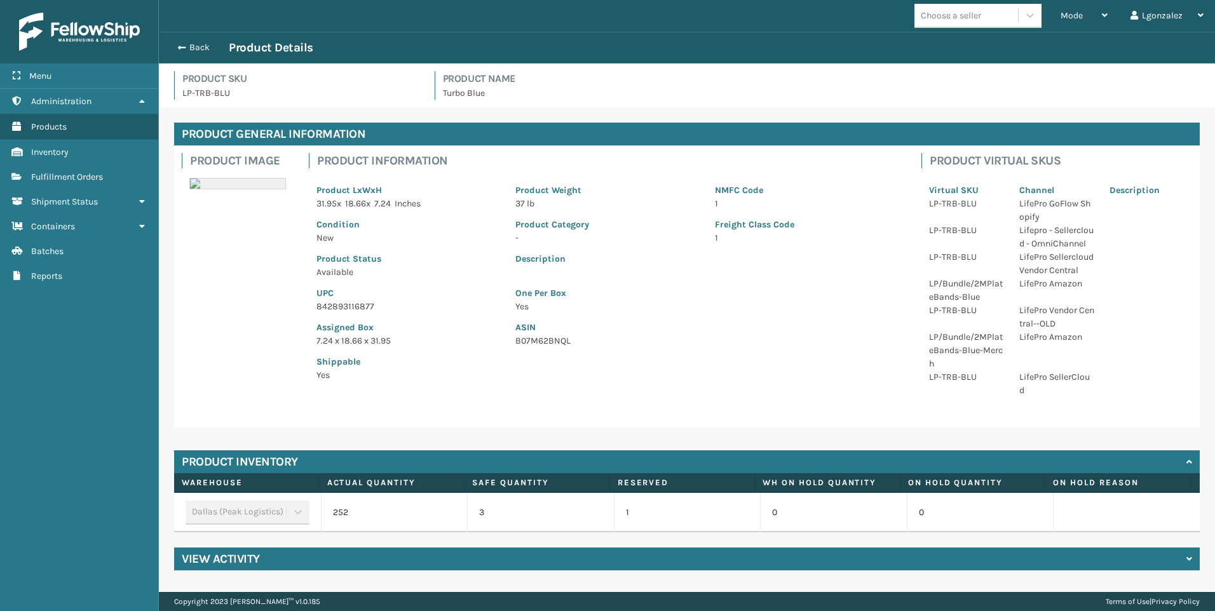
click at [339, 304] on p "842893116877" at bounding box center [409, 306] width 184 height 13
click at [1095, 12] on div "Mode" at bounding box center [1084, 16] width 47 height 32
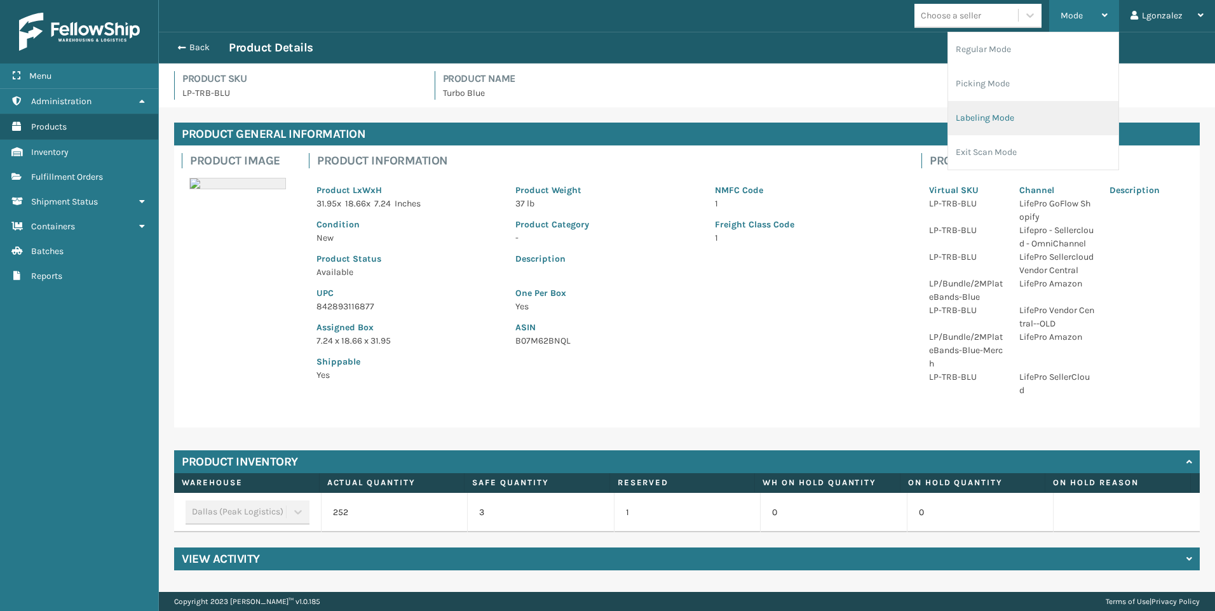
click at [1014, 121] on li "Labeling Mode" at bounding box center [1033, 118] width 170 height 34
